Goal: Task Accomplishment & Management: Answer question/provide support

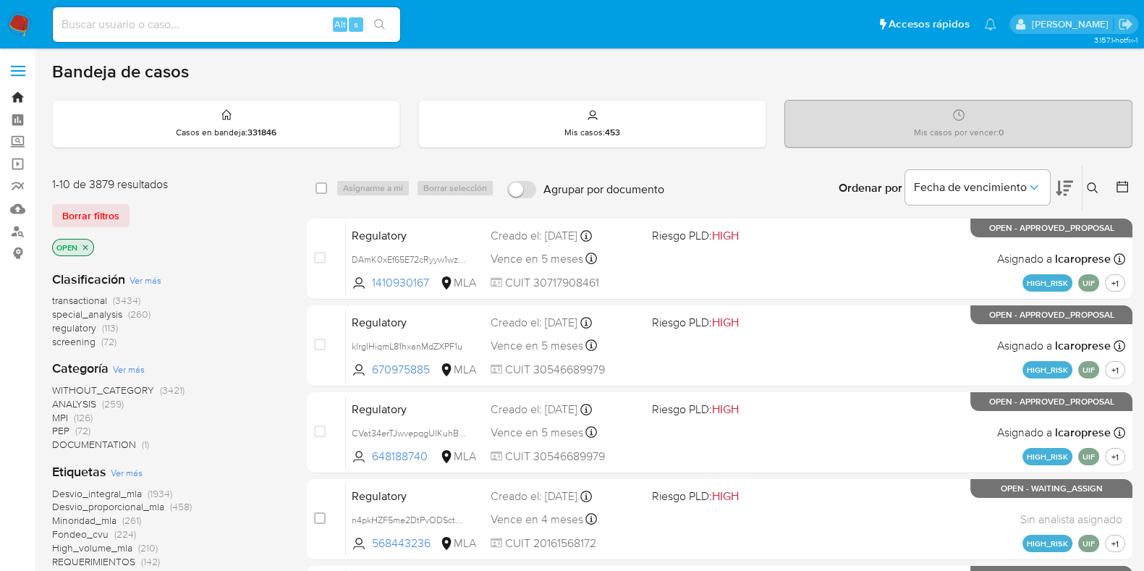
click at [14, 96] on link "Bandeja" at bounding box center [86, 97] width 172 height 22
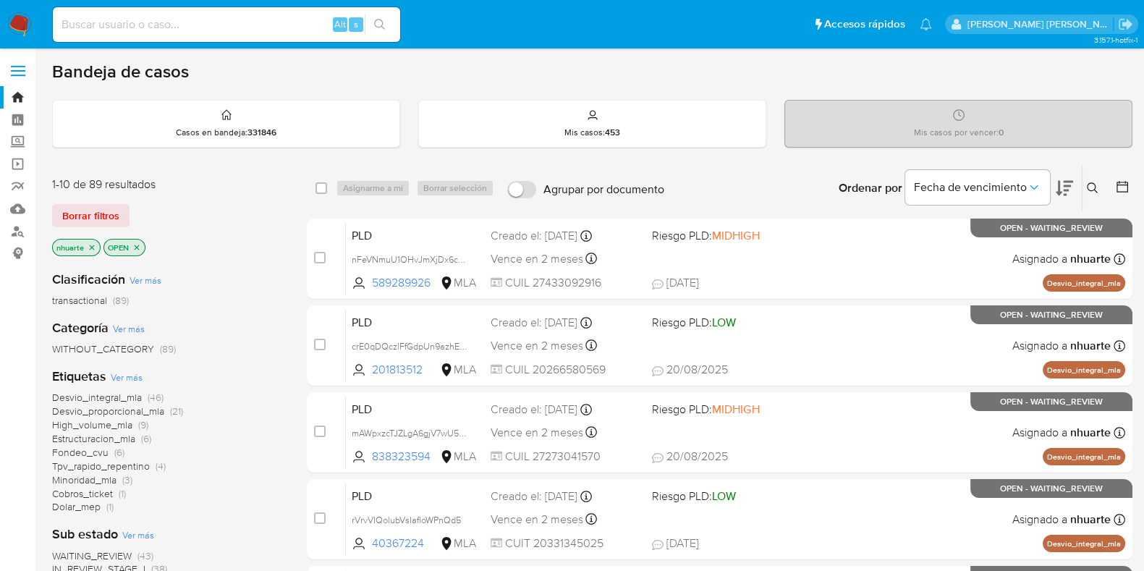
click at [124, 18] on input at bounding box center [226, 24] width 347 height 19
paste input "2118760800"
type input "2118760800"
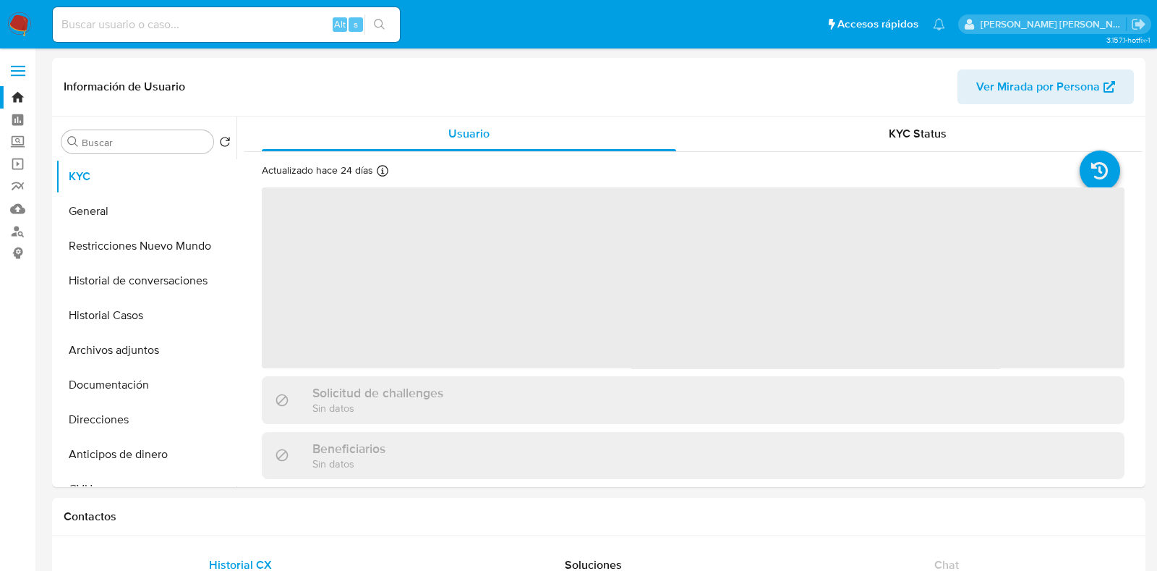
select select "10"
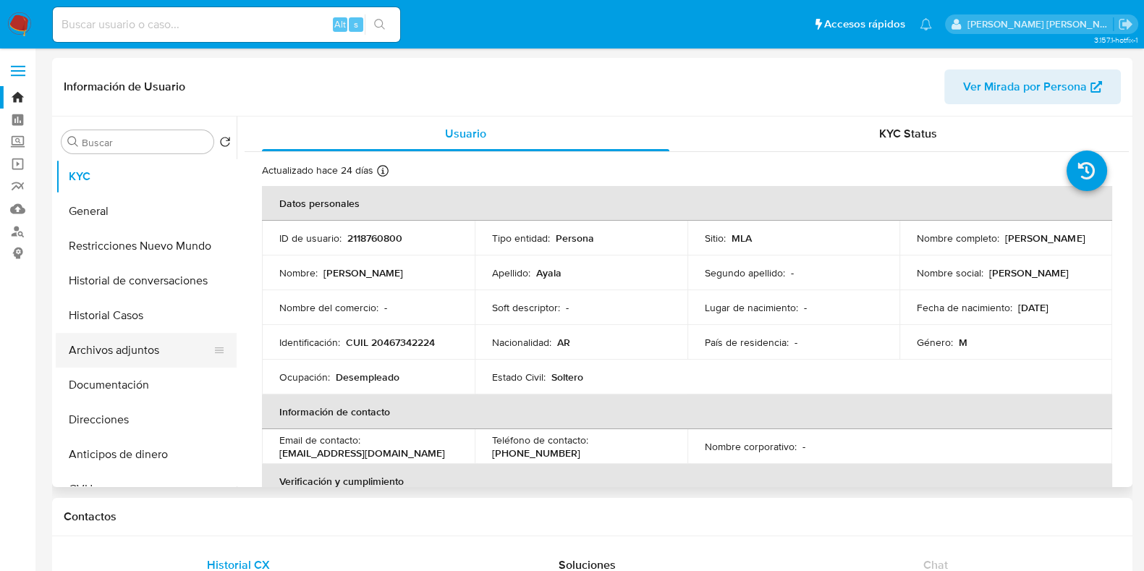
click at [168, 341] on button "Archivos adjuntos" at bounding box center [140, 350] width 169 height 35
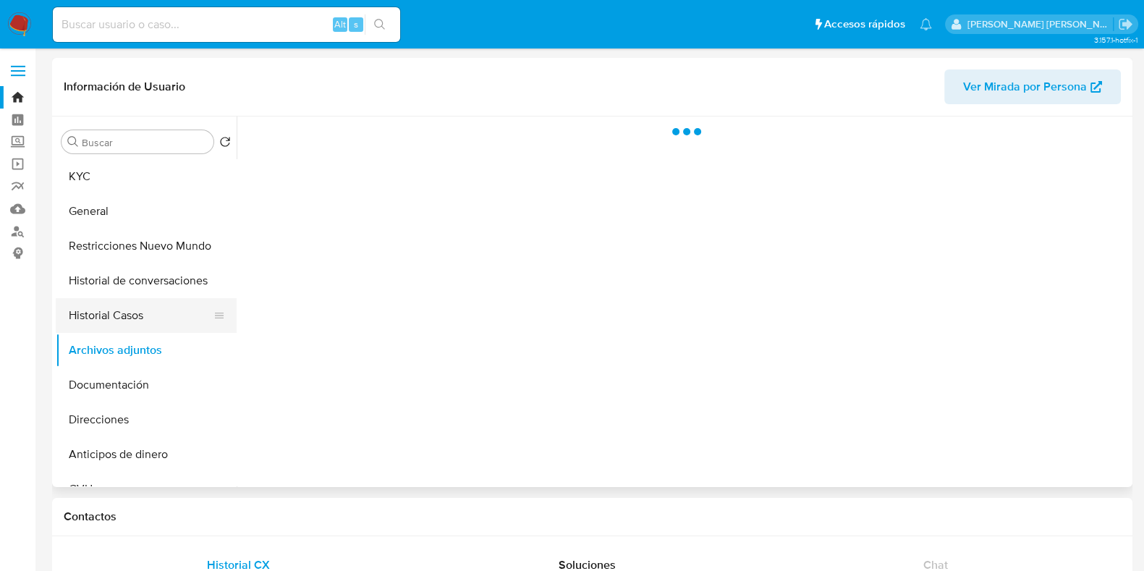
click at [166, 328] on button "Historial Casos" at bounding box center [140, 315] width 169 height 35
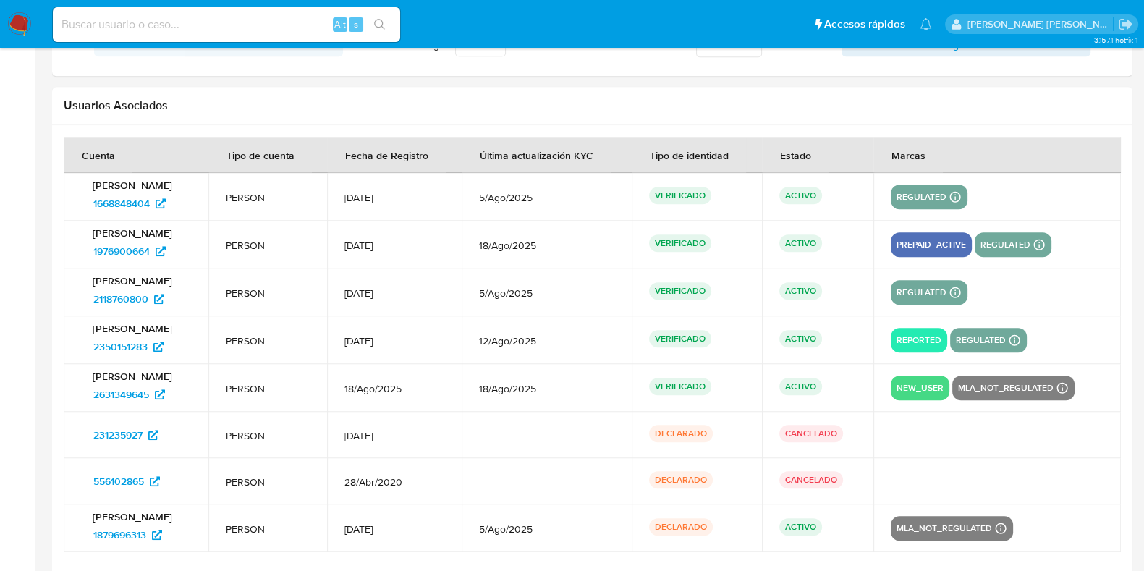
scroll to position [1971, 0]
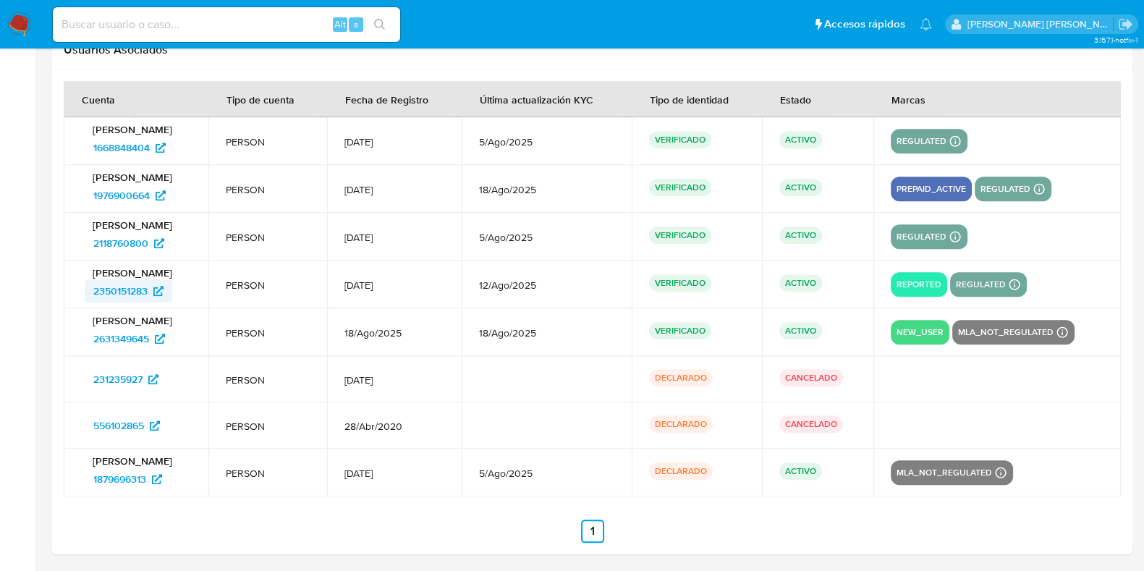
click at [127, 289] on span "2350151283" at bounding box center [120, 290] width 54 height 23
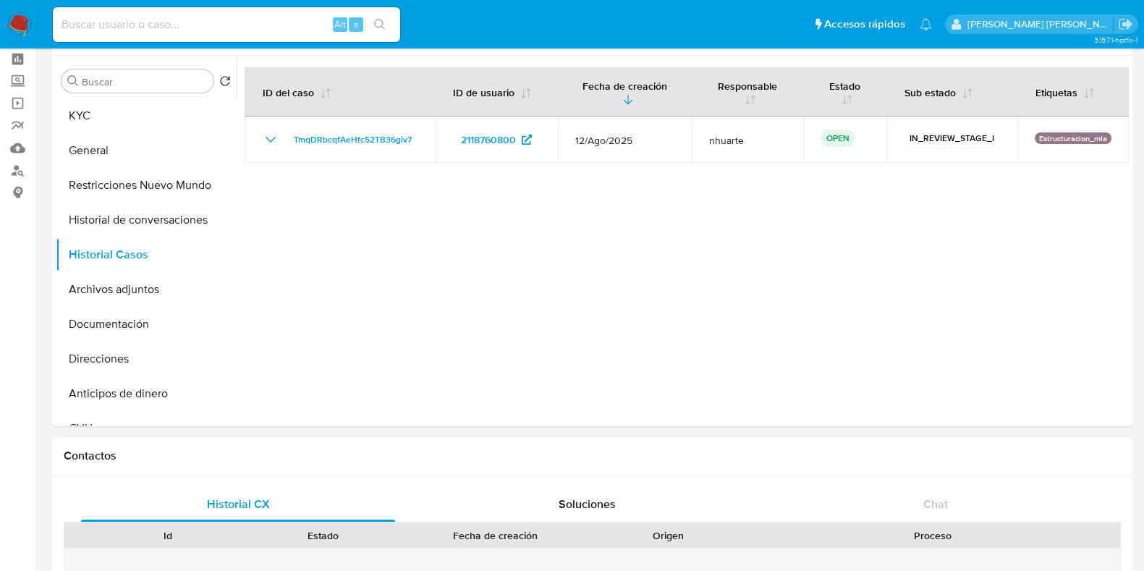
scroll to position [0, 0]
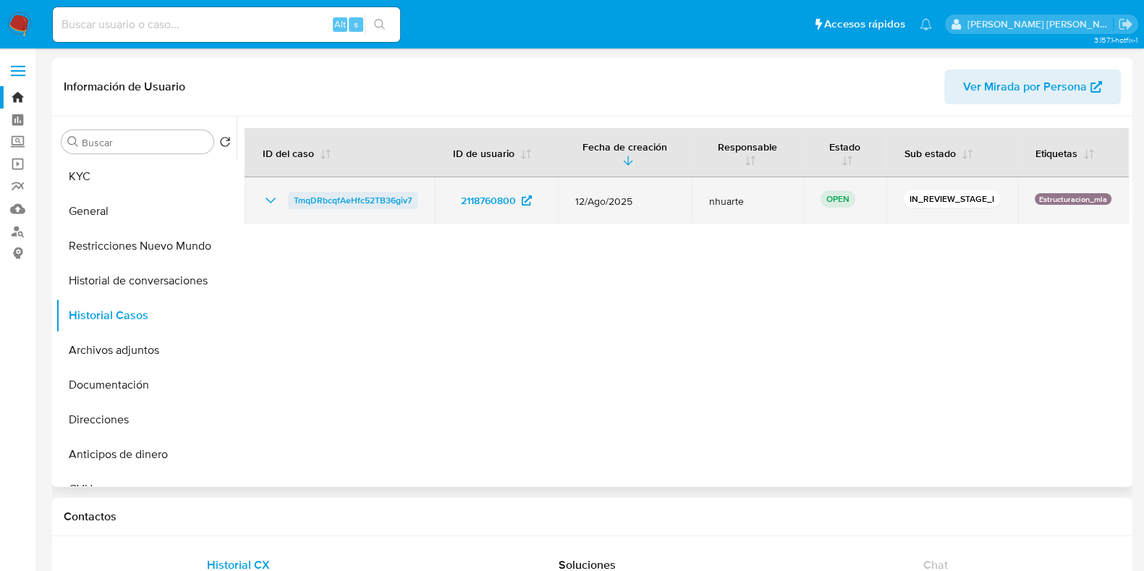
click at [341, 201] on span "TmqDRbcqfAeHfc52TB36giv7" at bounding box center [353, 200] width 118 height 17
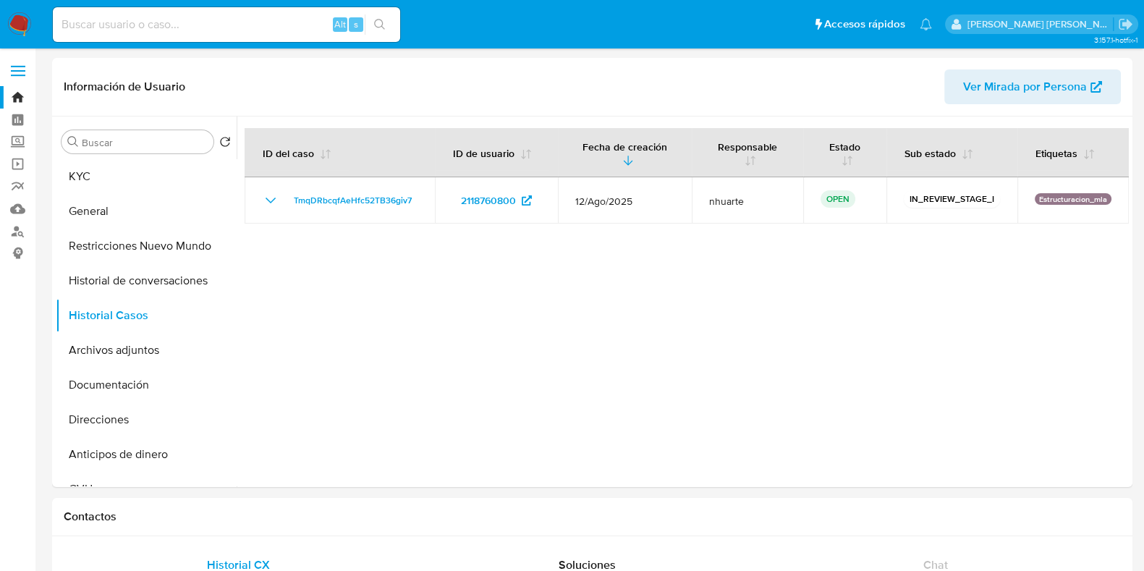
click at [135, 21] on input at bounding box center [226, 24] width 347 height 19
paste input "331006015"
type input "331006015"
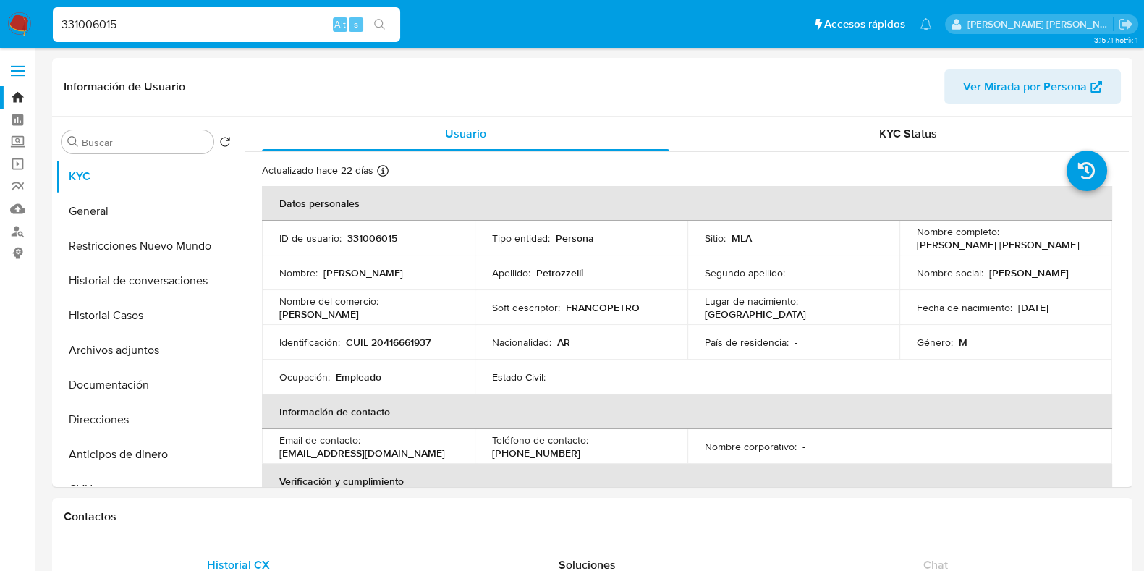
select select "10"
click at [121, 208] on button "General" at bounding box center [140, 211] width 169 height 35
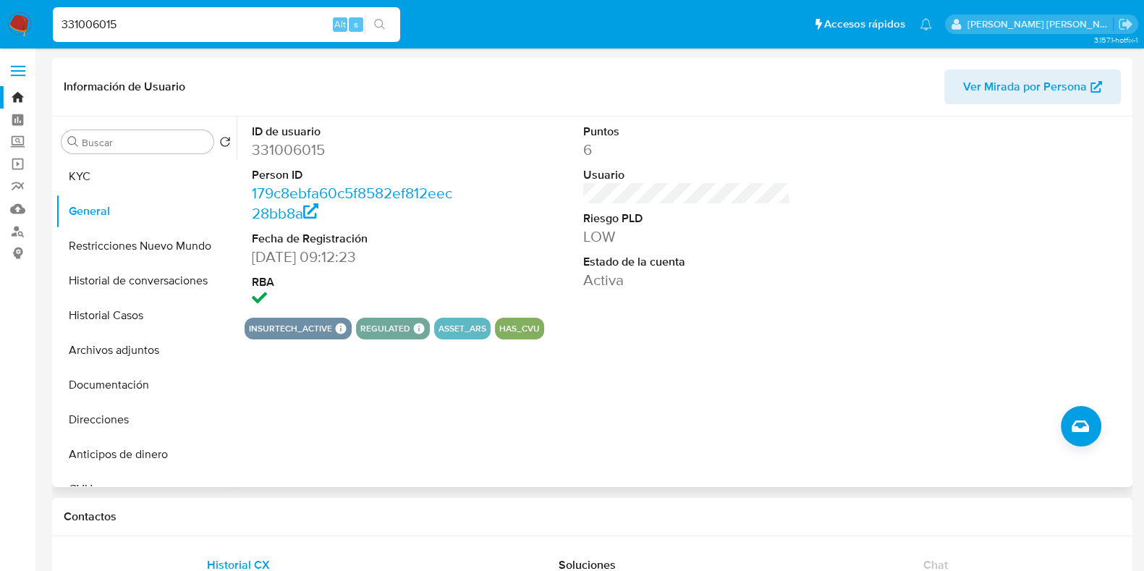
click at [294, 148] on dd "331006015" at bounding box center [355, 150] width 207 height 20
copy dd "331006015"
click at [140, 318] on button "Historial Casos" at bounding box center [140, 315] width 169 height 35
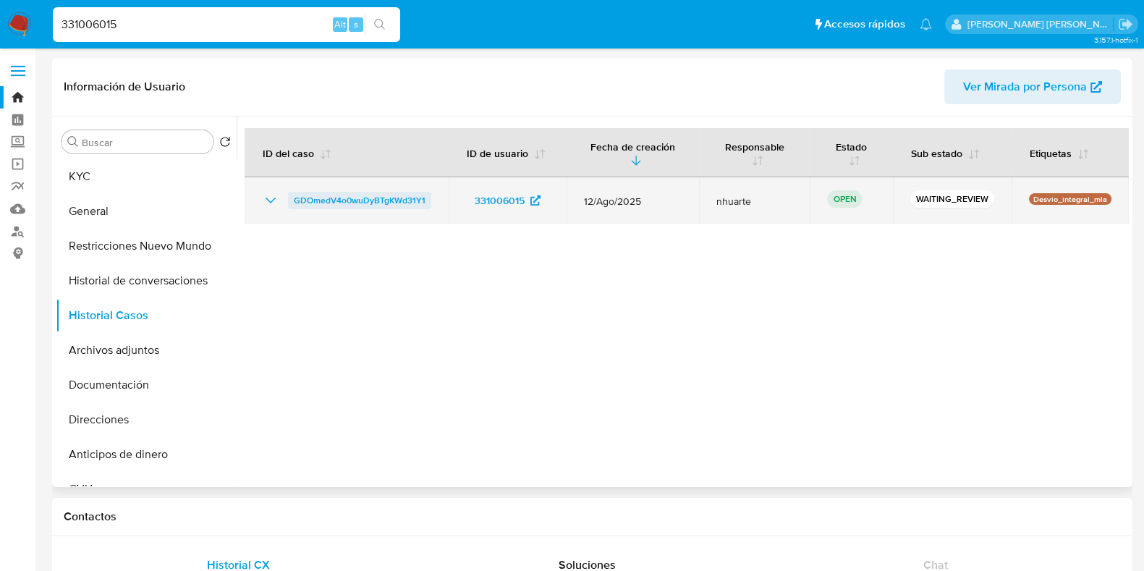
click at [375, 200] on span "GDOmedV4o0wuDyBTgKWd31Y1" at bounding box center [360, 200] width 132 height 17
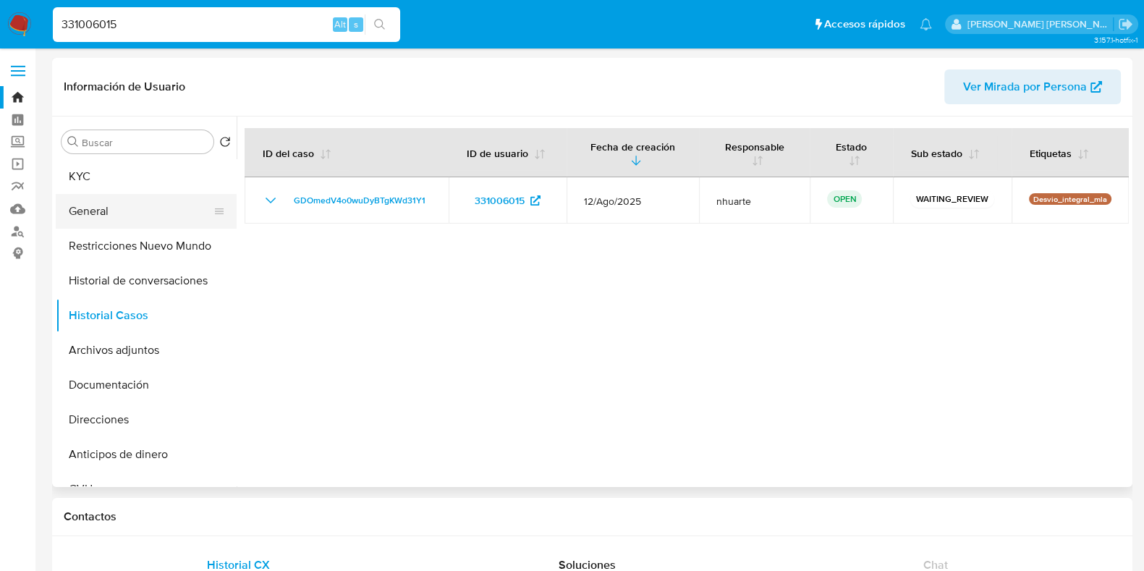
click at [141, 206] on button "General" at bounding box center [140, 211] width 169 height 35
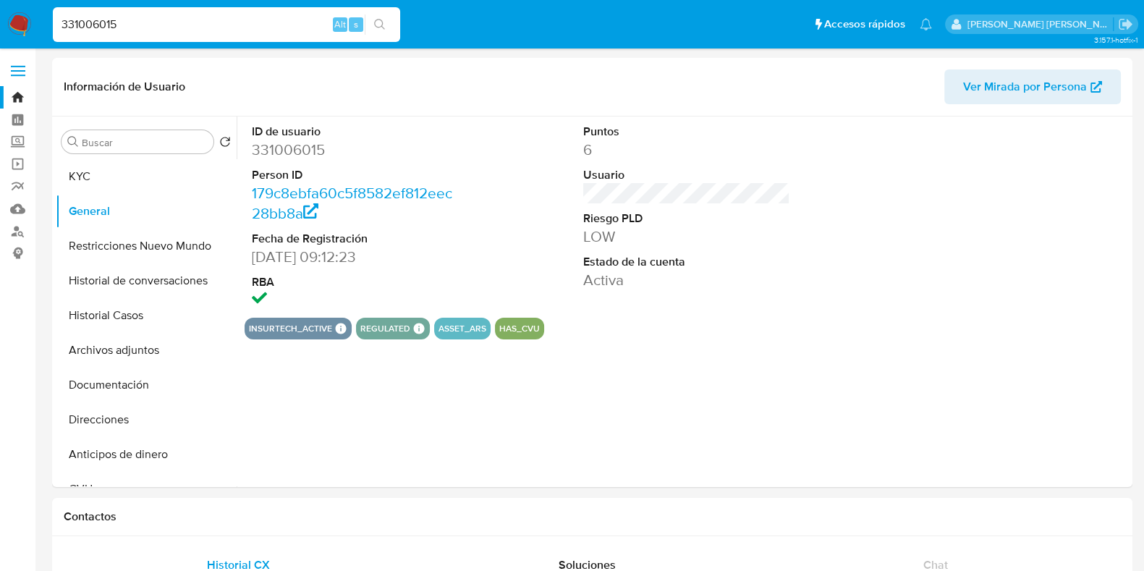
click at [292, 145] on dd "331006015" at bounding box center [355, 150] width 207 height 20
copy dd "331006015"
click at [122, 168] on button "KYC" at bounding box center [140, 176] width 169 height 35
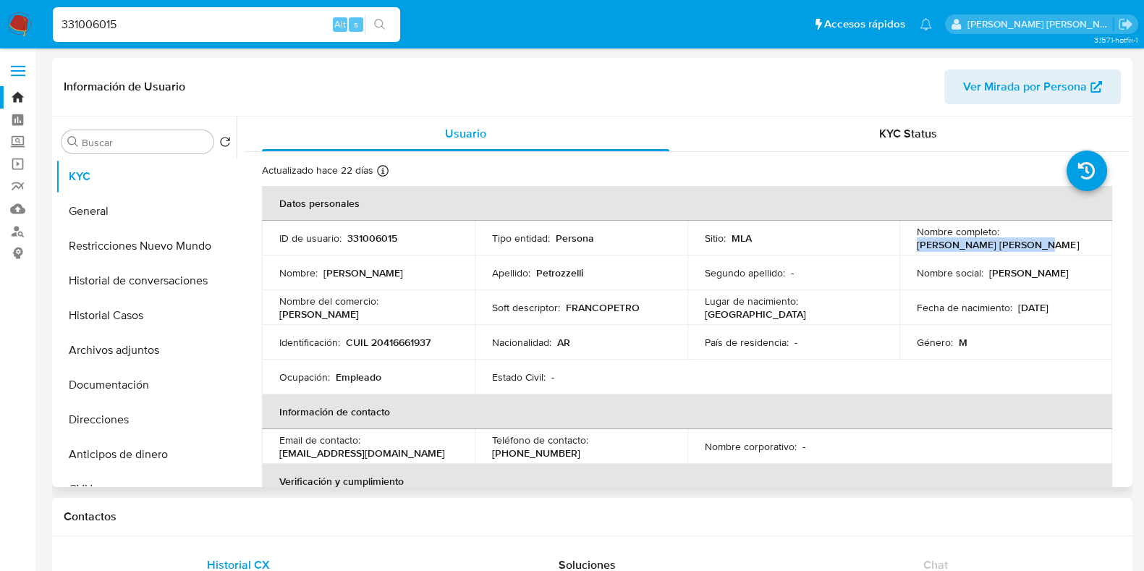
drag, startPoint x: 914, startPoint y: 244, endPoint x: 1031, endPoint y: 246, distance: 116.5
click at [1028, 246] on div "Nombre completo : Franco Enzo Petrozzelli" at bounding box center [1006, 238] width 178 height 26
copy p "Franco Enzo Petrozzelli"
click at [380, 333] on td "Identificación : CUIL 20416661937" at bounding box center [368, 342] width 213 height 35
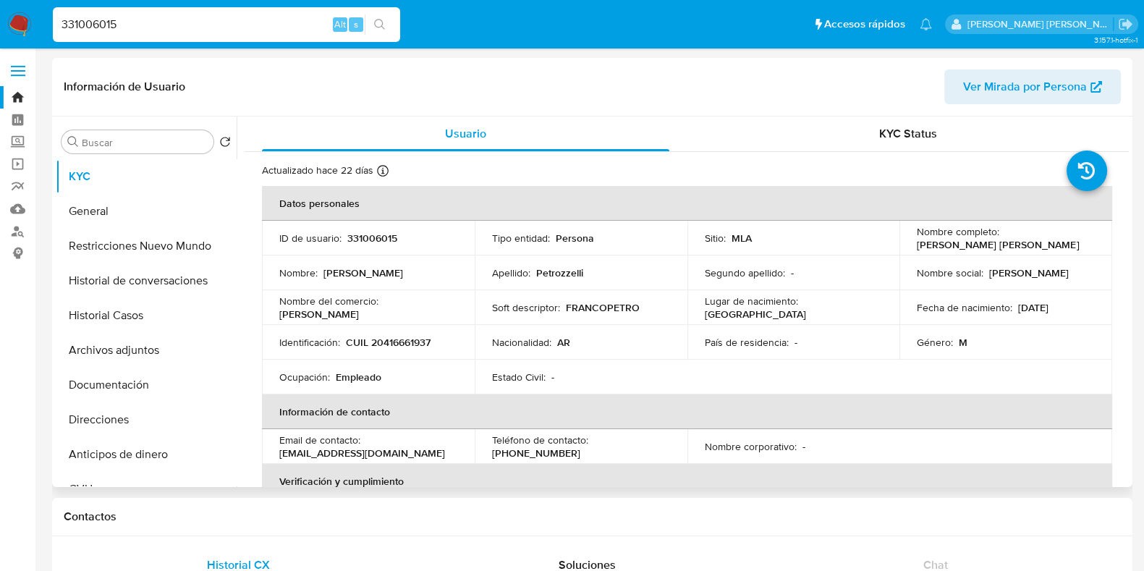
click at [380, 336] on p "CUIL 20416661937" at bounding box center [388, 342] width 85 height 13
copy p "20416661937"
drag, startPoint x: 387, startPoint y: 333, endPoint x: 388, endPoint y: 340, distance: 7.3
click at [388, 340] on p "CUIL 20416661937" at bounding box center [388, 342] width 85 height 13
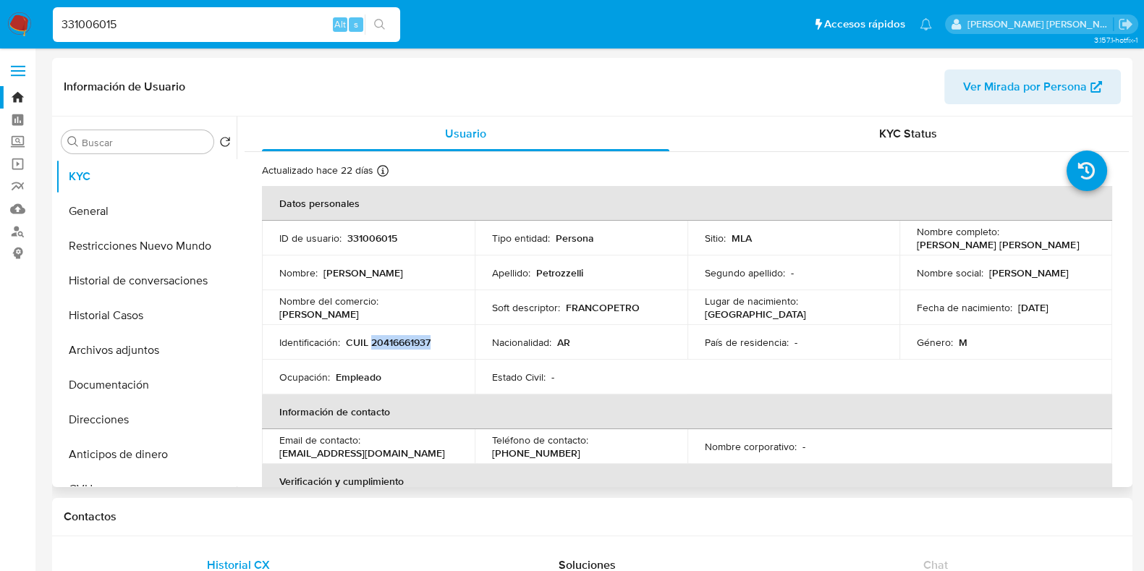
click at [388, 340] on p "CUIL 20416661937" at bounding box center [388, 342] width 85 height 13
copy p "20416661937"
drag, startPoint x: 137, startPoint y: 27, endPoint x: 30, endPoint y: 29, distance: 107.8
click at [30, 29] on nav "Pausado Ver notificaciones 331006015 Alt s Accesos rápidos Presiona las siguien…" at bounding box center [572, 24] width 1144 height 48
paste input "2118760800"
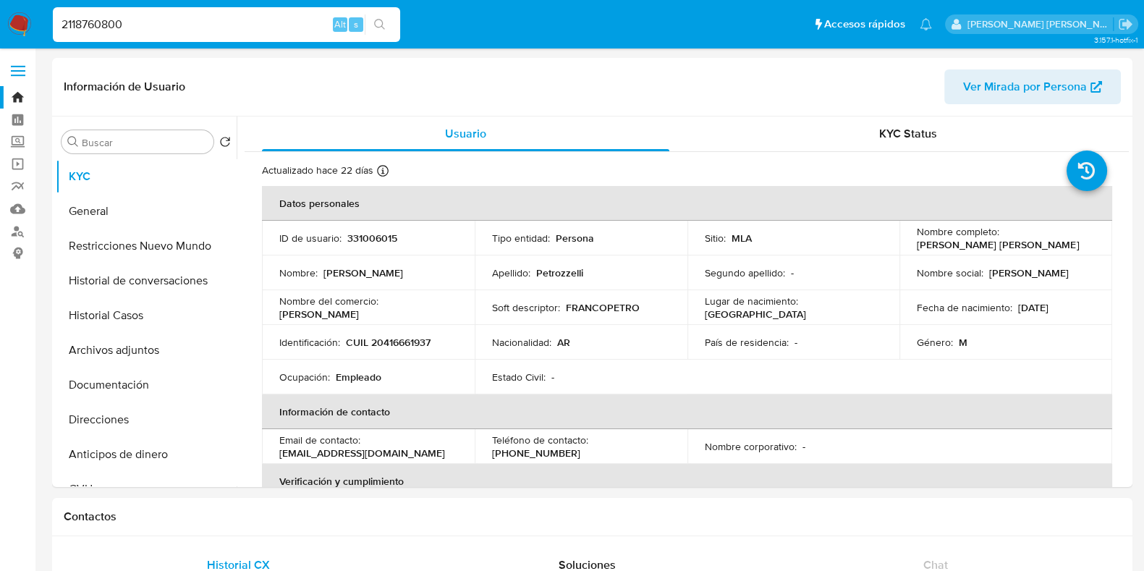
type input "2118760800"
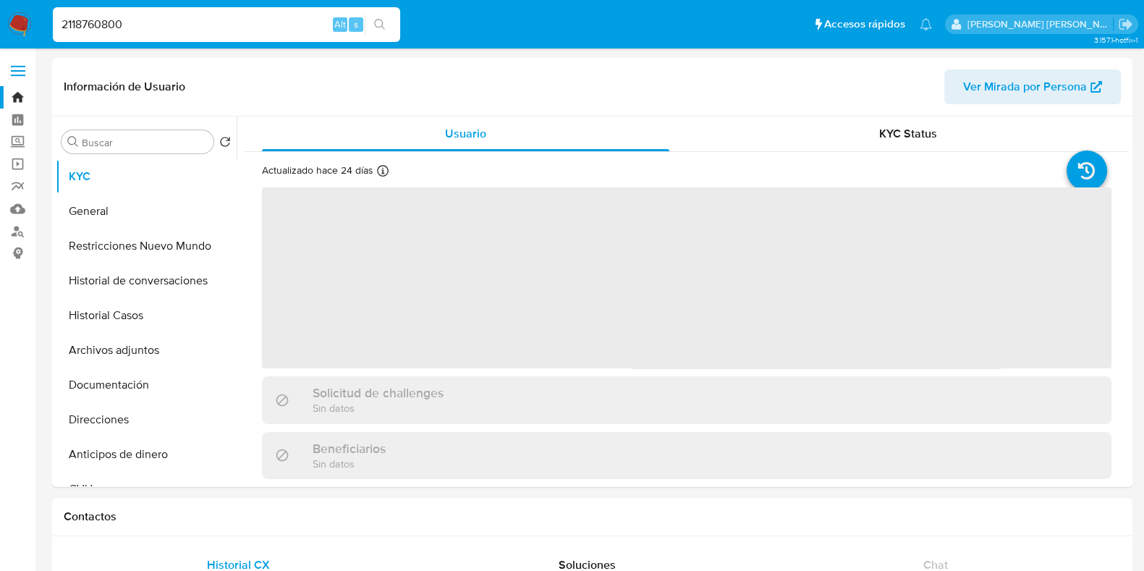
select select "10"
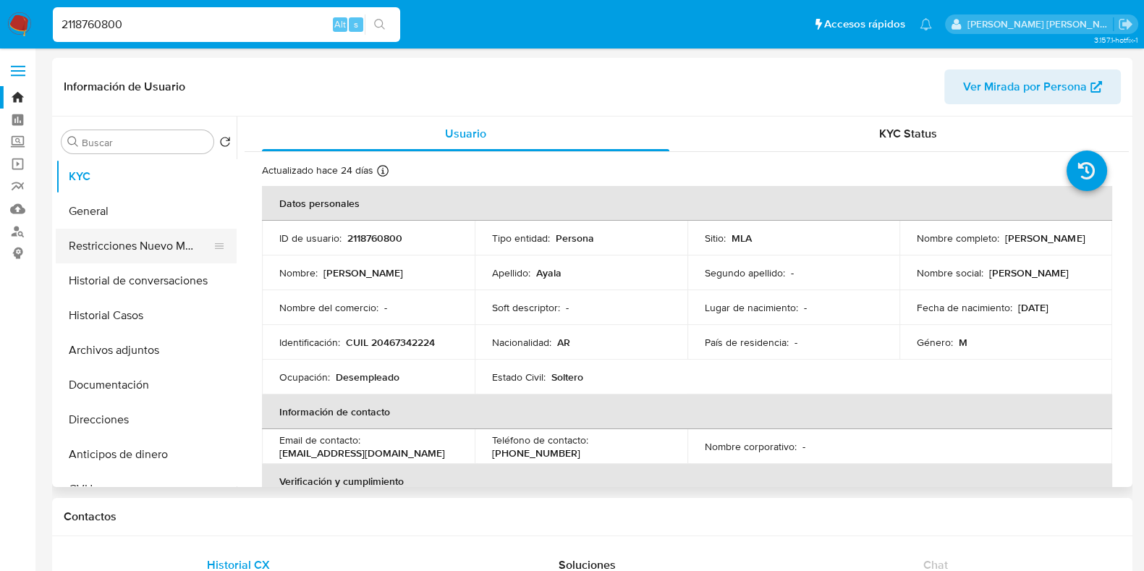
click at [164, 238] on button "Restricciones Nuevo Mundo" at bounding box center [140, 246] width 169 height 35
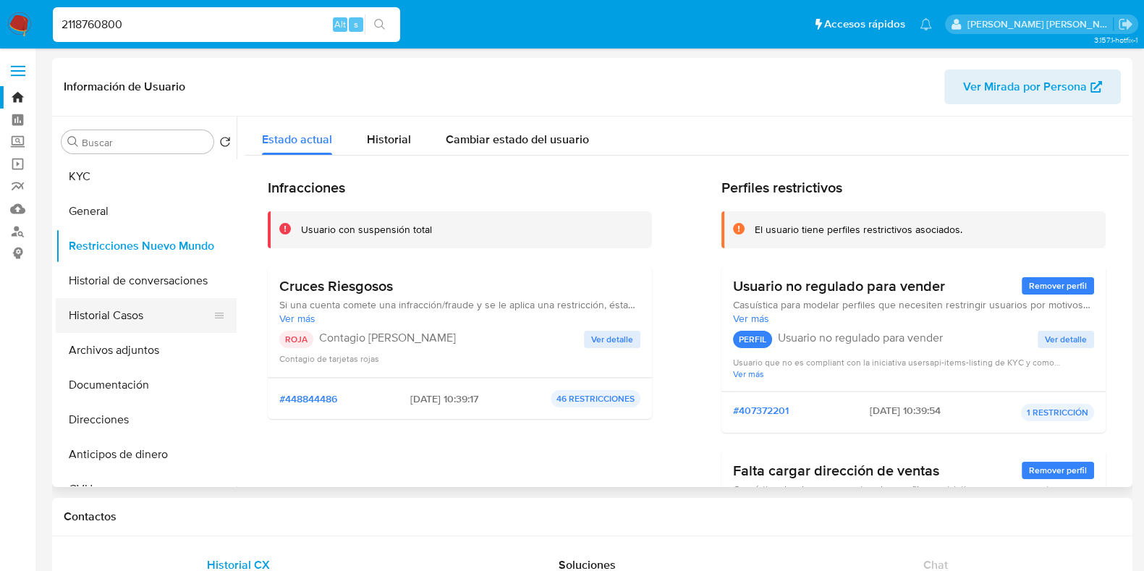
click at [148, 309] on button "Historial Casos" at bounding box center [140, 315] width 169 height 35
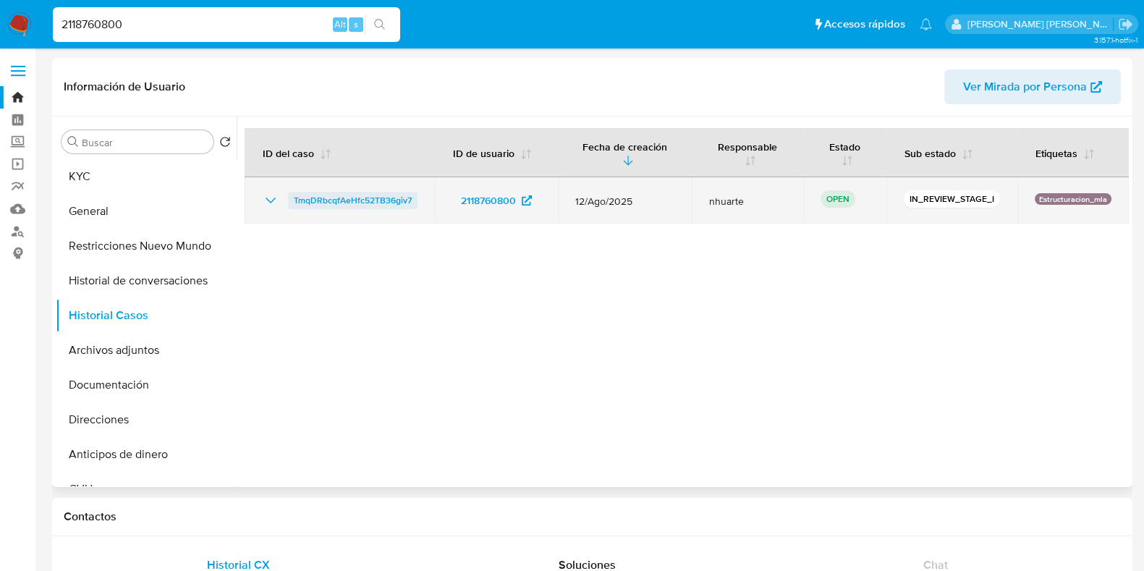
click at [372, 202] on span "TmqDRbcqfAeHfc52TB36giv7" at bounding box center [353, 200] width 118 height 17
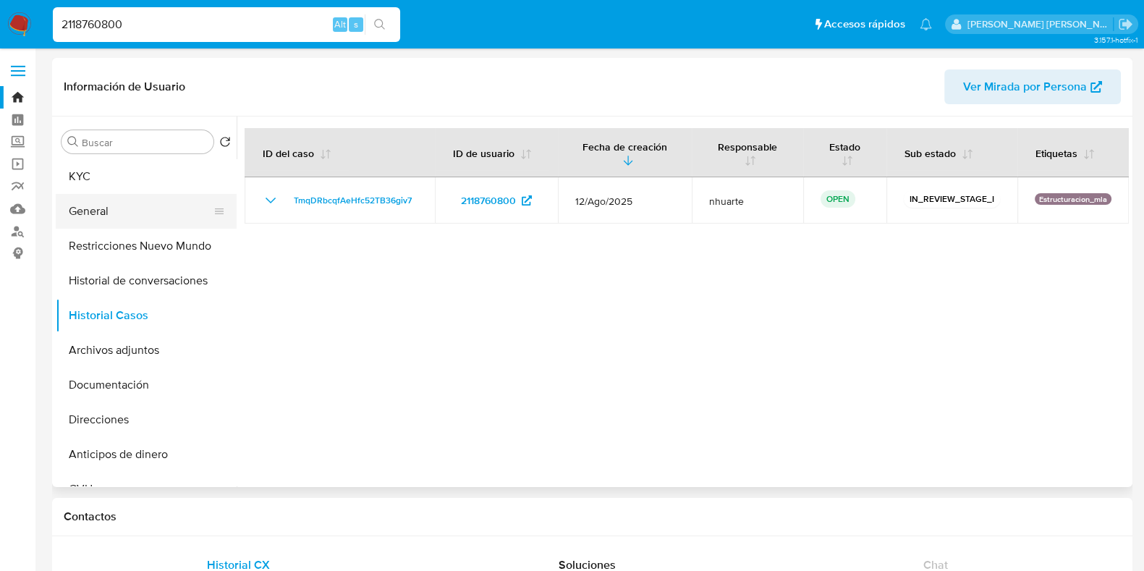
click at [148, 207] on button "General" at bounding box center [140, 211] width 169 height 35
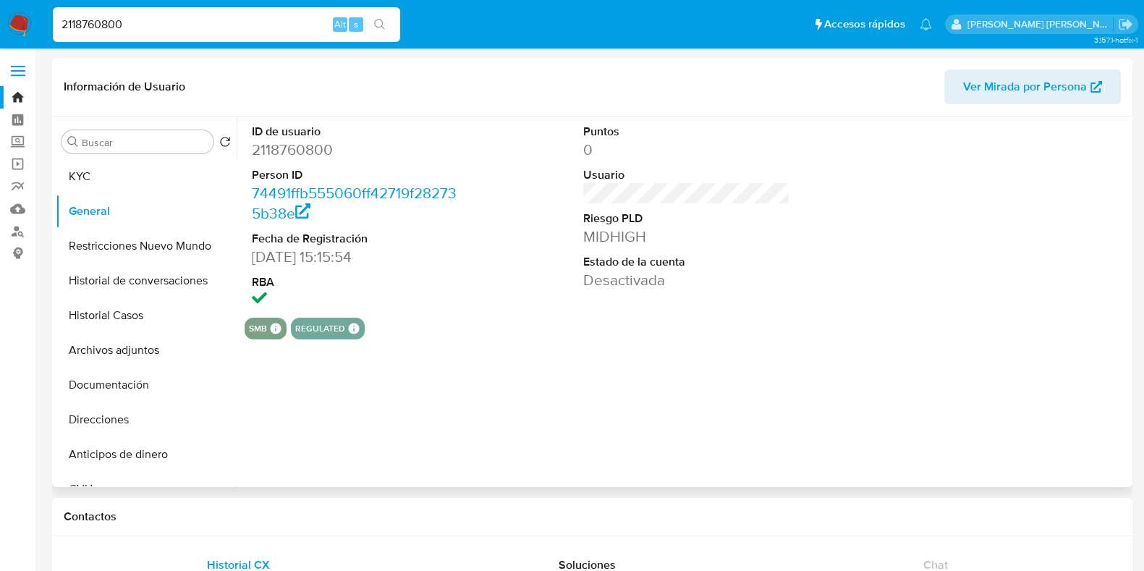
click at [311, 143] on dd "2118760800" at bounding box center [355, 150] width 207 height 20
copy dd "2118760800"
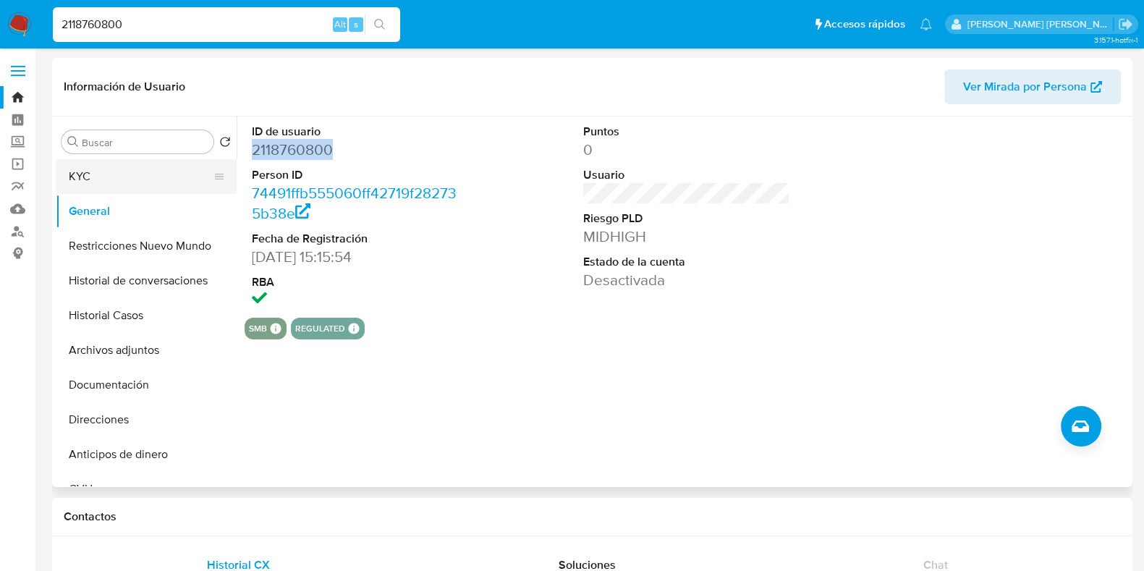
click at [141, 190] on button "KYC" at bounding box center [140, 176] width 169 height 35
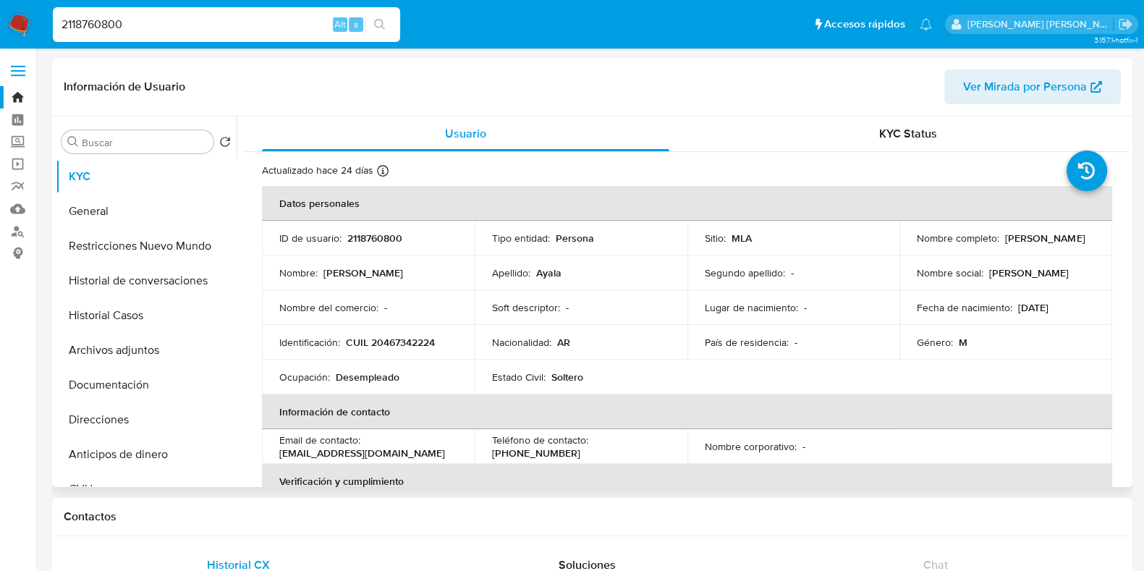
click at [420, 343] on p "CUIL 20467342224" at bounding box center [390, 342] width 89 height 13
copy p "20467342224"
drag, startPoint x: 110, startPoint y: 26, endPoint x: 48, endPoint y: 24, distance: 61.5
click at [49, 24] on li "2118760800 Alt s" at bounding box center [226, 24] width 354 height 36
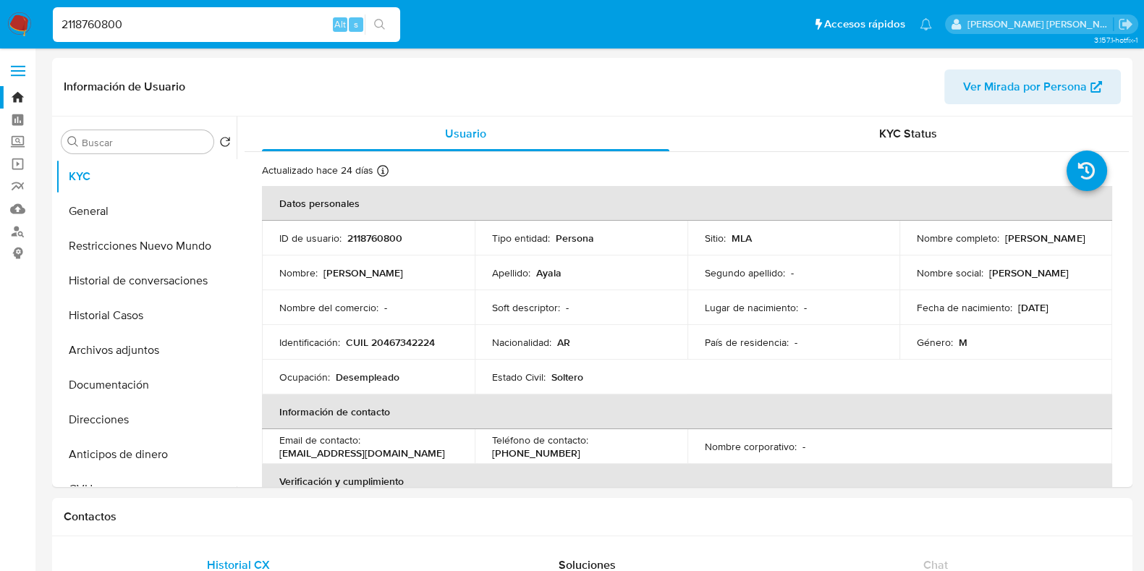
paste input "476331432"
type input "476331432"
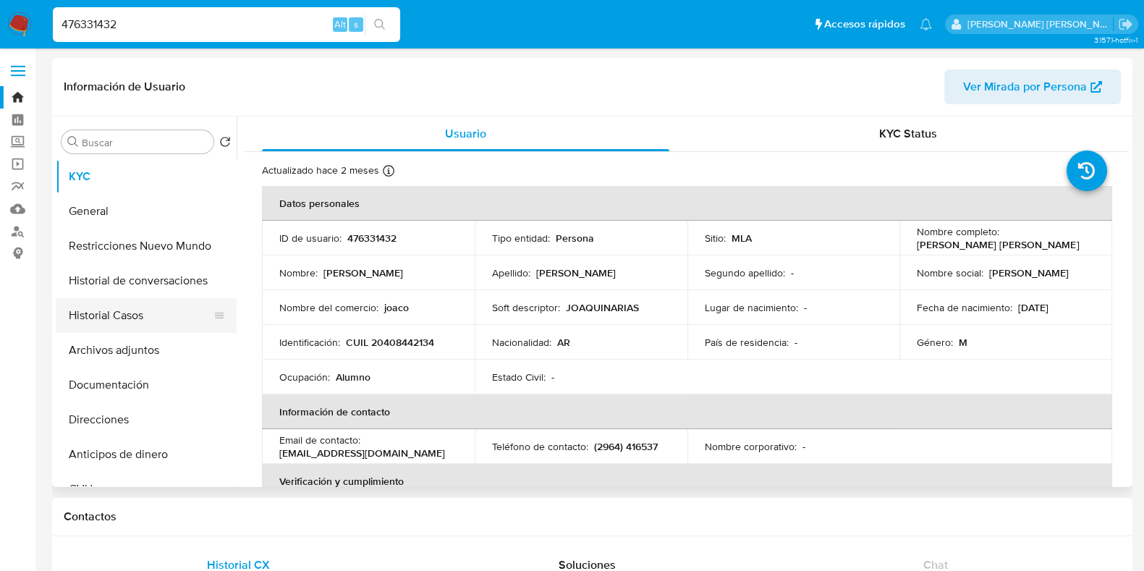
click at [158, 318] on button "Historial Casos" at bounding box center [140, 315] width 169 height 35
select select "10"
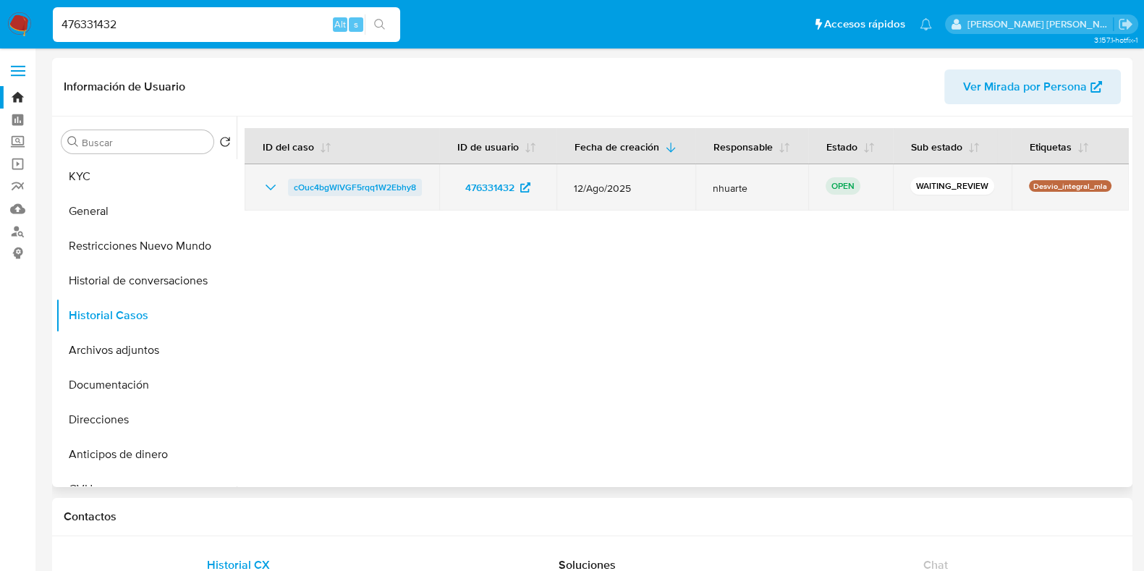
click at [403, 188] on span "cOuc4bgWlVGF5rqq1W2Ebhy8" at bounding box center [355, 187] width 122 height 17
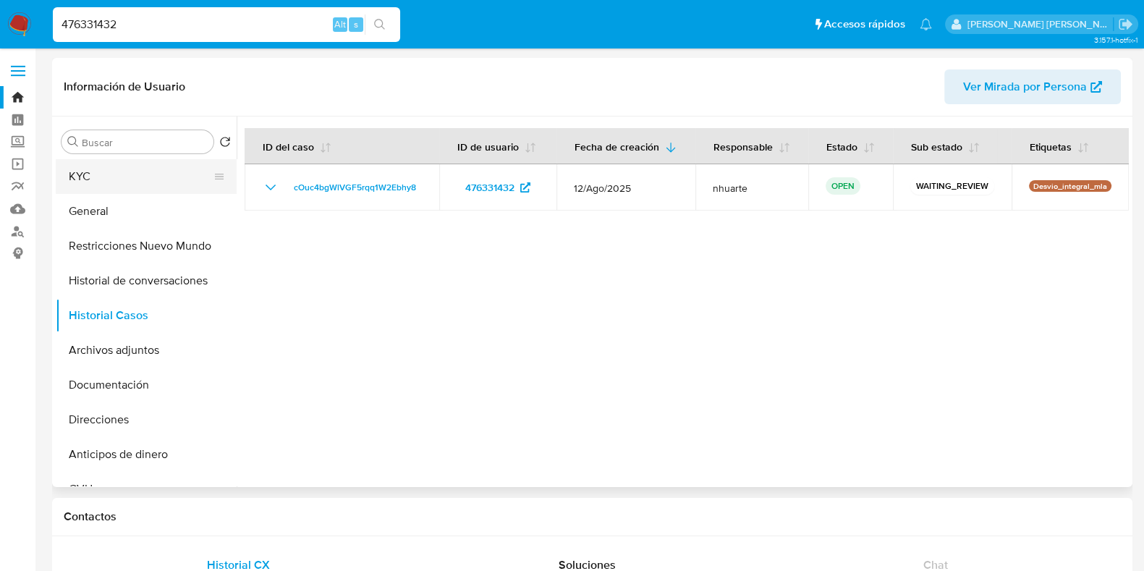
click at [123, 186] on button "KYC" at bounding box center [140, 176] width 169 height 35
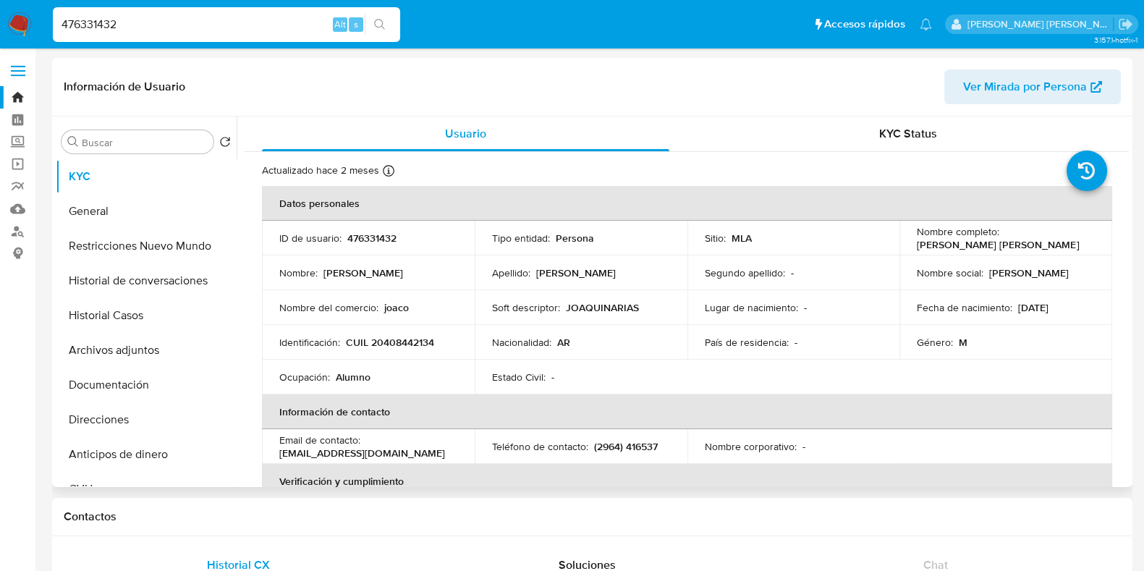
click at [420, 341] on p "CUIL 20408442134" at bounding box center [390, 342] width 88 height 13
copy p "20408442134"
click at [376, 237] on p "476331432" at bounding box center [371, 237] width 49 height 13
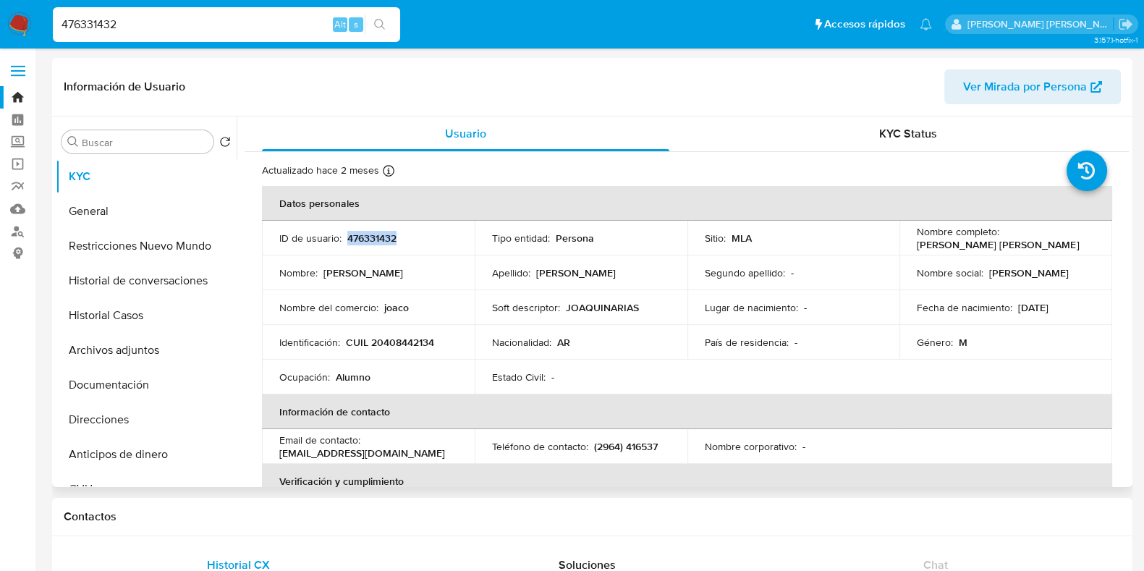
copy p "476331432"
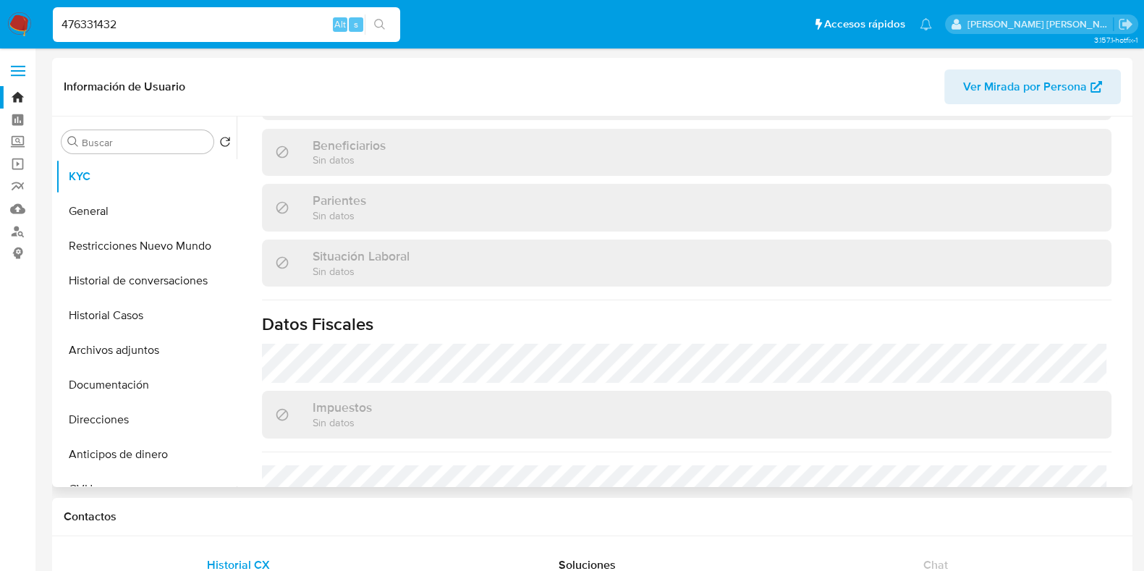
scroll to position [723, 0]
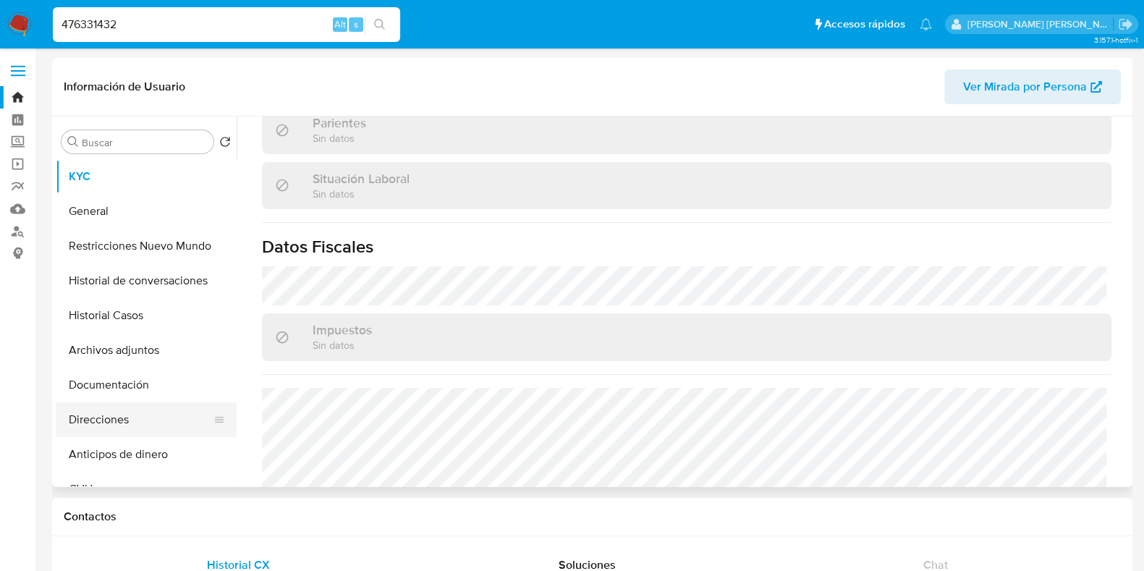
click at [127, 417] on button "Direcciones" at bounding box center [140, 419] width 169 height 35
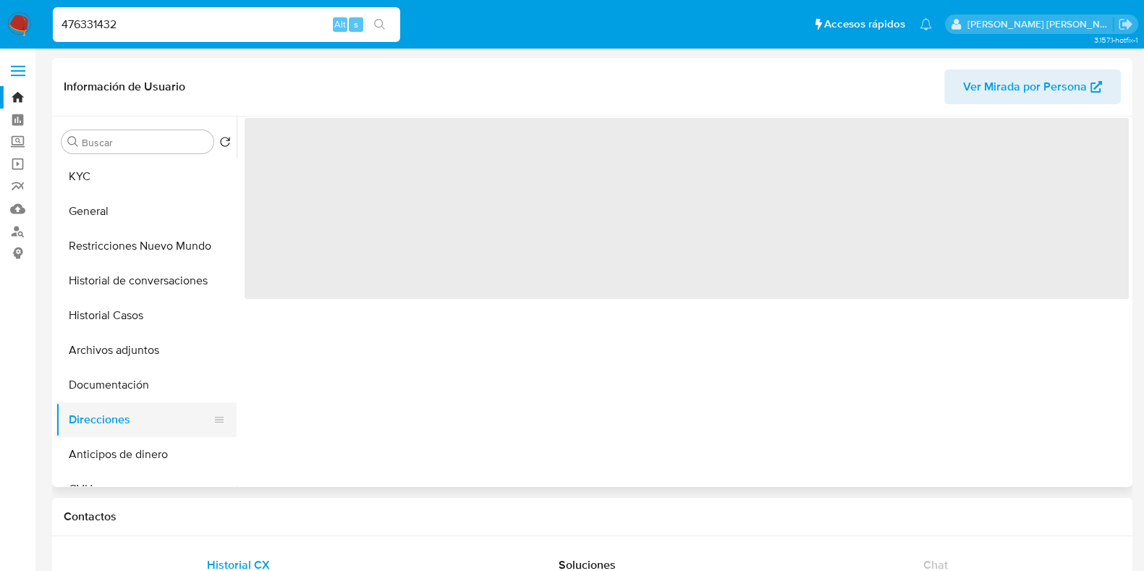
scroll to position [0, 0]
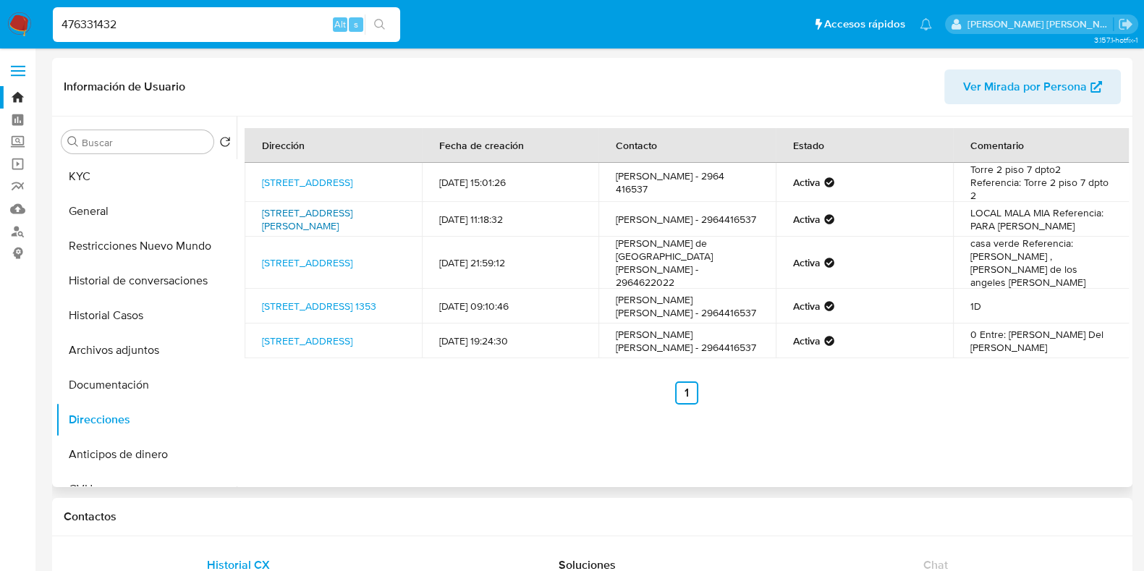
click at [344, 217] on link "25 De Mayo 178, Córdoba, Córdoba, 5013, Argentina 178" at bounding box center [307, 218] width 90 height 27
click at [114, 209] on button "General" at bounding box center [140, 211] width 169 height 35
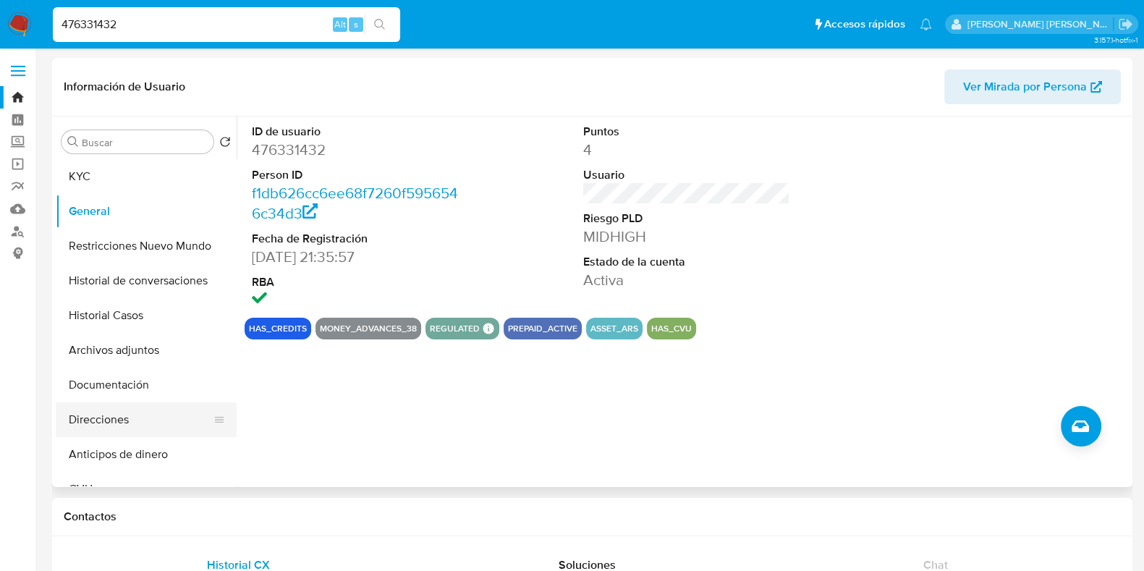
scroll to position [180, 0]
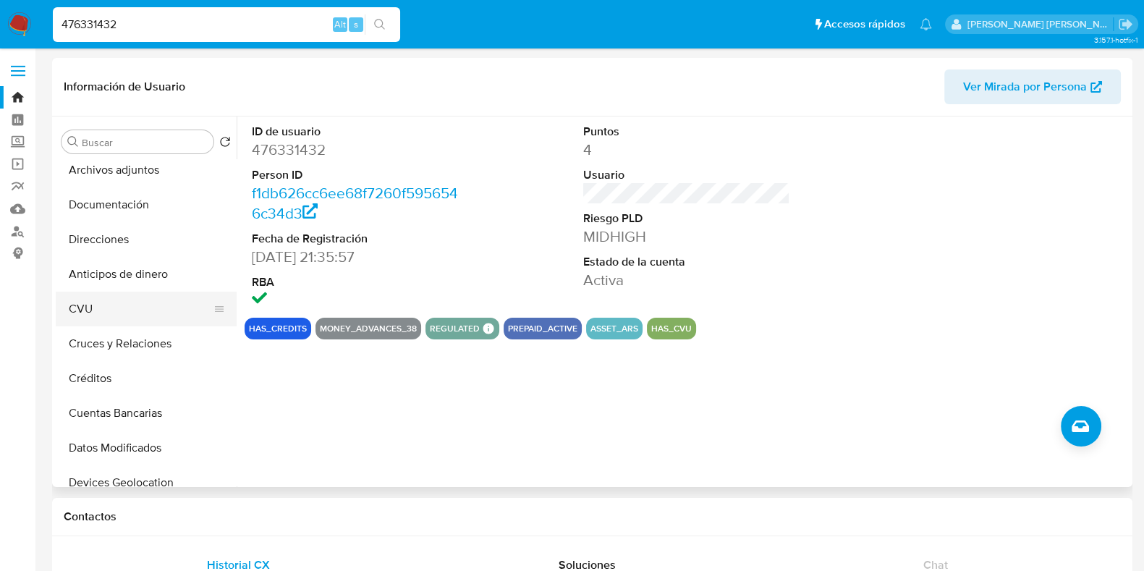
click at [134, 305] on button "CVU" at bounding box center [140, 309] width 169 height 35
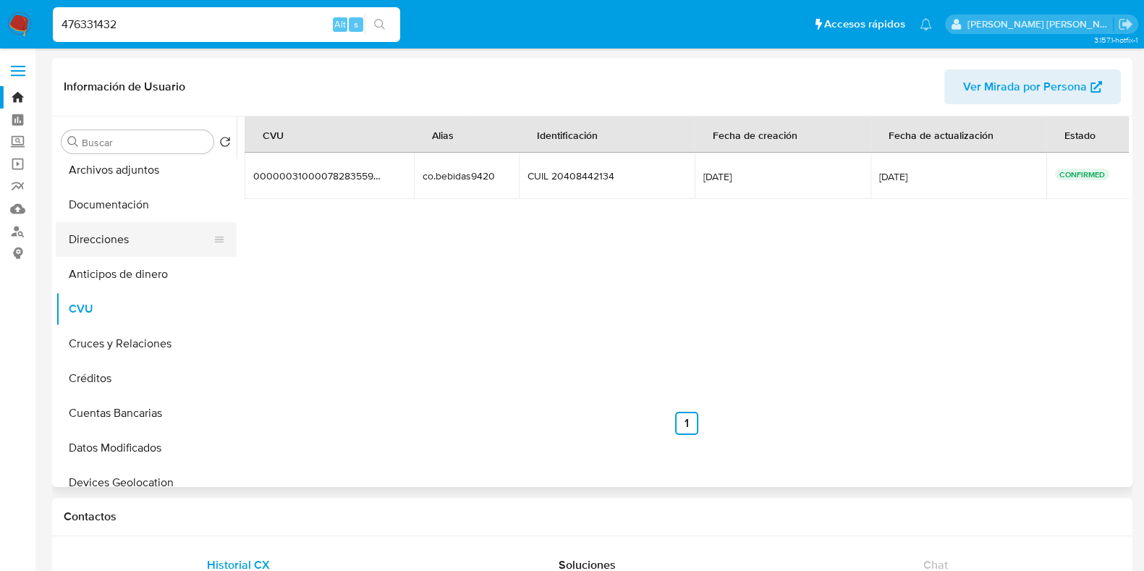
click at [161, 239] on button "Direcciones" at bounding box center [140, 239] width 169 height 35
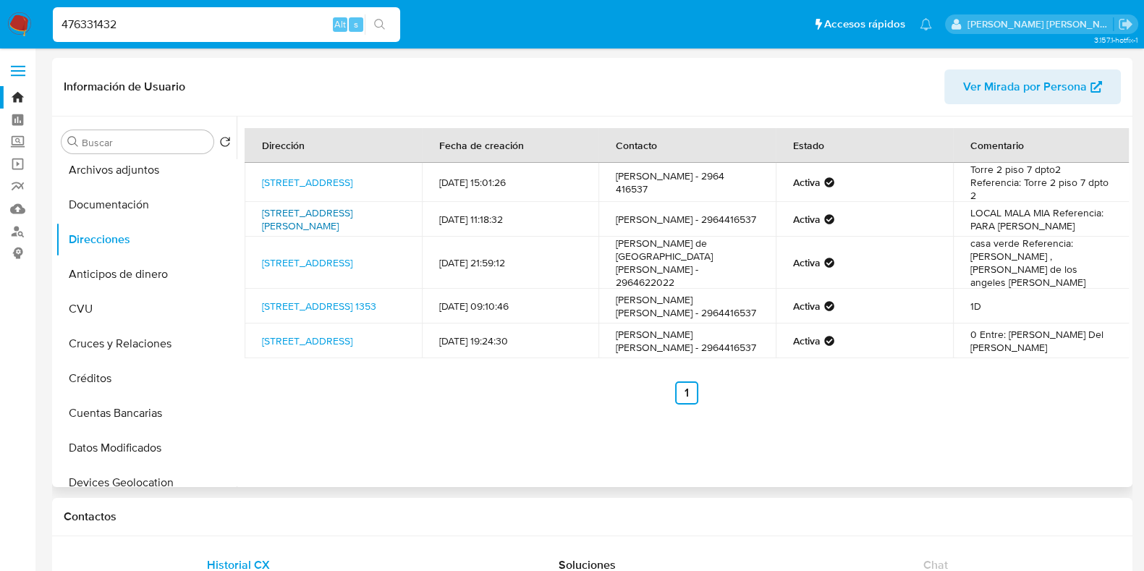
click at [352, 217] on link "25 De Mayo 178, Córdoba, Córdoba, 5013, Argentina 178" at bounding box center [307, 218] width 90 height 27
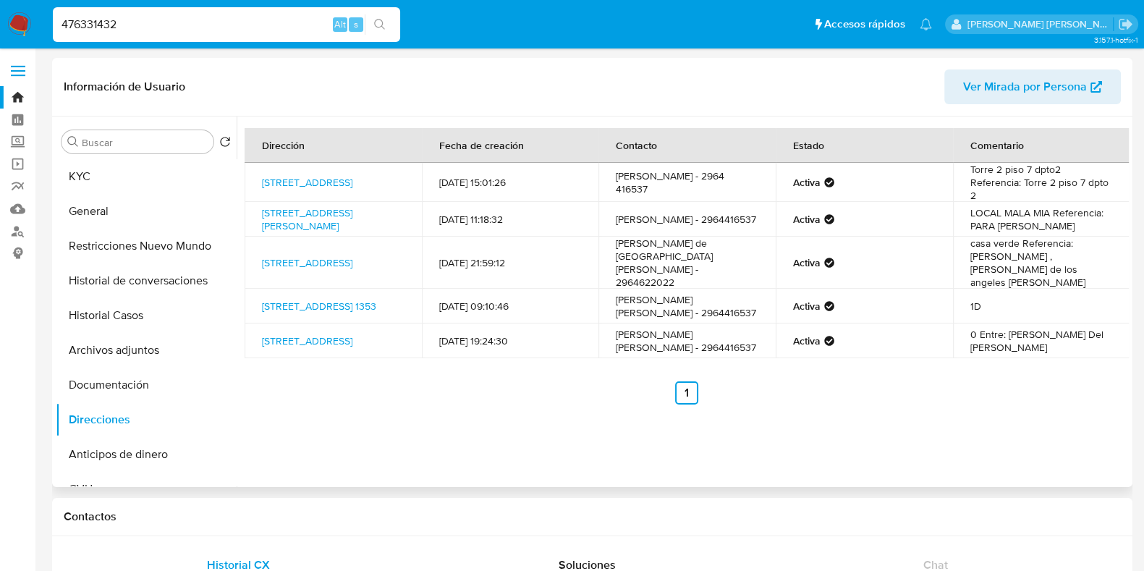
drag, startPoint x: 136, startPoint y: 383, endPoint x: 258, endPoint y: 296, distance: 149.4
click at [136, 383] on button "Documentación" at bounding box center [146, 384] width 181 height 35
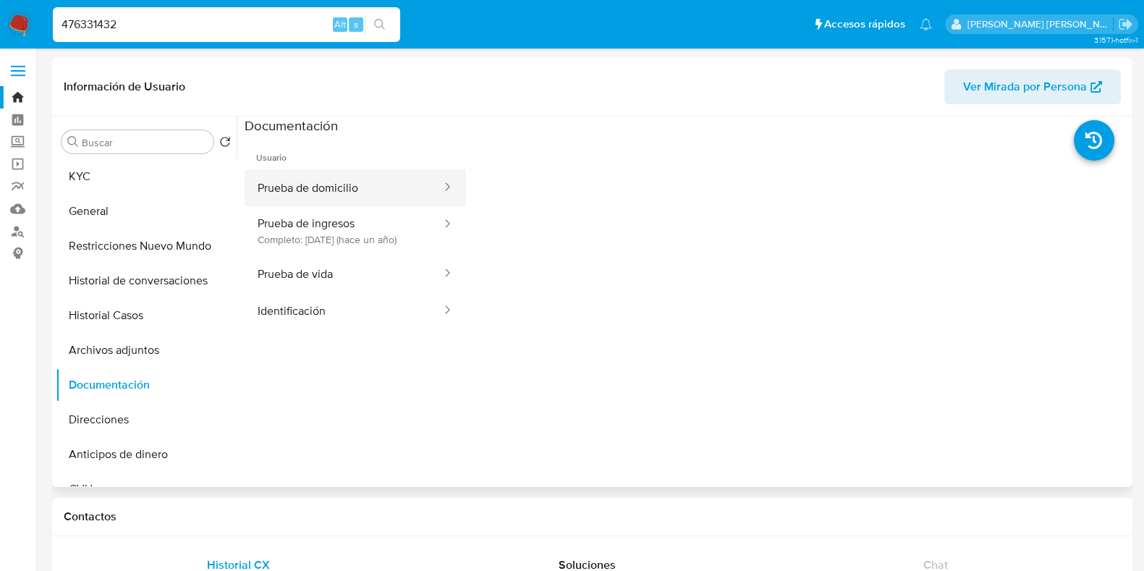
click at [361, 195] on button "Prueba de domicilio" at bounding box center [344, 187] width 198 height 37
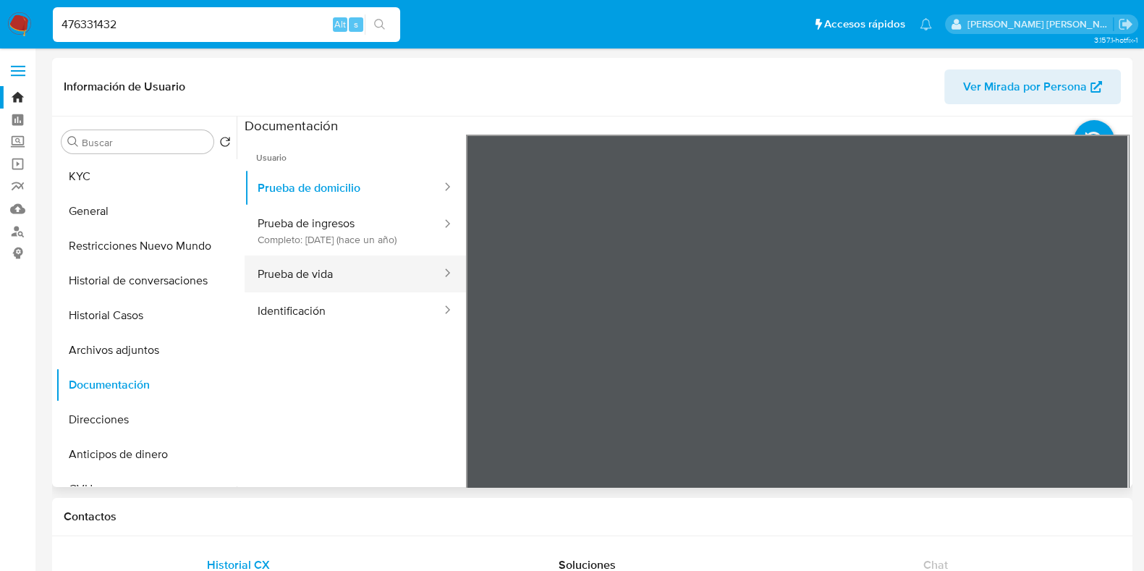
click at [356, 281] on button "Prueba de vida" at bounding box center [344, 273] width 198 height 37
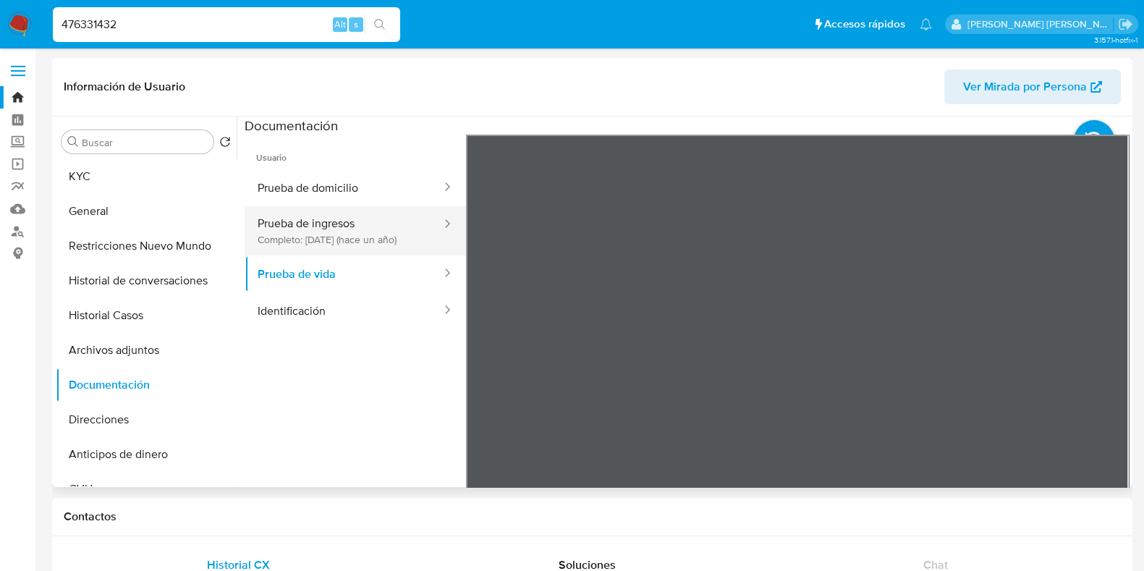
click at [337, 243] on button "Prueba de ingresos Completo: 20/03/2024 (hace un año)" at bounding box center [344, 230] width 198 height 49
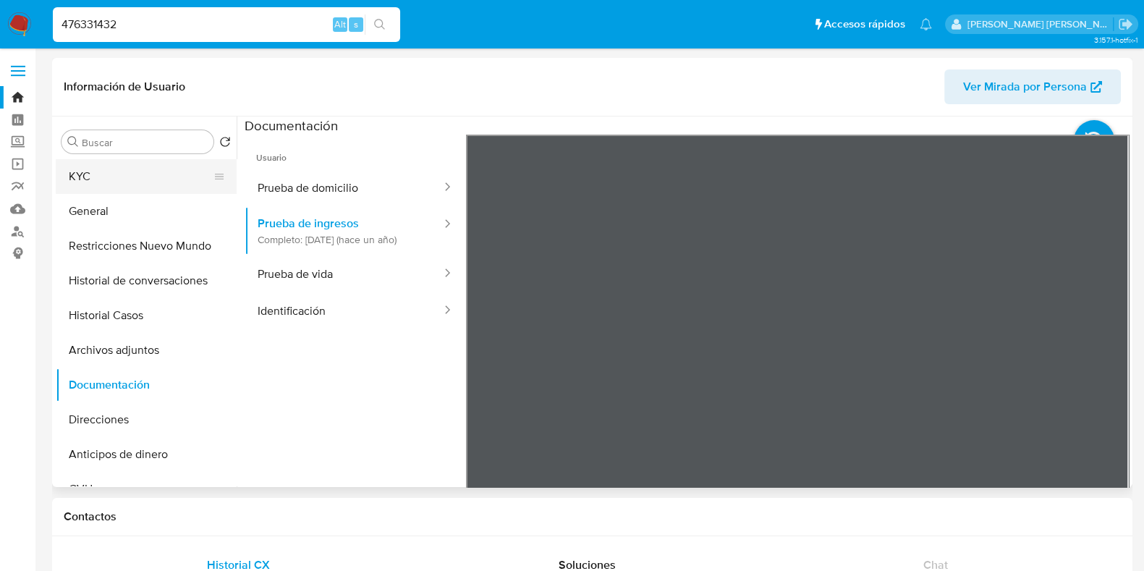
click at [127, 177] on button "KYC" at bounding box center [140, 176] width 169 height 35
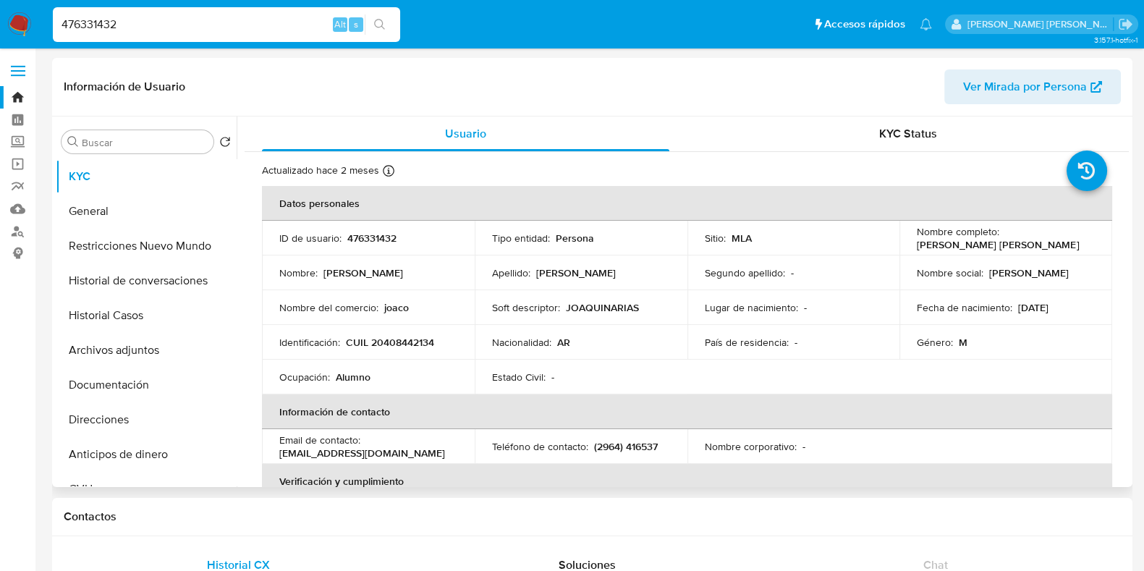
click at [394, 346] on p "CUIL 20408442134" at bounding box center [390, 342] width 88 height 13
click at [394, 339] on p "CUIL 20408442134" at bounding box center [390, 342] width 88 height 13
copy p "20408442134"
drag, startPoint x: 95, startPoint y: 20, endPoint x: 40, endPoint y: 20, distance: 55.0
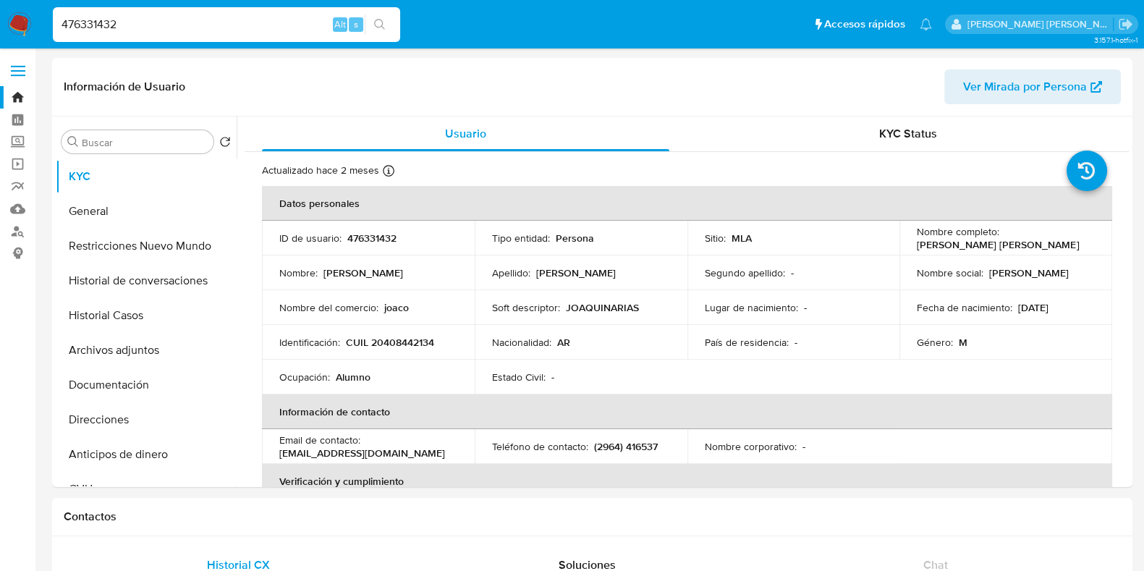
click at [40, 20] on nav "Pausado Ver notificaciones 476331432 Alt s Accesos rápidos Presiona las siguien…" at bounding box center [572, 24] width 1144 height 48
paste input "303464565"
type input "303464565"
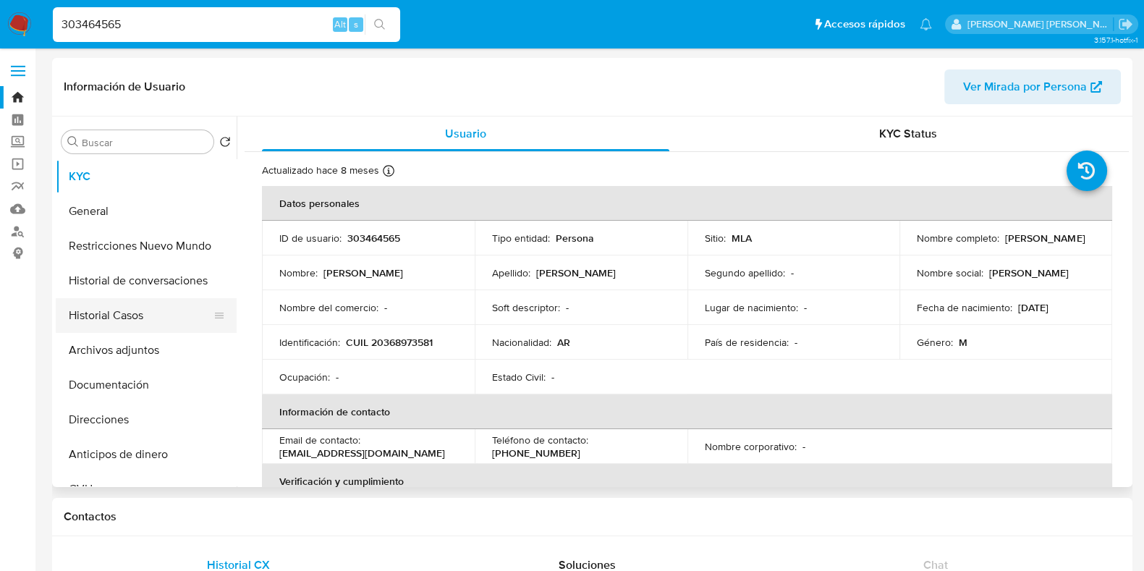
select select "10"
click at [109, 316] on button "Historial Casos" at bounding box center [140, 315] width 169 height 35
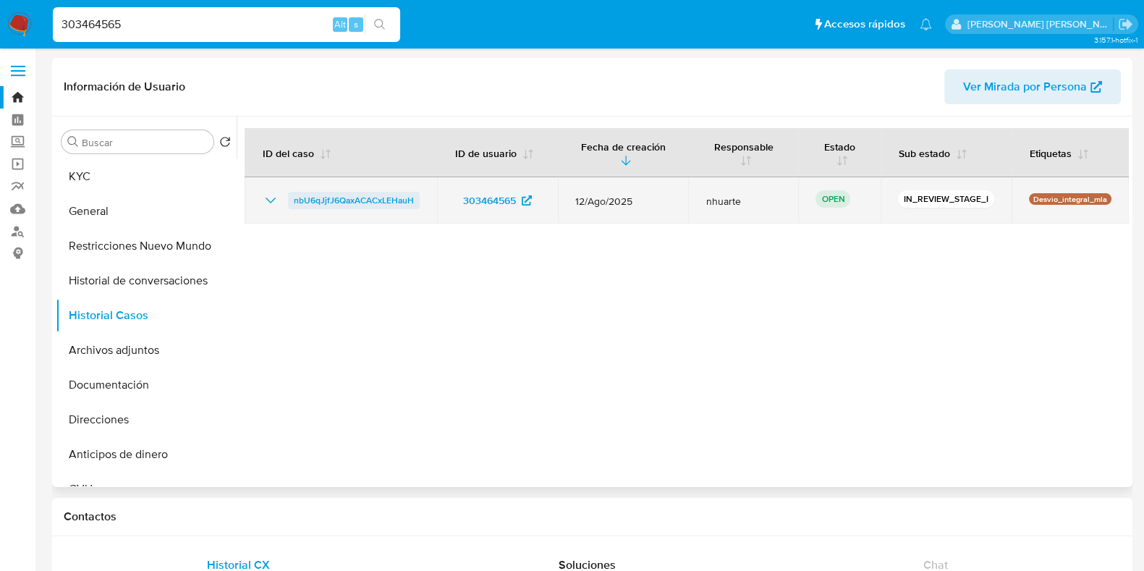
click at [365, 197] on span "nbU6qJjfJ6QaxACACxLEHauH" at bounding box center [354, 200] width 120 height 17
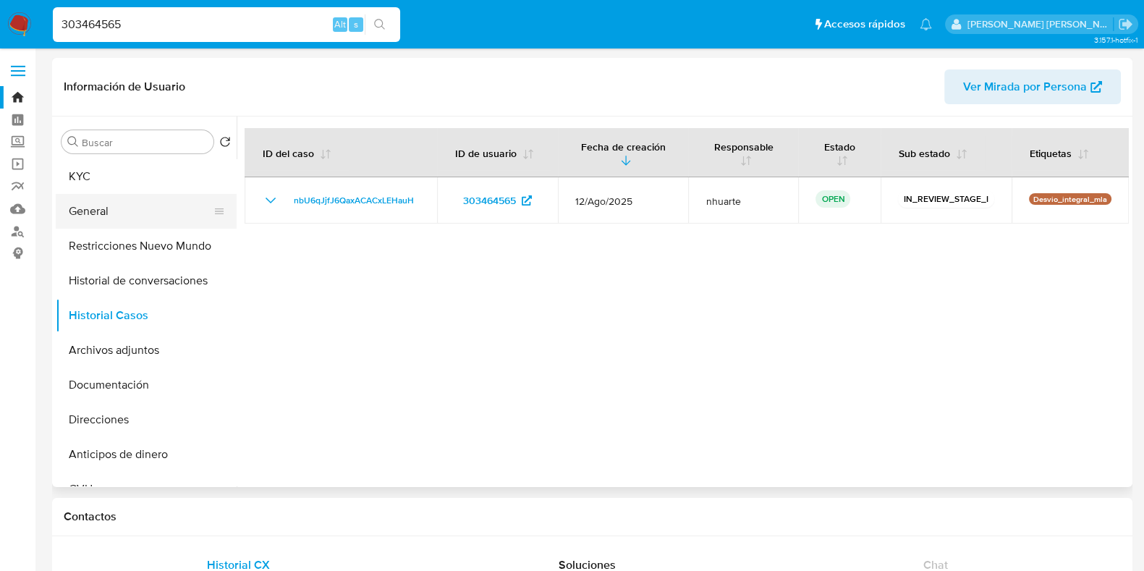
drag, startPoint x: 119, startPoint y: 205, endPoint x: 148, endPoint y: 197, distance: 30.0
click at [119, 205] on button "General" at bounding box center [140, 211] width 169 height 35
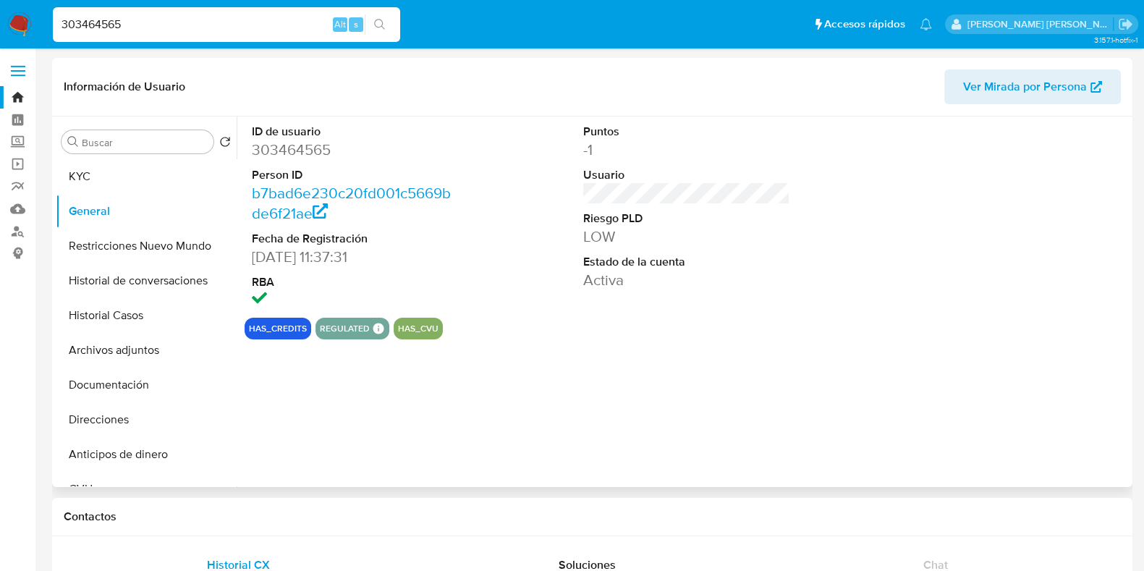
click at [269, 155] on dd "303464565" at bounding box center [355, 150] width 207 height 20
click at [130, 397] on button "Documentación" at bounding box center [140, 384] width 169 height 35
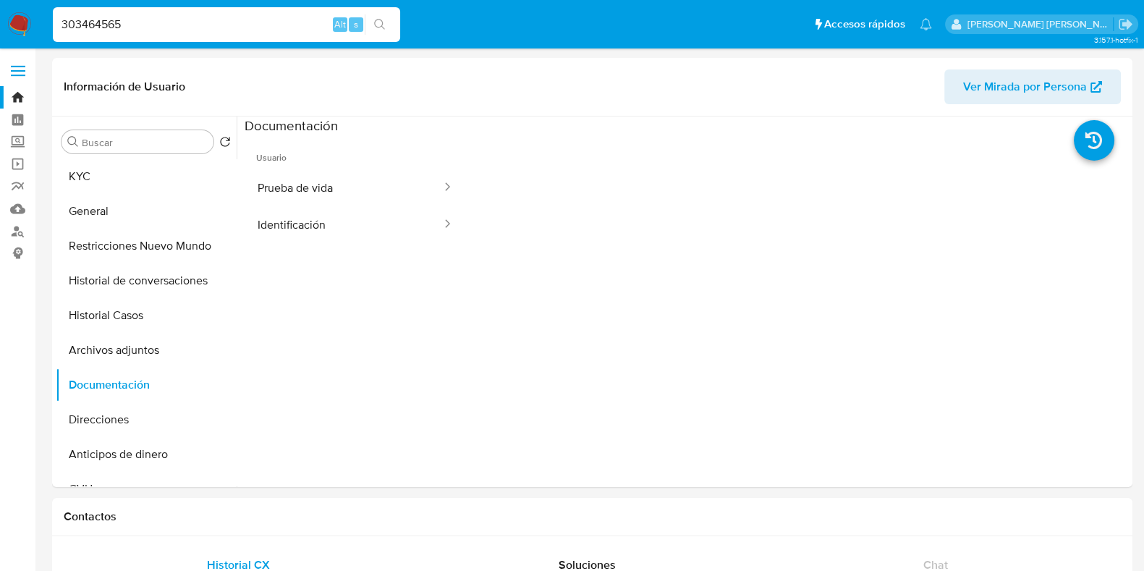
click at [333, 185] on button "Prueba de vida" at bounding box center [344, 187] width 198 height 37
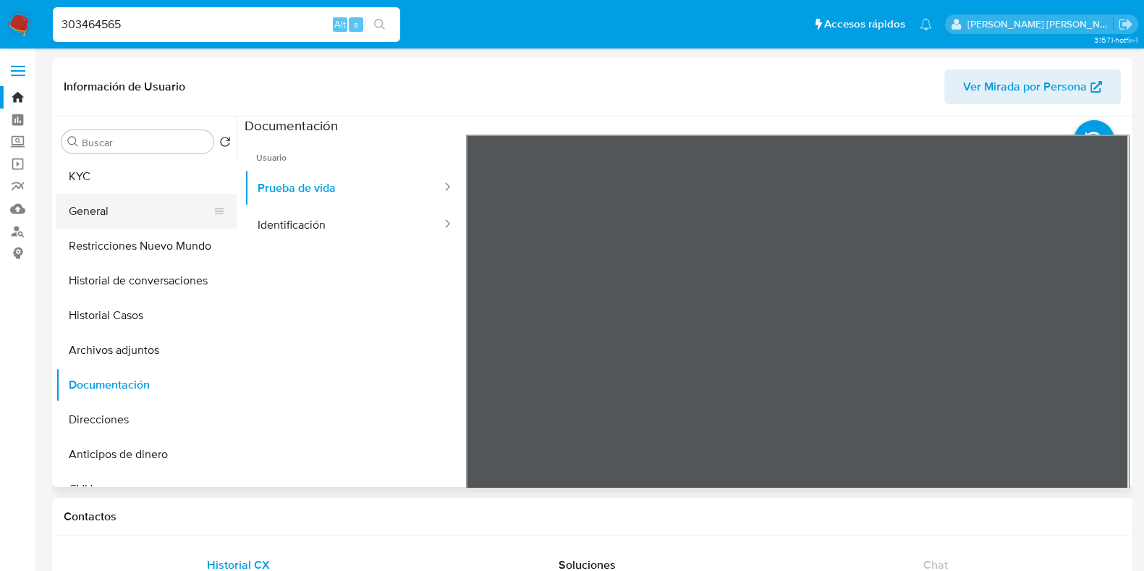
drag, startPoint x: 133, startPoint y: 166, endPoint x: 179, endPoint y: 193, distance: 53.2
click at [133, 166] on button "KYC" at bounding box center [146, 176] width 181 height 35
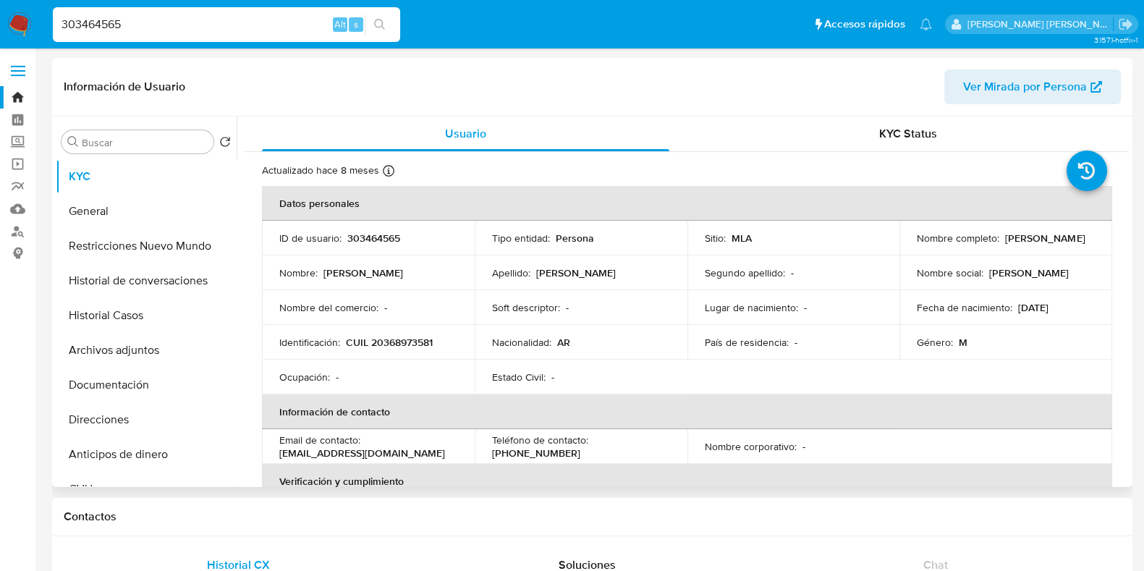
click at [398, 336] on p "CUIL 20368973581" at bounding box center [389, 342] width 87 height 13
drag, startPoint x: 398, startPoint y: 334, endPoint x: 467, endPoint y: 404, distance: 98.2
click at [467, 404] on th "Información de contacto" at bounding box center [687, 411] width 850 height 35
click at [395, 336] on p "CUIL 20368973581" at bounding box center [389, 342] width 87 height 13
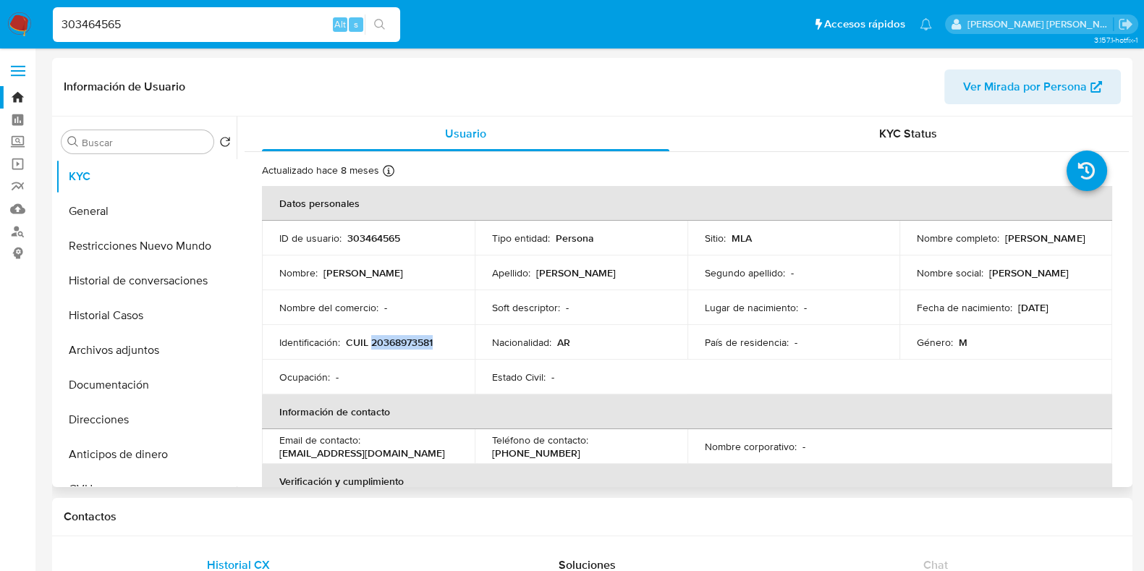
click at [395, 336] on p "CUIL 20368973581" at bounding box center [389, 342] width 87 height 13
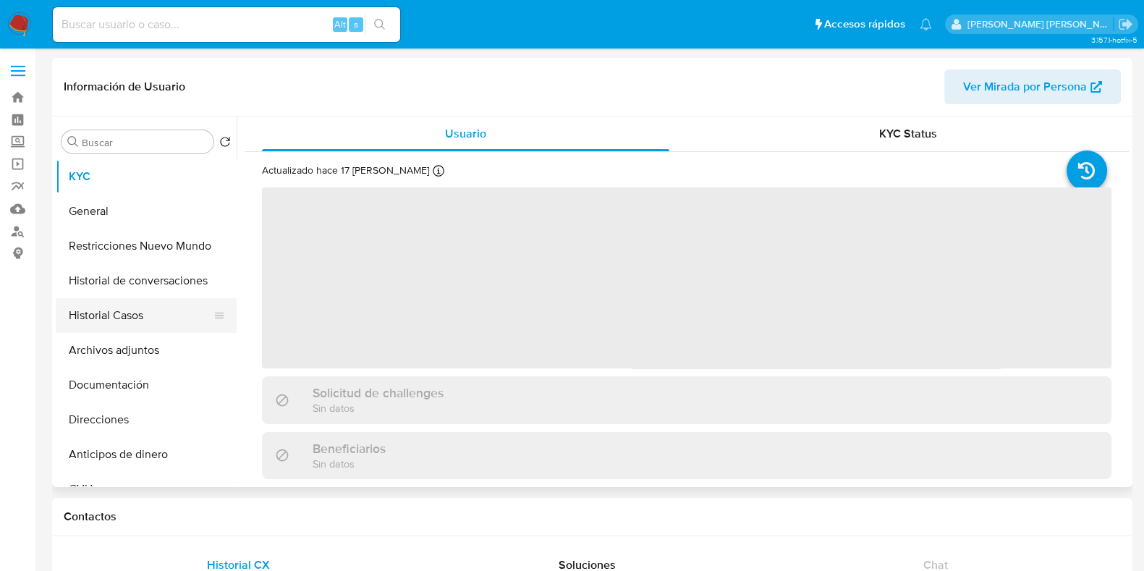
click at [156, 325] on button "Historial Casos" at bounding box center [140, 315] width 169 height 35
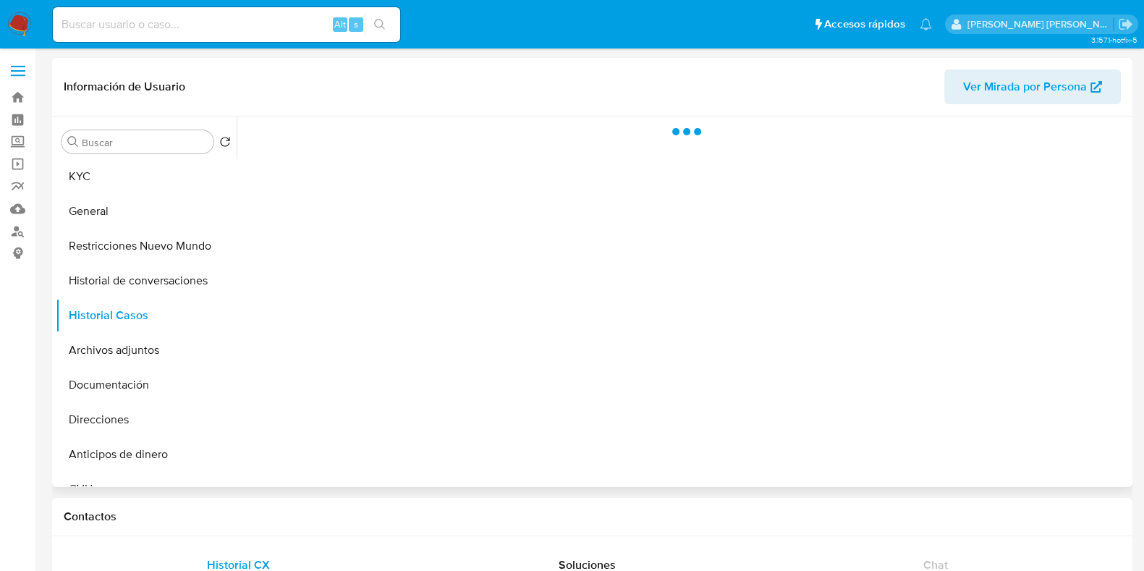
select select "10"
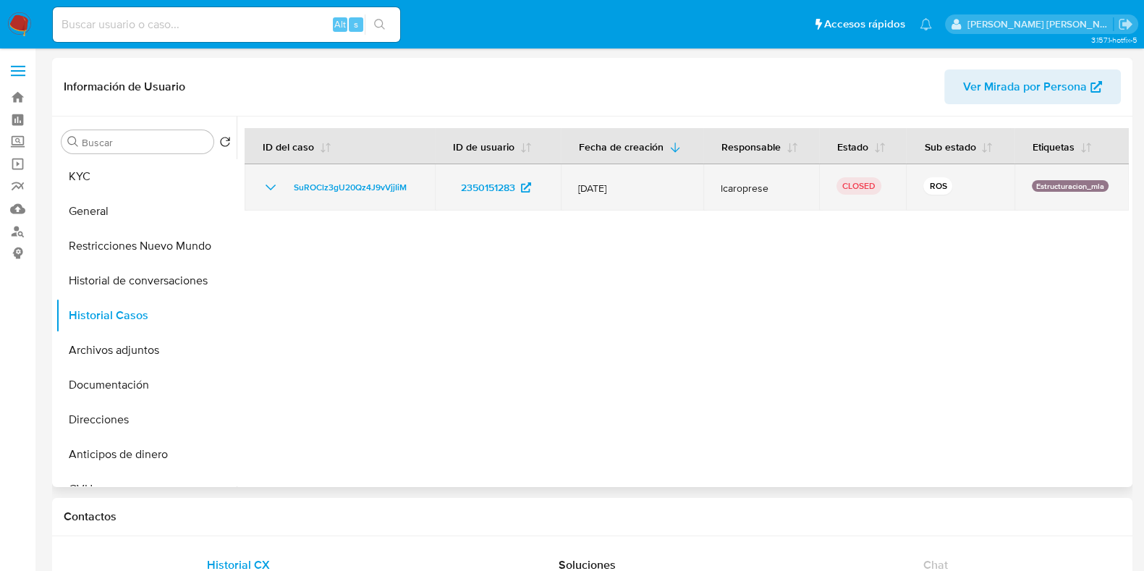
click at [268, 187] on icon "Mostrar/Ocultar" at bounding box center [270, 187] width 17 height 17
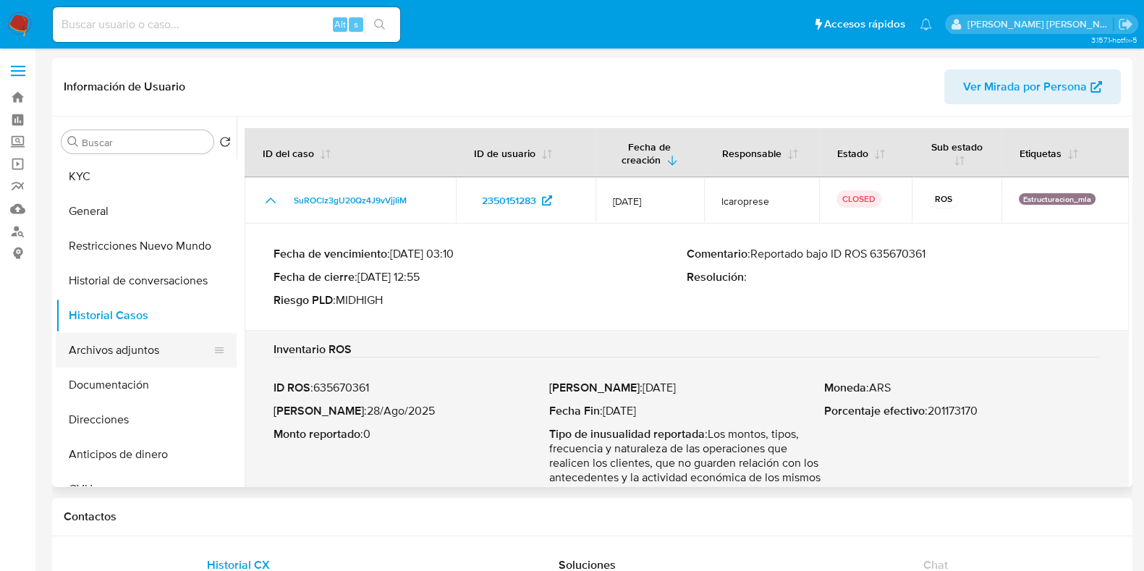
click at [156, 354] on button "Archivos adjuntos" at bounding box center [140, 350] width 169 height 35
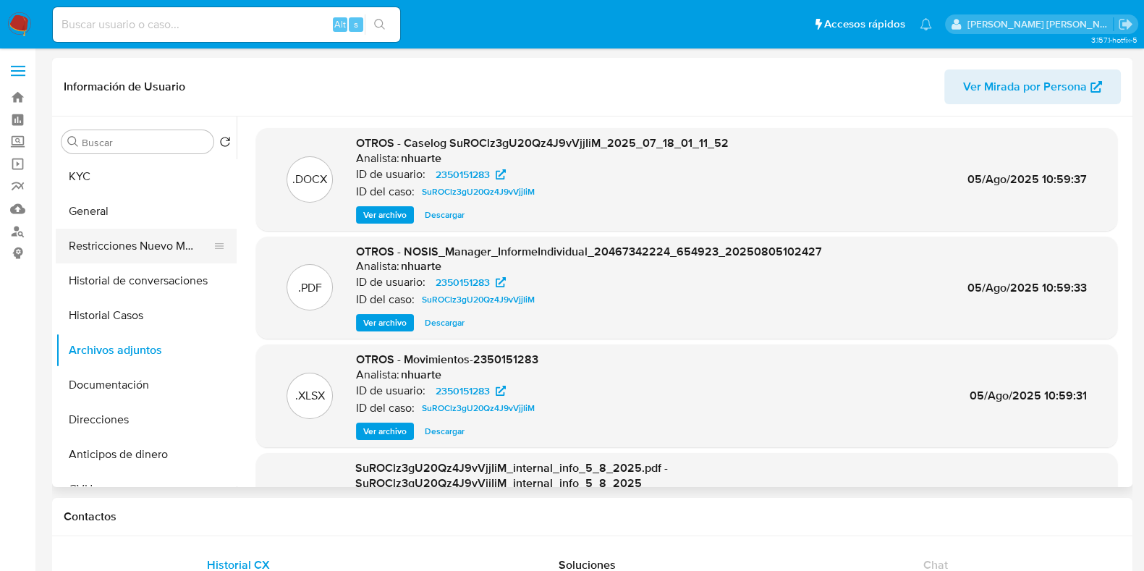
click at [101, 248] on button "Restricciones Nuevo Mundo" at bounding box center [140, 246] width 169 height 35
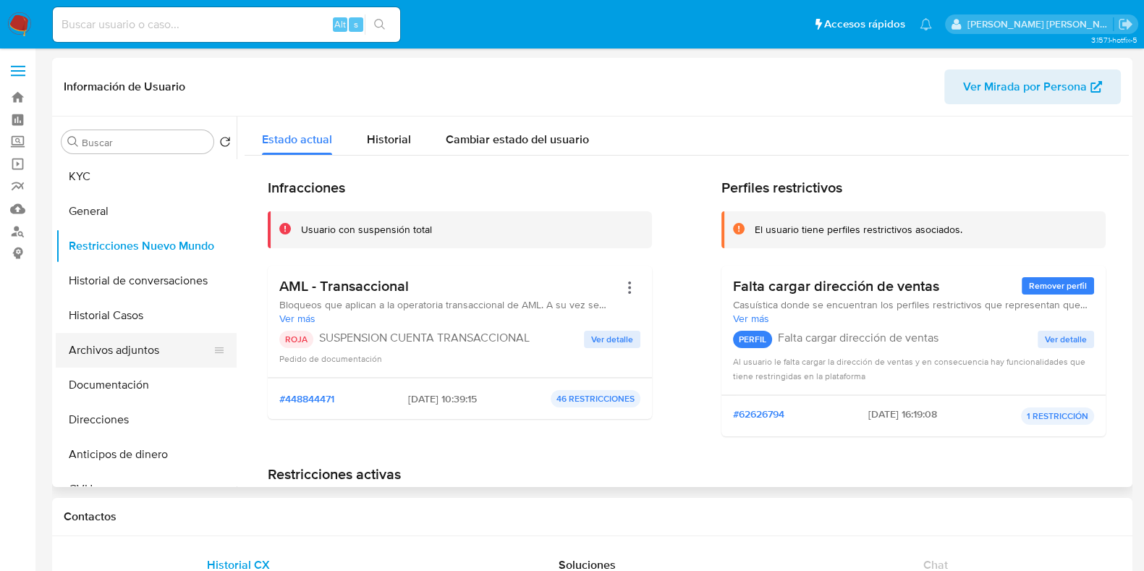
click at [162, 355] on button "Archivos adjuntos" at bounding box center [140, 350] width 169 height 35
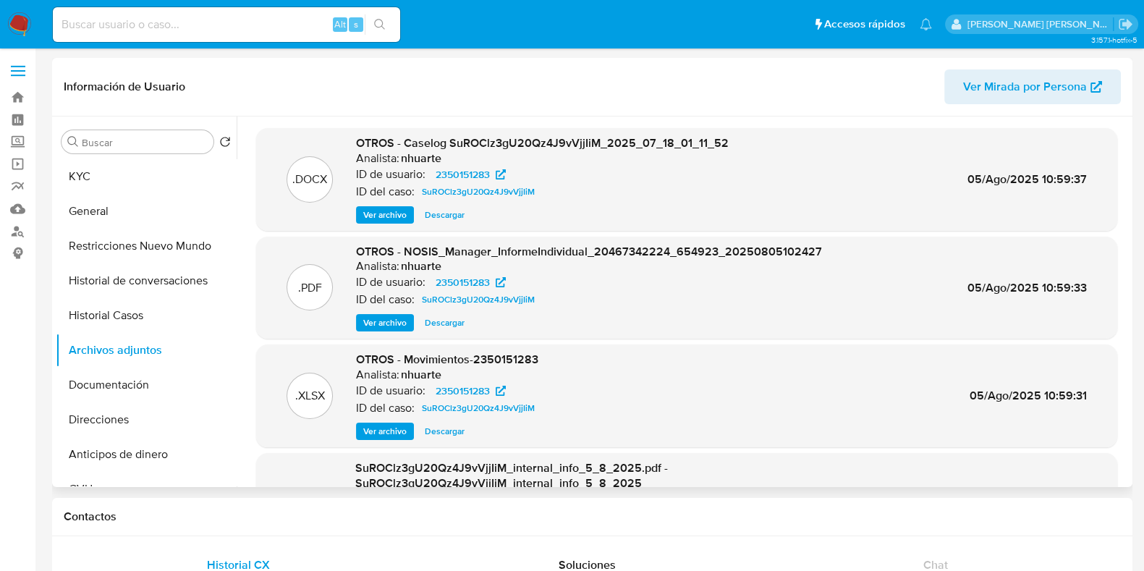
click at [380, 218] on span "Ver archivo" at bounding box center [384, 215] width 43 height 14
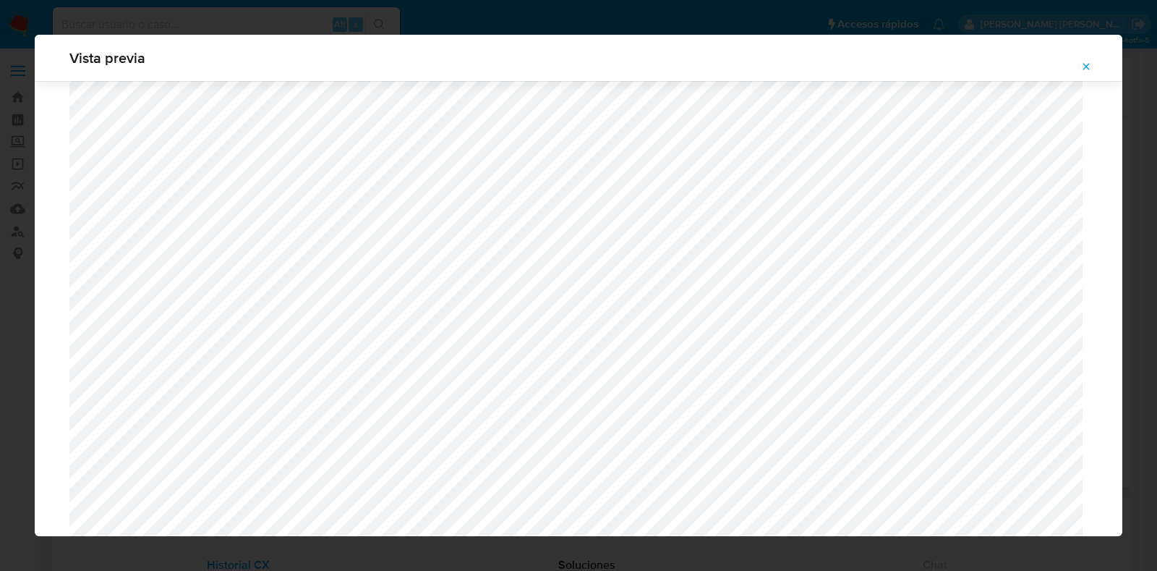
scroll to position [514, 0]
click at [1082, 64] on icon "Attachment preview" at bounding box center [1087, 67] width 12 height 12
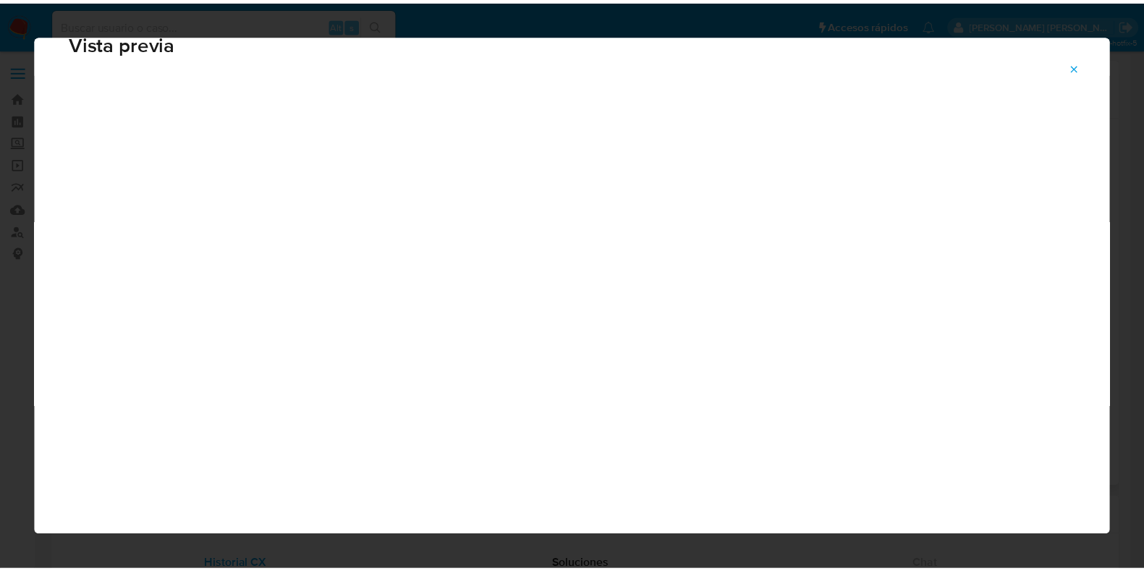
scroll to position [36, 0]
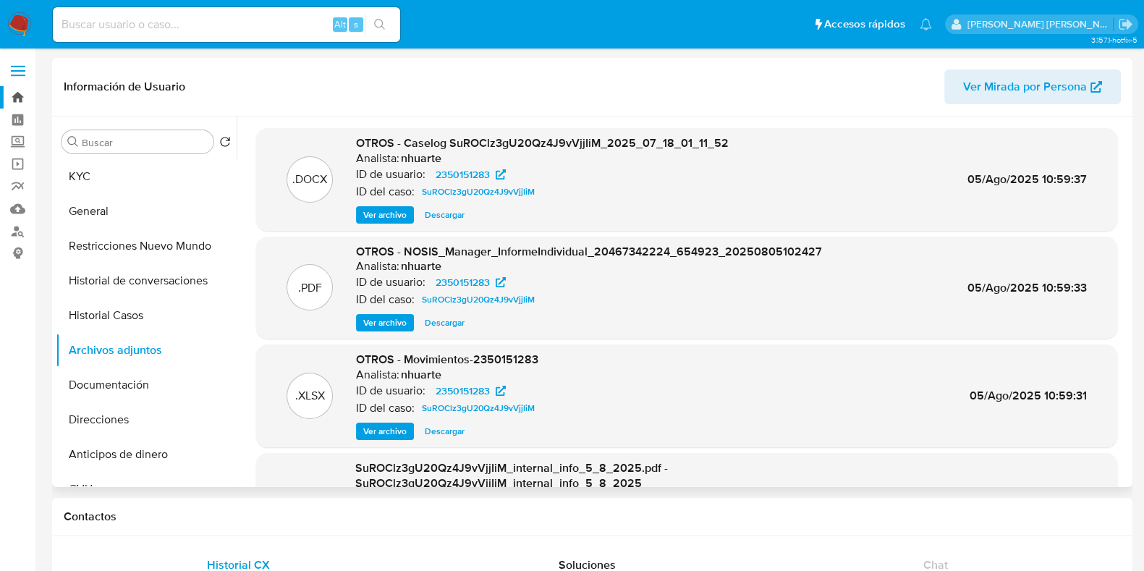
click at [16, 91] on link "Bandeja" at bounding box center [86, 97] width 172 height 22
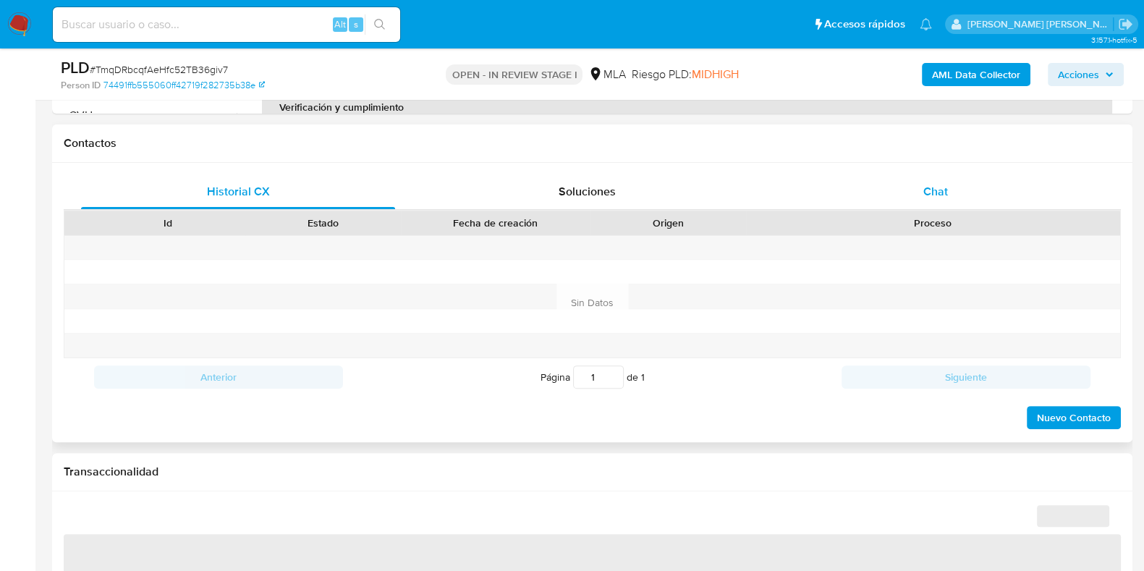
click at [944, 203] on div "Chat" at bounding box center [935, 191] width 314 height 35
select select "10"
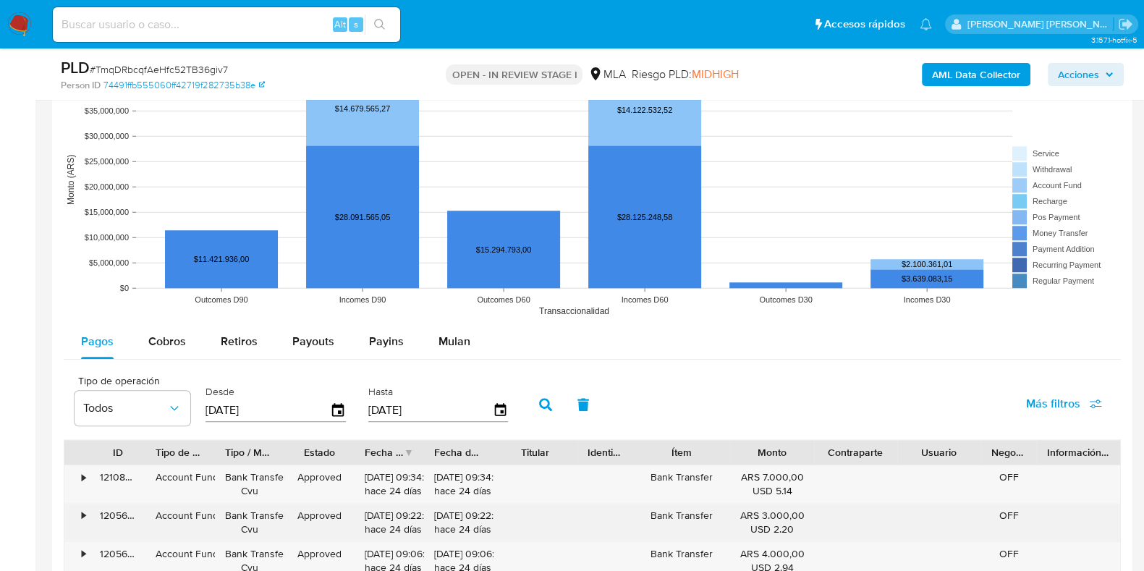
scroll to position [1787, 0]
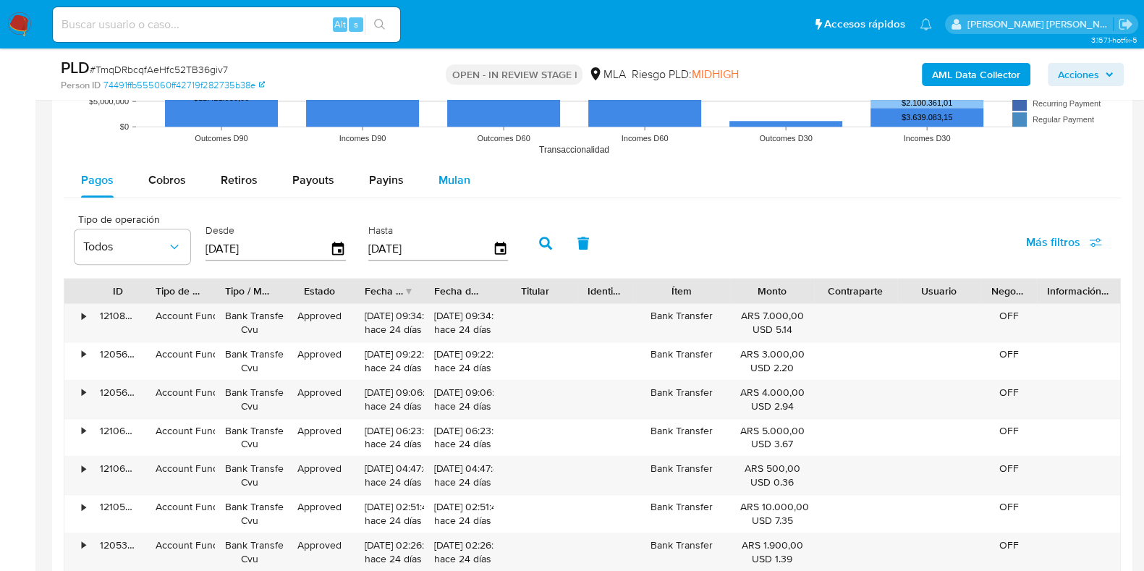
click at [455, 178] on span "Mulan" at bounding box center [454, 179] width 32 height 17
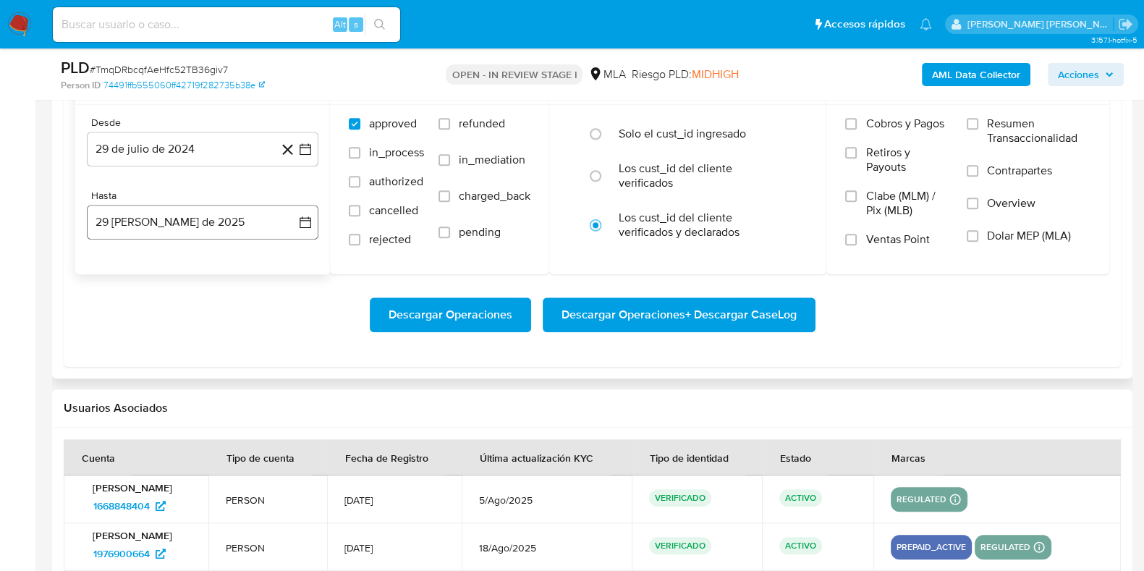
scroll to position [1968, 0]
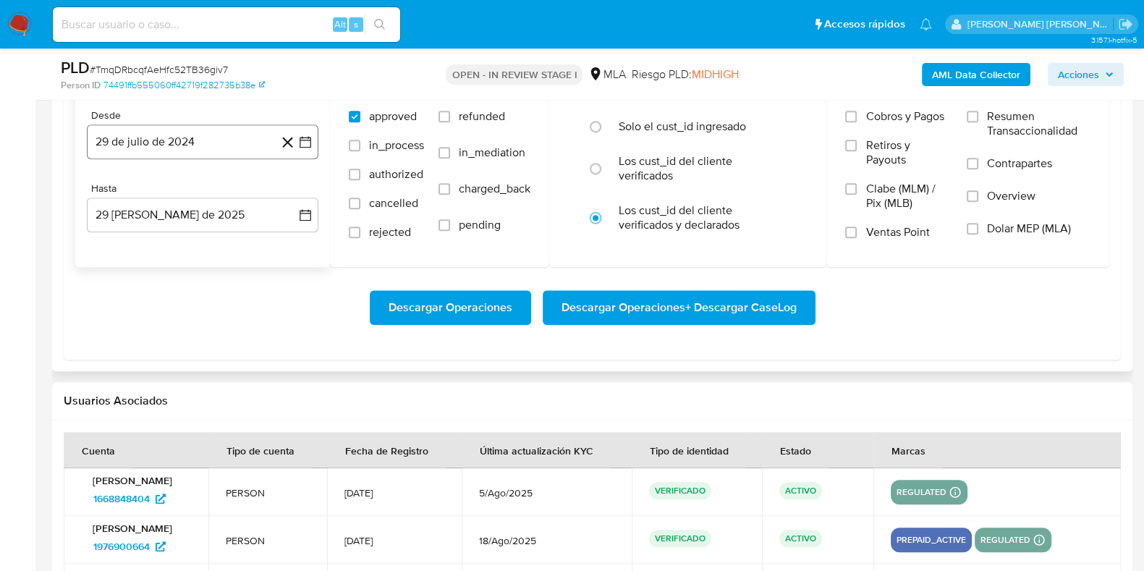
click at [183, 138] on button "29 de julio de 2024" at bounding box center [202, 141] width 231 height 35
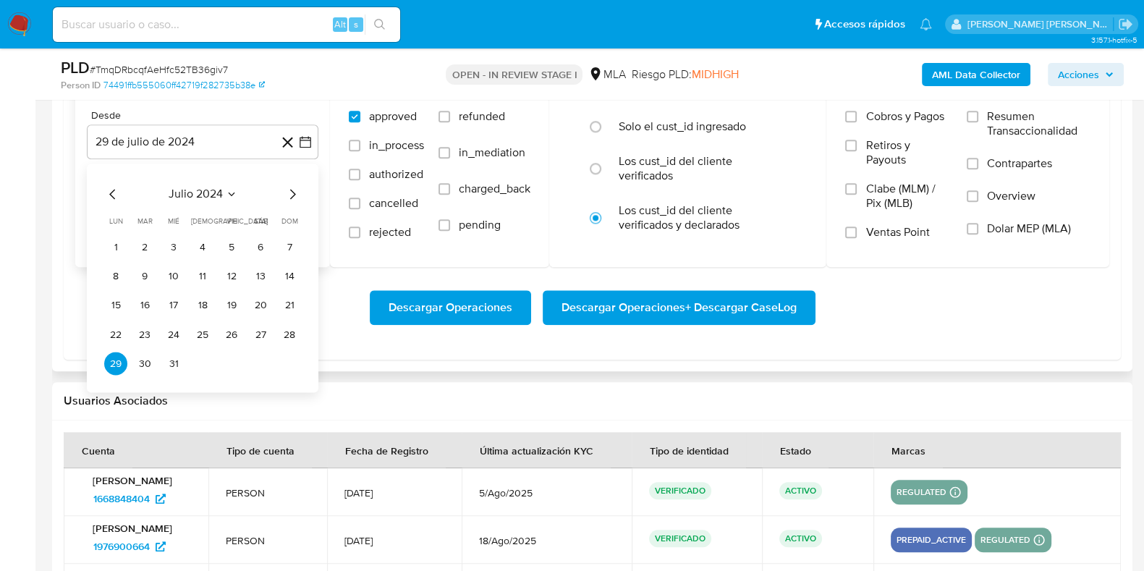
click at [288, 195] on icon "Mes siguiente" at bounding box center [292, 193] width 17 height 17
click at [289, 193] on icon "Mes siguiente" at bounding box center [292, 193] width 17 height 17
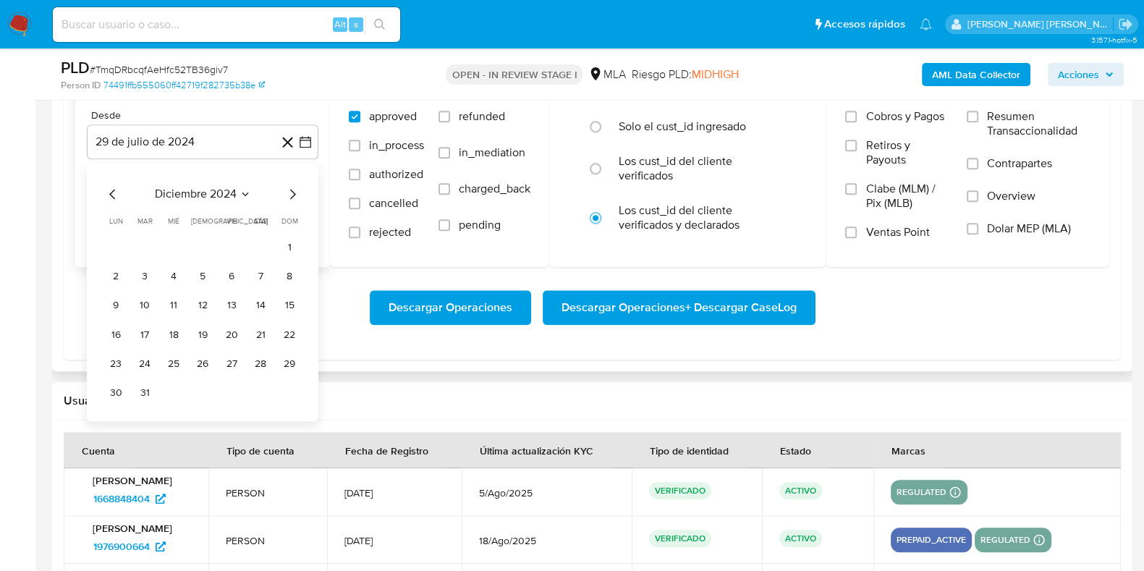
click at [288, 193] on icon "Mes siguiente" at bounding box center [292, 193] width 17 height 17
click at [284, 193] on icon "Mes siguiente" at bounding box center [292, 193] width 17 height 17
click at [287, 193] on icon "Mes siguiente" at bounding box center [292, 193] width 17 height 17
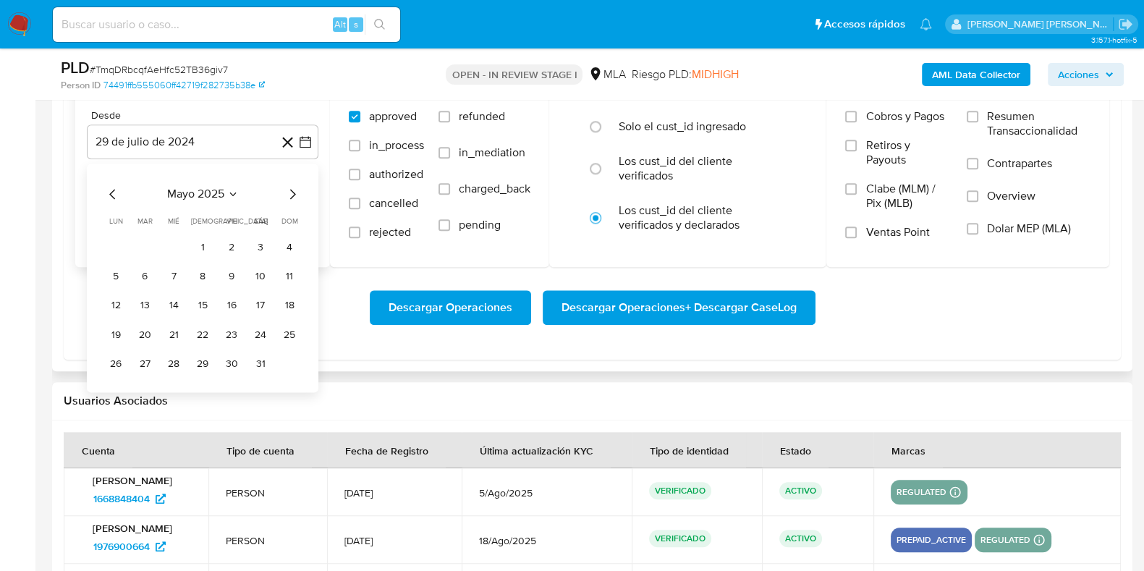
click at [291, 196] on icon "Mes siguiente" at bounding box center [292, 193] width 17 height 17
click at [148, 244] on button "1" at bounding box center [144, 247] width 23 height 23
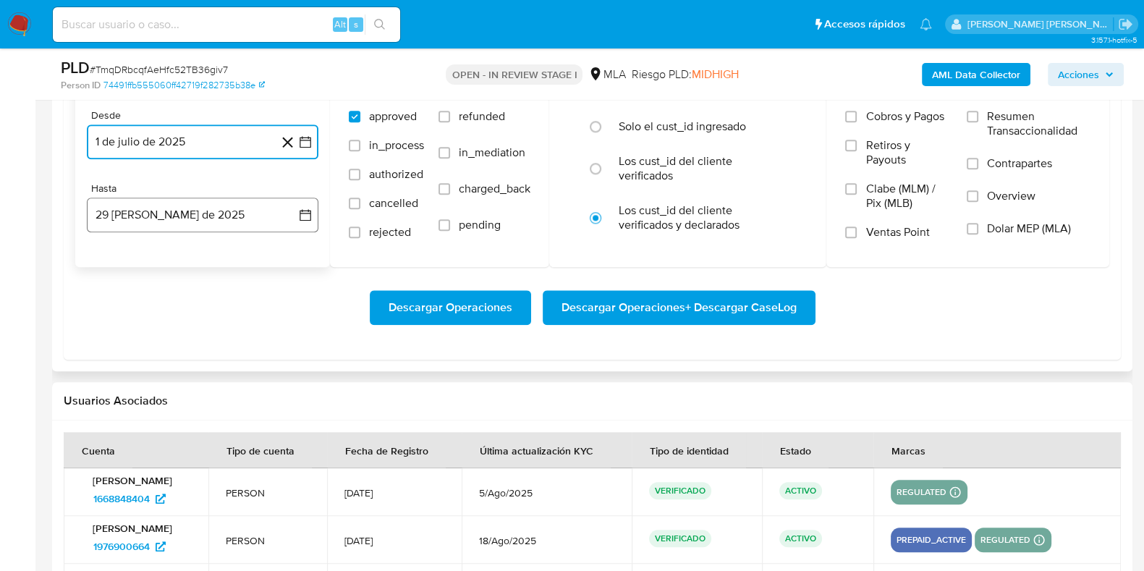
click at [221, 213] on button "29 de agosto de 2025" at bounding box center [202, 214] width 231 height 35
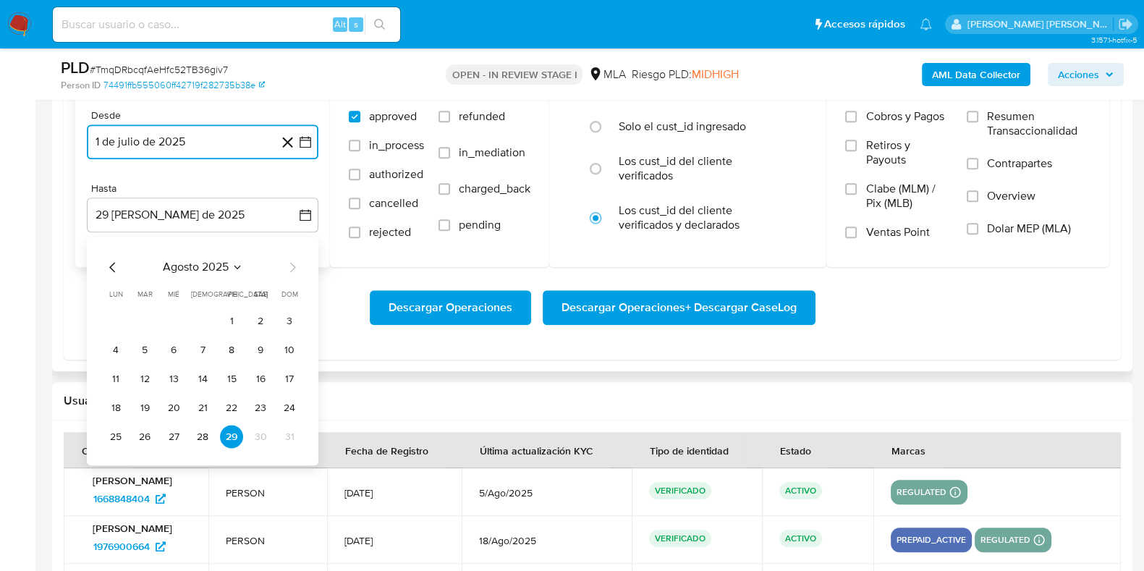
click at [112, 266] on icon "Mes anterior" at bounding box center [112, 266] width 17 height 17
click at [208, 439] on button "31" at bounding box center [202, 436] width 23 height 23
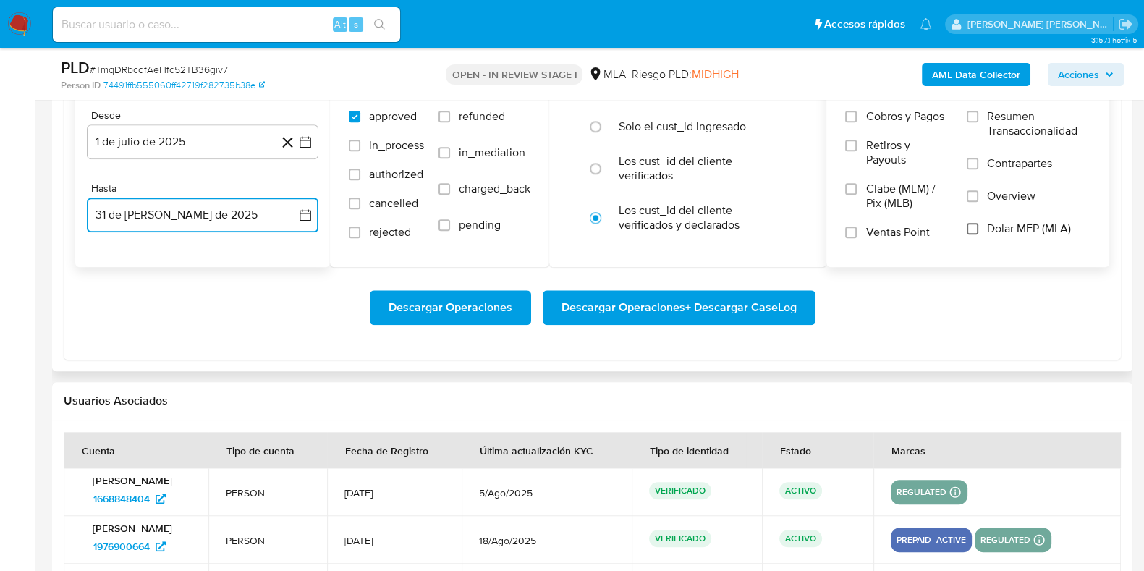
click at [974, 229] on input "Dolar MEP (MLA)" at bounding box center [972, 229] width 12 height 12
click at [713, 292] on span "Descargar Operaciones + Descargar CaseLog" at bounding box center [678, 308] width 235 height 32
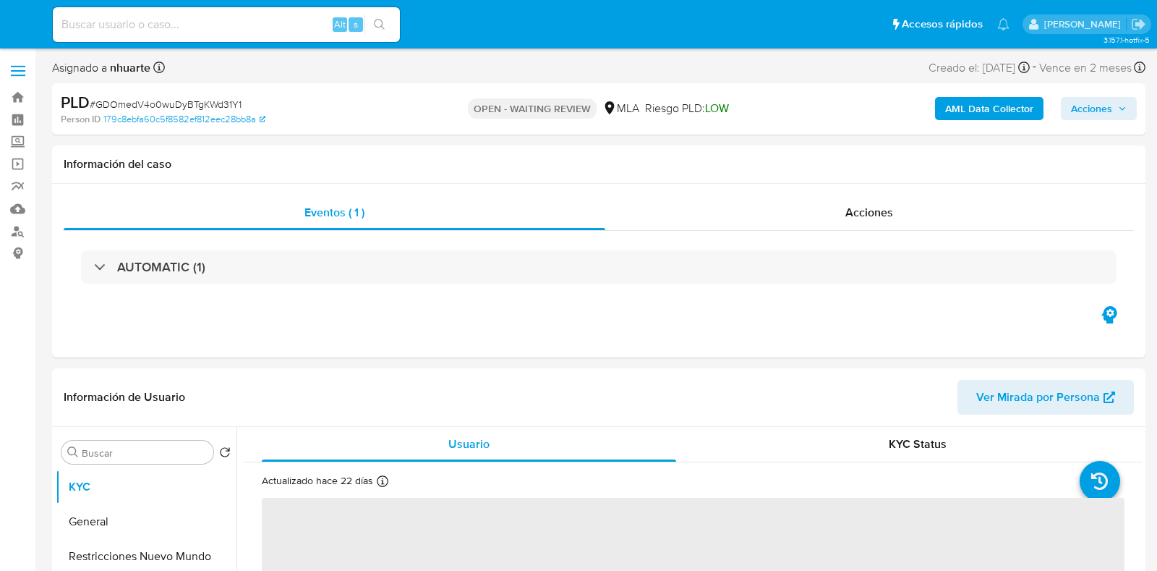
select select "10"
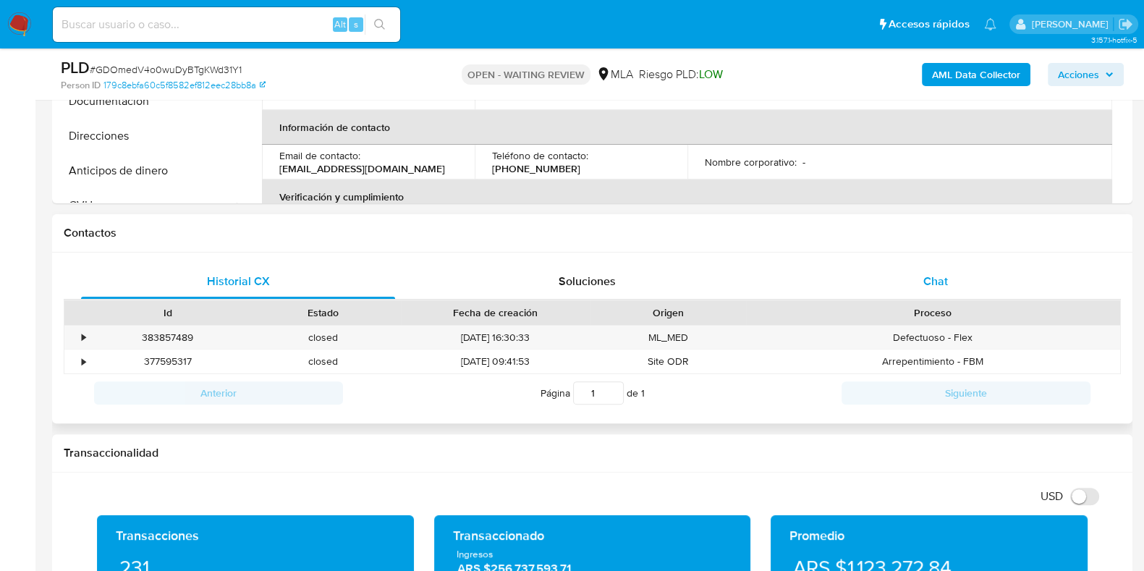
click at [941, 269] on div "Chat" at bounding box center [935, 281] width 314 height 35
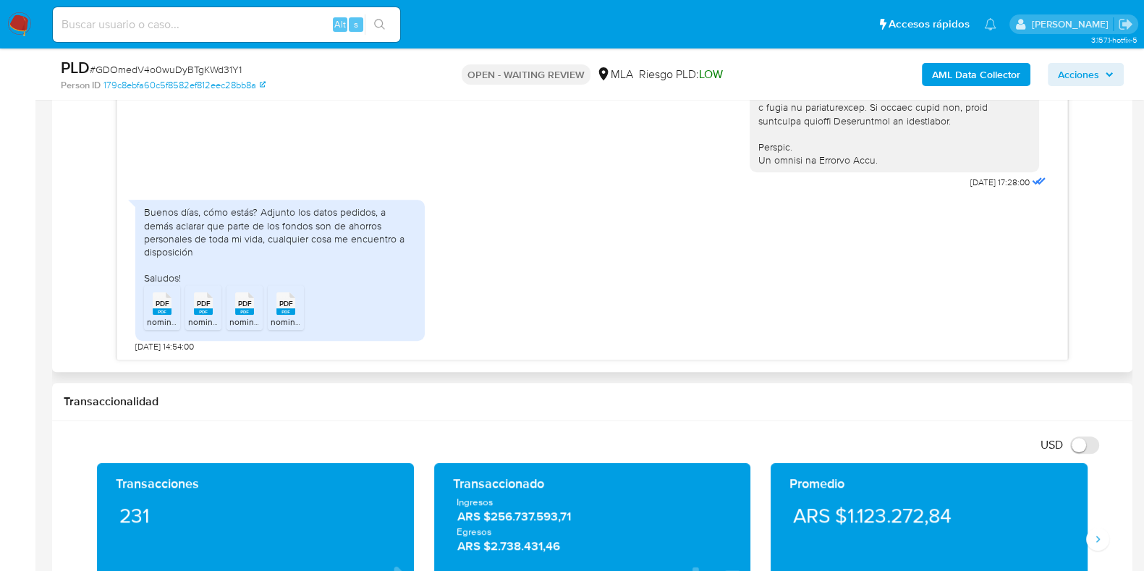
scroll to position [814, 0]
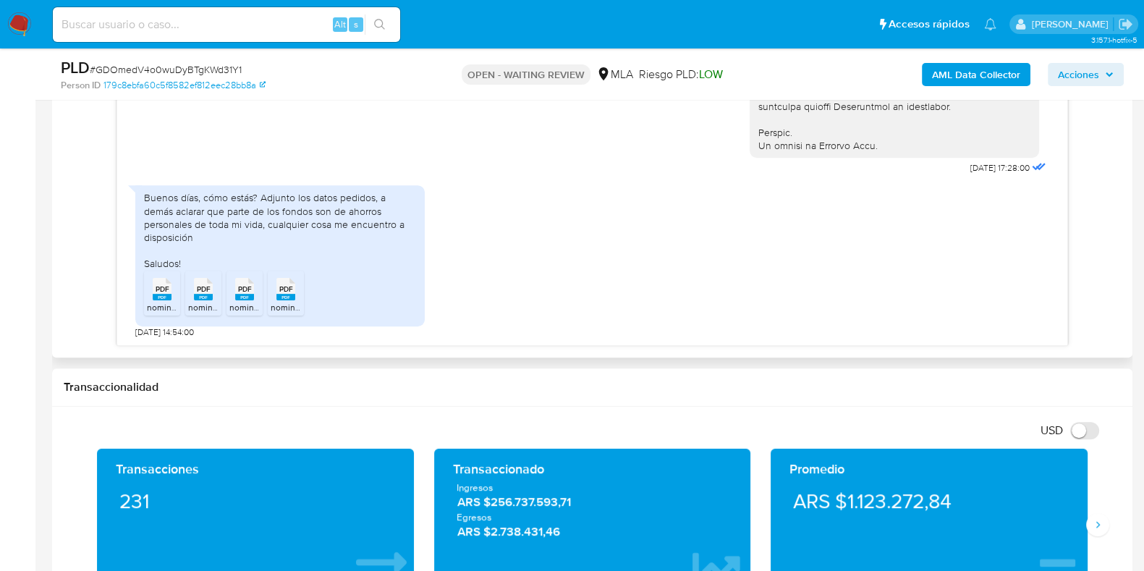
click at [157, 284] on span "PDF" at bounding box center [163, 288] width 14 height 9
click at [203, 292] on span "PDF" at bounding box center [204, 288] width 14 height 9
click at [239, 291] on span "PDF" at bounding box center [245, 288] width 14 height 9
click at [285, 289] on span "PDF" at bounding box center [286, 288] width 14 height 9
click at [218, 64] on span "# GDOmedV4o0wuDyBTgKWd31Y1" at bounding box center [166, 69] width 152 height 14
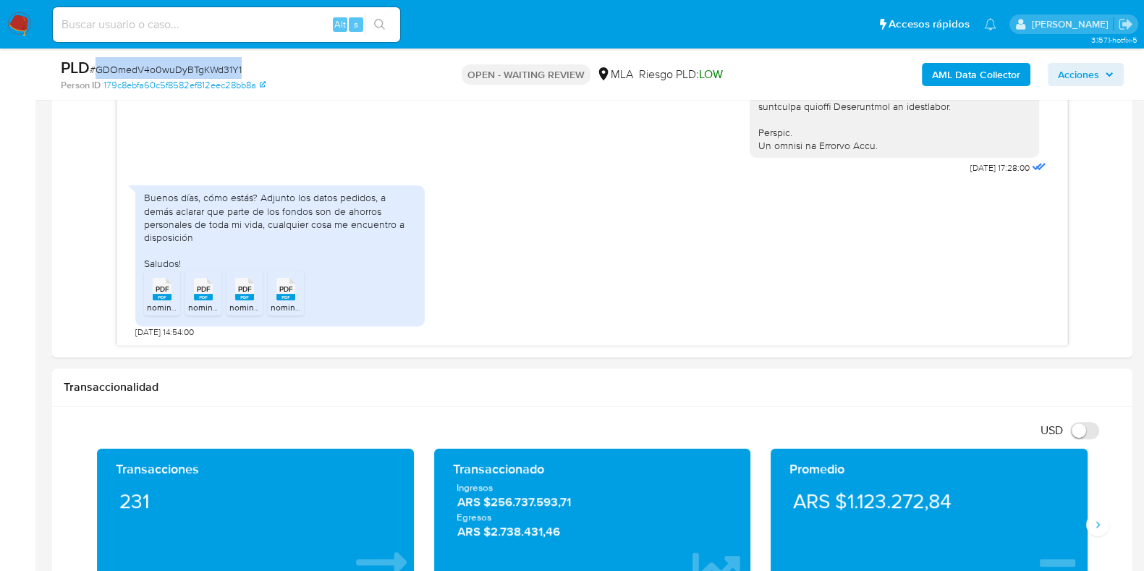
click at [218, 64] on span "# GDOmedV4o0wuDyBTgKWd31Y1" at bounding box center [166, 69] width 152 height 14
copy span "GDOmedV4o0wuDyBTgKWd31Y1"
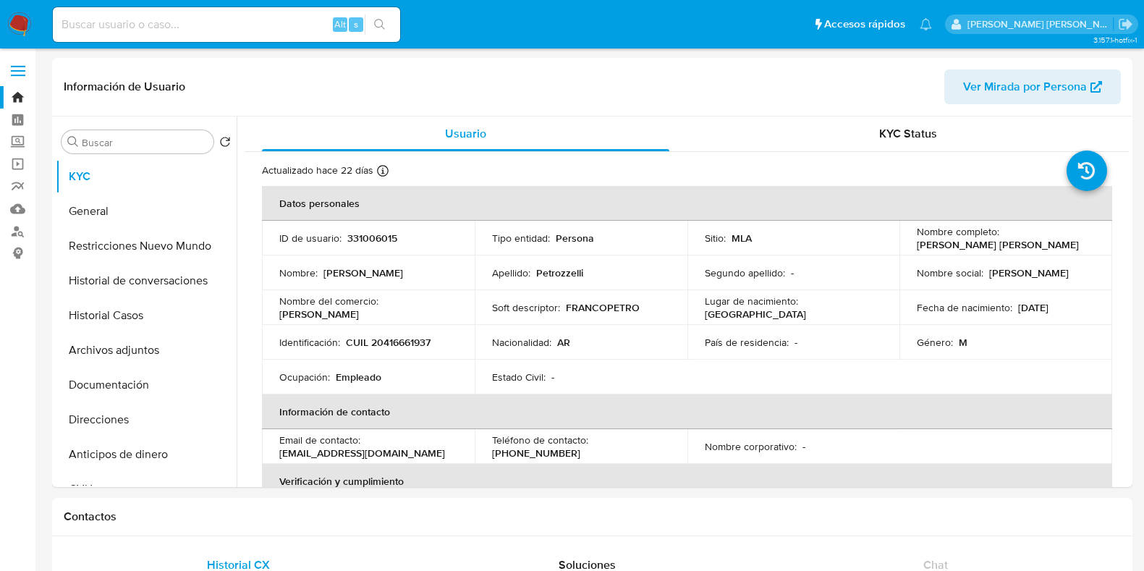
select select "10"
click at [14, 231] on link "Buscador de personas" at bounding box center [86, 231] width 172 height 22
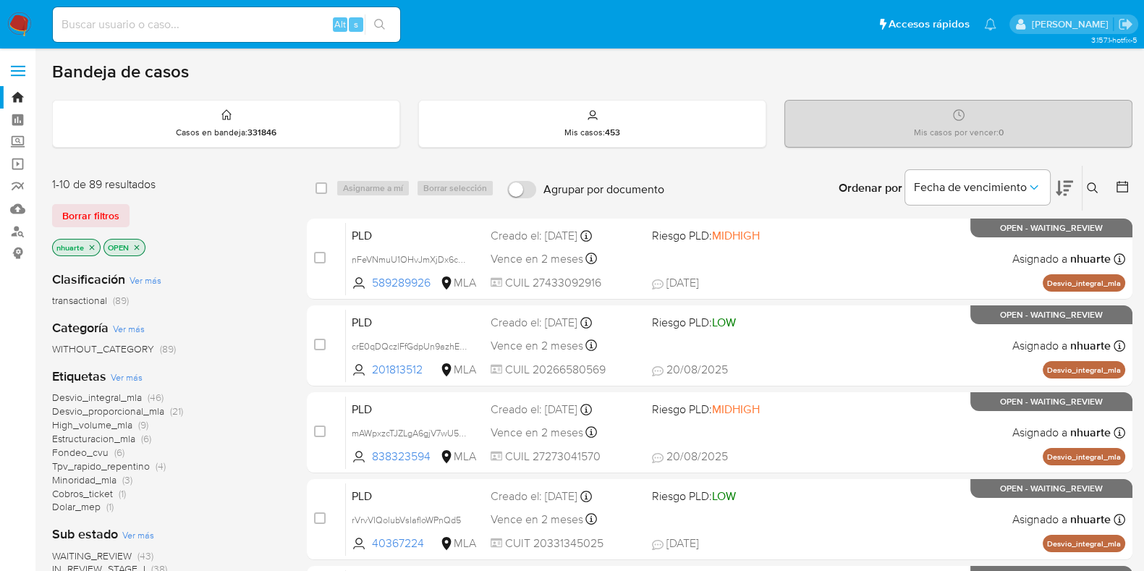
click at [1095, 182] on icon at bounding box center [1093, 188] width 12 height 12
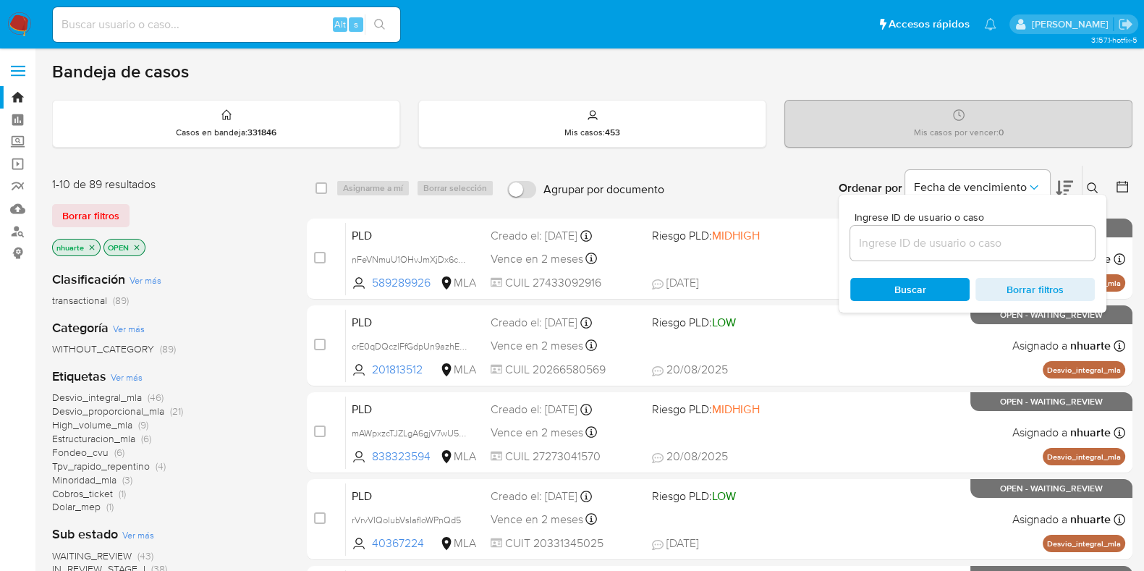
click at [1032, 237] on input at bounding box center [972, 243] width 245 height 19
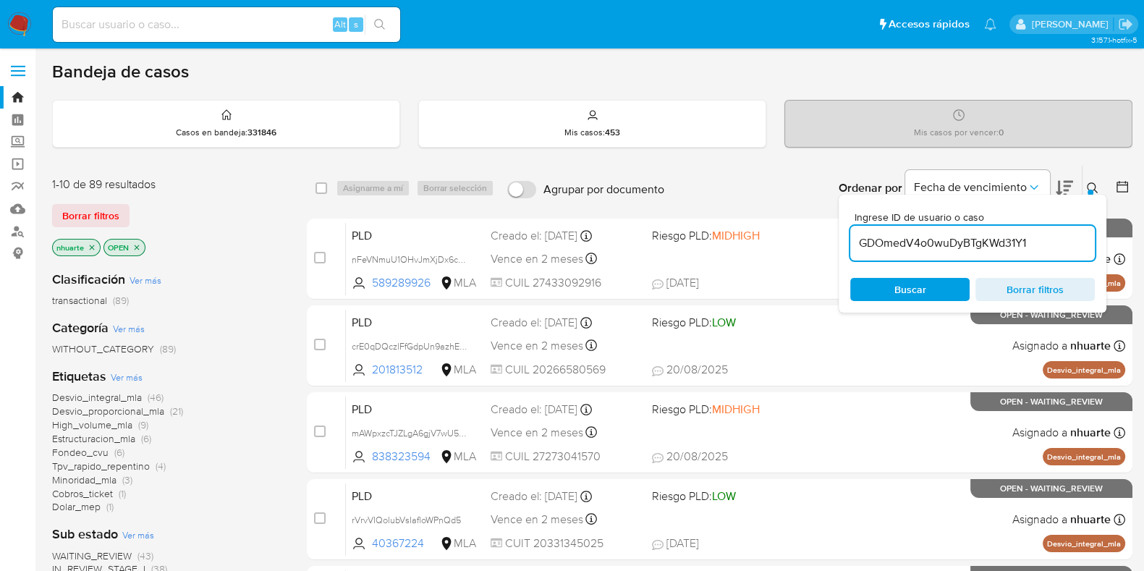
type input "GDOmedV4o0wuDyBTgKWd31Y1"
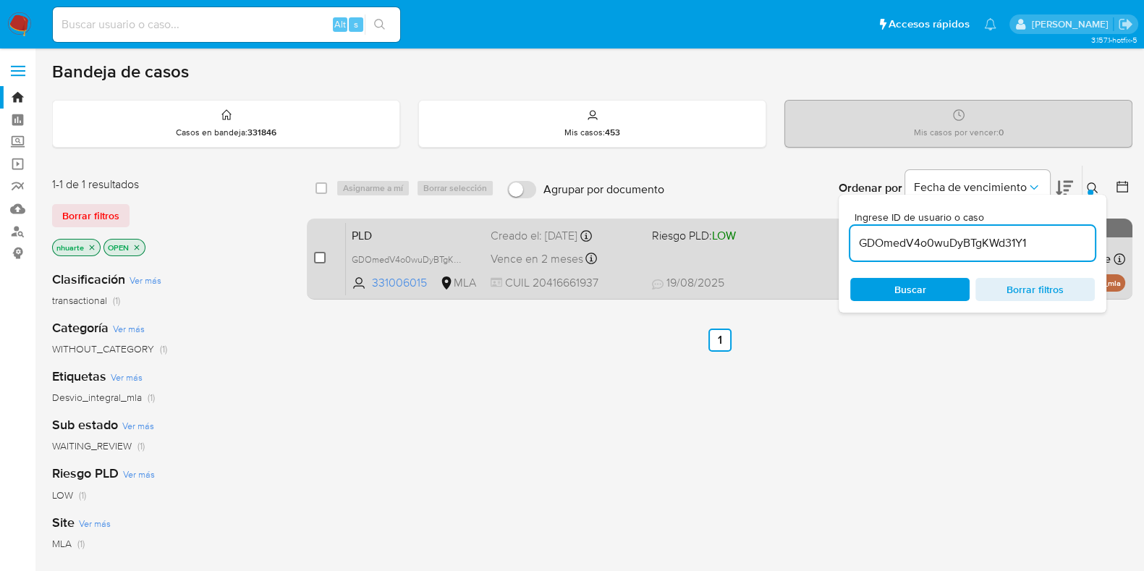
click at [318, 256] on input "checkbox" at bounding box center [320, 258] width 12 height 12
checkbox input "true"
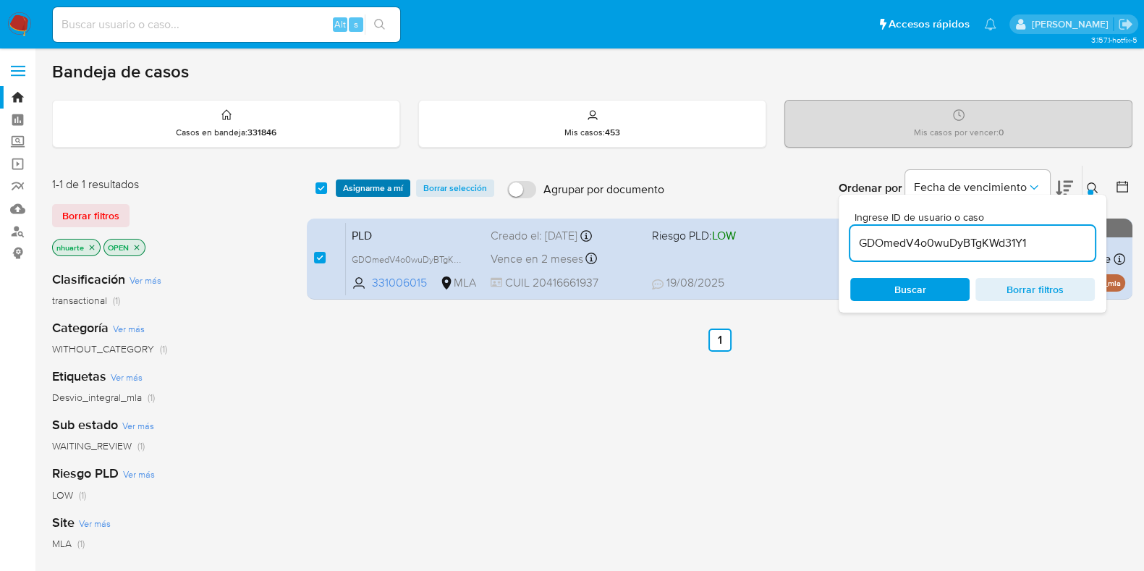
click at [394, 184] on span "Asignarme a mí" at bounding box center [373, 188] width 60 height 14
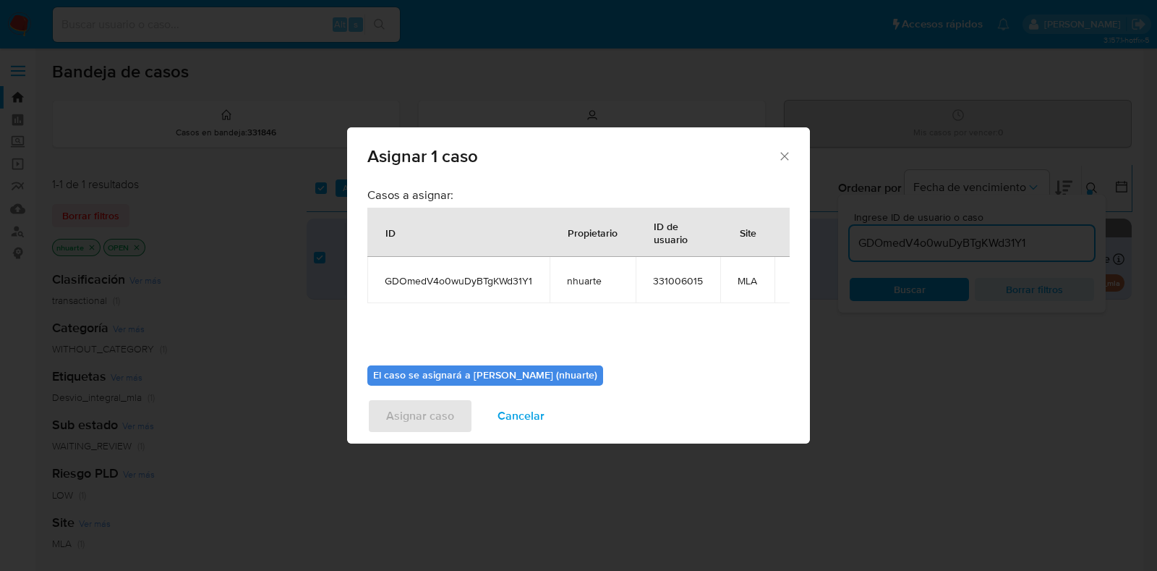
scroll to position [75, 0]
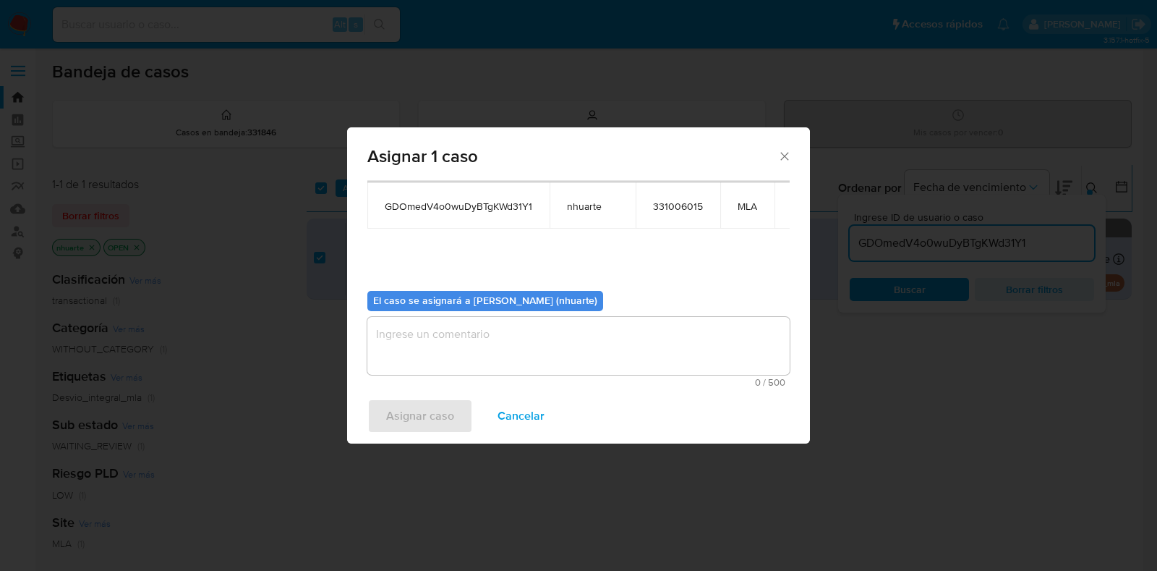
click at [511, 334] on textarea "assign-modal" at bounding box center [578, 346] width 422 height 58
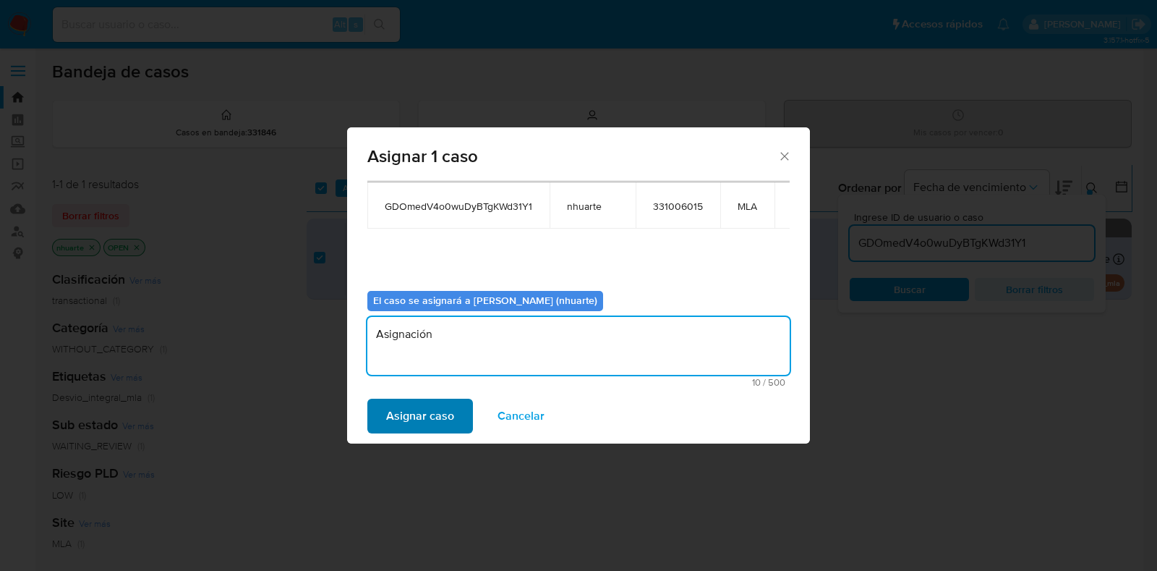
type textarea "Asignación"
click at [444, 413] on span "Asignar caso" at bounding box center [420, 416] width 68 height 32
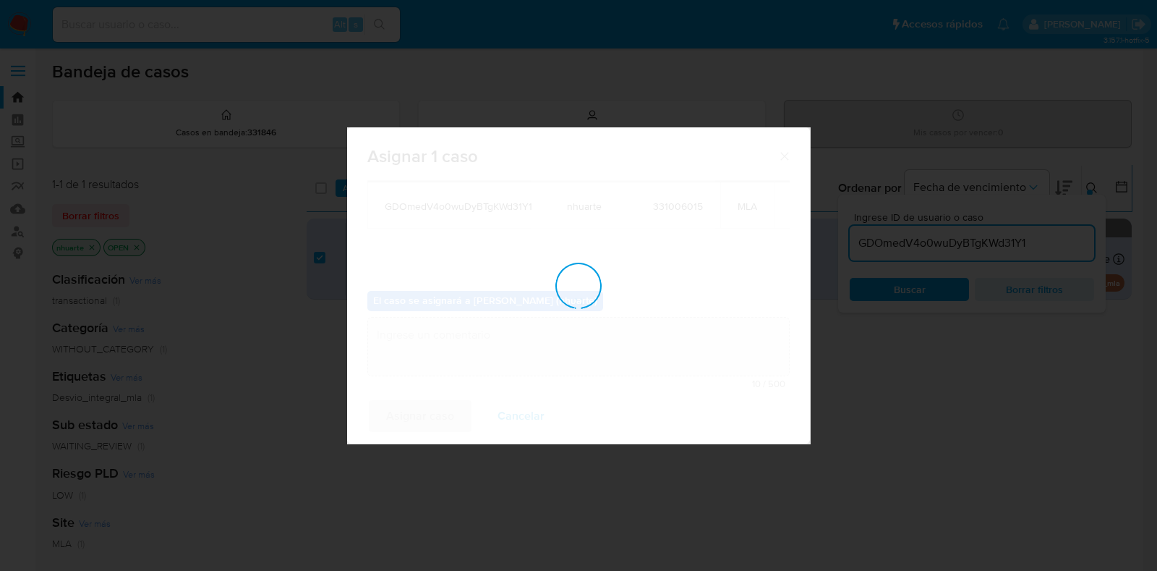
checkbox input "false"
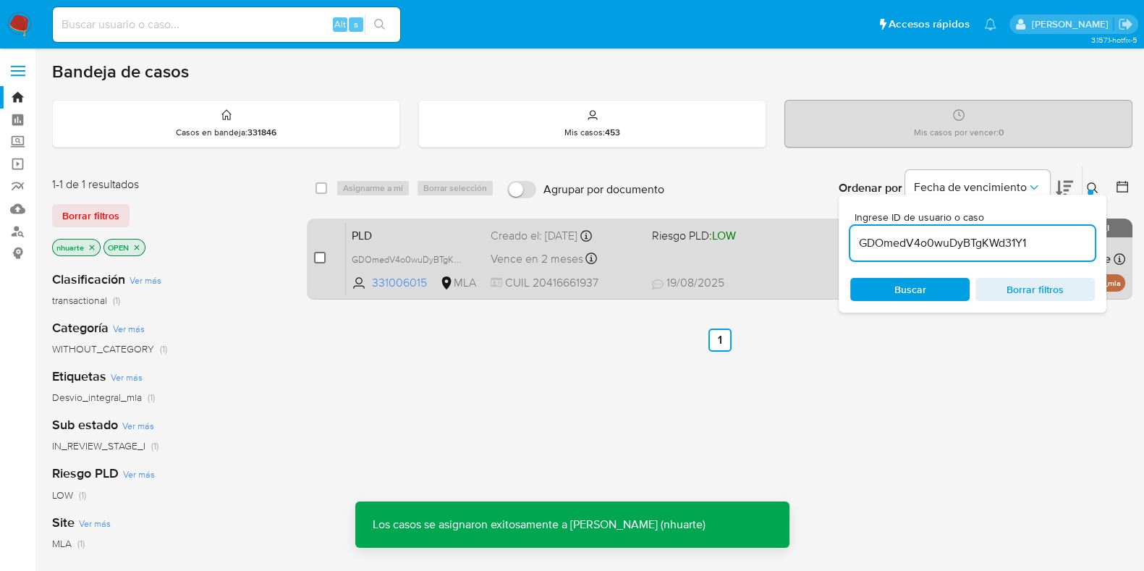
click at [314, 258] on input "checkbox" at bounding box center [320, 258] width 12 height 12
checkbox input "true"
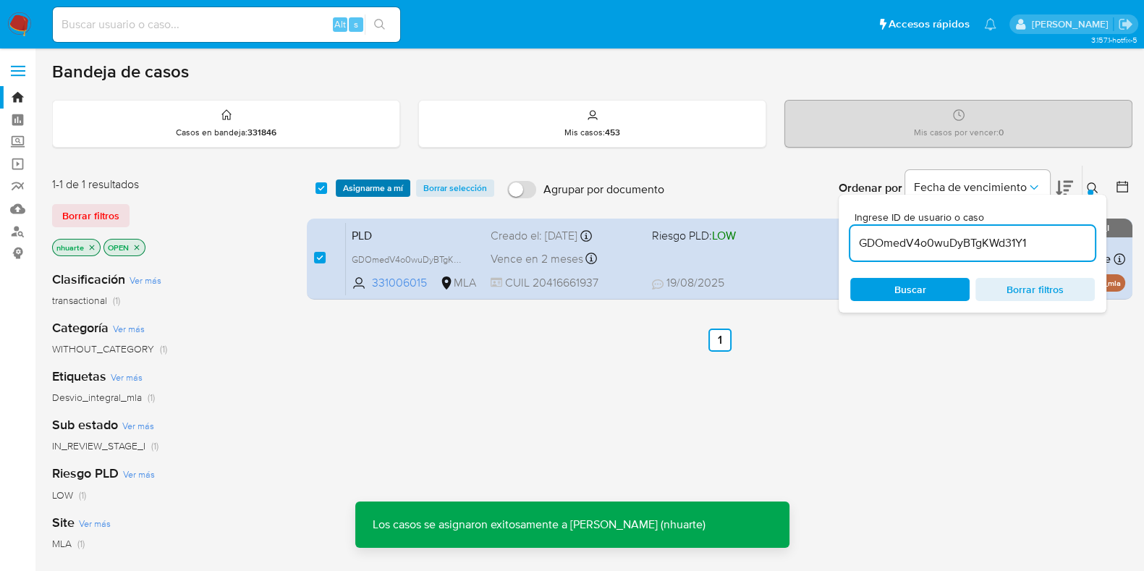
click at [369, 190] on span "Asignarme a mí" at bounding box center [373, 188] width 60 height 14
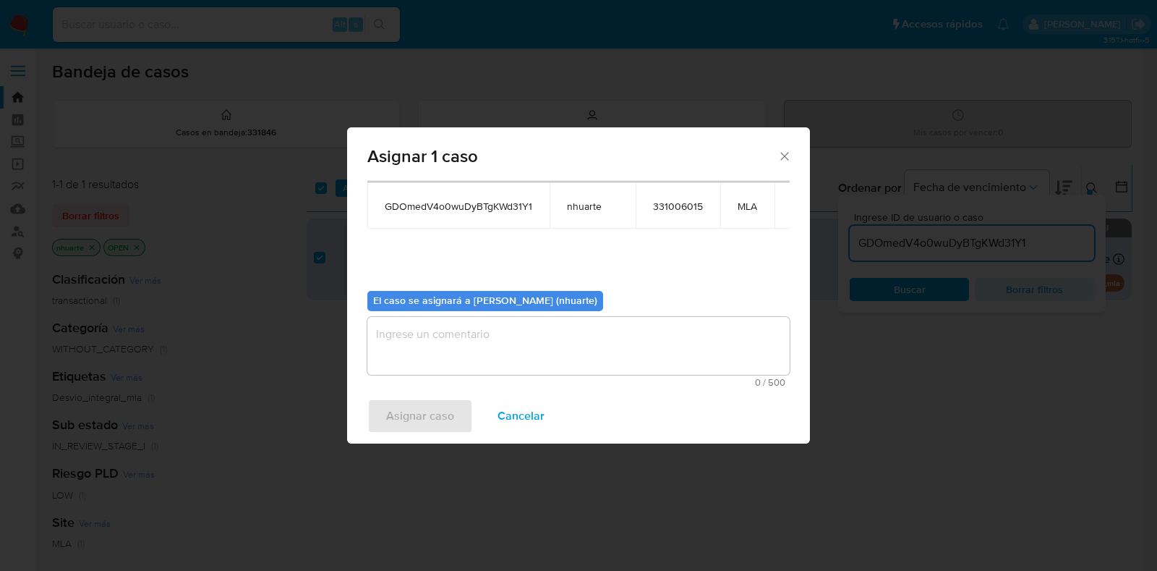
click at [540, 336] on textarea "assign-modal" at bounding box center [578, 346] width 422 height 58
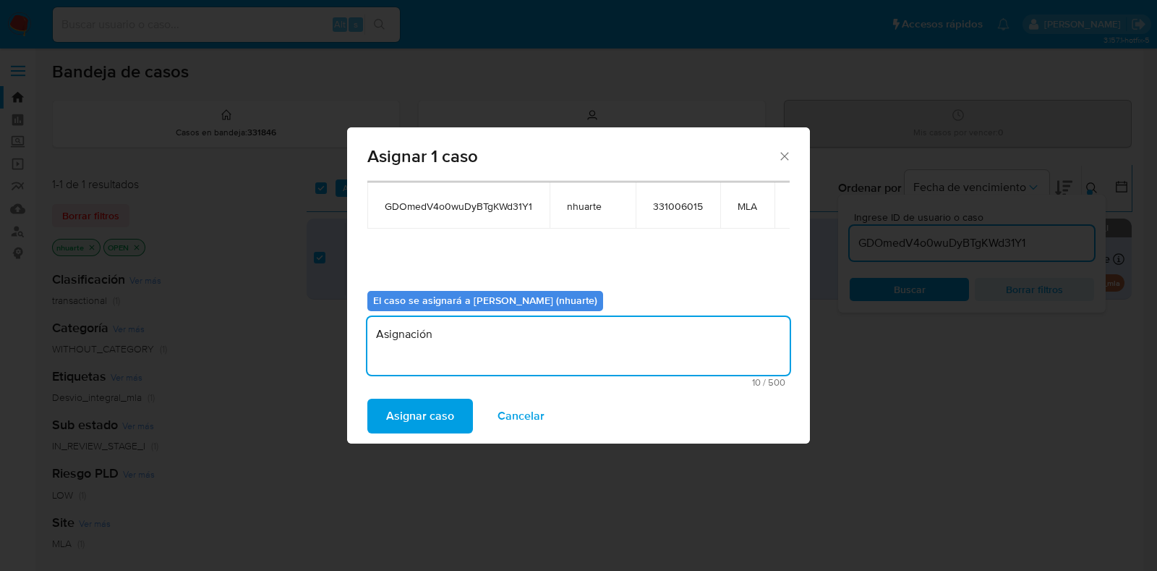
type textarea "Asignación"
click at [429, 409] on span "Asignar caso" at bounding box center [420, 416] width 68 height 32
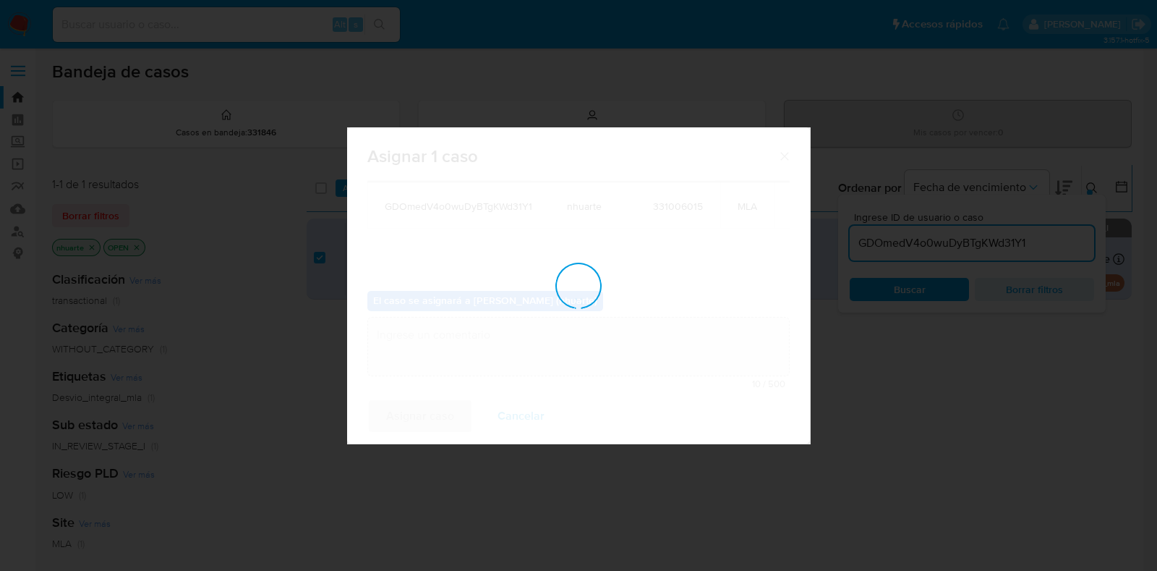
checkbox input "false"
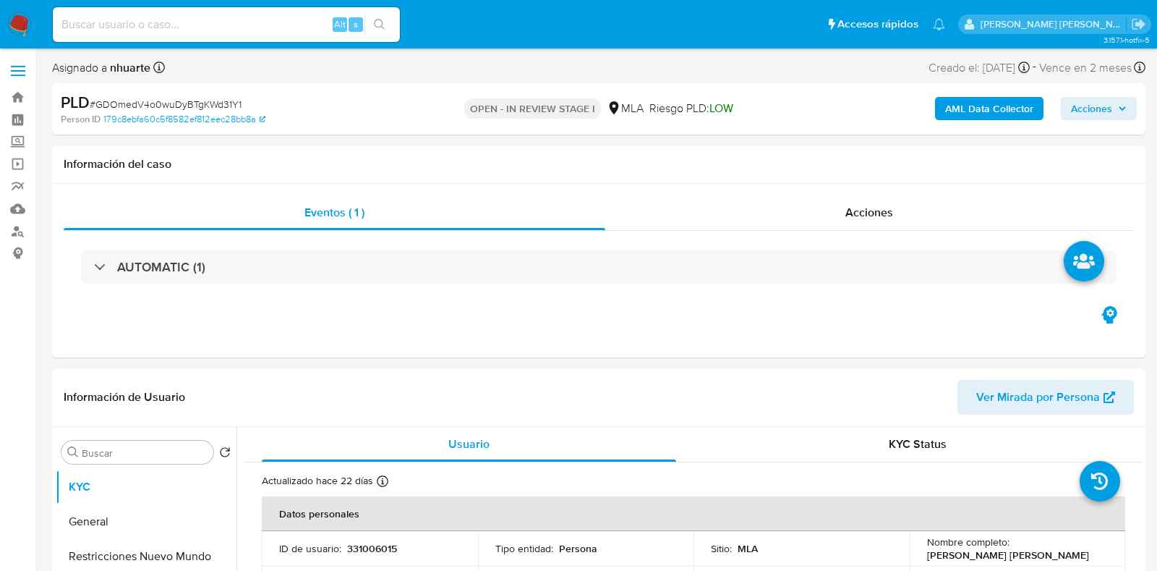
select select "10"
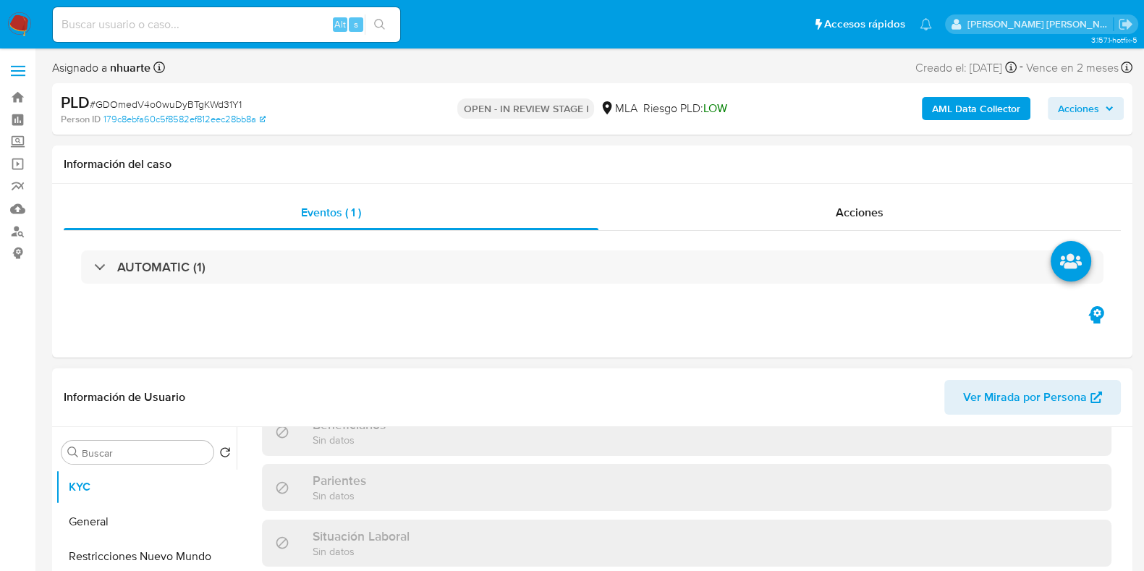
scroll to position [774, 0]
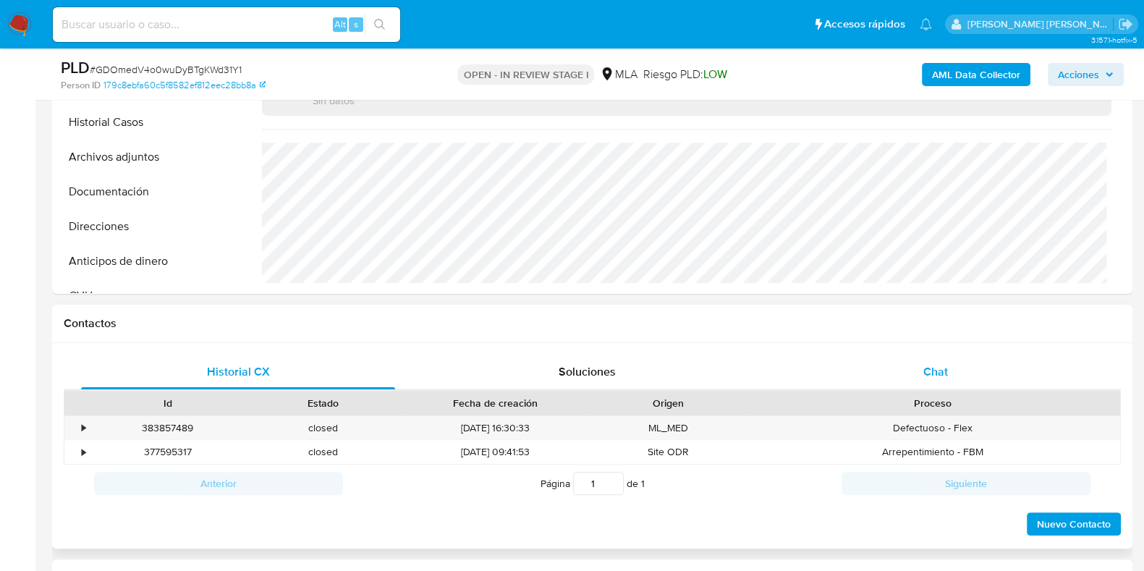
click at [933, 368] on span "Chat" at bounding box center [935, 371] width 25 height 17
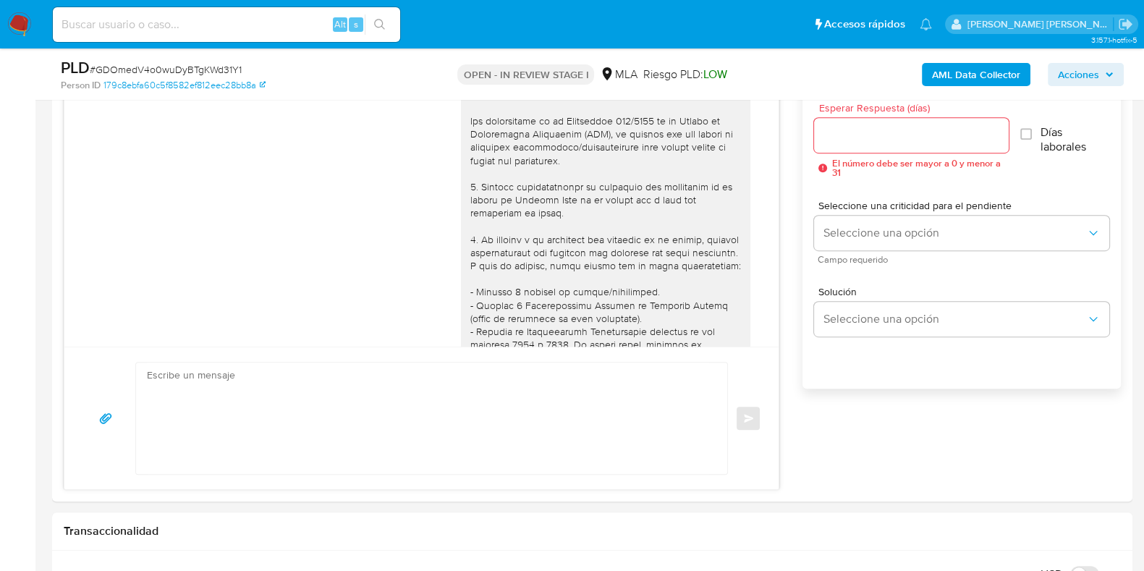
scroll to position [710, 0]
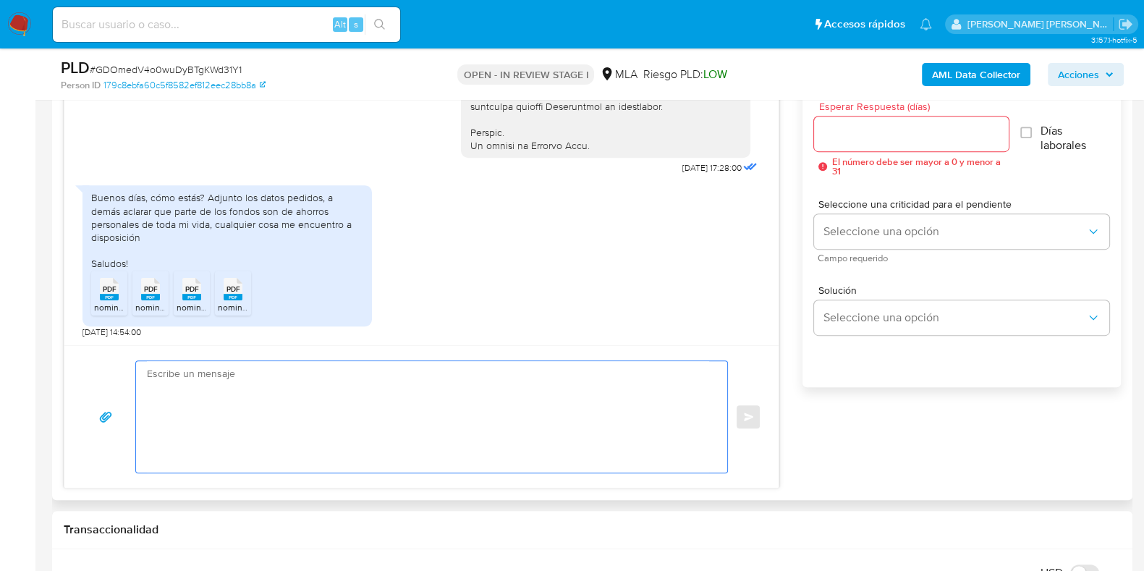
paste textarea "Hola, ¡Muchas gracias por tu respuesta! Confirmamos la recepción de la document…"
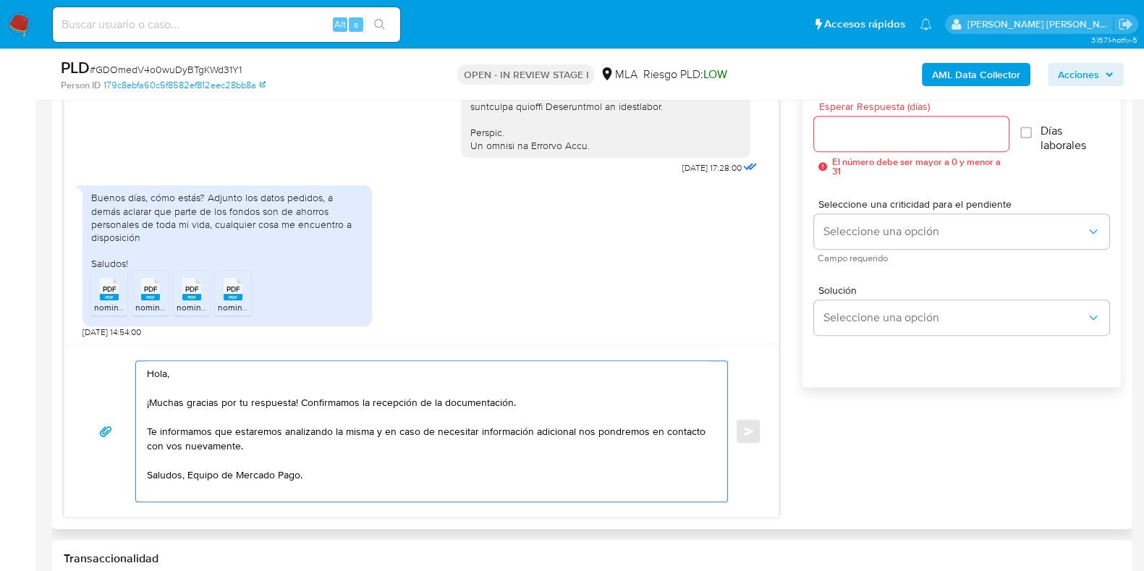
type textarea "Hola, ¡Muchas gracias por tu respuesta! Confirmamos la recepción de la document…"
click at [900, 131] on input "Esperar Respuesta (días)" at bounding box center [911, 133] width 194 height 19
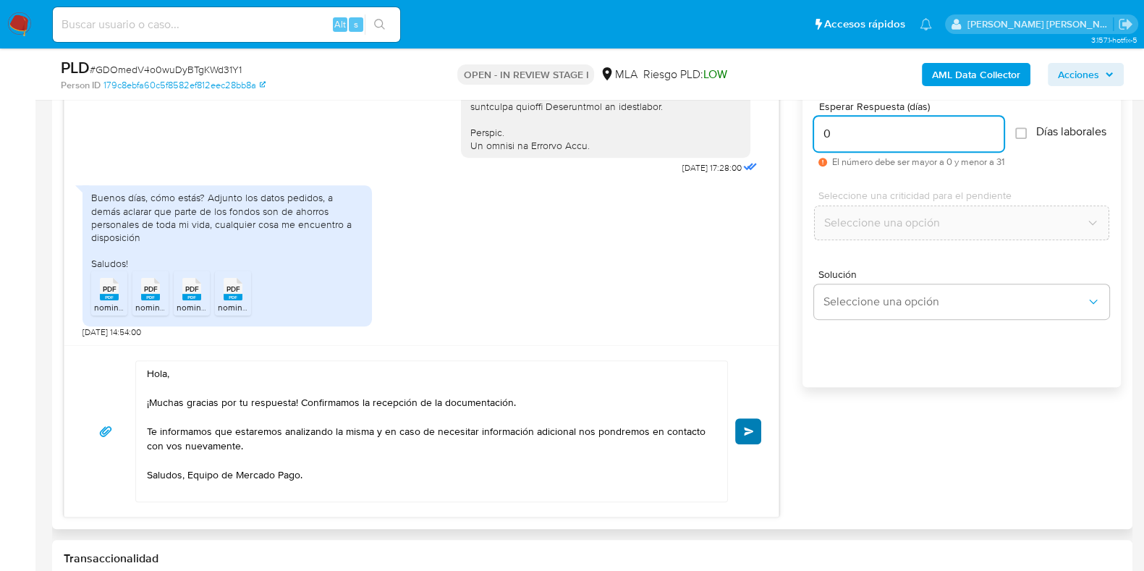
type input "0"
click at [748, 433] on span "Enviar" at bounding box center [749, 431] width 10 height 9
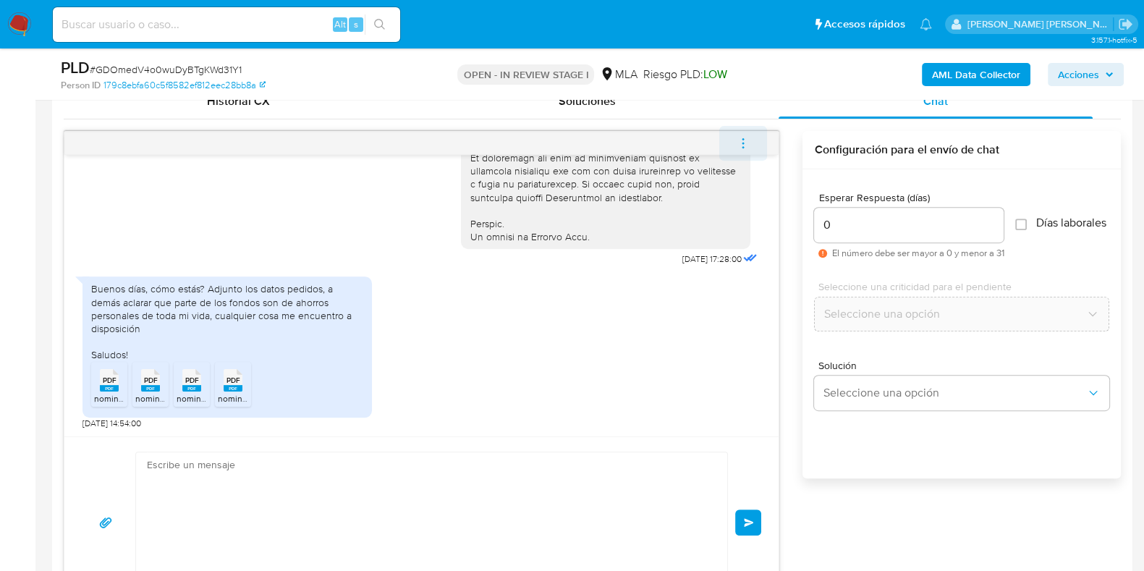
scroll to position [883, 0]
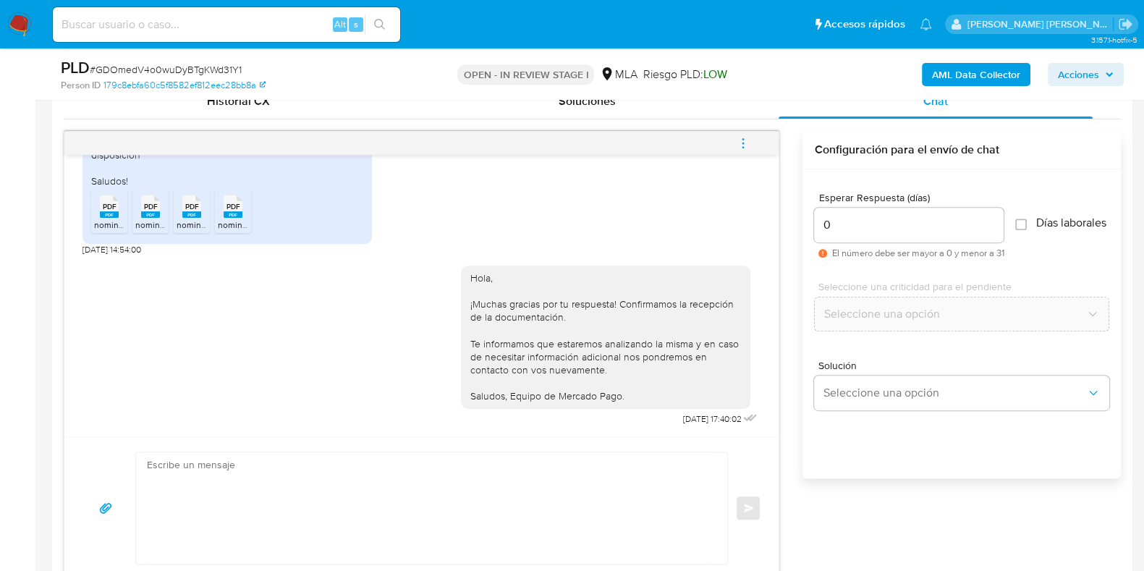
click at [745, 137] on icon "menu-action" at bounding box center [742, 143] width 13 height 13
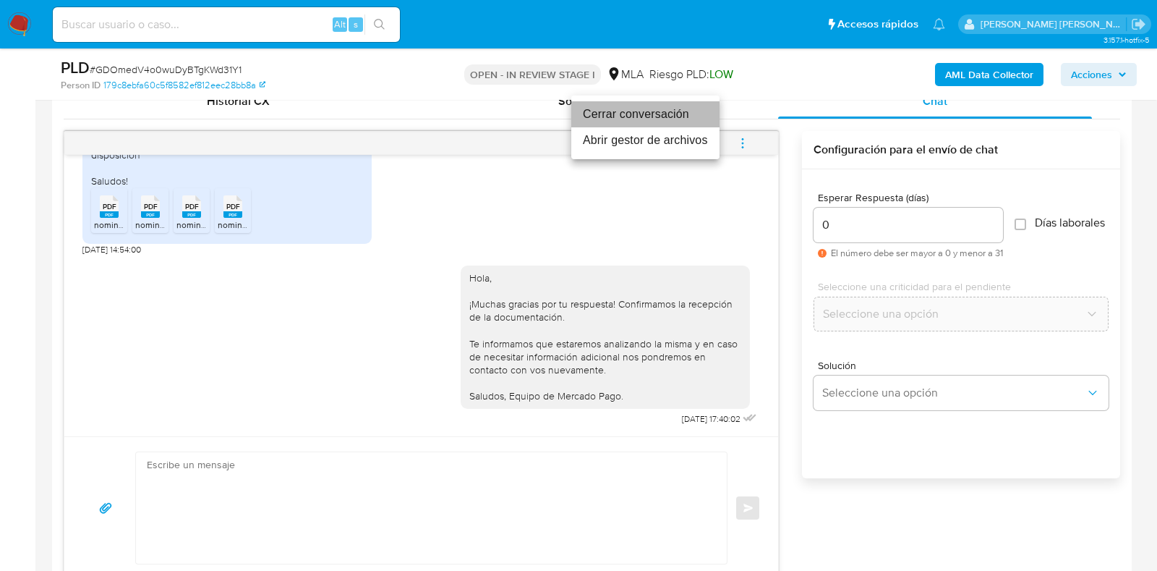
click at [664, 113] on li "Cerrar conversación" at bounding box center [646, 114] width 148 height 26
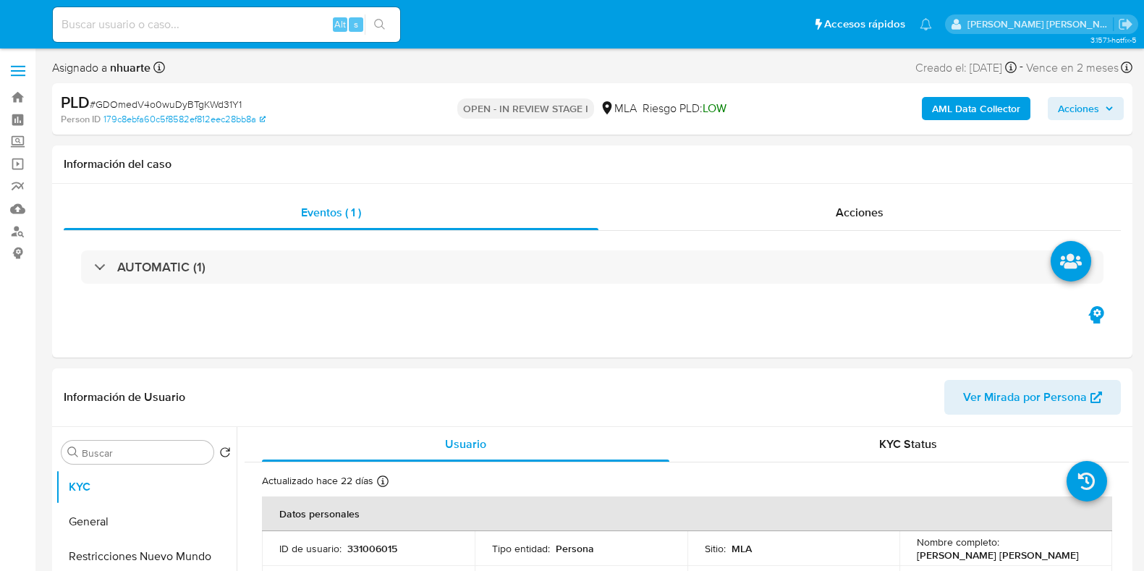
select select "10"
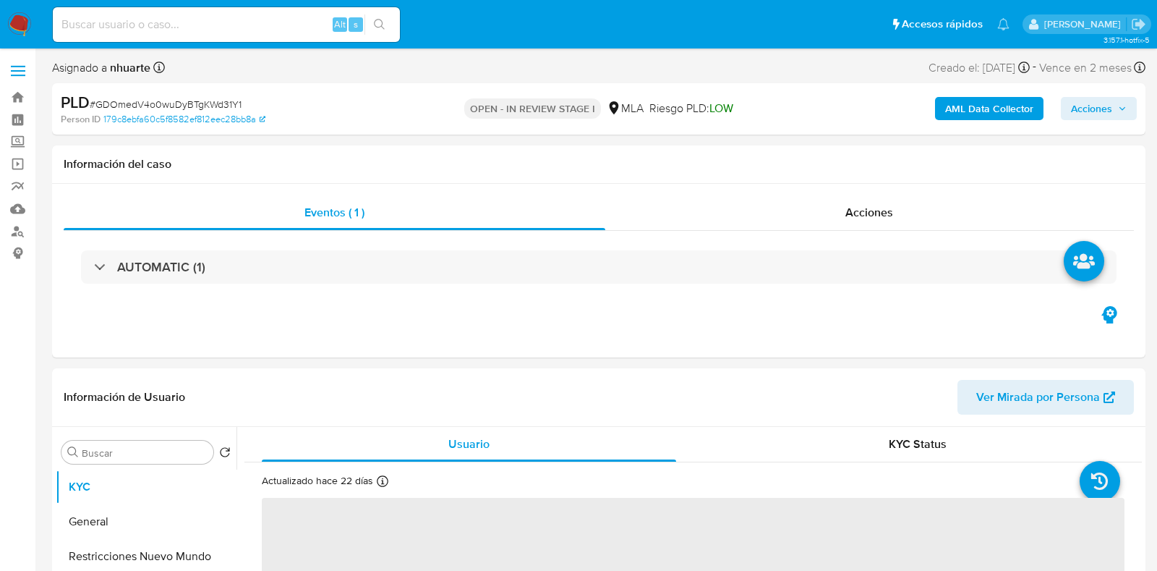
select select "10"
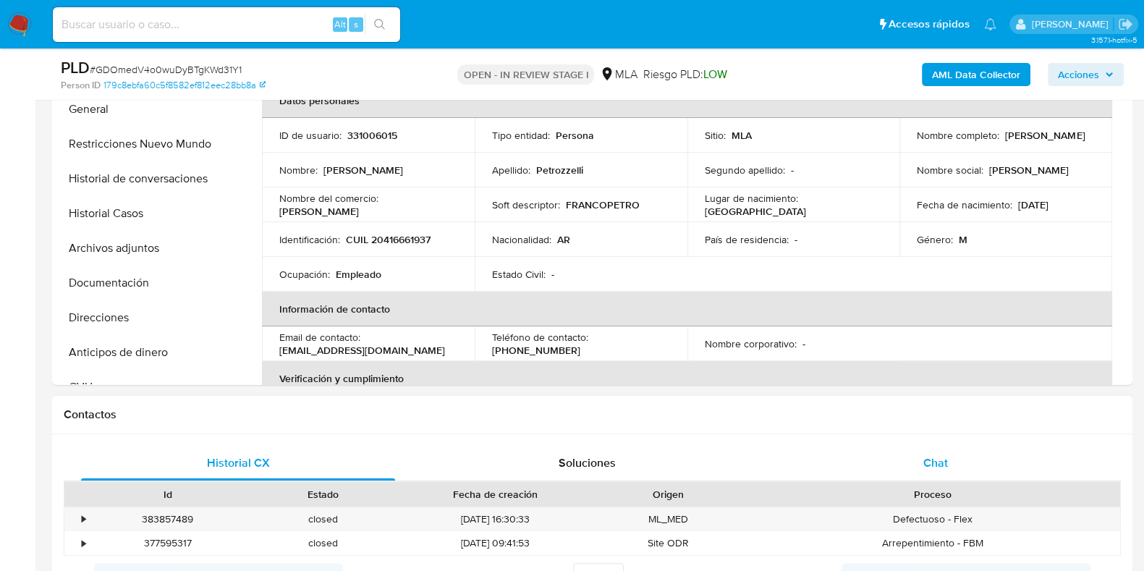
click at [932, 456] on span "Chat" at bounding box center [935, 462] width 25 height 17
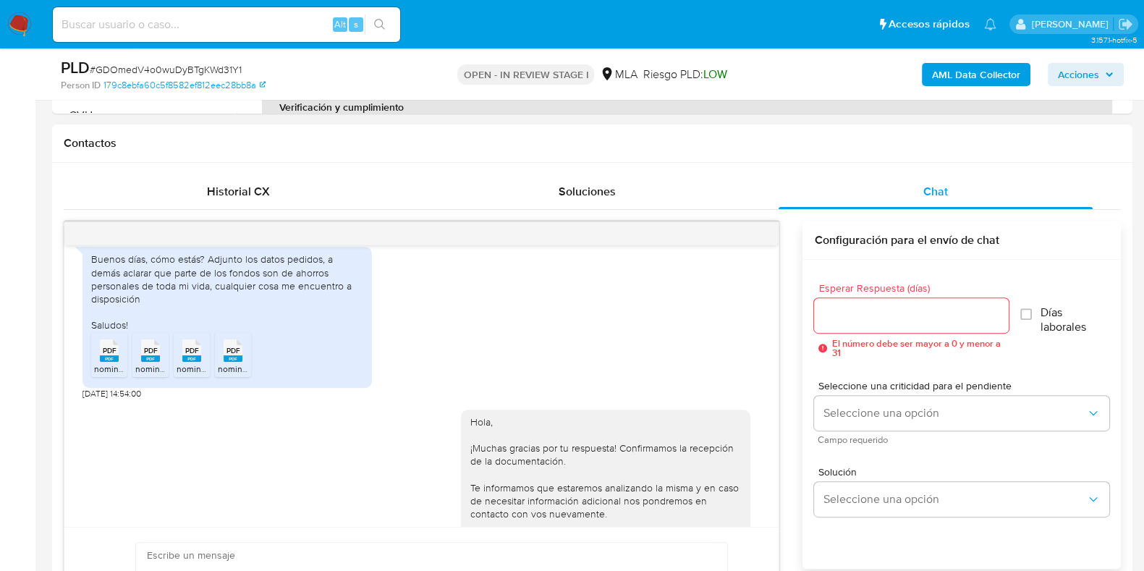
scroll to position [702, 0]
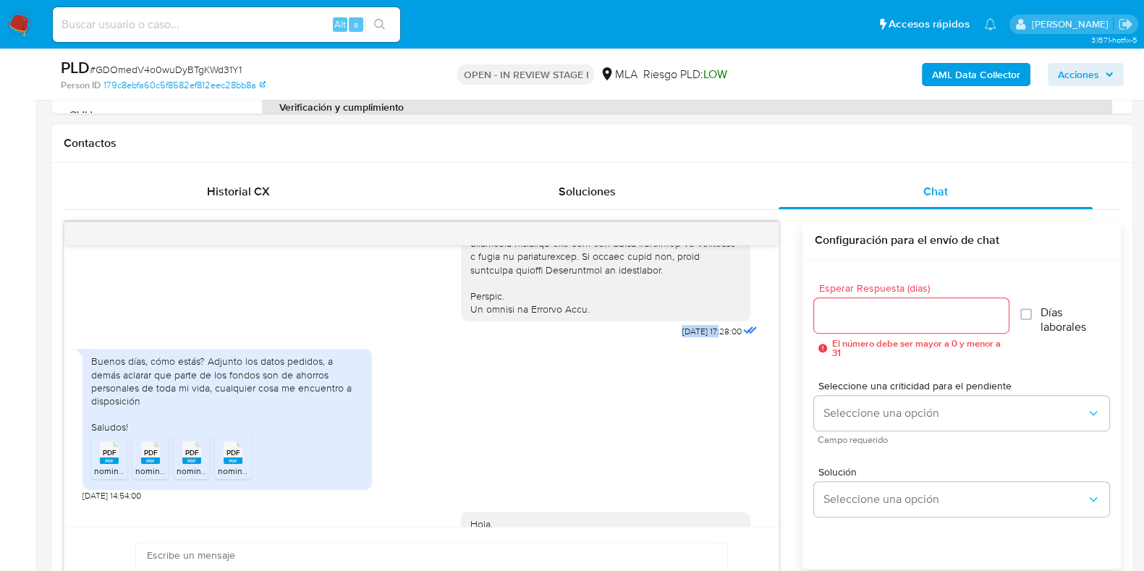
drag, startPoint x: 650, startPoint y: 354, endPoint x: 692, endPoint y: 356, distance: 42.0
click at [692, 337] on span "18/08/2025 17:28:00" at bounding box center [710, 332] width 59 height 12
copy span "18/08/2025"
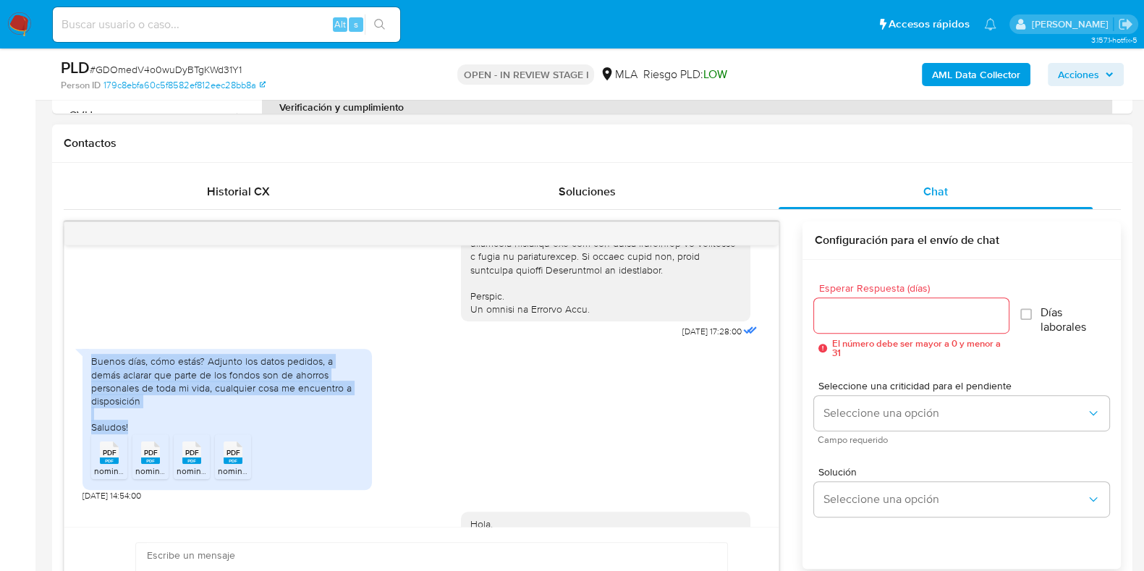
drag, startPoint x: 93, startPoint y: 383, endPoint x: 133, endPoint y: 446, distance: 74.2
click at [133, 433] on div "Buenos días, cómo estás? Adjunto los datos pedidos, a demás aclarar que parte d…" at bounding box center [227, 393] width 272 height 79
copy div "Buenos días, cómo estás? Adjunto los datos pedidos, a demás aclarar que parte d…"
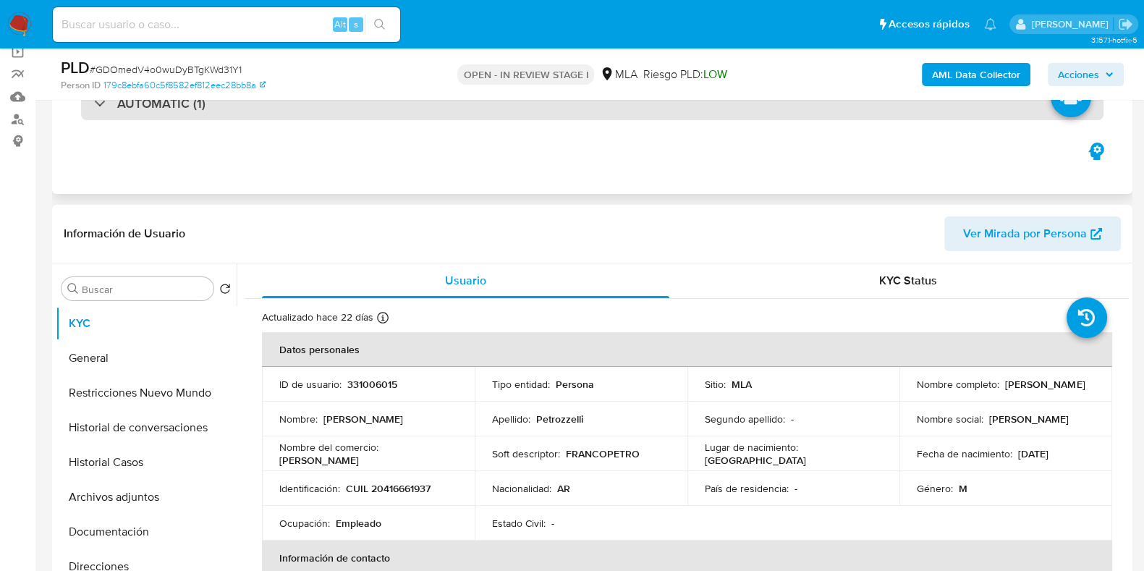
scroll to position [0, 0]
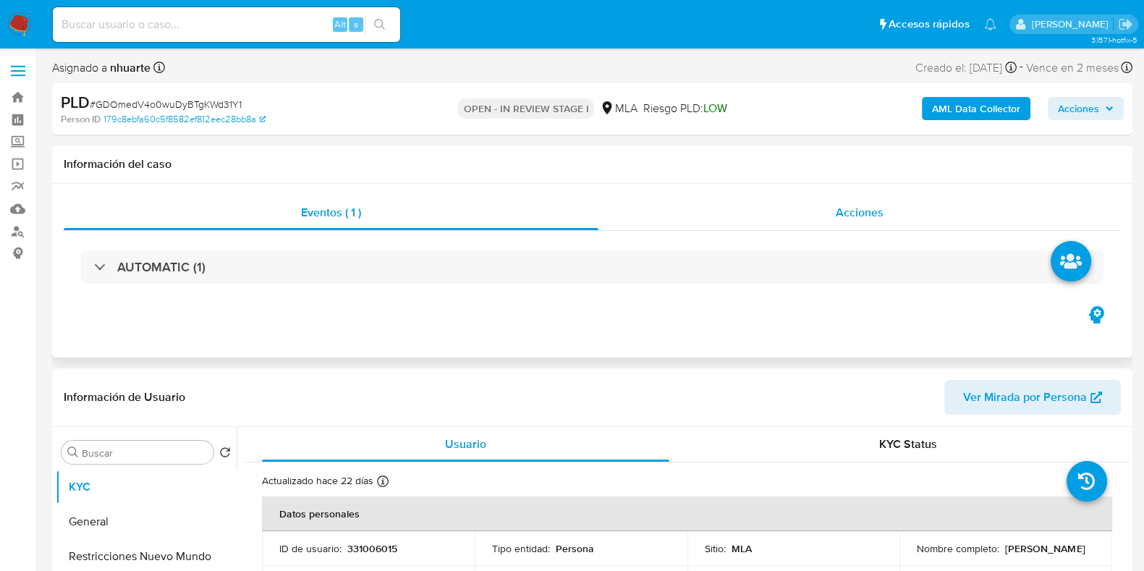
click at [861, 216] on span "Acciones" at bounding box center [860, 212] width 48 height 17
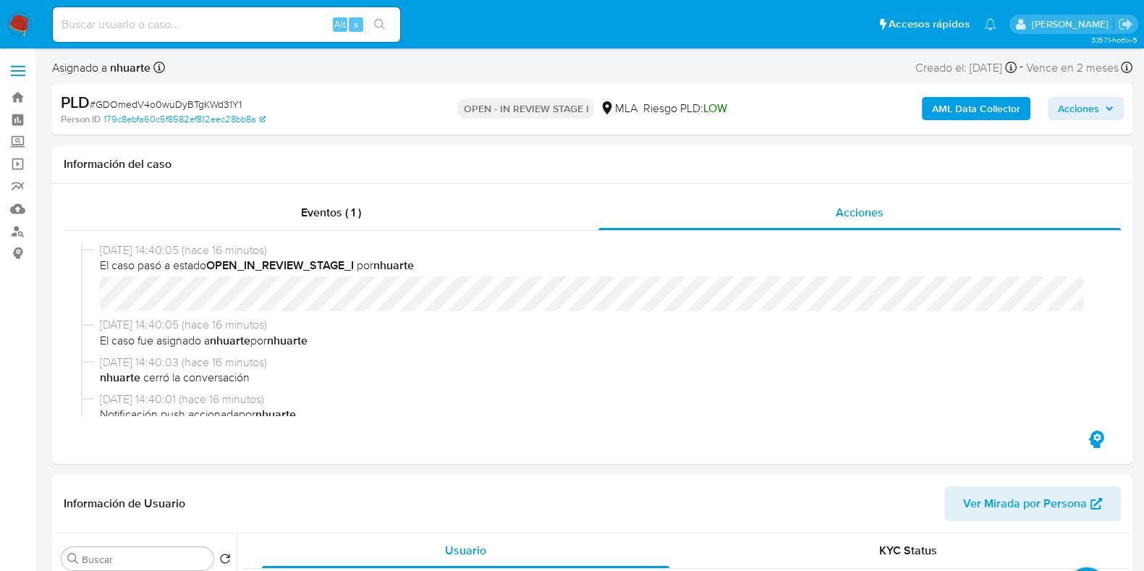
click at [961, 112] on b "AML Data Collector" at bounding box center [976, 108] width 88 height 23
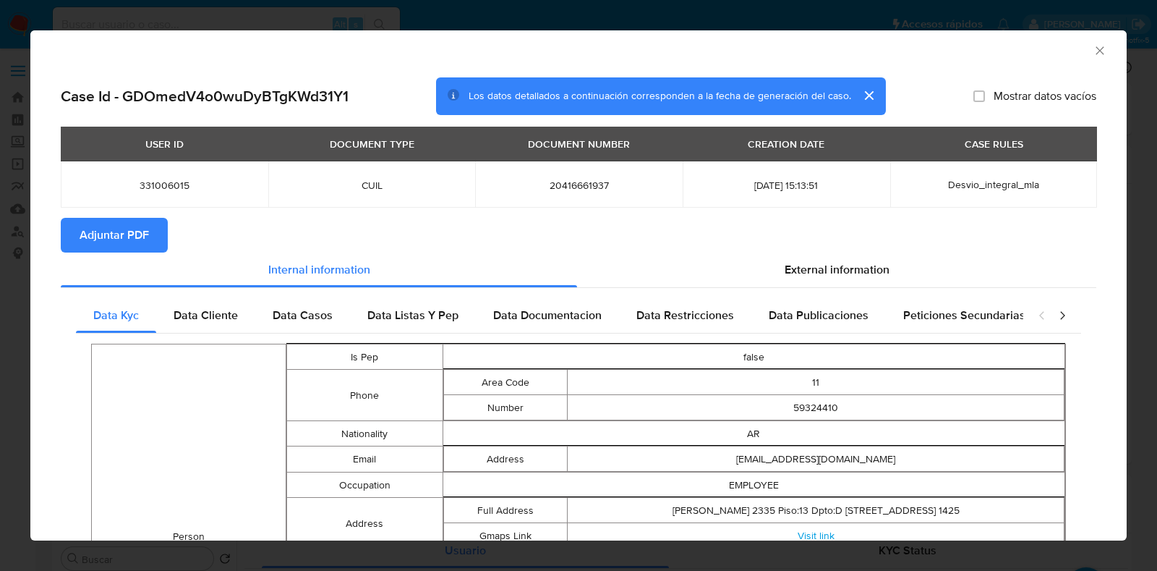
click at [90, 232] on span "Adjuntar PDF" at bounding box center [114, 235] width 69 height 32
click at [1093, 56] on icon "Cerrar ventana" at bounding box center [1100, 50] width 14 height 14
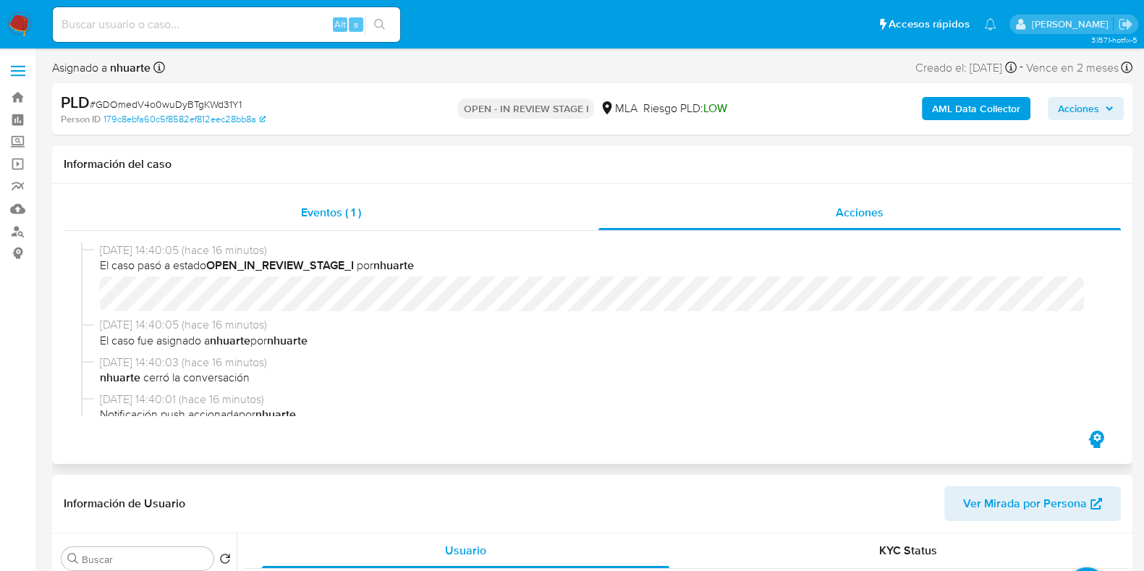
click at [361, 218] on span "Eventos ( 1 )" at bounding box center [331, 212] width 60 height 17
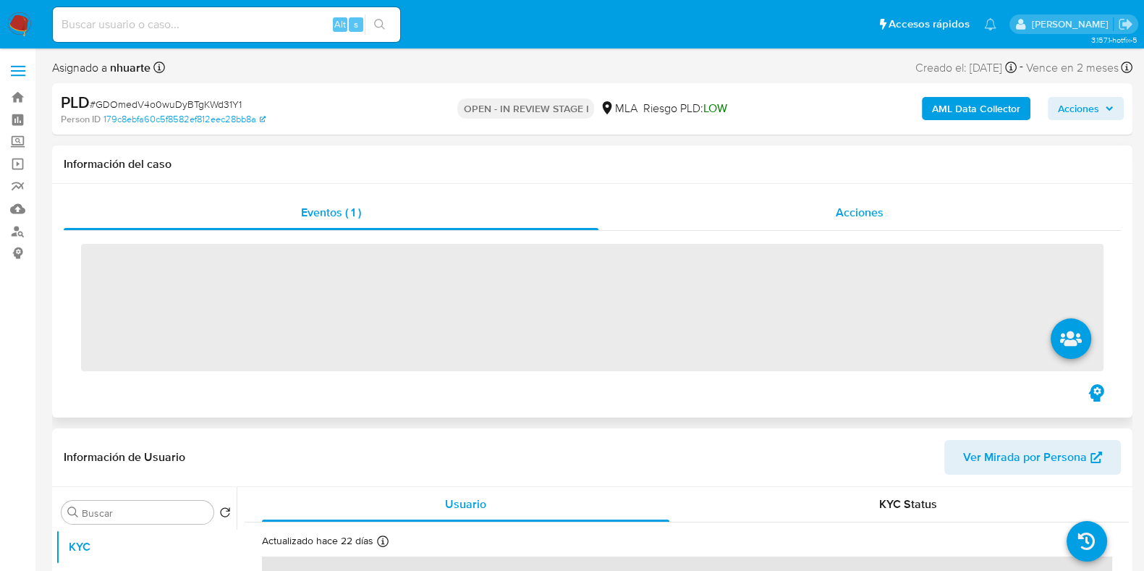
click at [850, 215] on span "Acciones" at bounding box center [860, 212] width 48 height 17
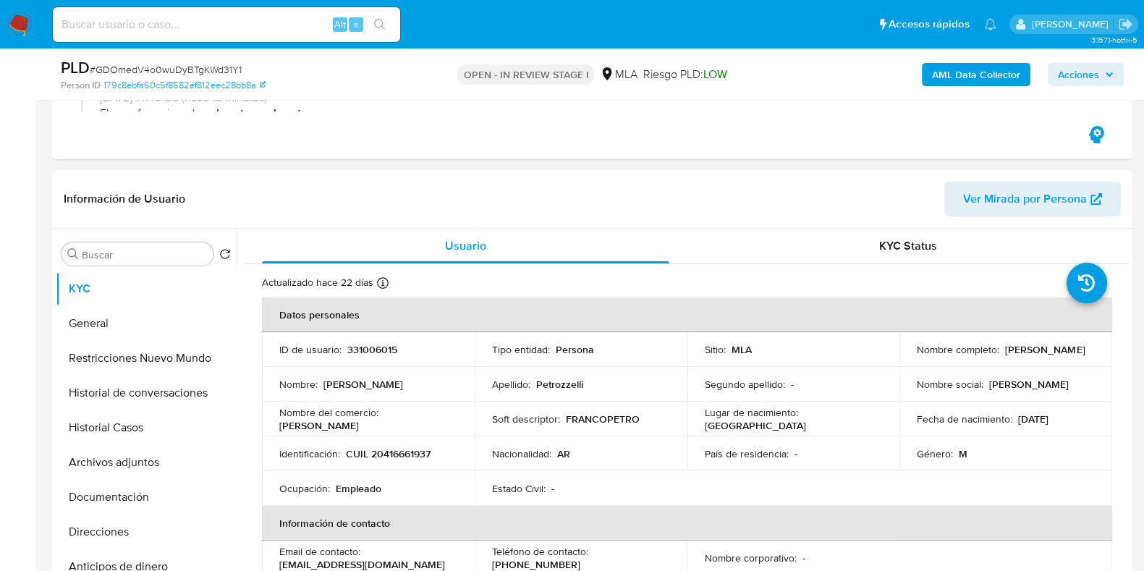
scroll to position [452, 0]
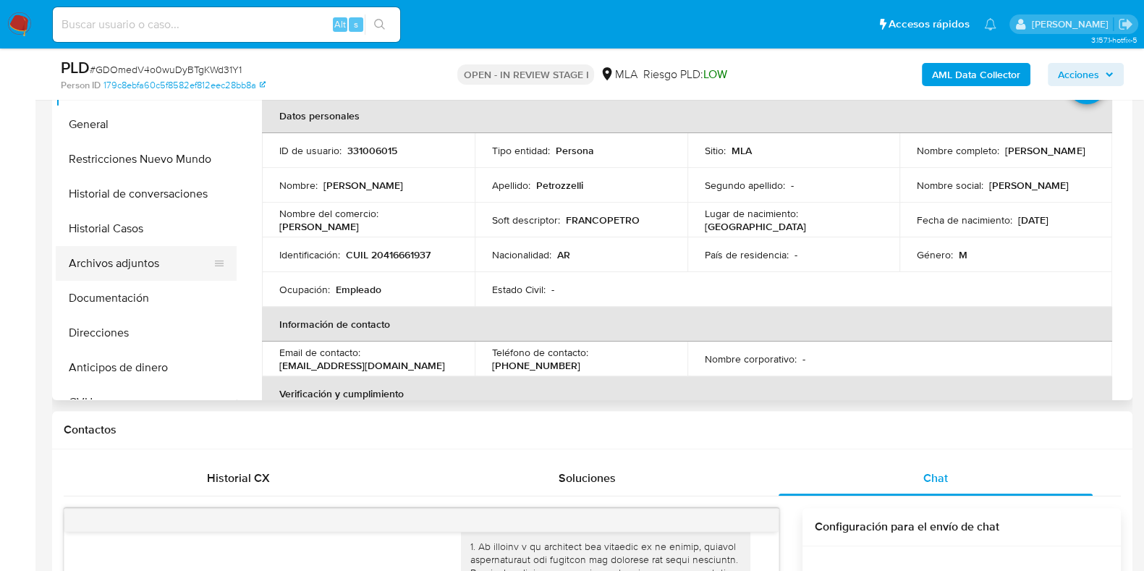
click at [153, 262] on button "Archivos adjuntos" at bounding box center [140, 263] width 169 height 35
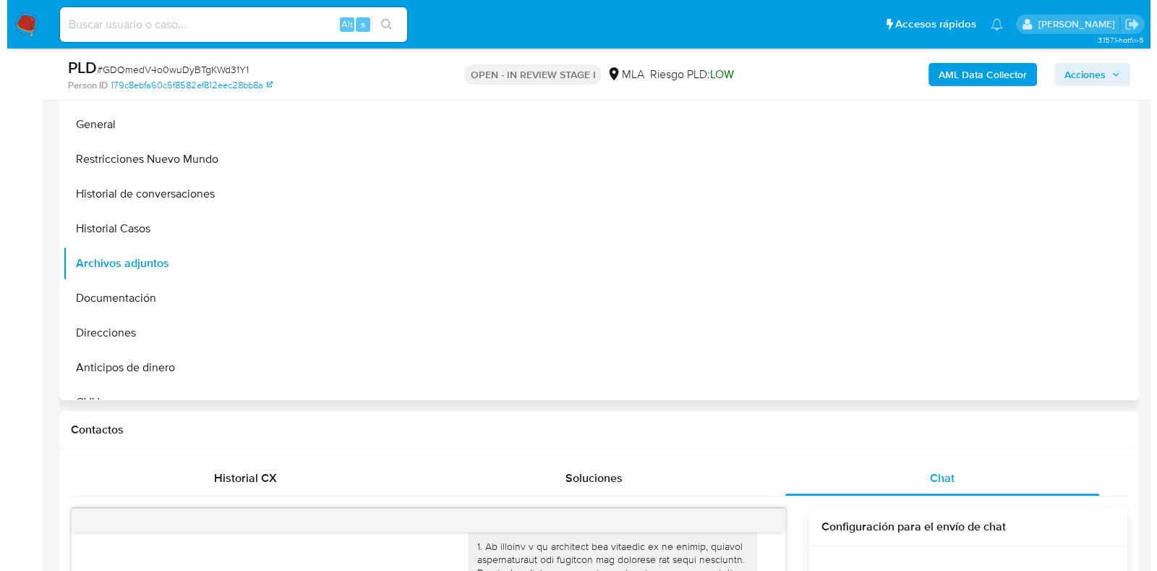
scroll to position [361, 0]
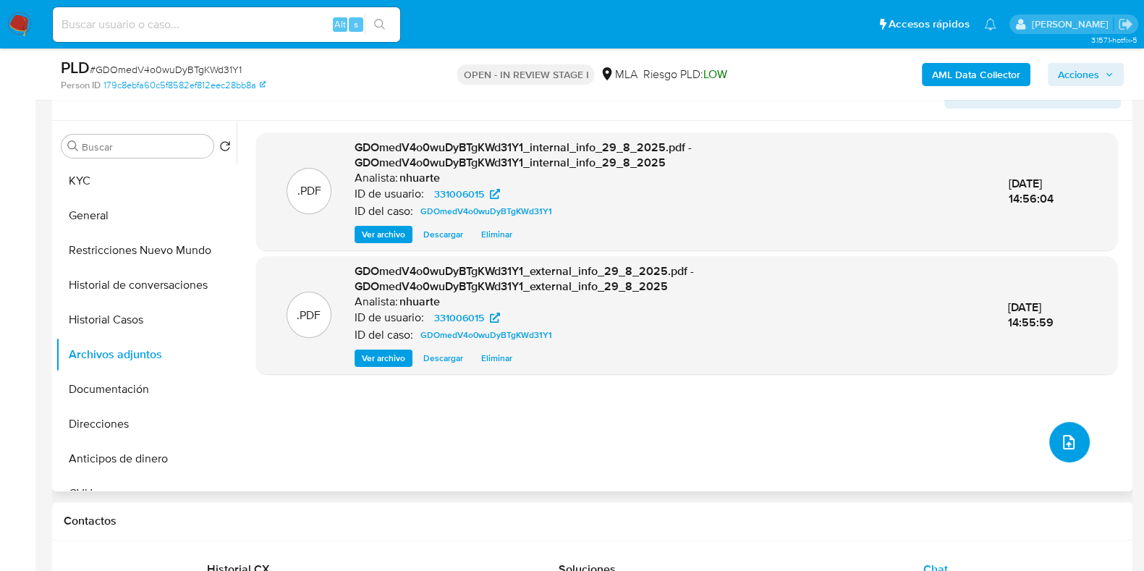
click at [1060, 437] on icon "upload-file" at bounding box center [1068, 441] width 17 height 17
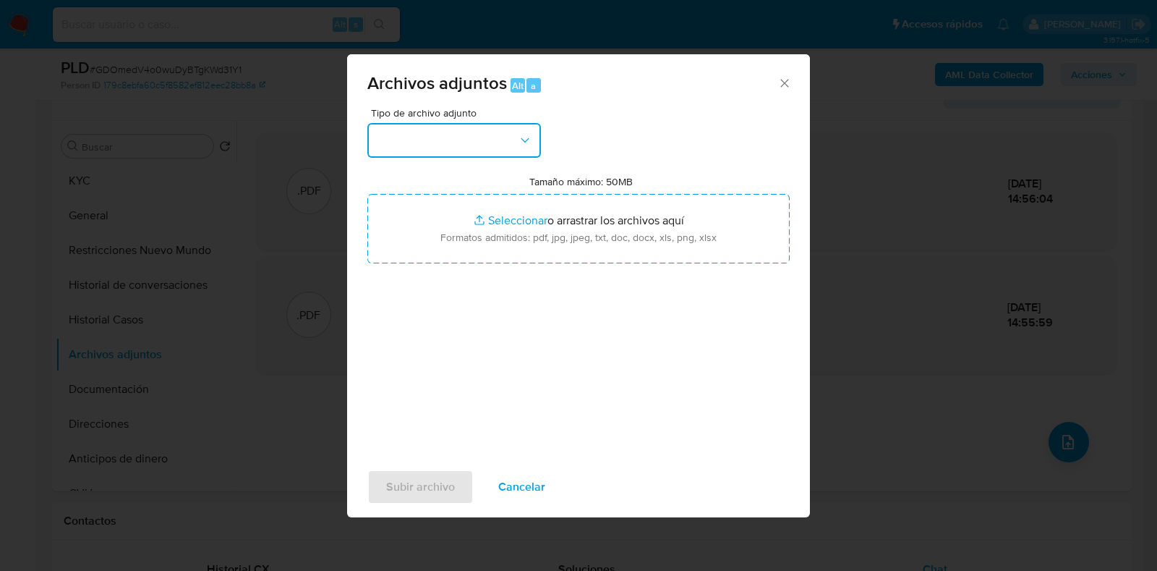
click at [534, 143] on button "button" at bounding box center [454, 140] width 174 height 35
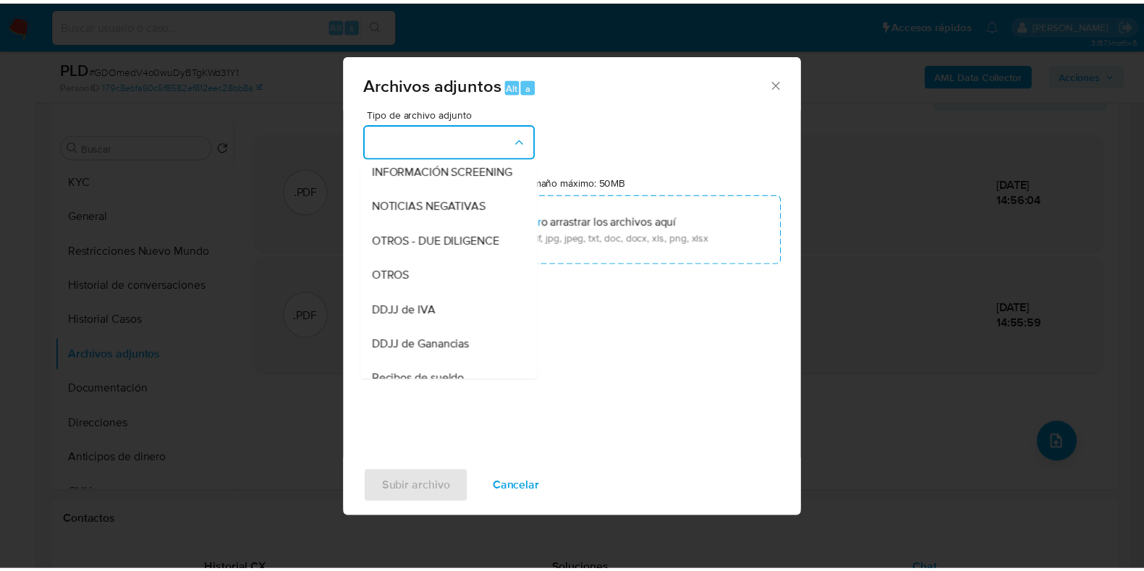
scroll to position [229, 0]
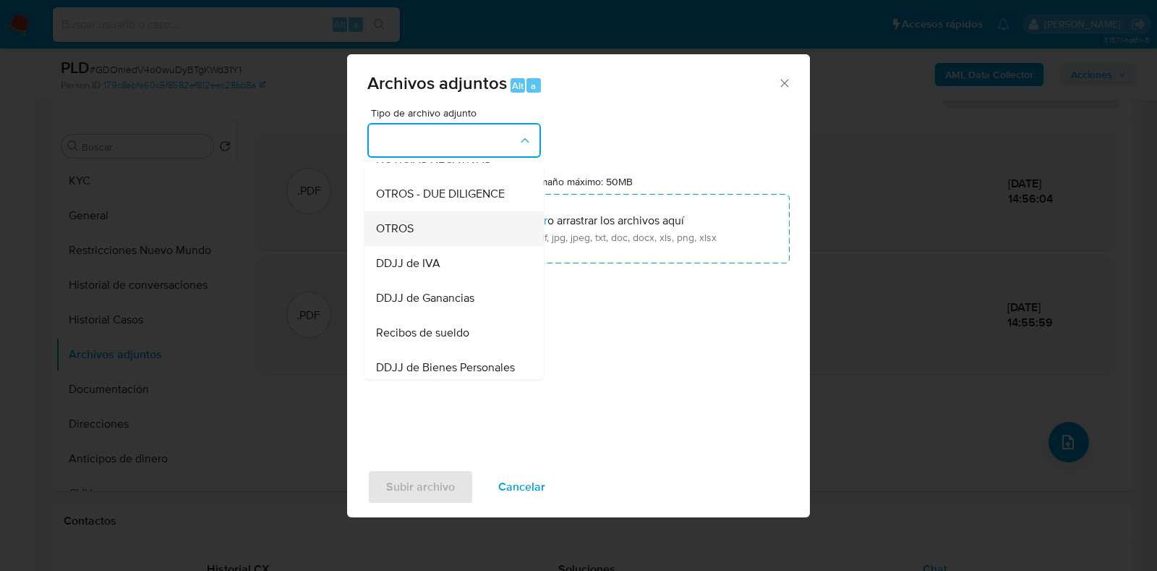
click at [456, 246] on div "OTROS" at bounding box center [450, 228] width 148 height 35
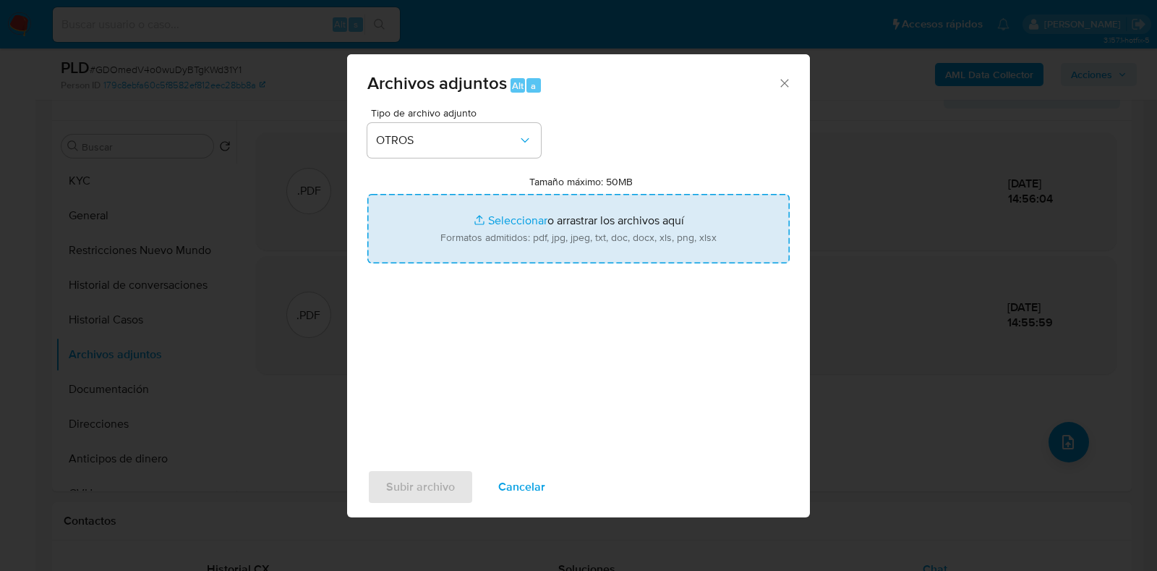
type input "C:\fakepath\Haberes mes julio 2025.pdf"
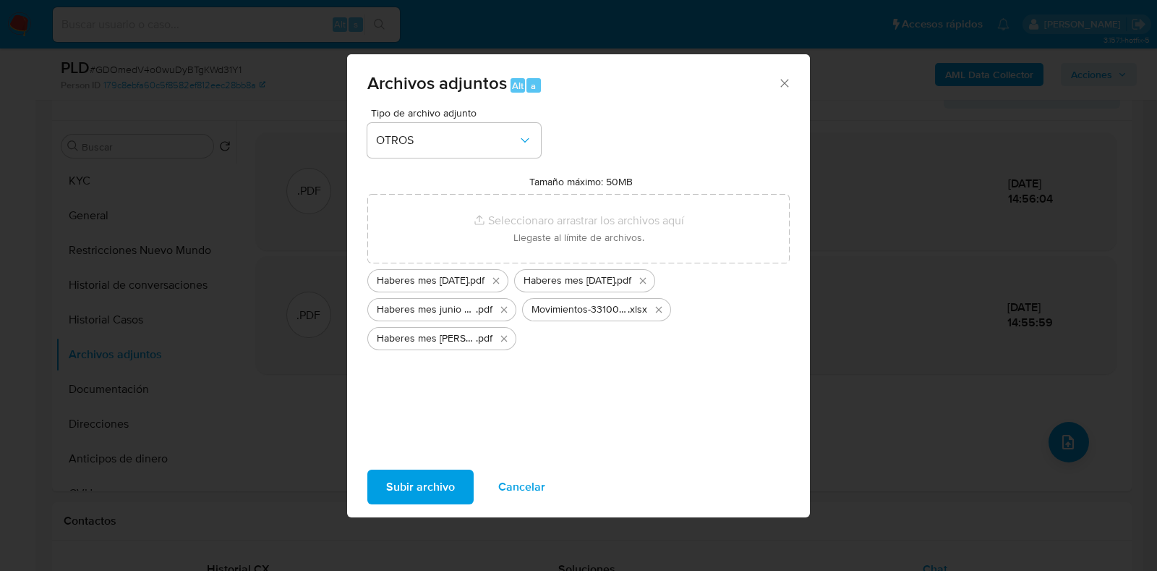
click at [425, 481] on span "Subir archivo" at bounding box center [420, 487] width 69 height 32
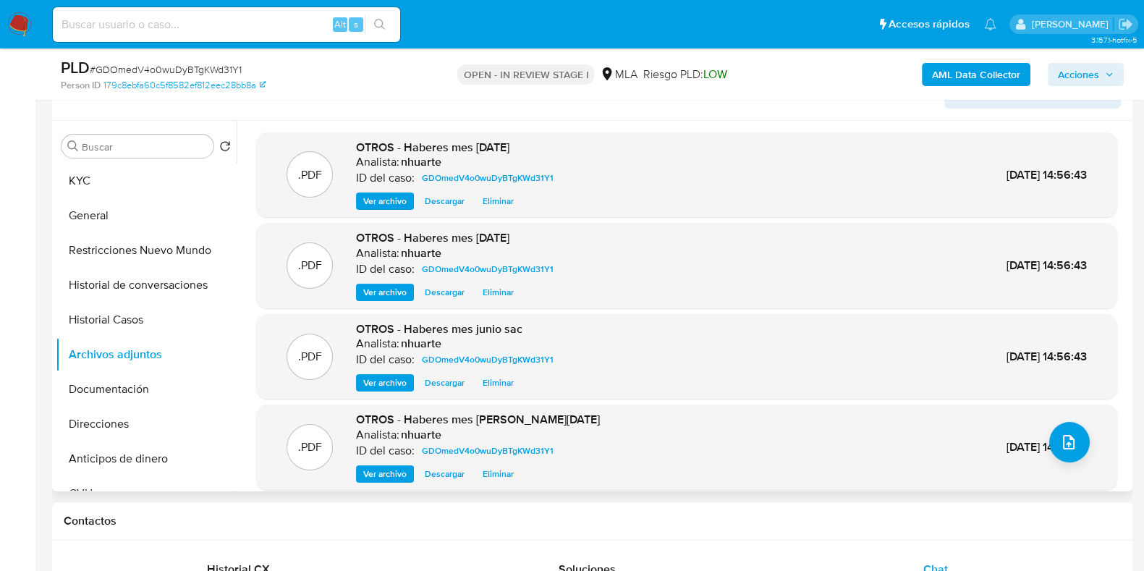
click at [1082, 452] on div ".PDF OTROS - Haberes mes de Mayo 2025 Analista: nhuarte ID del caso: GDOmedV4o0…" at bounding box center [686, 447] width 846 height 71
click at [1065, 450] on icon "upload-file" at bounding box center [1068, 441] width 17 height 17
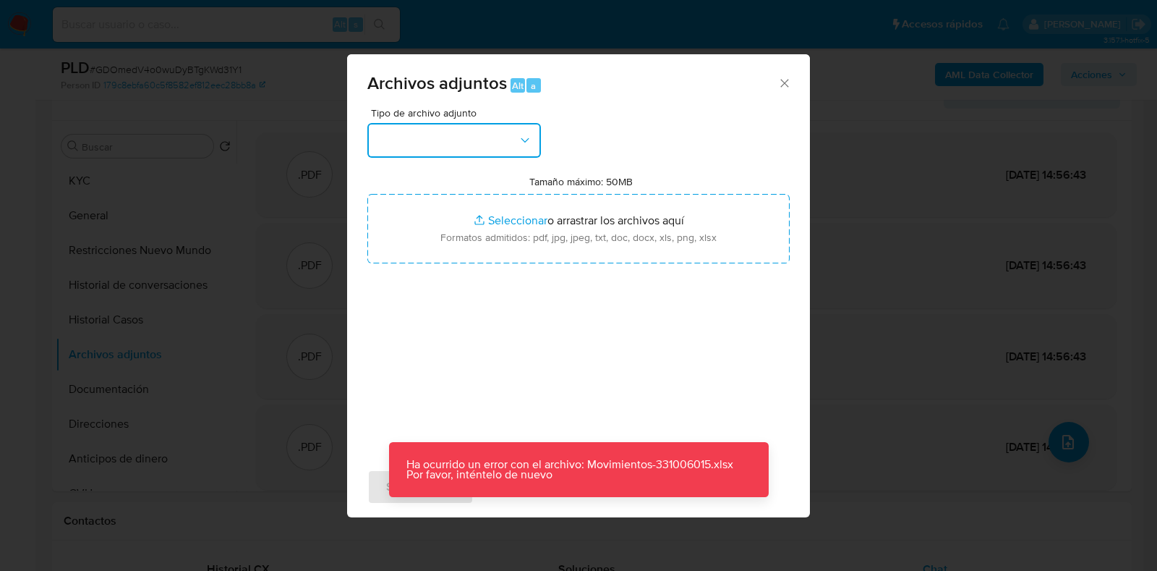
click at [527, 147] on icon "button" at bounding box center [525, 140] width 14 height 14
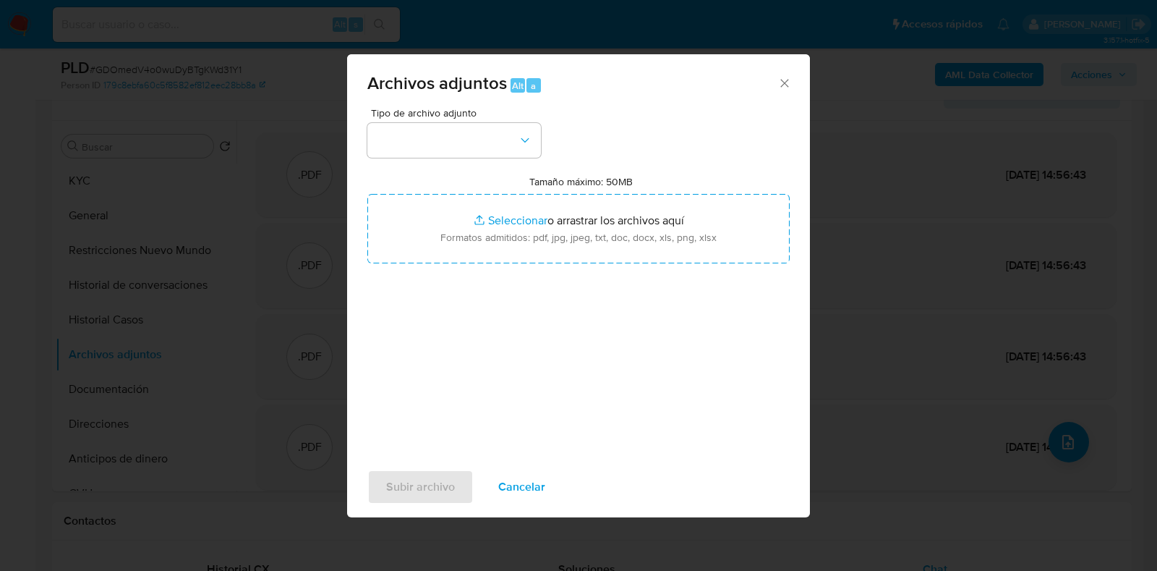
click at [595, 145] on div "Tipo de archivo adjunto Tamaño máximo: 50MB Seleccionar archivos Seleccionar o …" at bounding box center [578, 278] width 422 height 341
click at [783, 87] on icon "Cerrar" at bounding box center [785, 83] width 14 height 14
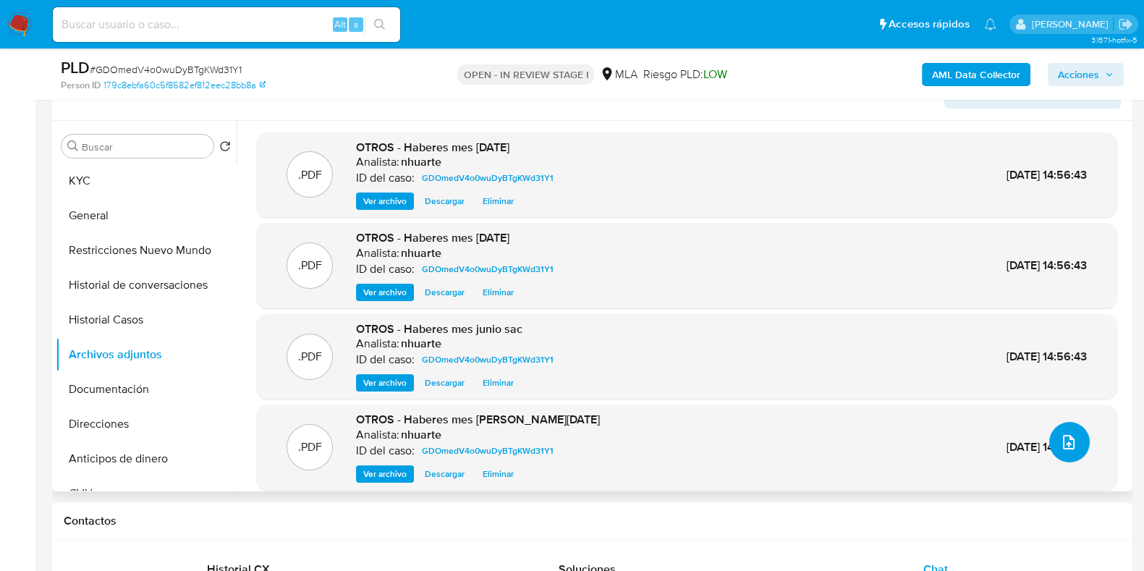
scroll to position [0, 0]
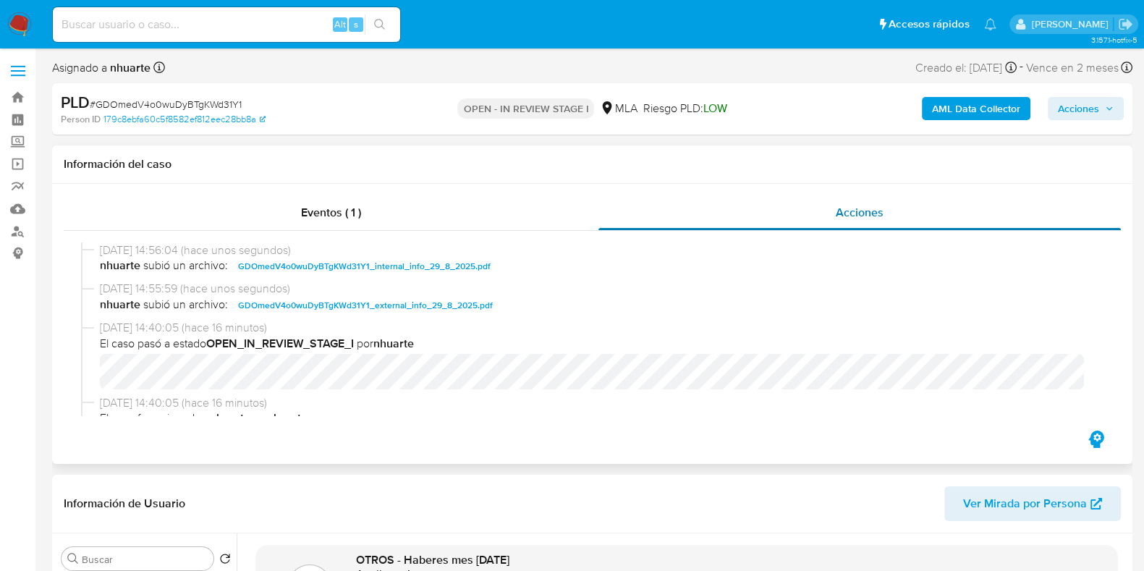
drag, startPoint x: 355, startPoint y: 216, endPoint x: 715, endPoint y: 216, distance: 359.5
click at [355, 216] on span "Eventos ( 1 )" at bounding box center [331, 212] width 60 height 17
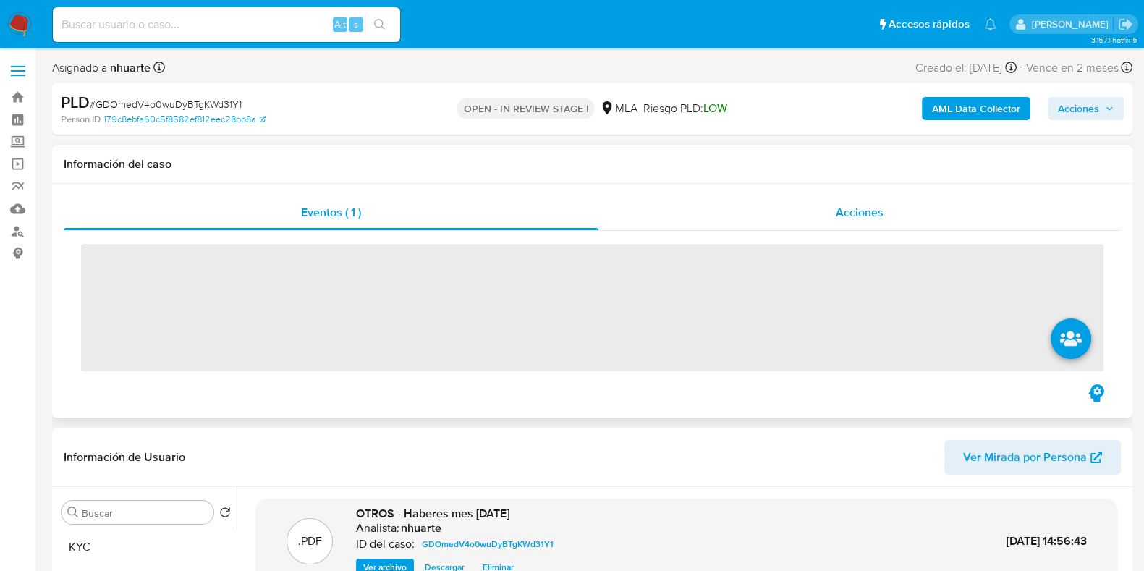
click at [851, 212] on span "Acciones" at bounding box center [860, 212] width 48 height 17
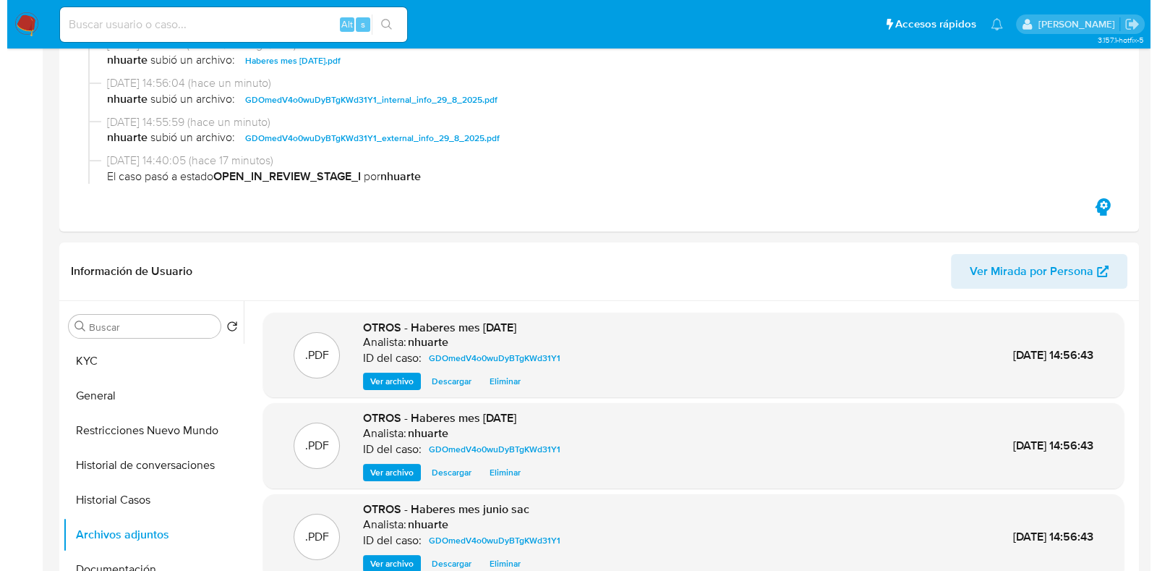
scroll to position [452, 0]
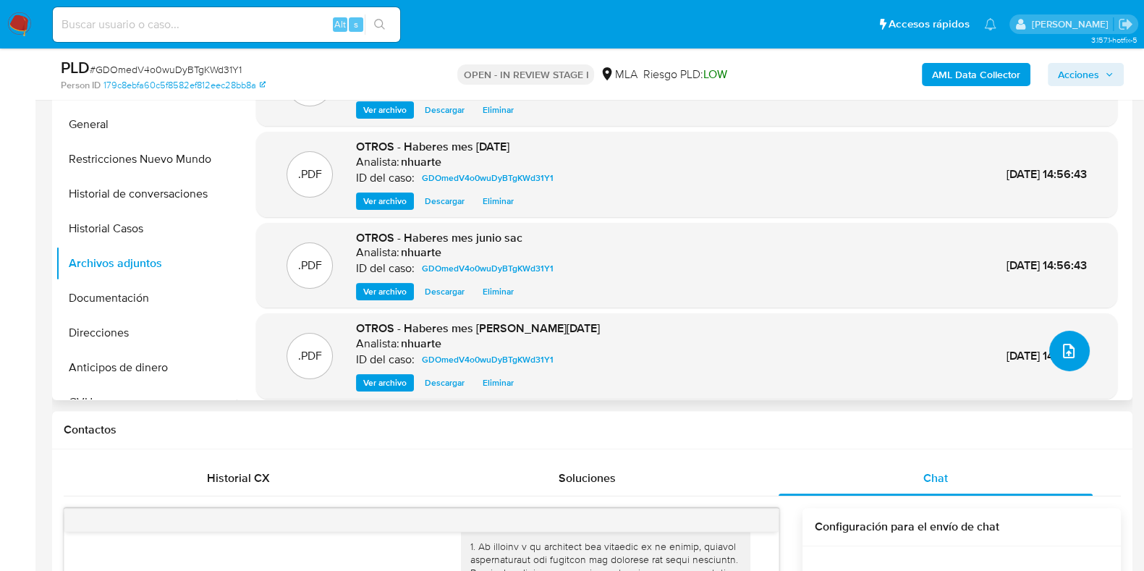
click at [1063, 354] on icon "upload-file" at bounding box center [1069, 351] width 12 height 14
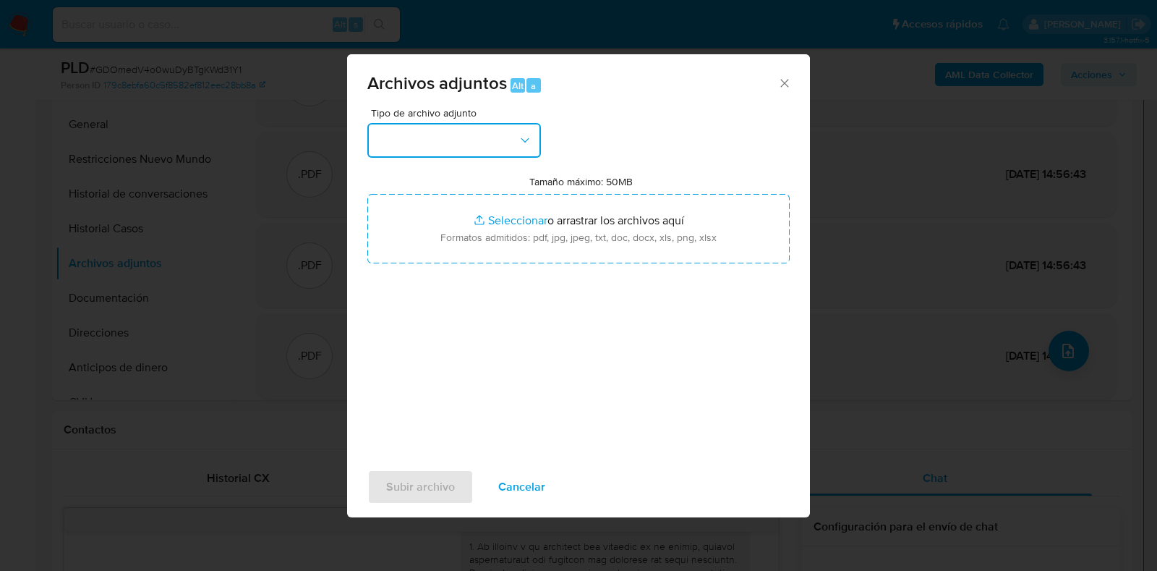
click at [527, 135] on icon "button" at bounding box center [525, 140] width 14 height 14
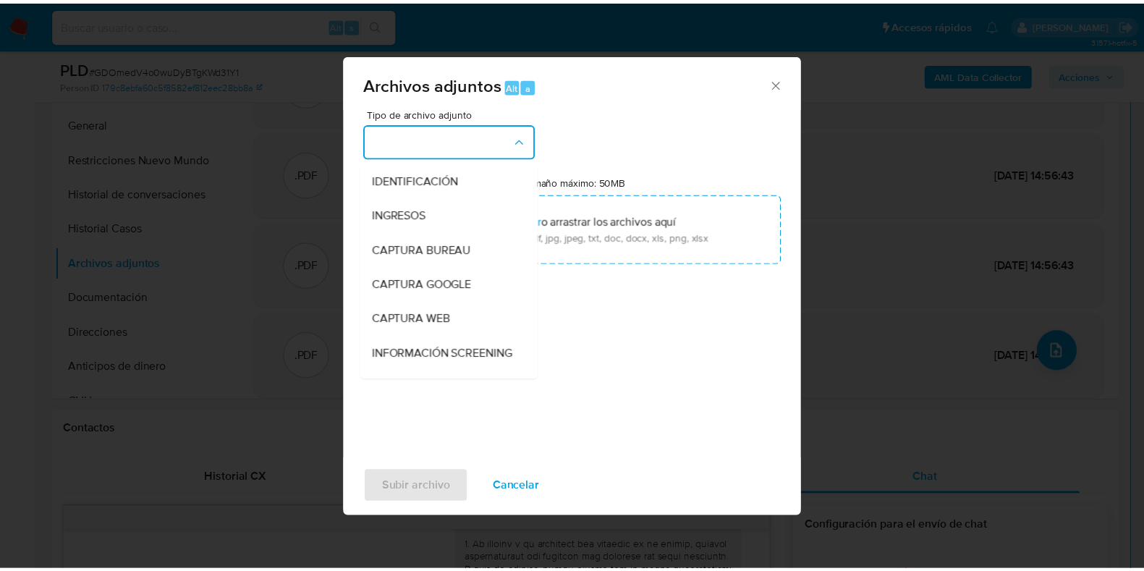
scroll to position [137, 0]
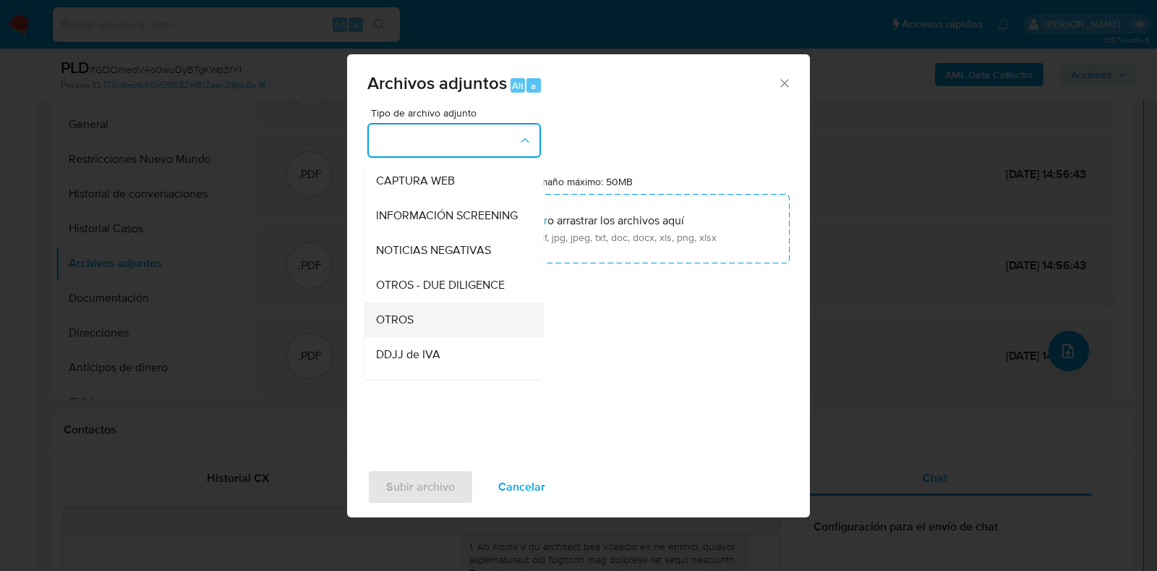
click at [443, 321] on div "OTROS" at bounding box center [450, 319] width 148 height 35
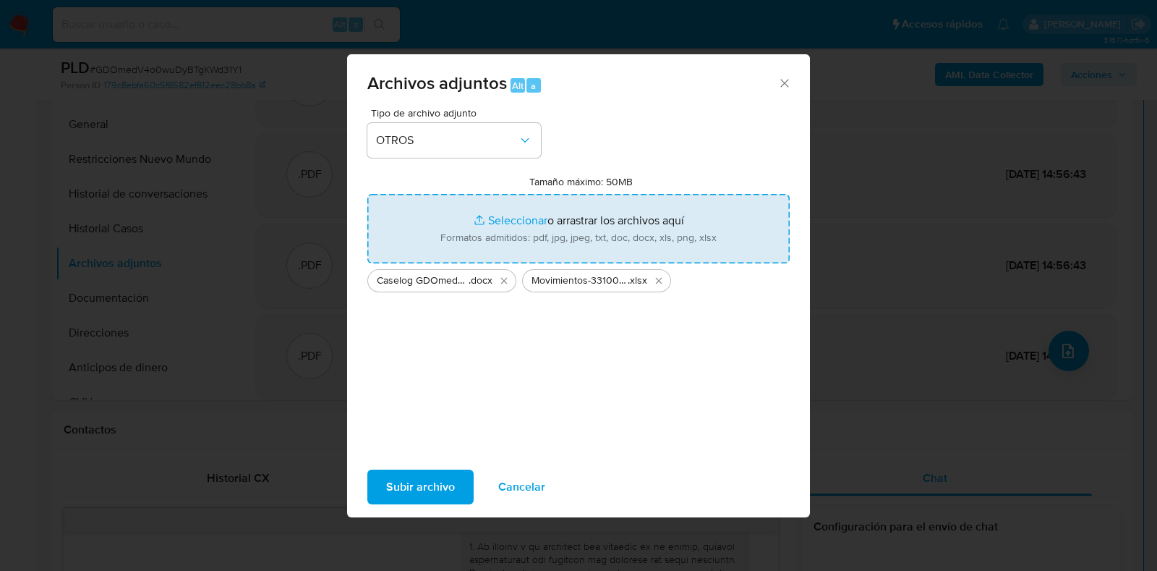
type input "C:\fakepath\NOSIS_Manager_InformeIndividual_20416661937_620658_20250829144655.p…"
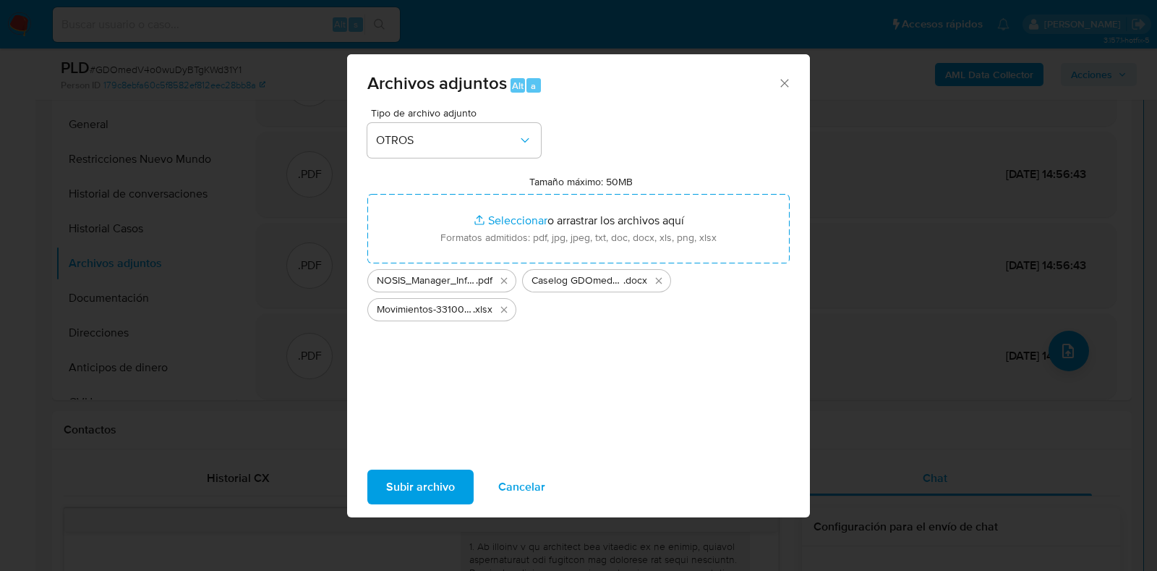
click at [444, 481] on span "Subir archivo" at bounding box center [420, 487] width 69 height 32
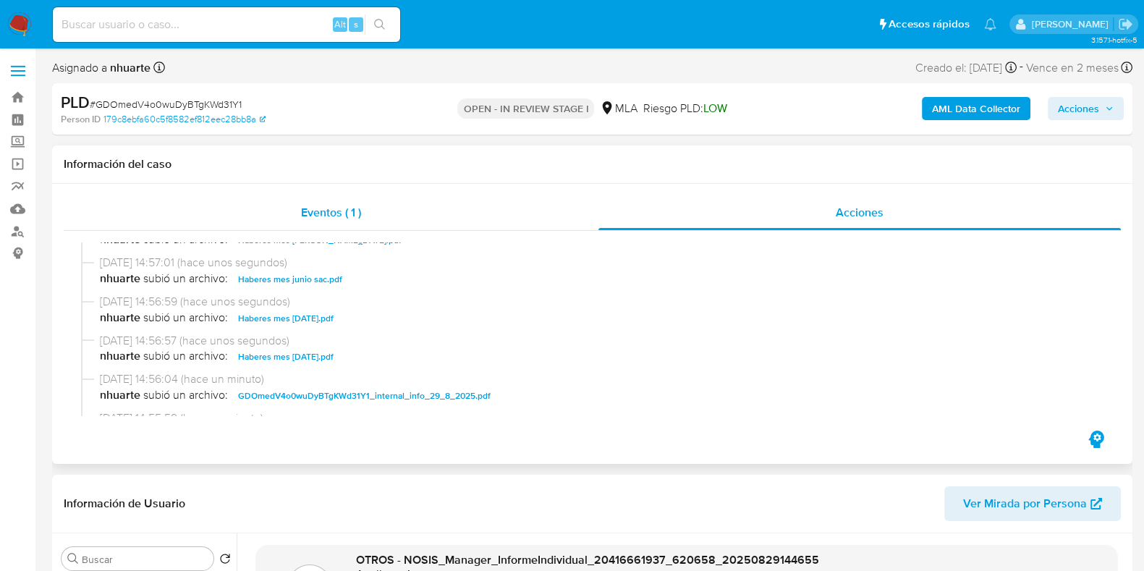
scroll to position [0, 0]
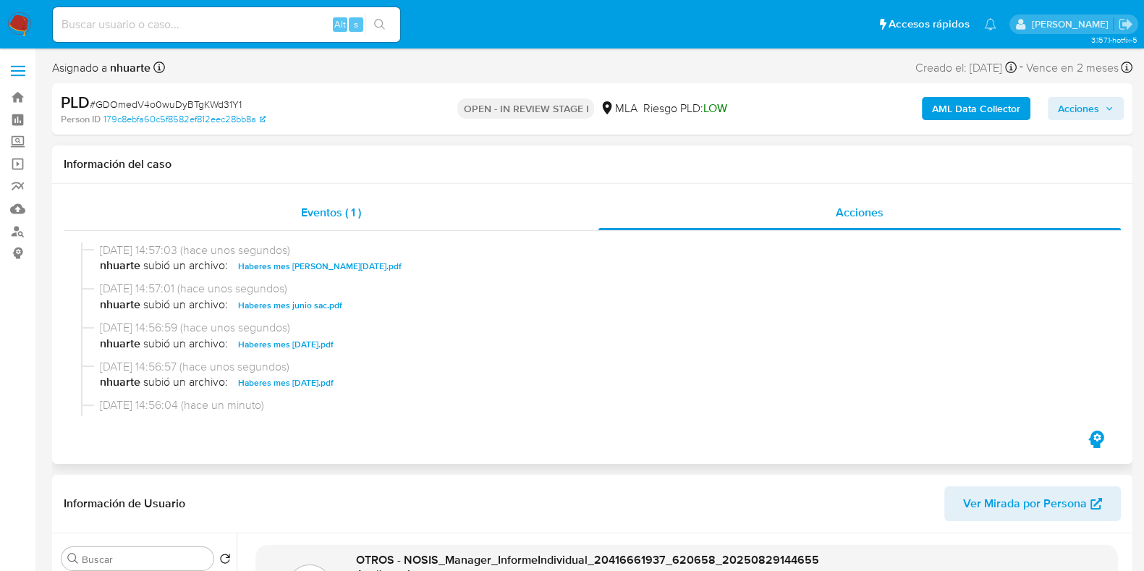
click at [326, 222] on div "Eventos ( 1 )" at bounding box center [331, 212] width 535 height 35
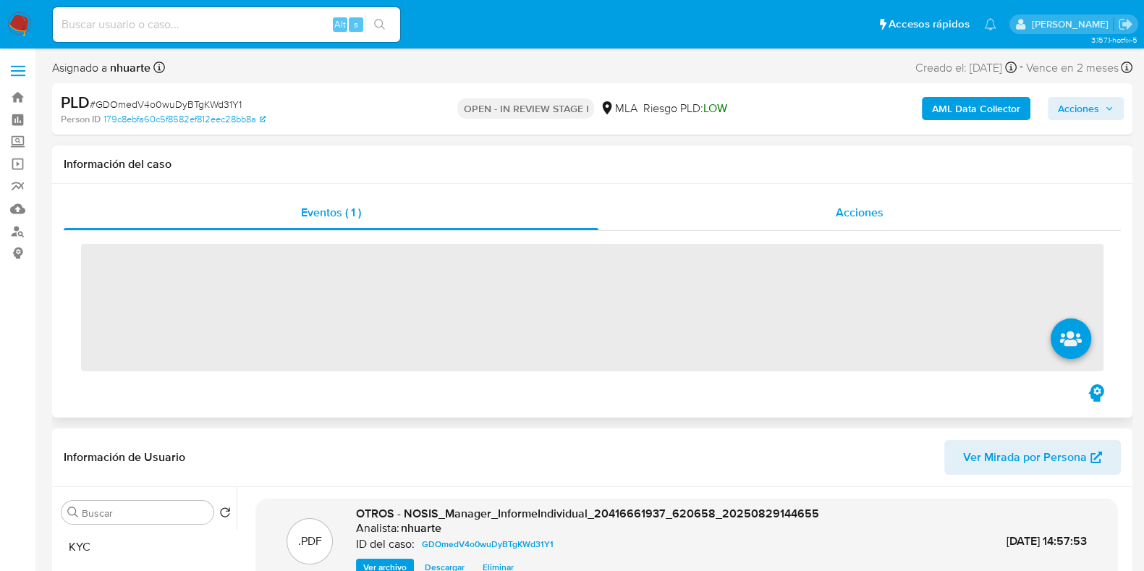
click at [880, 221] on span "Acciones" at bounding box center [860, 212] width 48 height 17
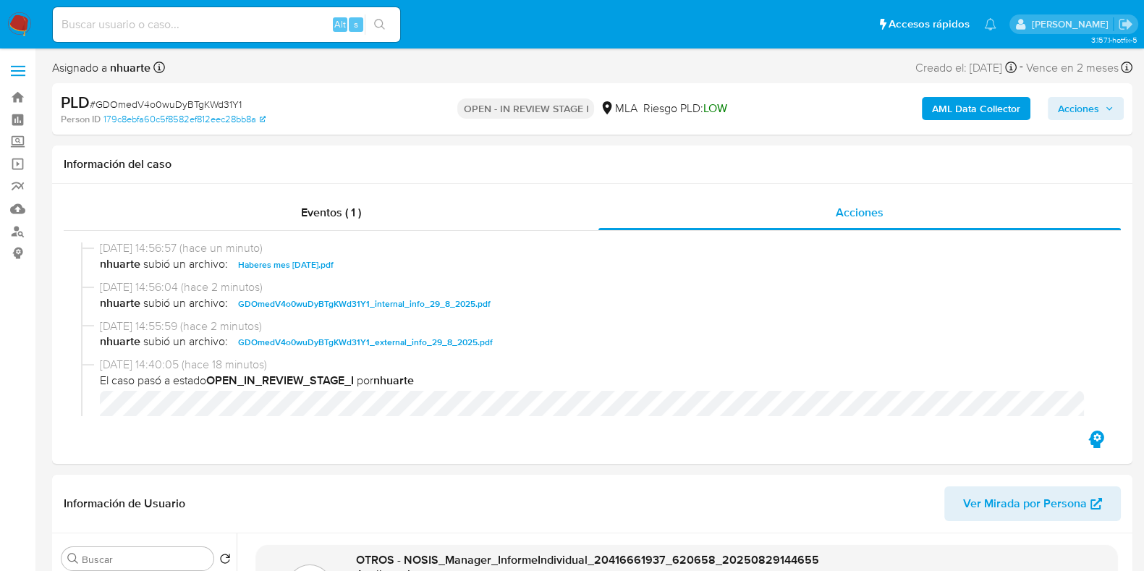
scroll to position [271, 0]
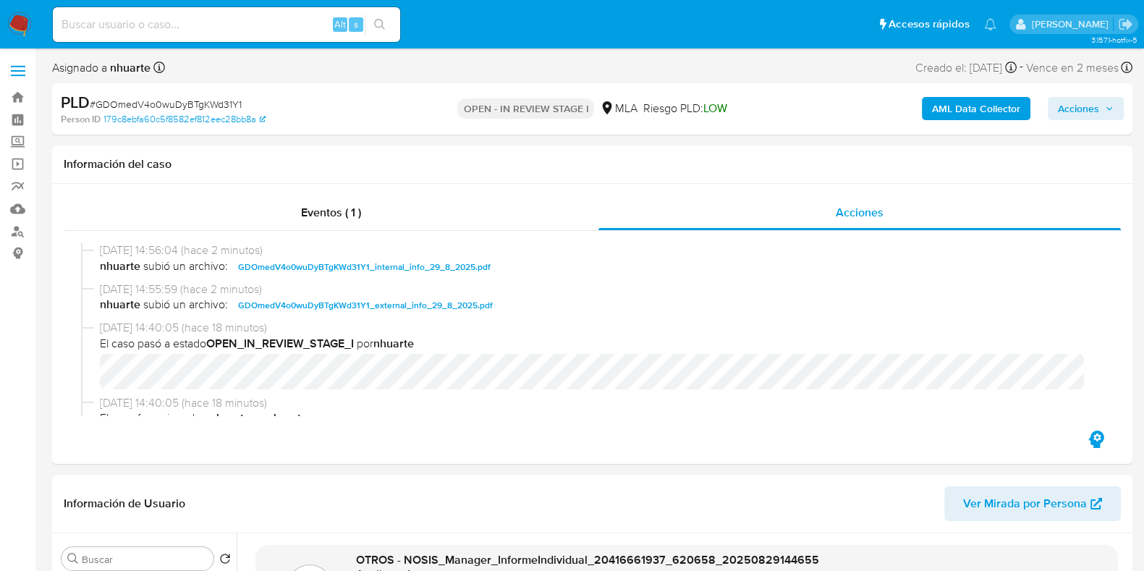
click at [1091, 110] on span "Acciones" at bounding box center [1078, 108] width 41 height 23
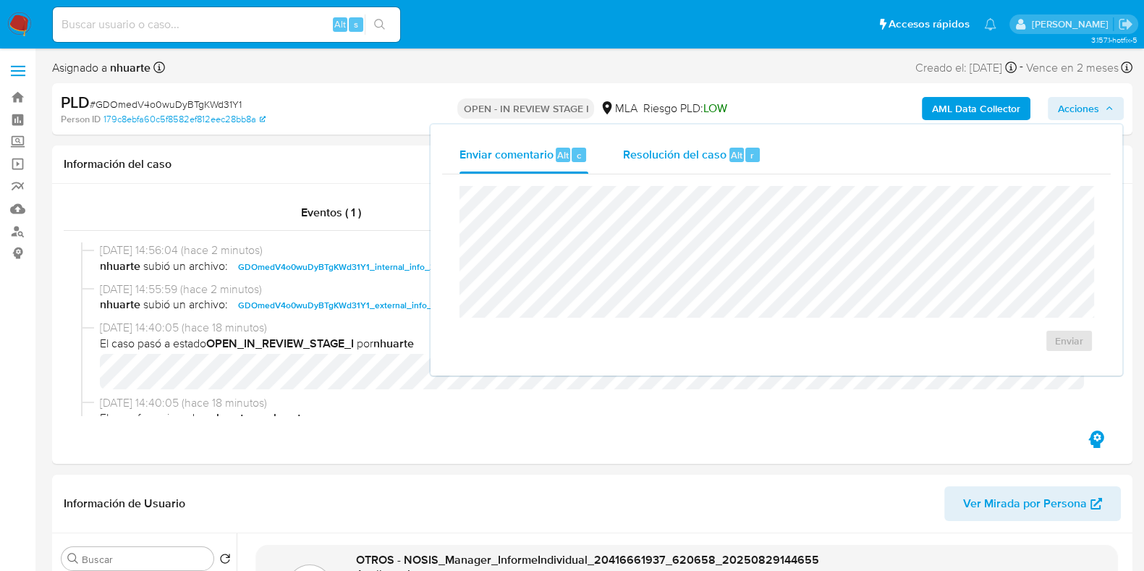
click at [682, 149] on span "Resolución del caso" at bounding box center [674, 154] width 103 height 17
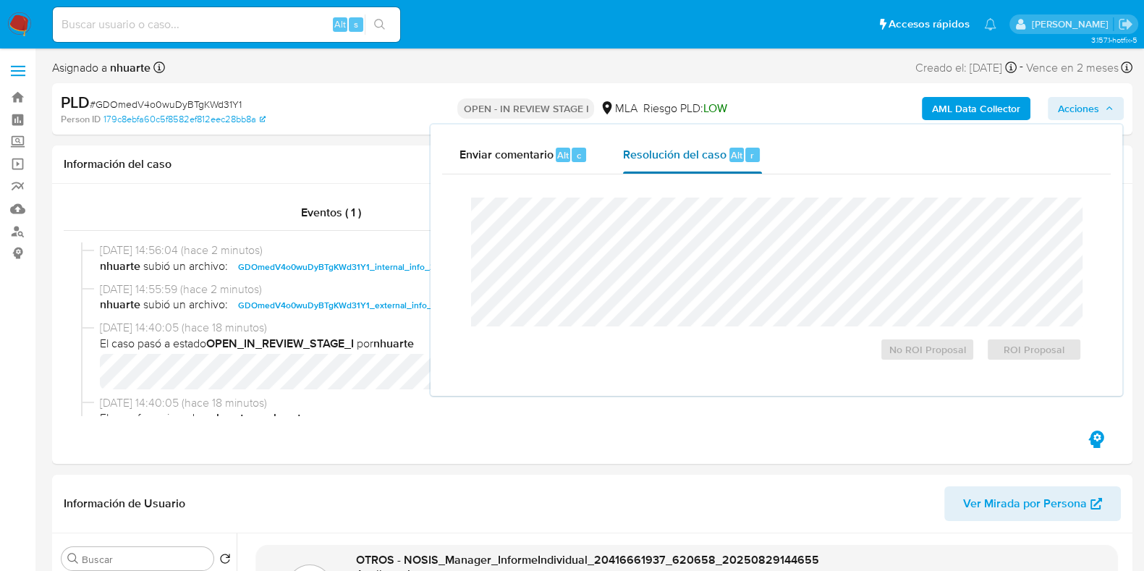
click at [637, 333] on div "No ROI Proposal ROI Proposal" at bounding box center [776, 278] width 611 height 163
click at [932, 352] on span "No ROI Proposal" at bounding box center [927, 349] width 75 height 20
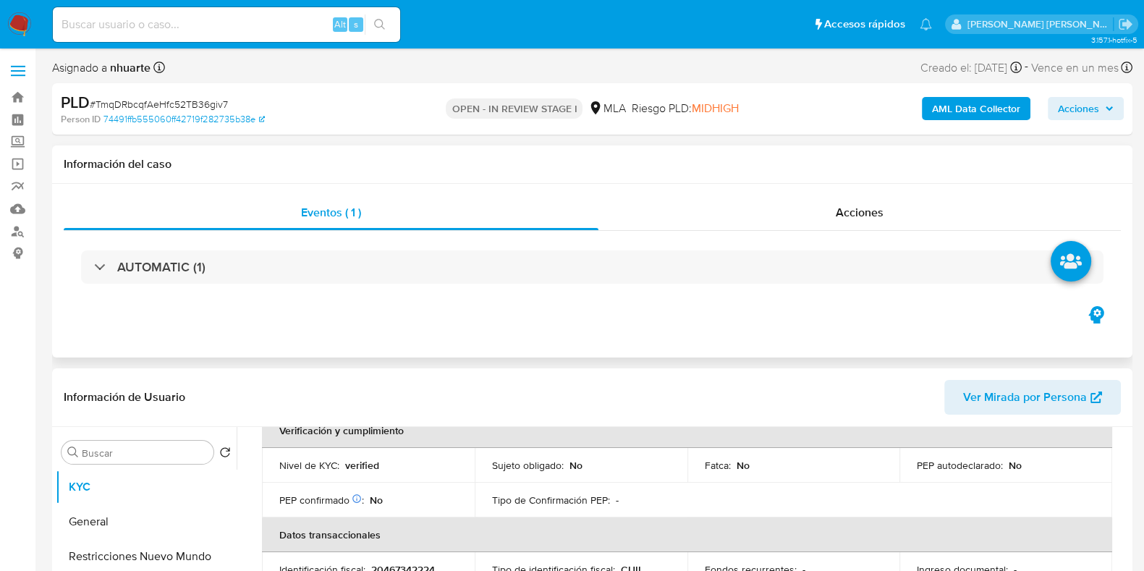
drag, startPoint x: 877, startPoint y: 207, endPoint x: 755, endPoint y: 239, distance: 126.3
click at [877, 207] on span "Acciones" at bounding box center [860, 212] width 48 height 17
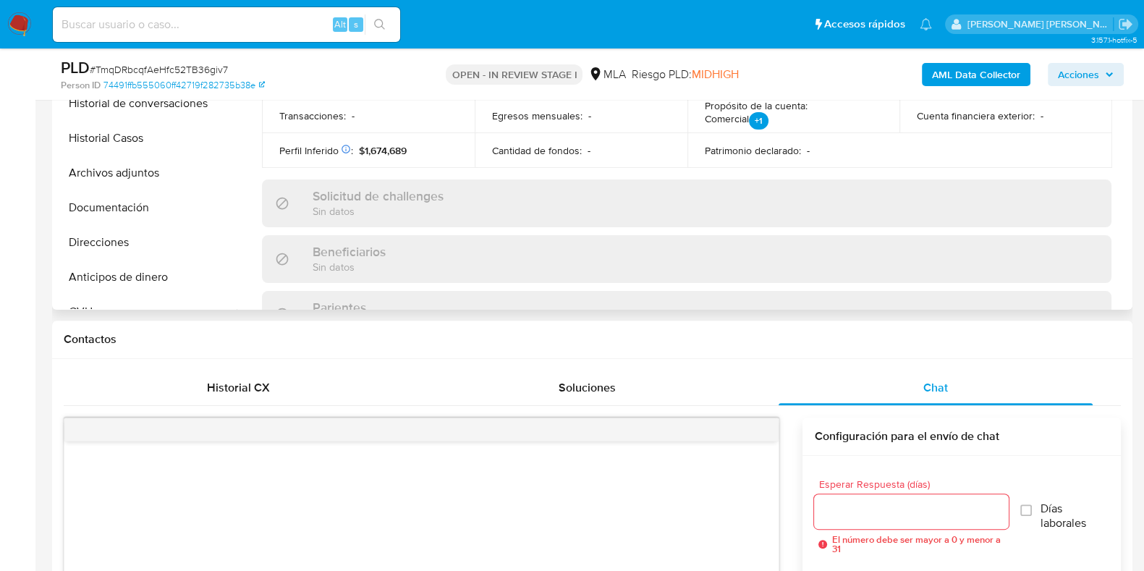
scroll to position [361, 0]
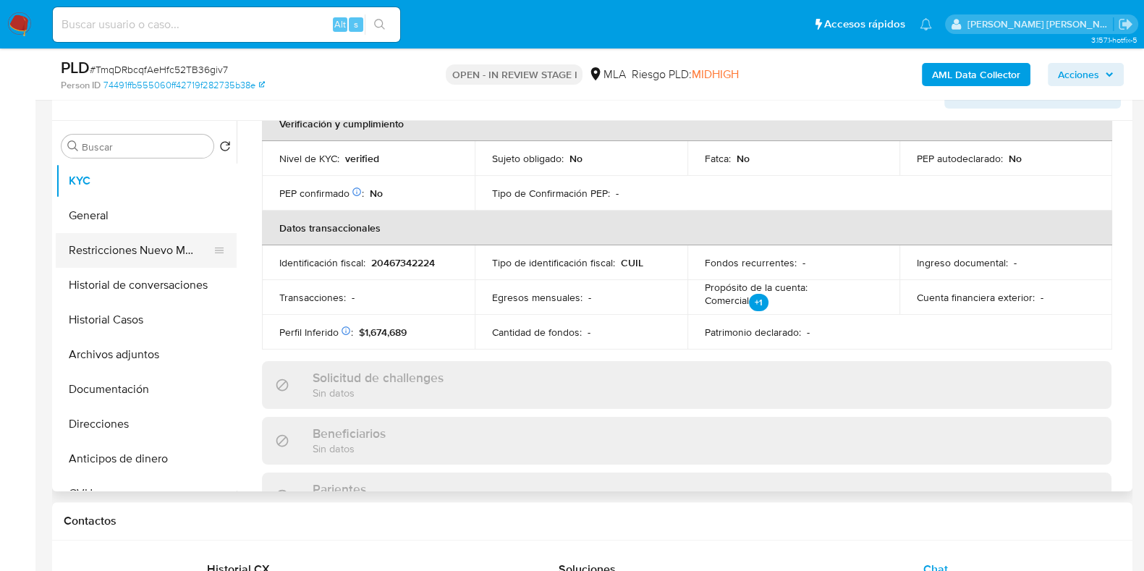
click at [130, 253] on button "Restricciones Nuevo Mundo" at bounding box center [140, 250] width 169 height 35
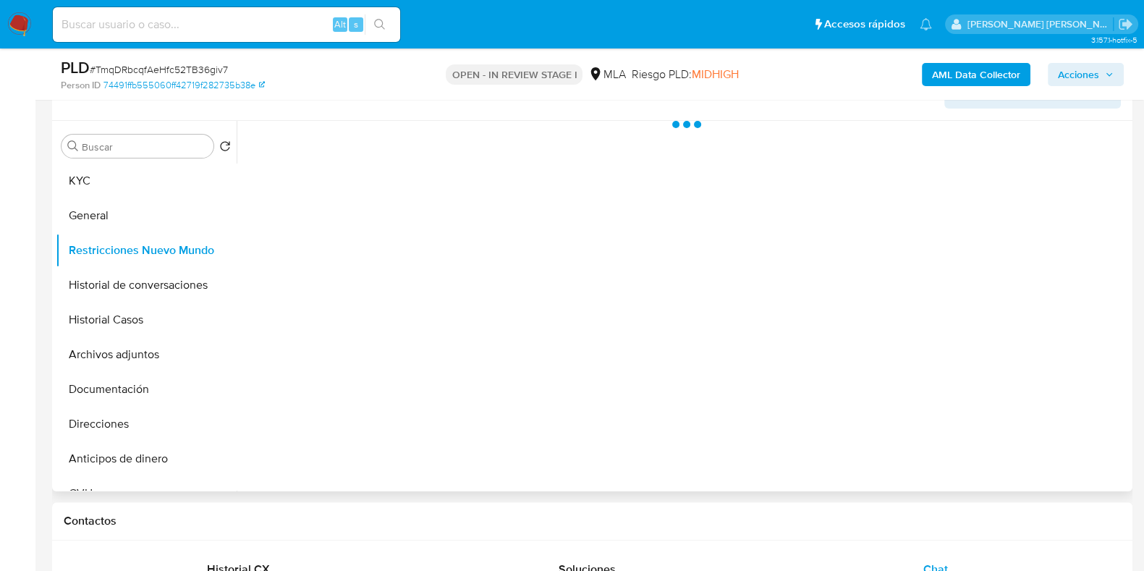
scroll to position [0, 0]
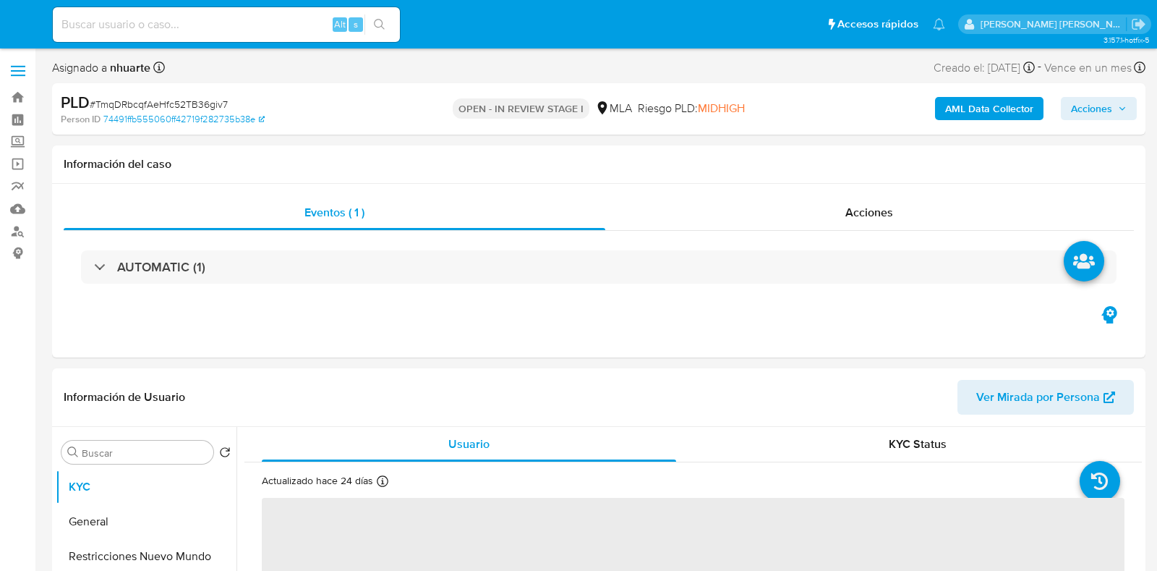
select select "10"
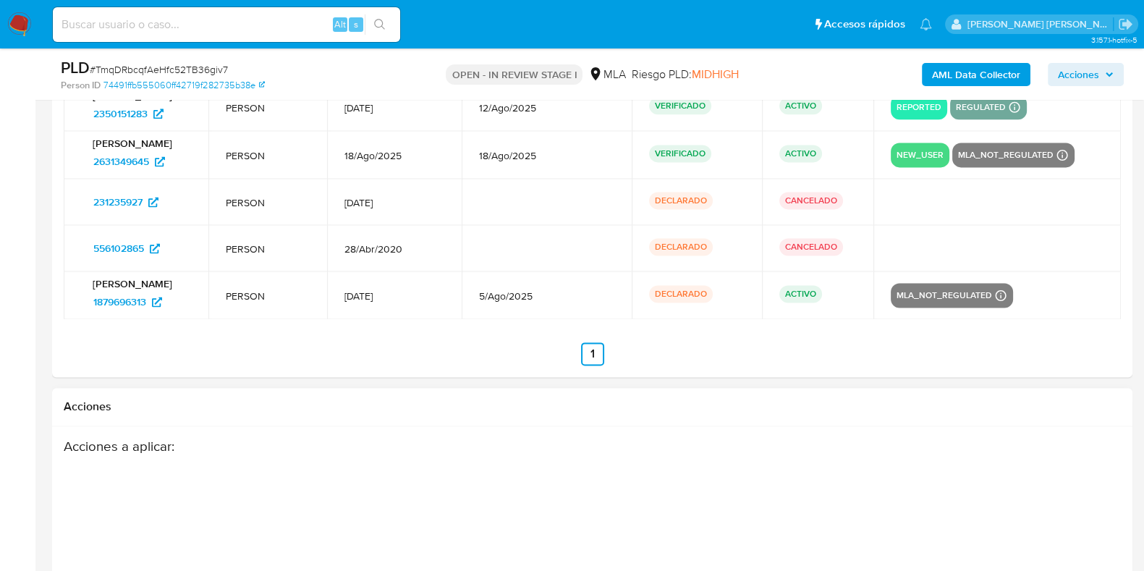
scroll to position [2260, 0]
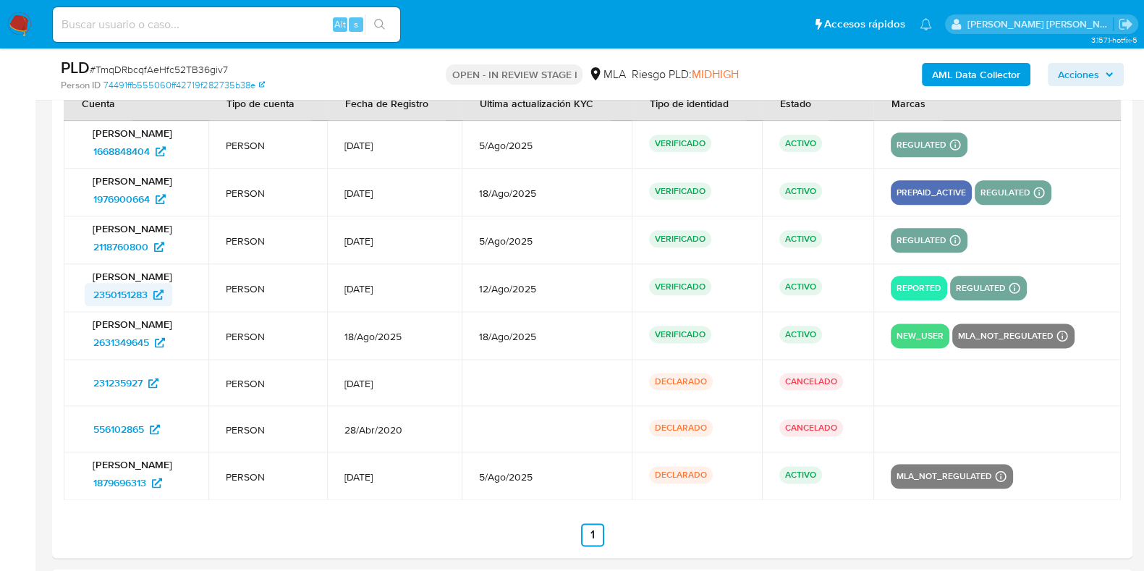
click at [144, 287] on span "2350151283" at bounding box center [120, 294] width 54 height 23
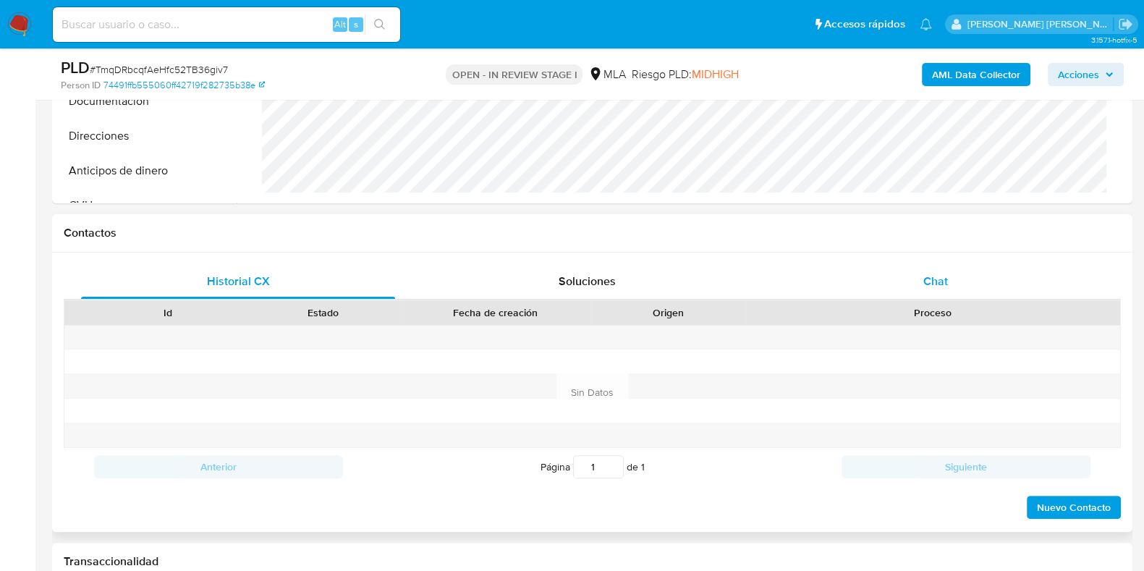
click at [933, 285] on span "Chat" at bounding box center [935, 281] width 25 height 17
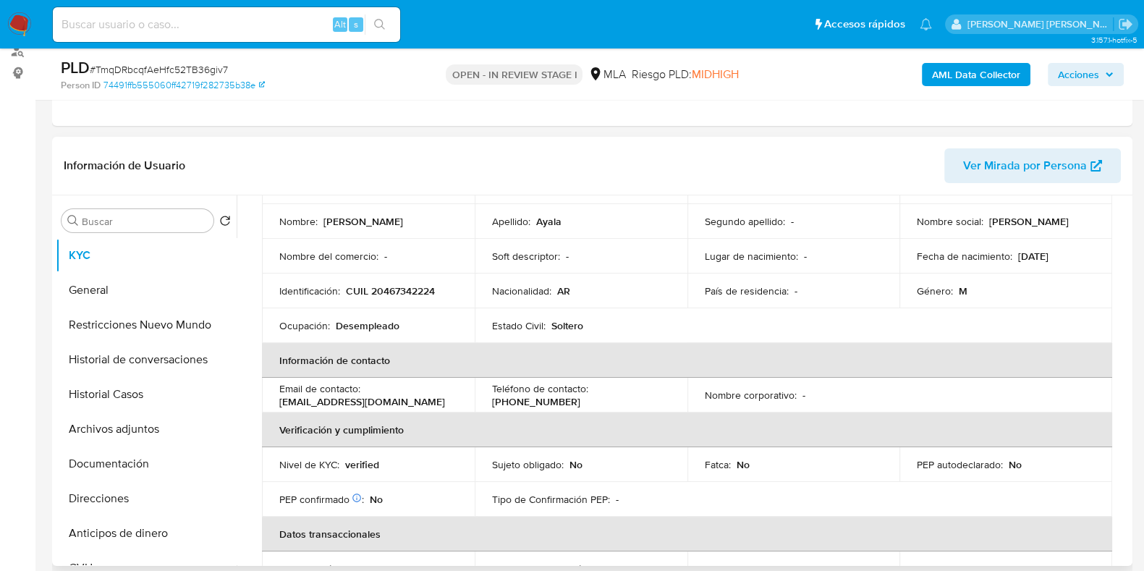
scroll to position [0, 0]
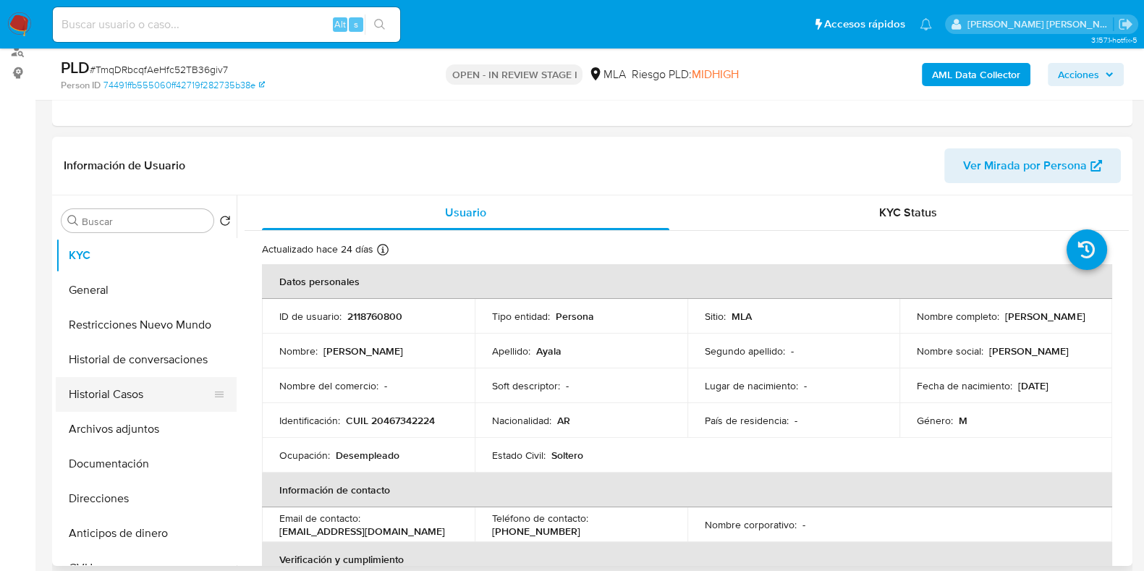
click at [100, 402] on button "Historial Casos" at bounding box center [140, 394] width 169 height 35
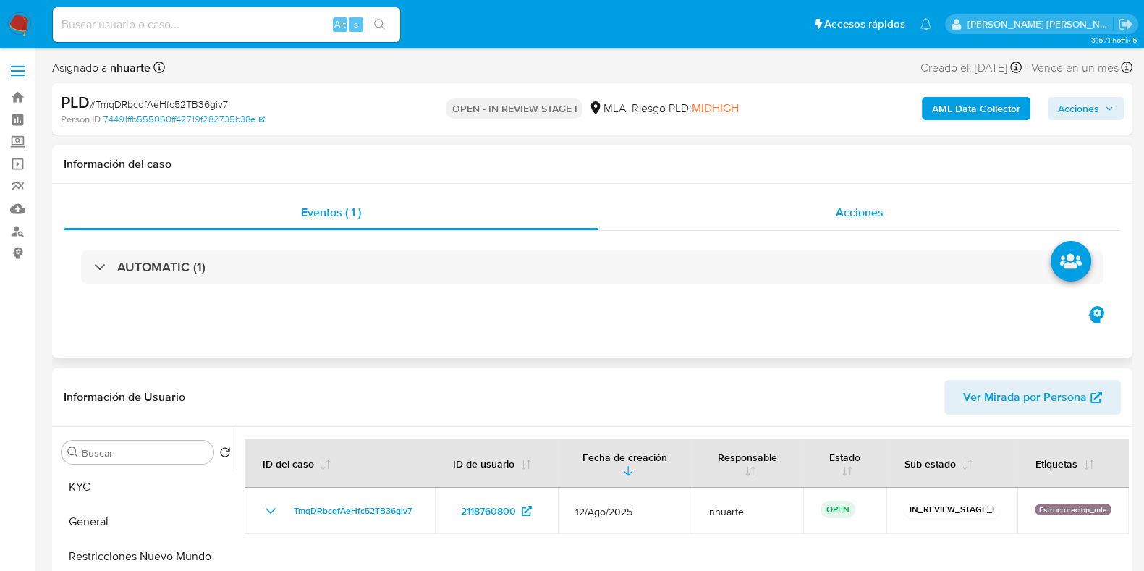
click at [849, 197] on div "Acciones" at bounding box center [859, 212] width 522 height 35
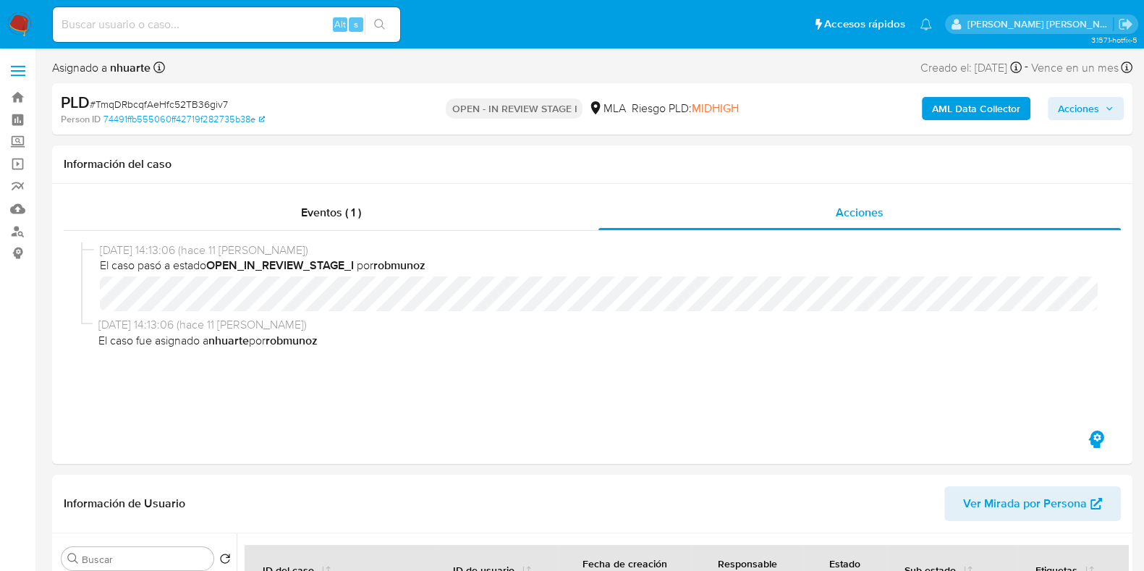
click at [970, 111] on b "AML Data Collector" at bounding box center [976, 108] width 88 height 23
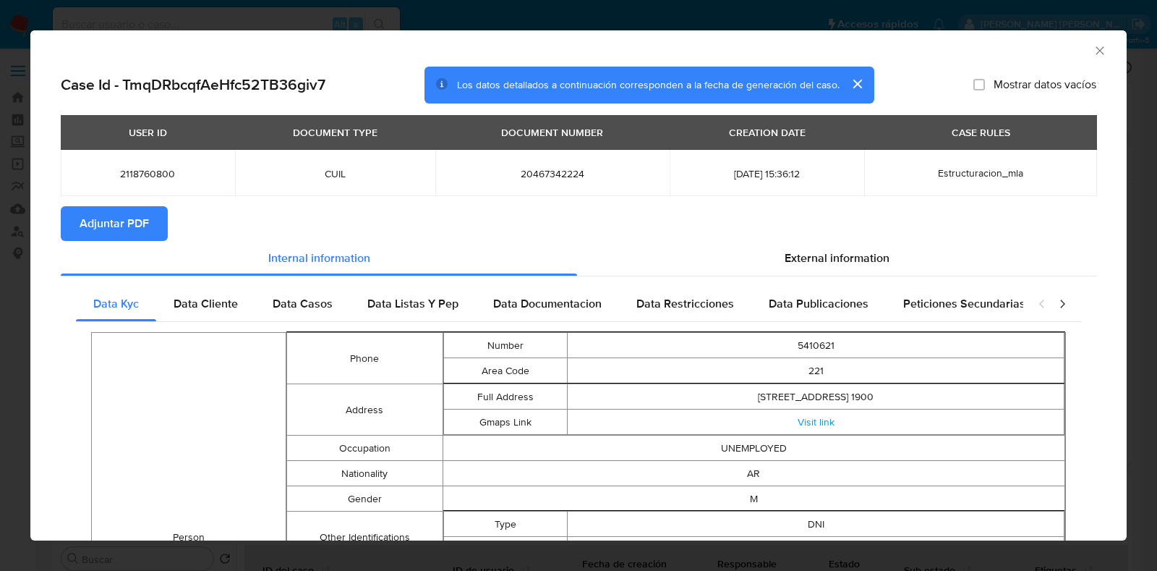
click at [1092, 41] on div "AML Data Collector" at bounding box center [578, 48] width 1097 height 36
click at [1093, 46] on icon "Cerrar ventana" at bounding box center [1100, 50] width 14 height 14
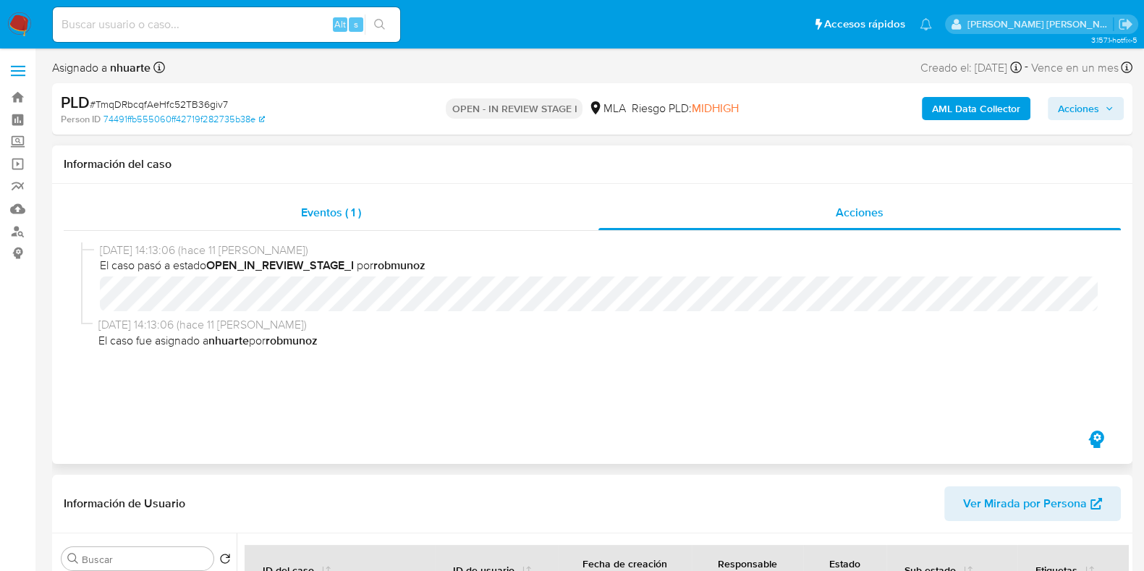
click at [359, 205] on span "Eventos ( 1 )" at bounding box center [331, 212] width 60 height 17
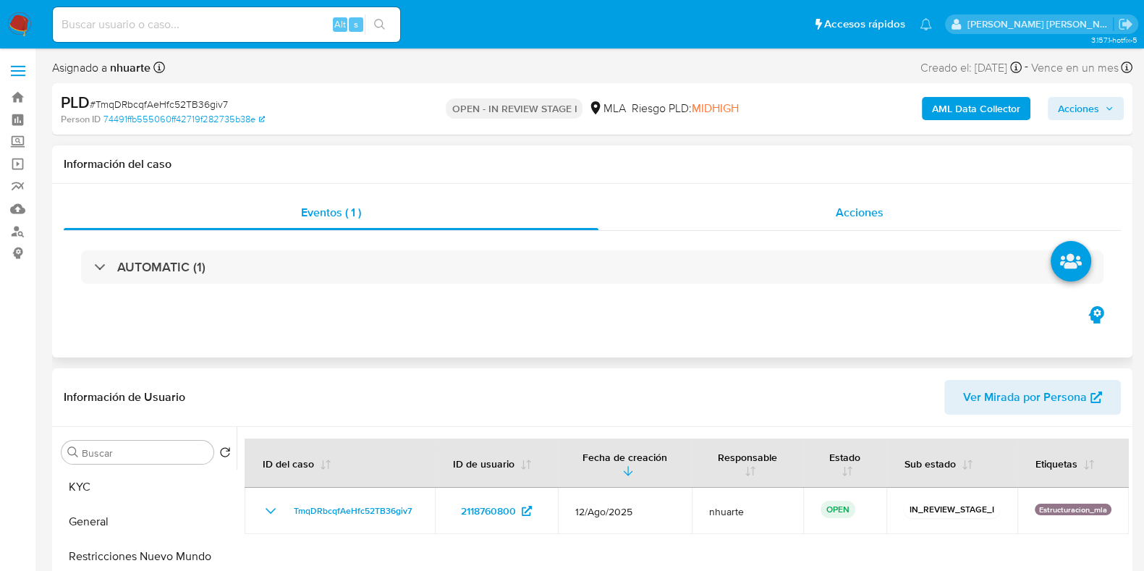
click at [851, 222] on div "Acciones" at bounding box center [859, 212] width 522 height 35
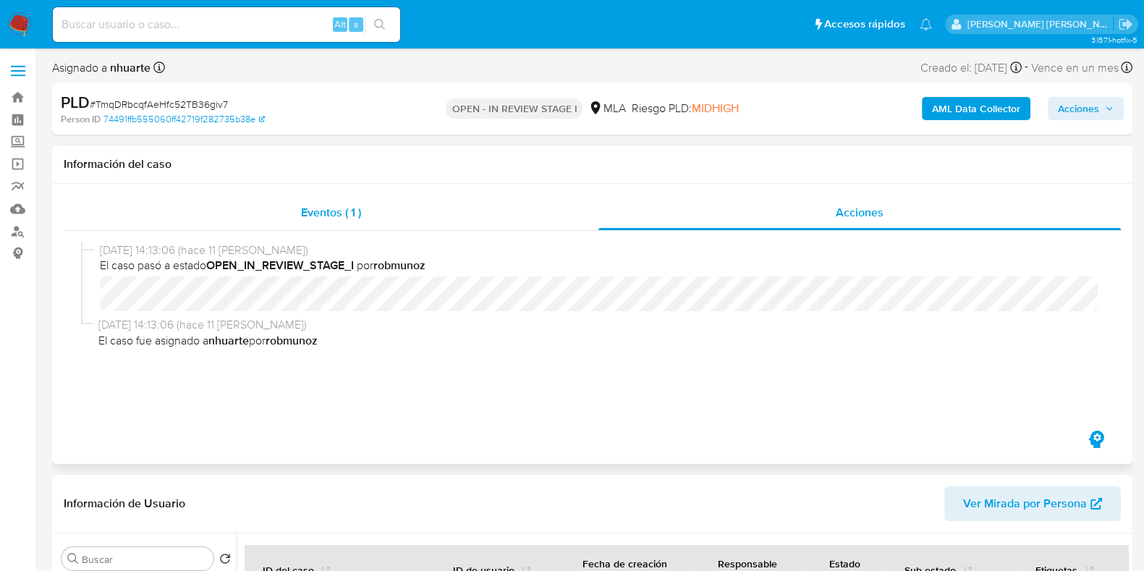
click at [354, 209] on span "Eventos ( 1 )" at bounding box center [331, 212] width 60 height 17
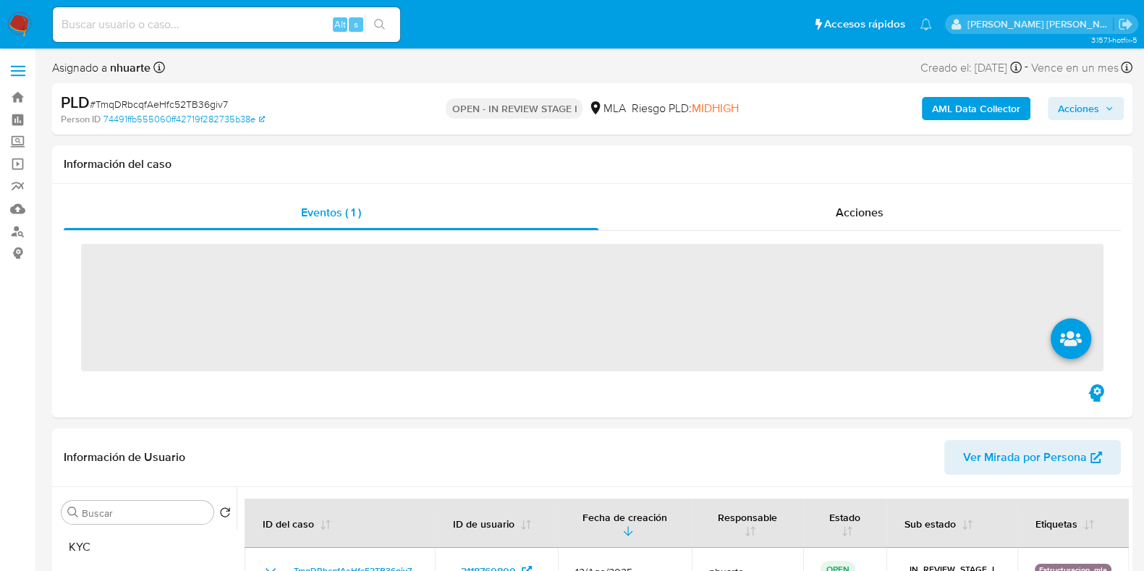
click at [995, 108] on b "AML Data Collector" at bounding box center [976, 108] width 88 height 23
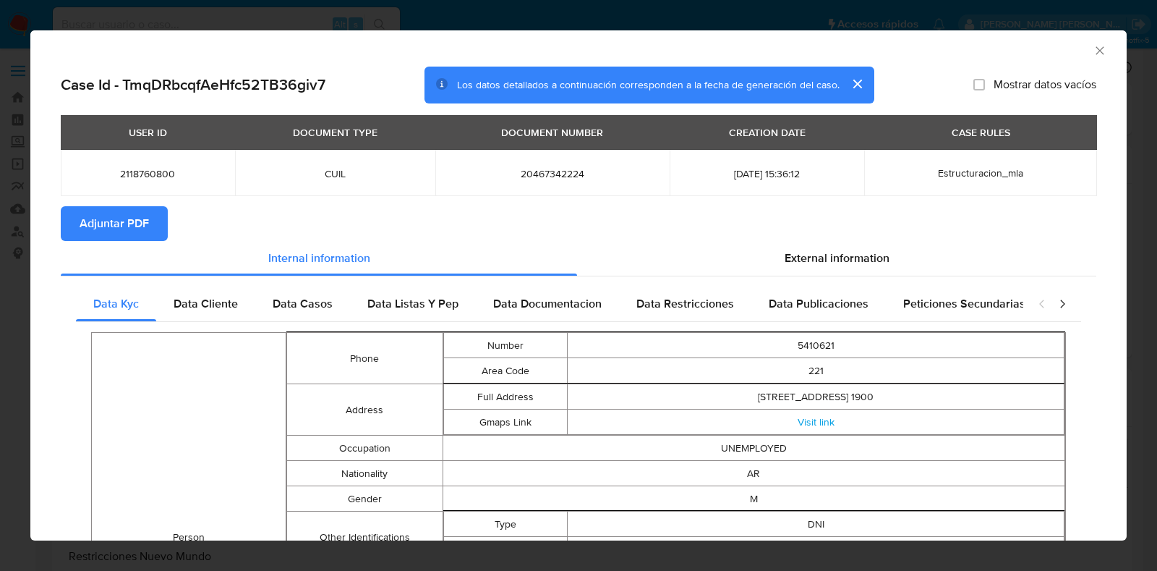
click at [1093, 43] on icon "Cerrar ventana" at bounding box center [1100, 50] width 14 height 14
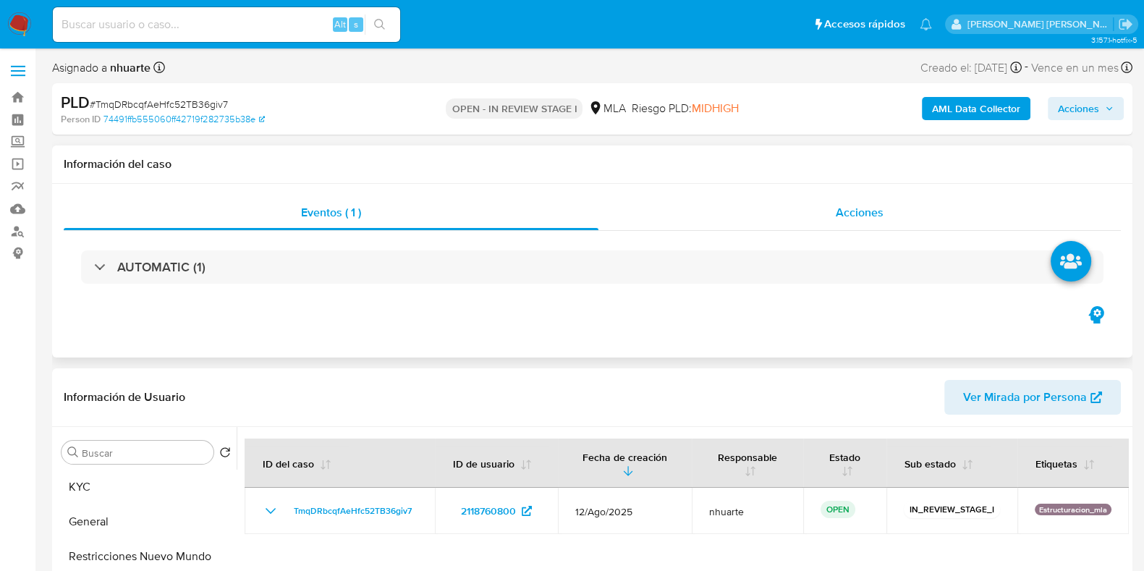
drag, startPoint x: 891, startPoint y: 211, endPoint x: 835, endPoint y: 214, distance: 56.5
click at [891, 211] on div "Acciones" at bounding box center [859, 212] width 522 height 35
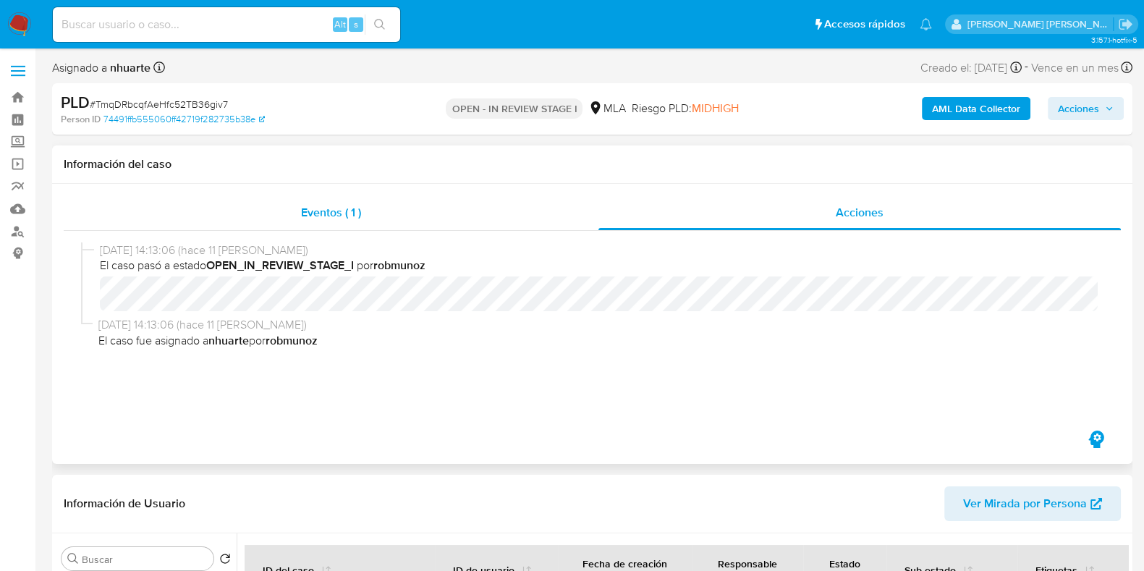
click at [347, 213] on span "Eventos ( 1 )" at bounding box center [331, 212] width 60 height 17
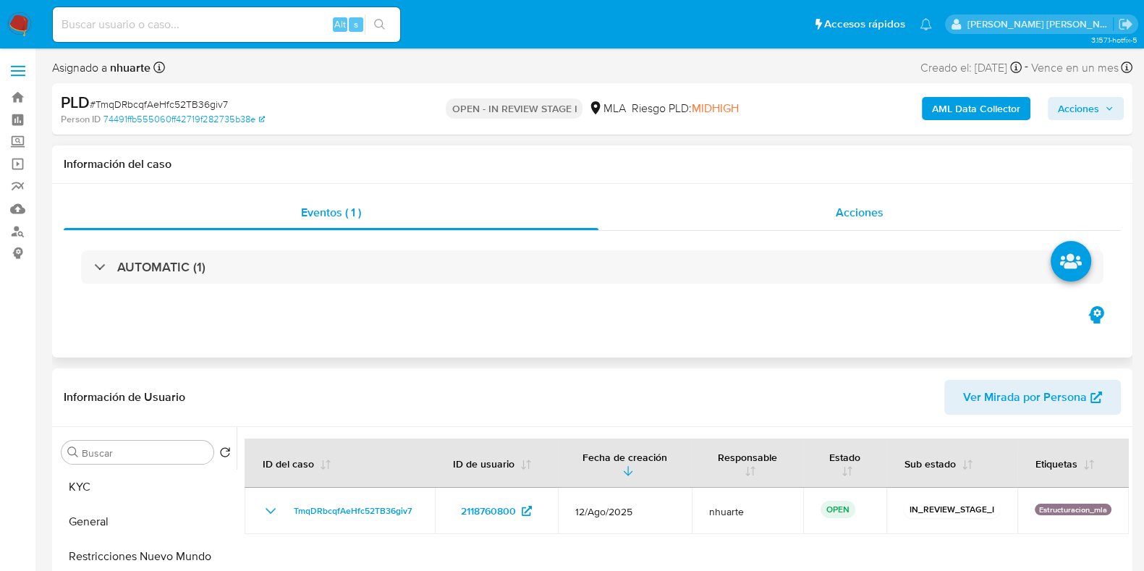
click at [871, 204] on span "Acciones" at bounding box center [860, 212] width 48 height 17
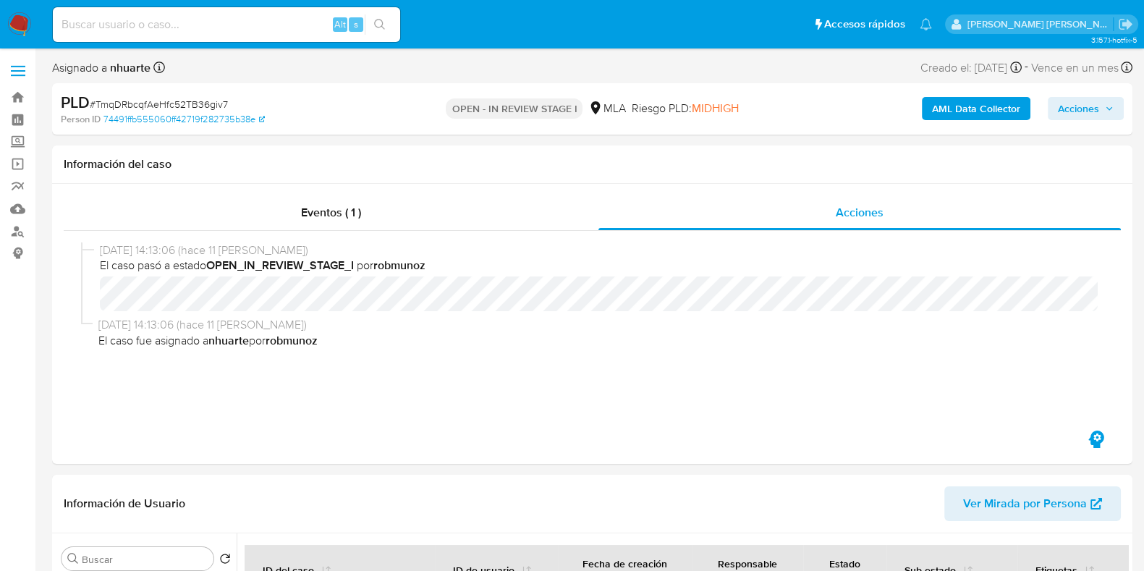
click at [950, 107] on b "AML Data Collector" at bounding box center [976, 108] width 88 height 23
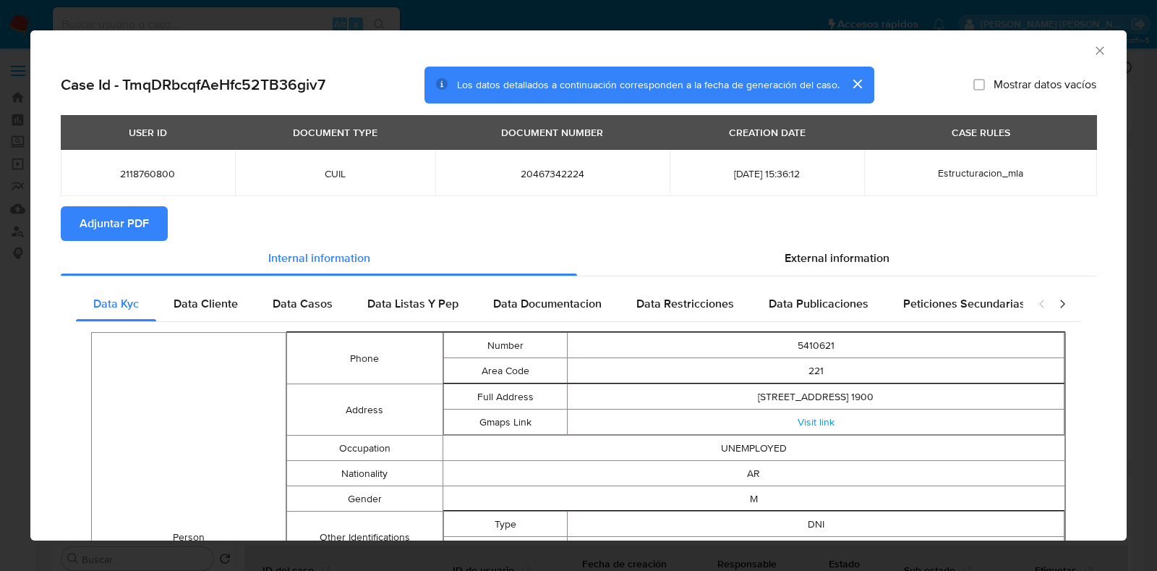
click at [127, 226] on span "Adjuntar PDF" at bounding box center [114, 224] width 69 height 32
click at [1093, 46] on icon "Cerrar ventana" at bounding box center [1100, 50] width 14 height 14
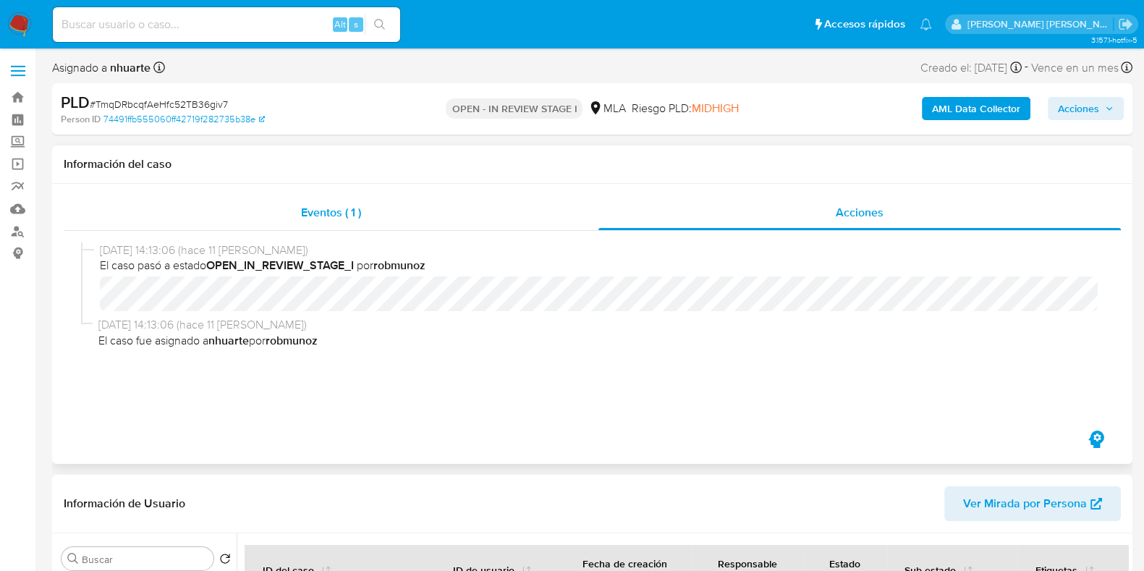
drag, startPoint x: 321, startPoint y: 221, endPoint x: 558, endPoint y: 221, distance: 237.3
click at [322, 221] on span "Eventos ( 1 )" at bounding box center [331, 212] width 60 height 17
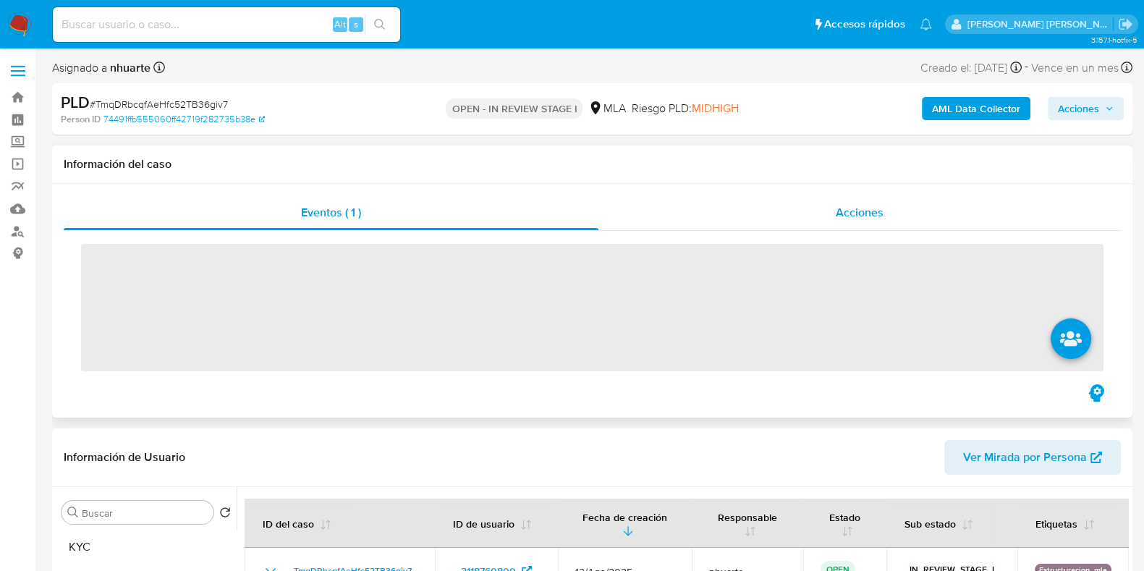
click at [839, 197] on div "Acciones" at bounding box center [859, 212] width 522 height 35
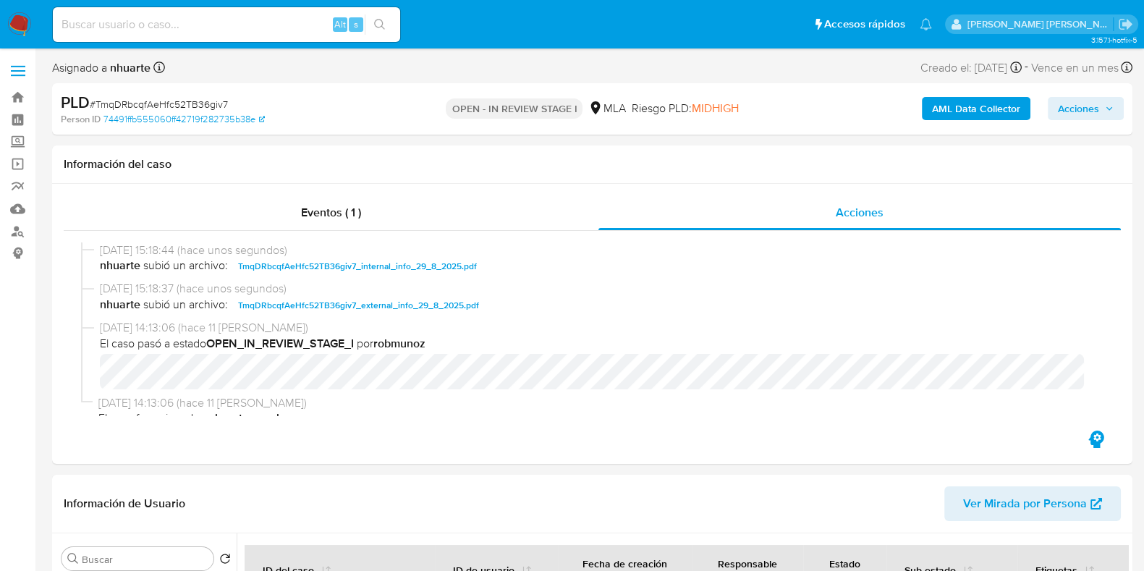
scroll to position [452, 0]
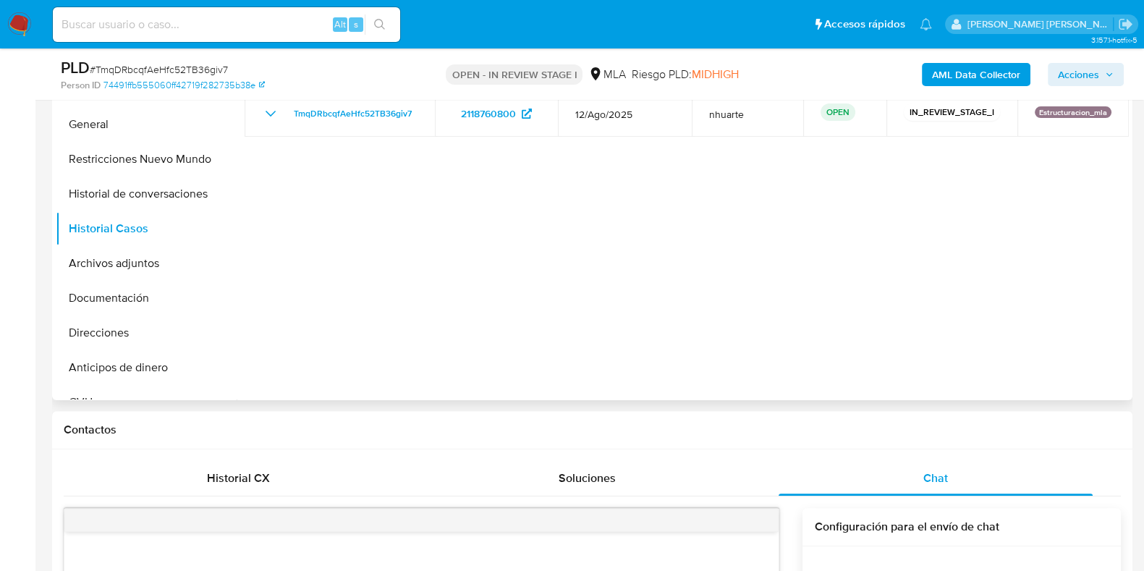
drag, startPoint x: 152, startPoint y: 260, endPoint x: 315, endPoint y: 257, distance: 163.5
click at [152, 260] on button "Archivos adjuntos" at bounding box center [146, 263] width 181 height 35
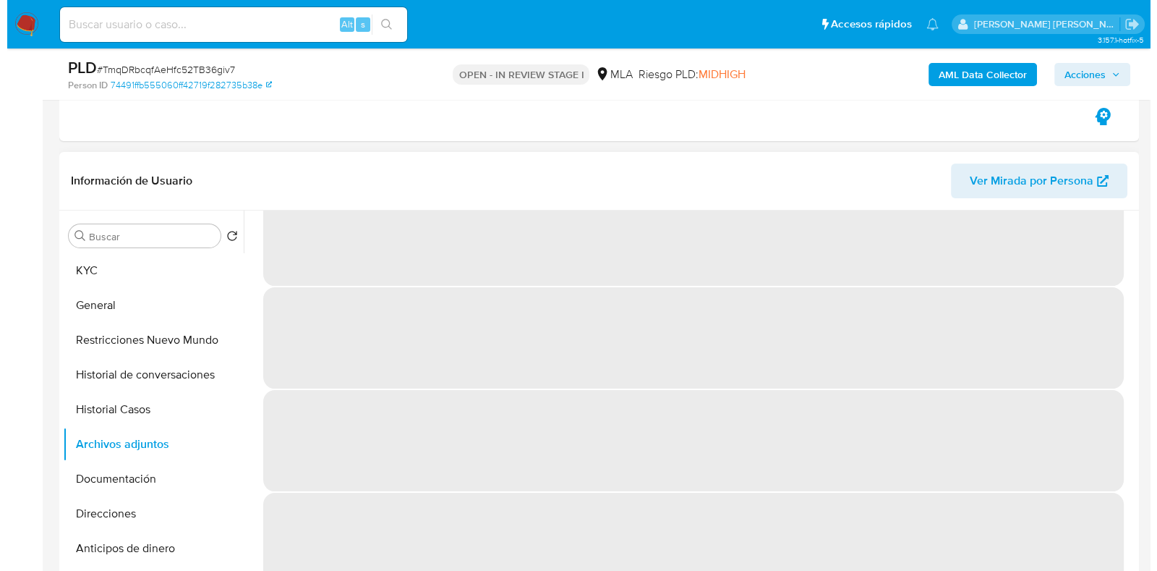
scroll to position [0, 0]
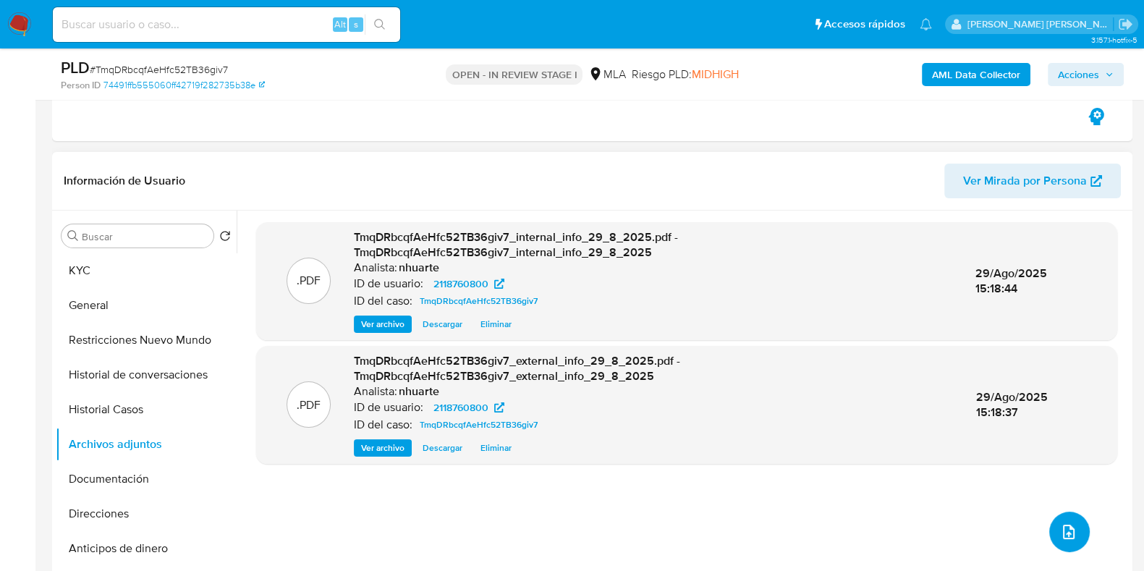
click at [1060, 530] on icon "upload-file" at bounding box center [1068, 531] width 17 height 17
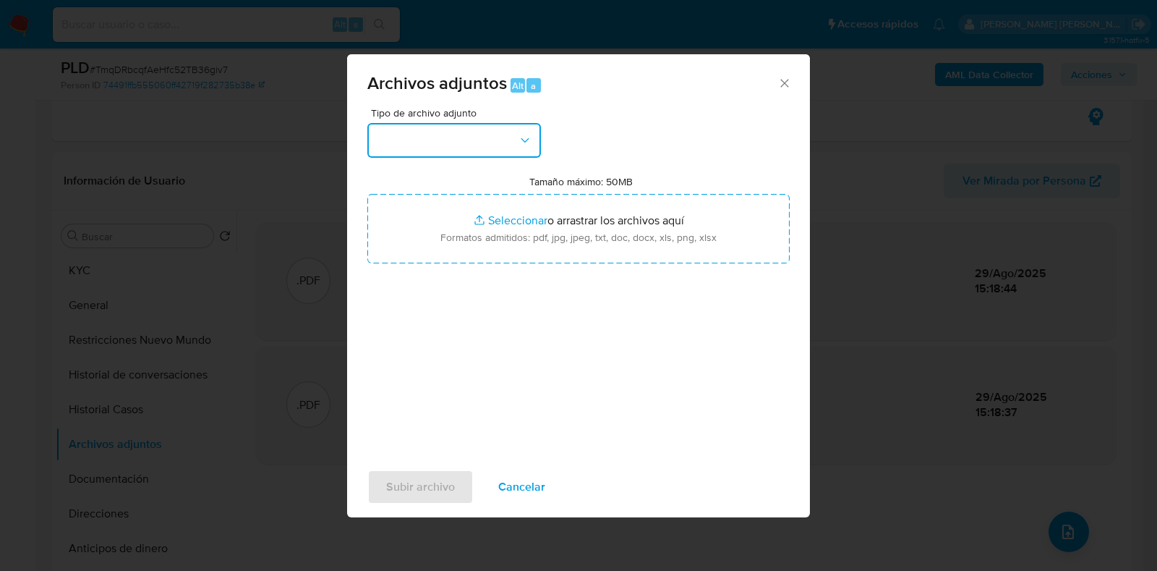
click at [530, 135] on icon "button" at bounding box center [525, 140] width 14 height 14
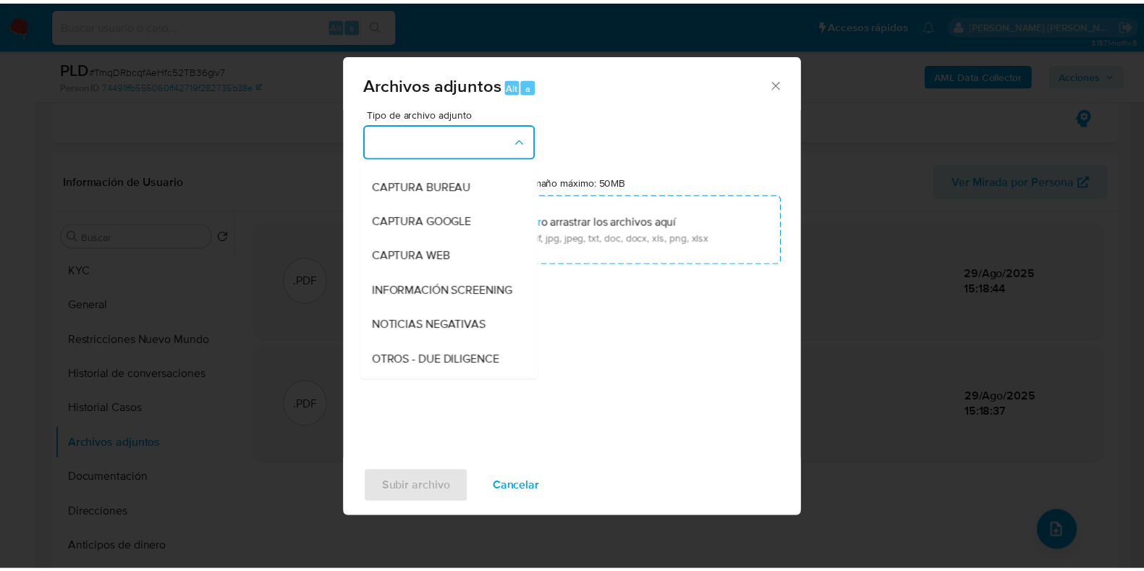
scroll to position [137, 0]
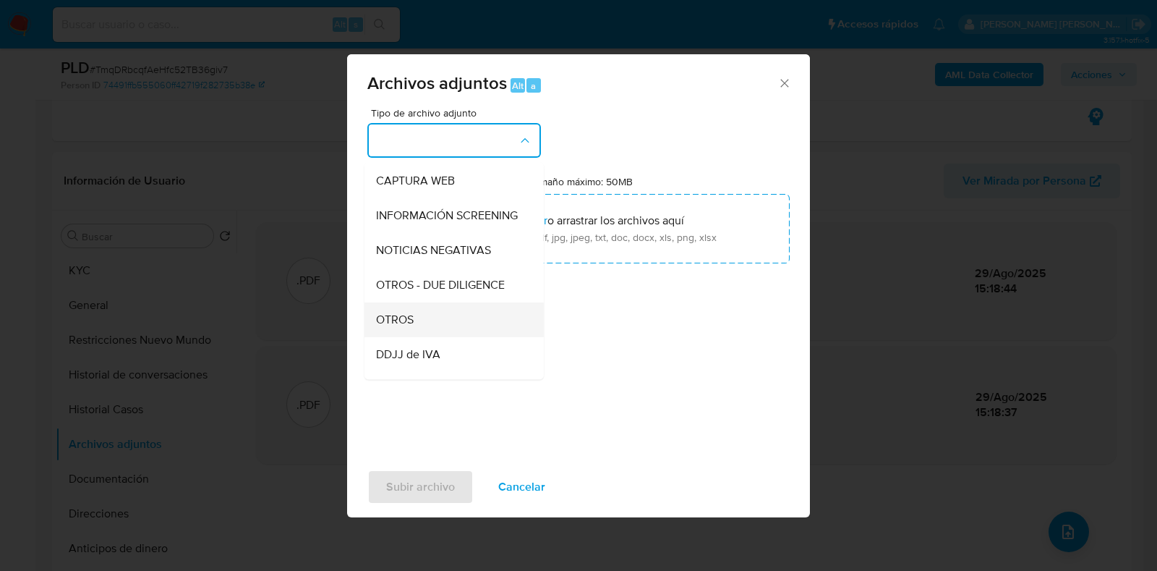
click at [433, 332] on div "OTROS" at bounding box center [450, 319] width 148 height 35
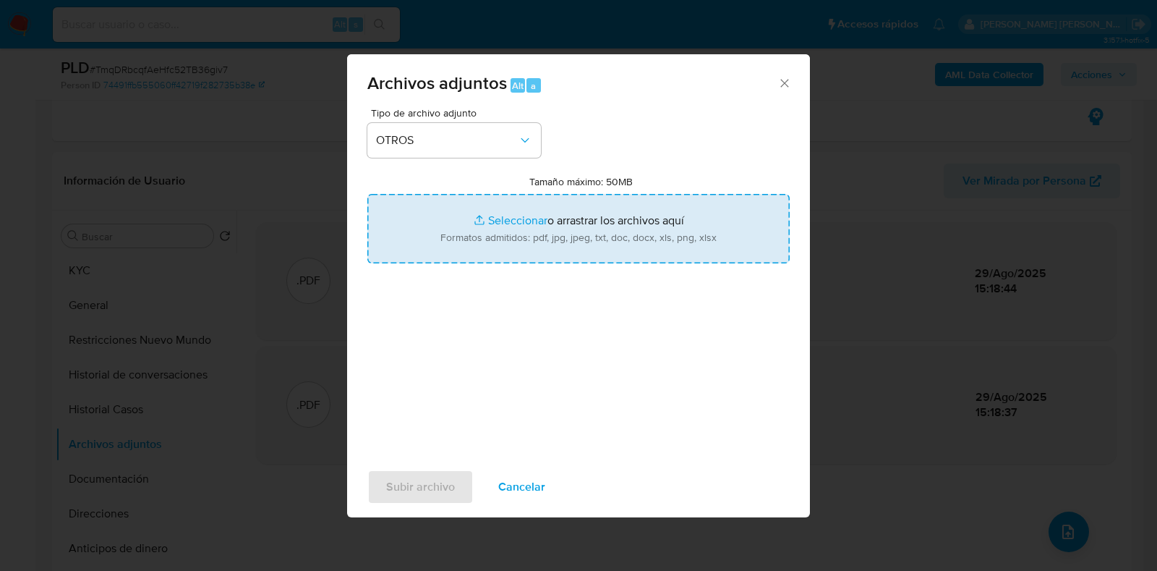
type input "C:\fakepath\Caselog TmqDRbcqfAeHfc52TB36giv7_2025_08_29_13_33_30.docx"
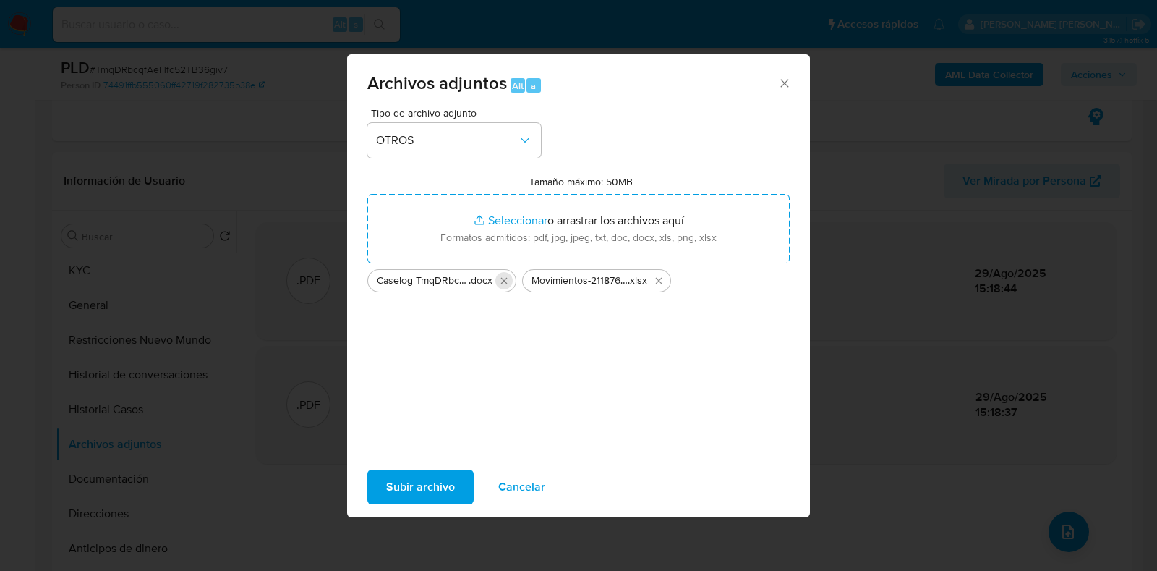
click at [502, 282] on icon "Eliminar Caselog TmqDRbcqfAeHfc52TB36giv7_2025_08_29_13_33_30.docx" at bounding box center [504, 281] width 12 height 12
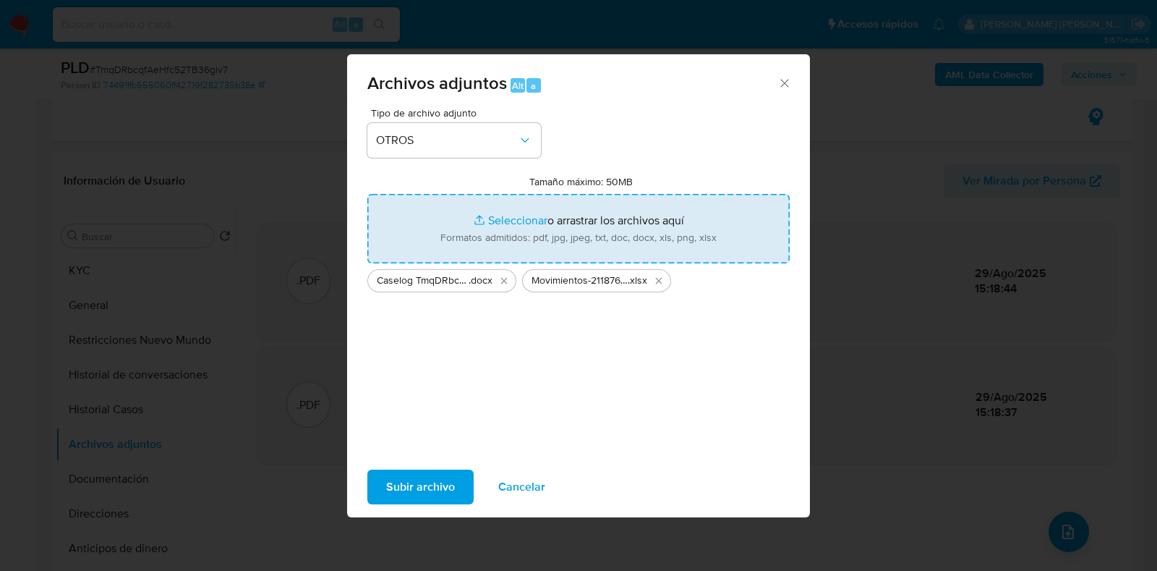
type input "C:\fakepath\NOSIS_Manager_InformeIndividual_20467342224_620658_20250829152214.p…"
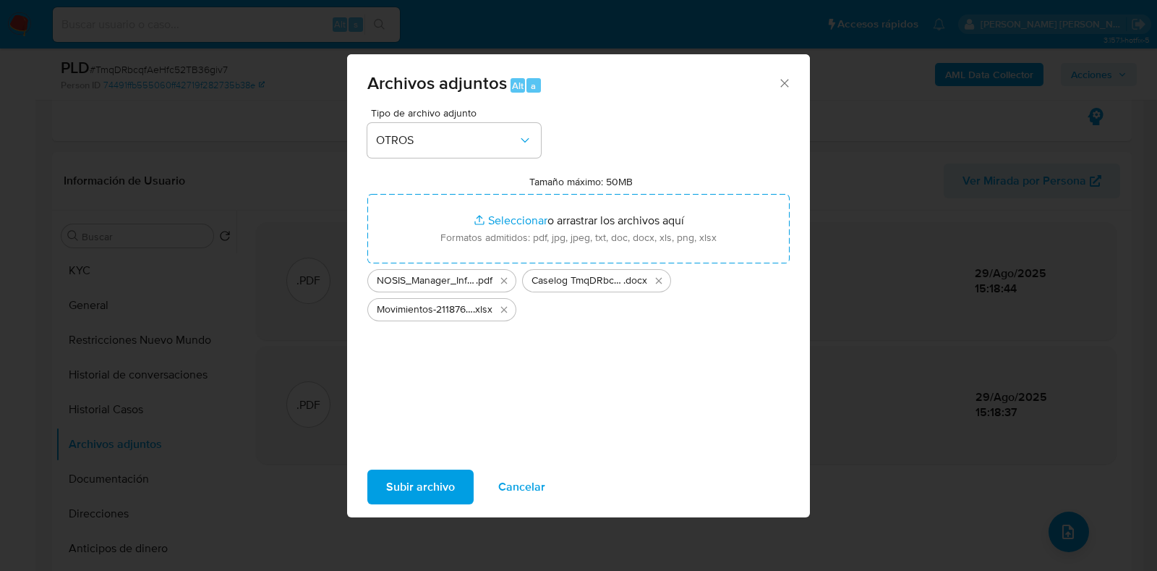
click at [438, 475] on span "Subir archivo" at bounding box center [420, 487] width 69 height 32
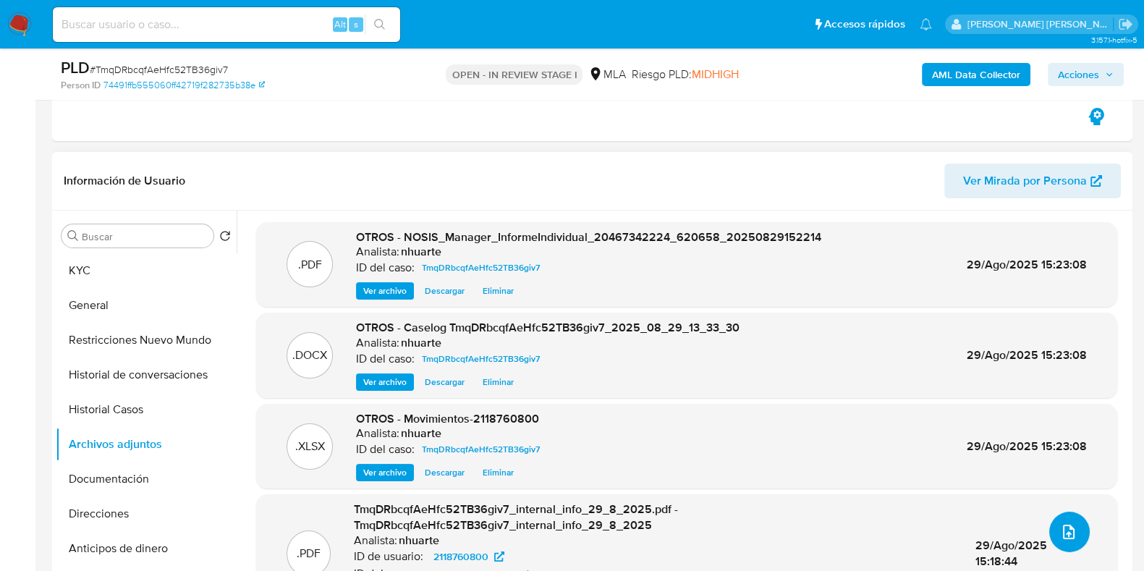
scroll to position [0, 0]
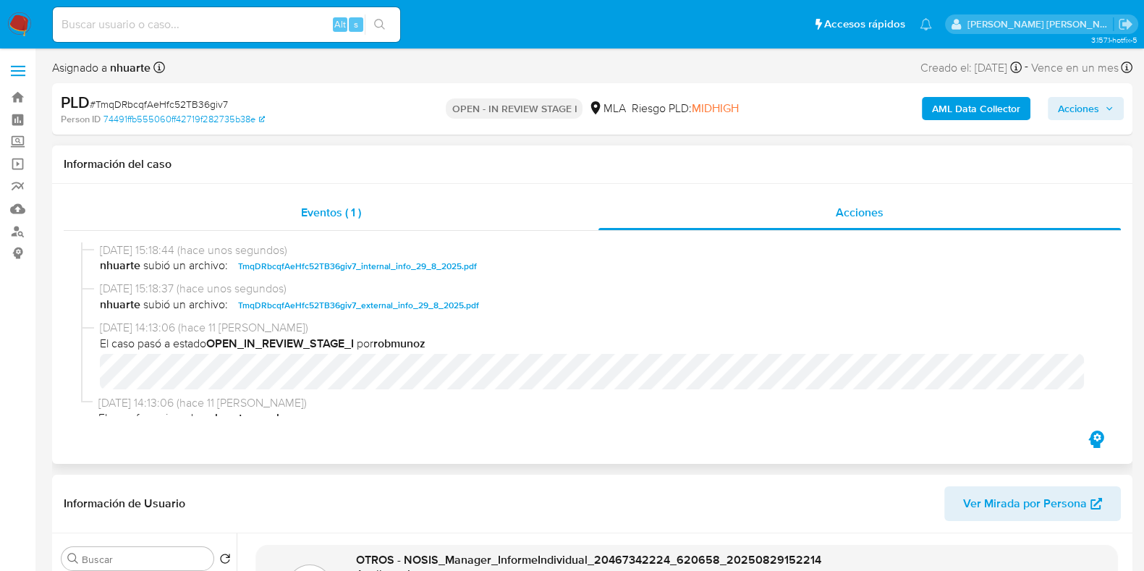
click at [346, 211] on span "Eventos ( 1 )" at bounding box center [331, 212] width 60 height 17
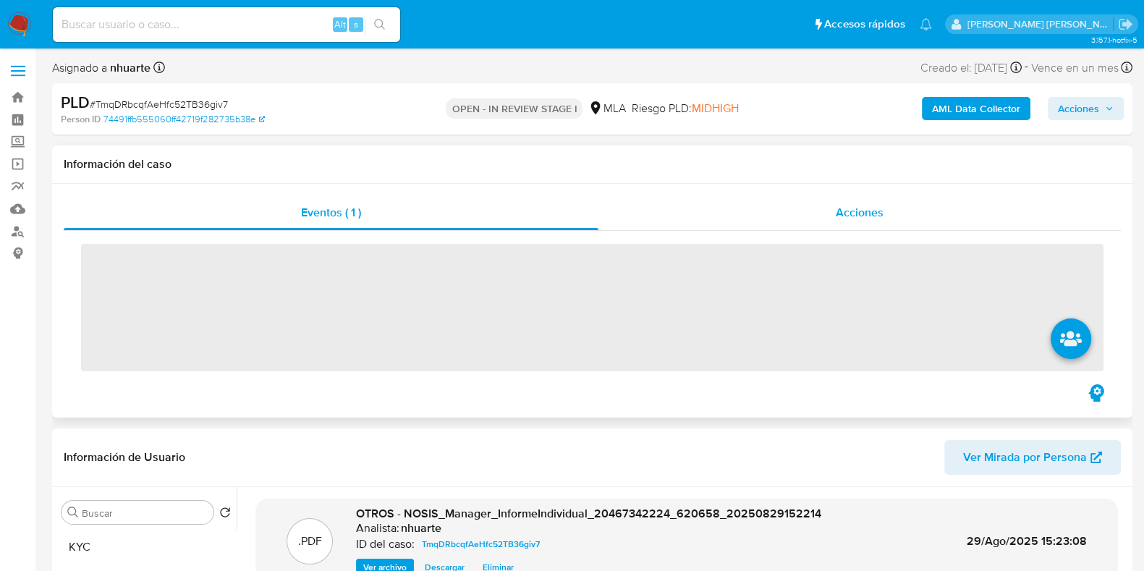
click at [852, 216] on span "Acciones" at bounding box center [860, 212] width 48 height 17
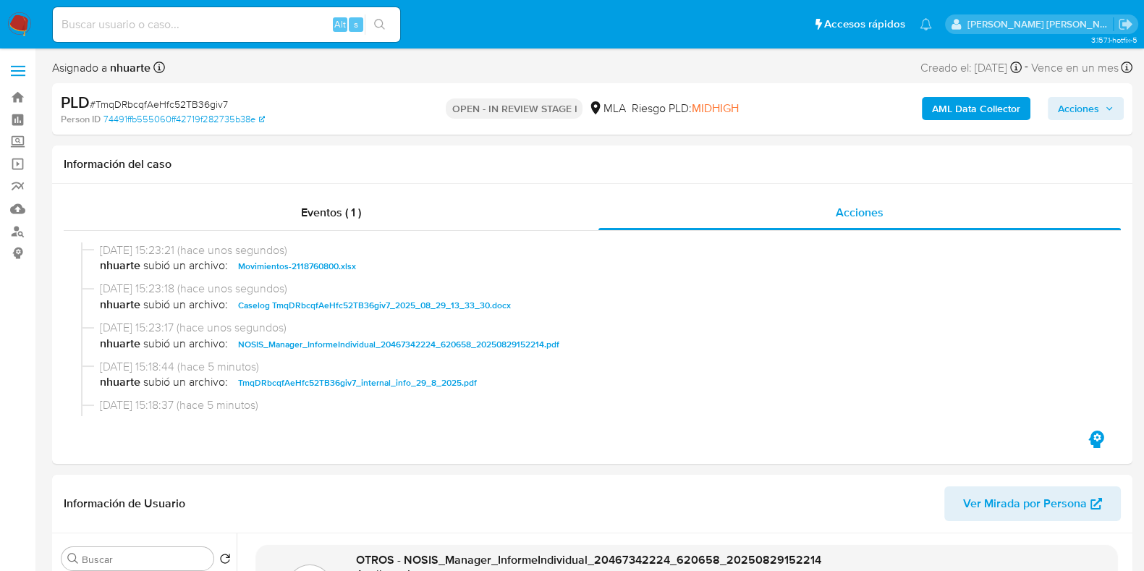
click at [1068, 109] on span "Acciones" at bounding box center [1078, 108] width 41 height 23
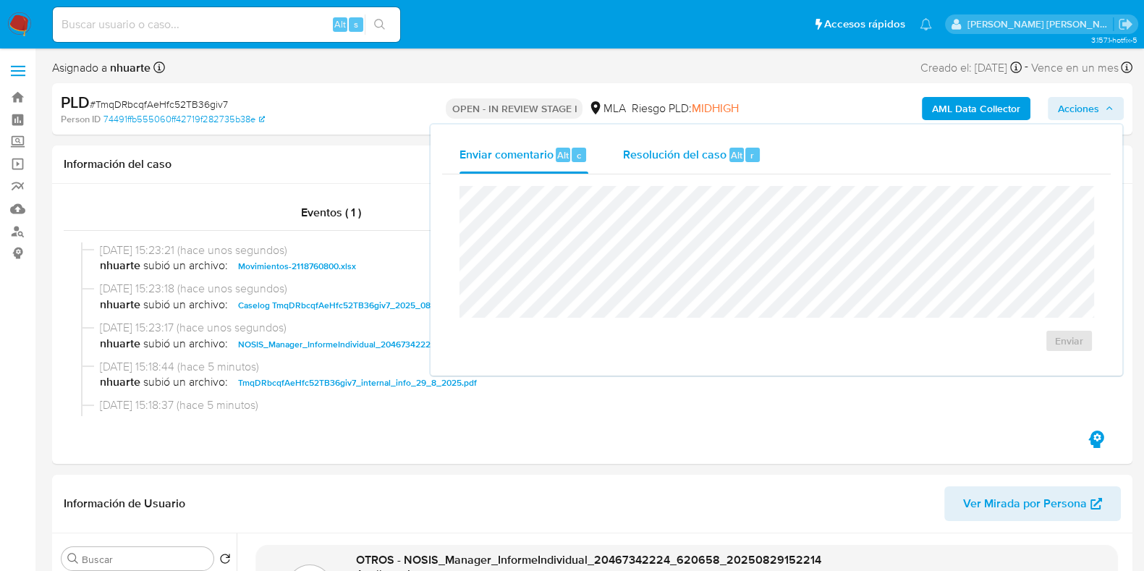
click at [647, 162] on span "Resolución del caso" at bounding box center [674, 154] width 103 height 17
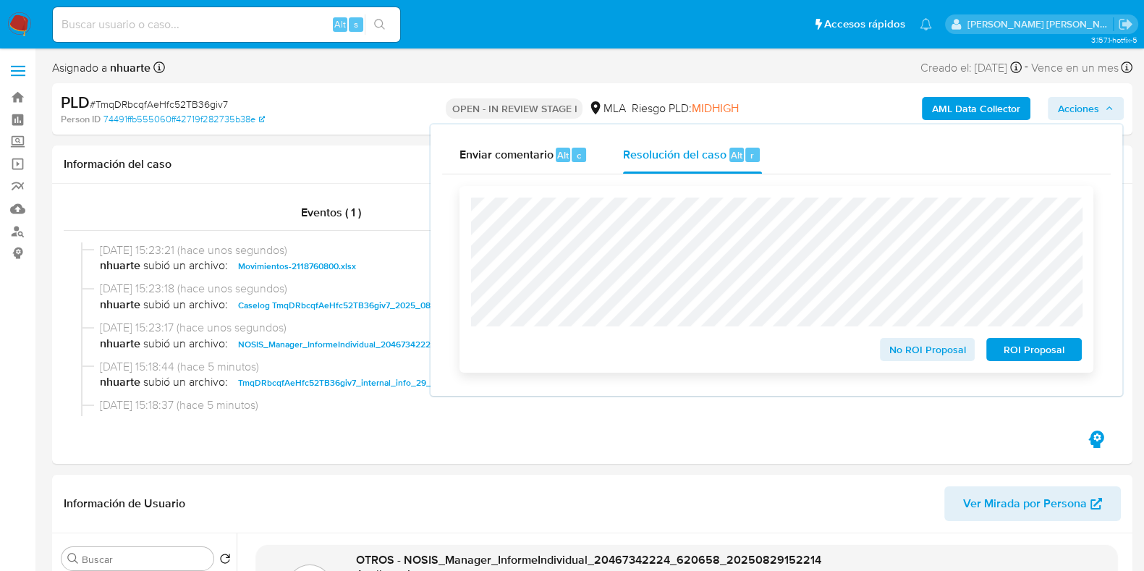
click at [1053, 350] on span "ROI Proposal" at bounding box center [1033, 349] width 75 height 20
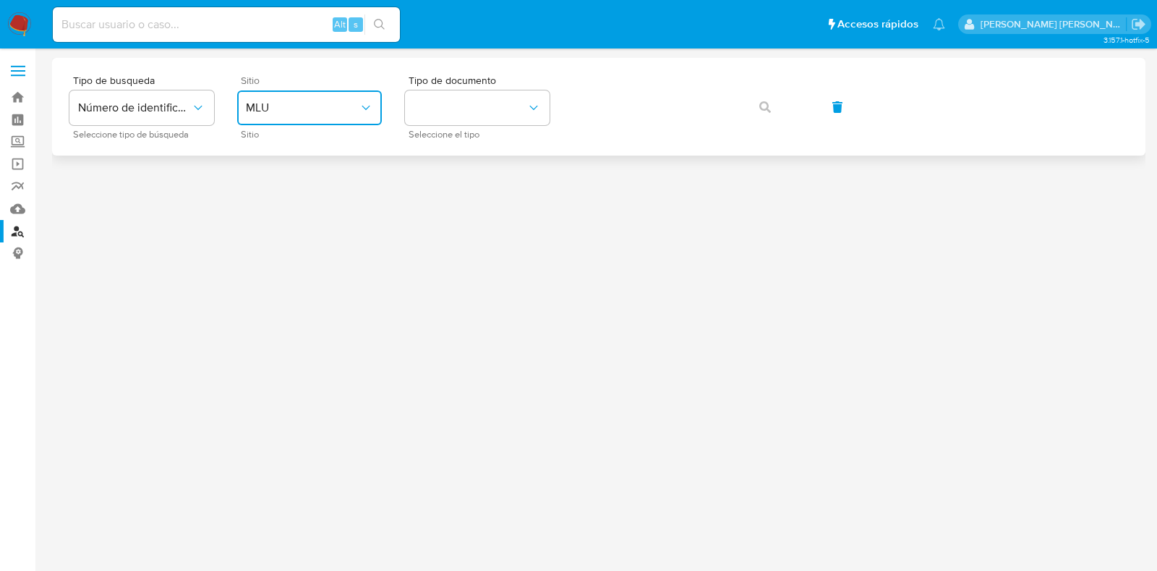
click at [324, 121] on button "MLU" at bounding box center [309, 107] width 145 height 35
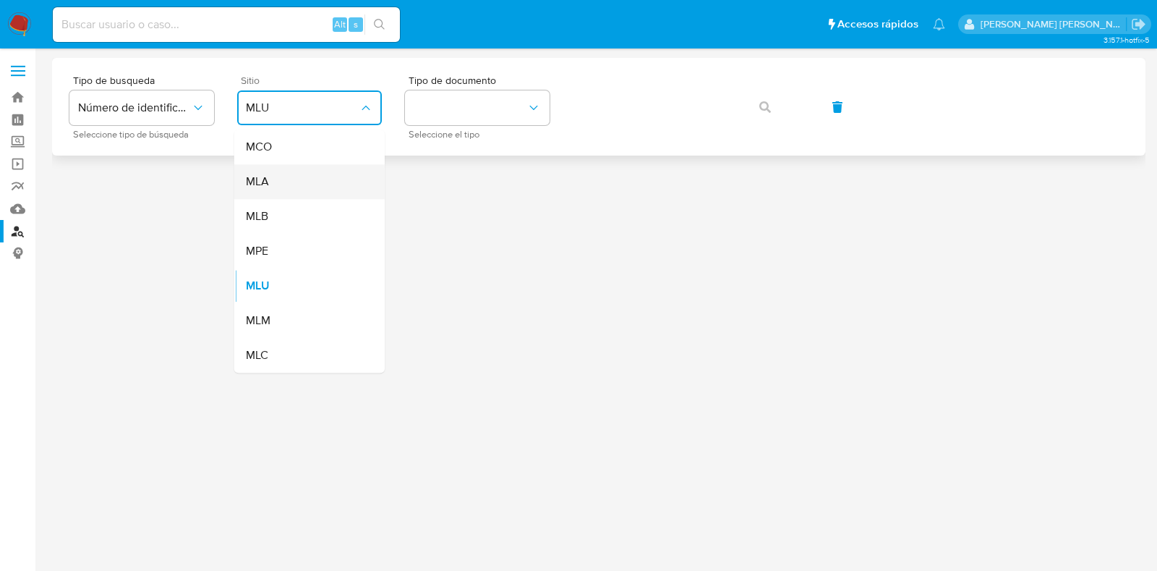
click at [307, 176] on div "MLA" at bounding box center [305, 181] width 119 height 35
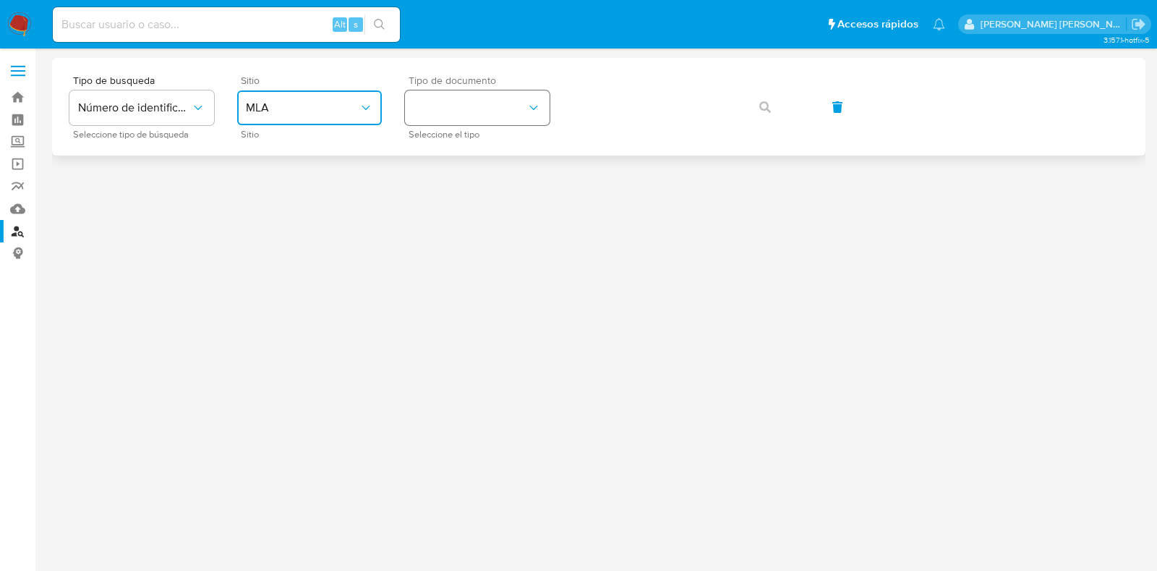
click at [434, 106] on button "identificationType" at bounding box center [477, 107] width 145 height 35
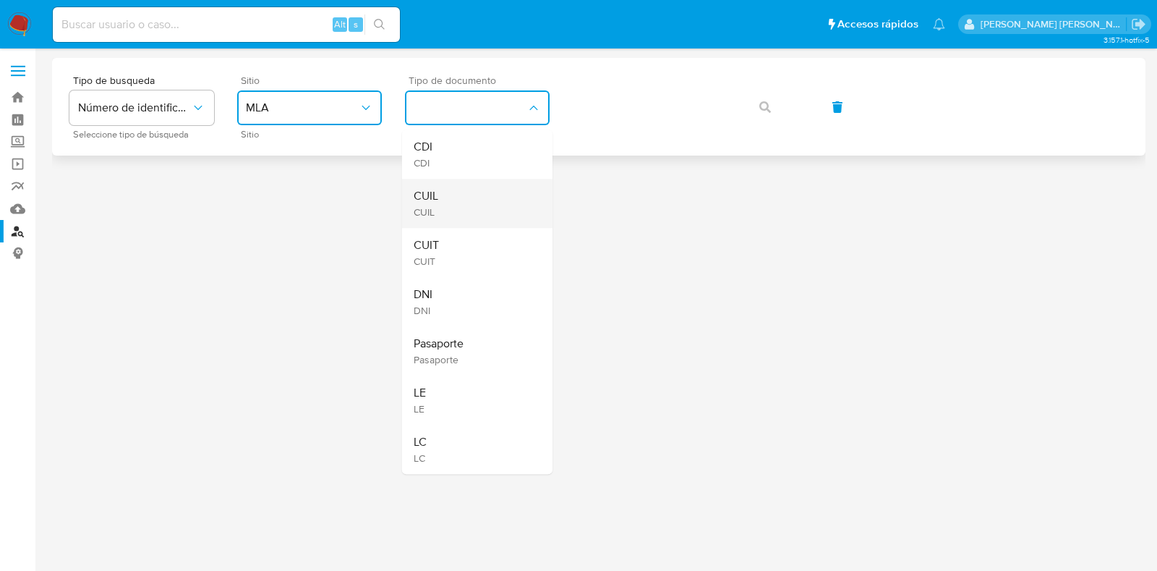
click at [441, 215] on div "CUIL CUIL" at bounding box center [473, 203] width 119 height 49
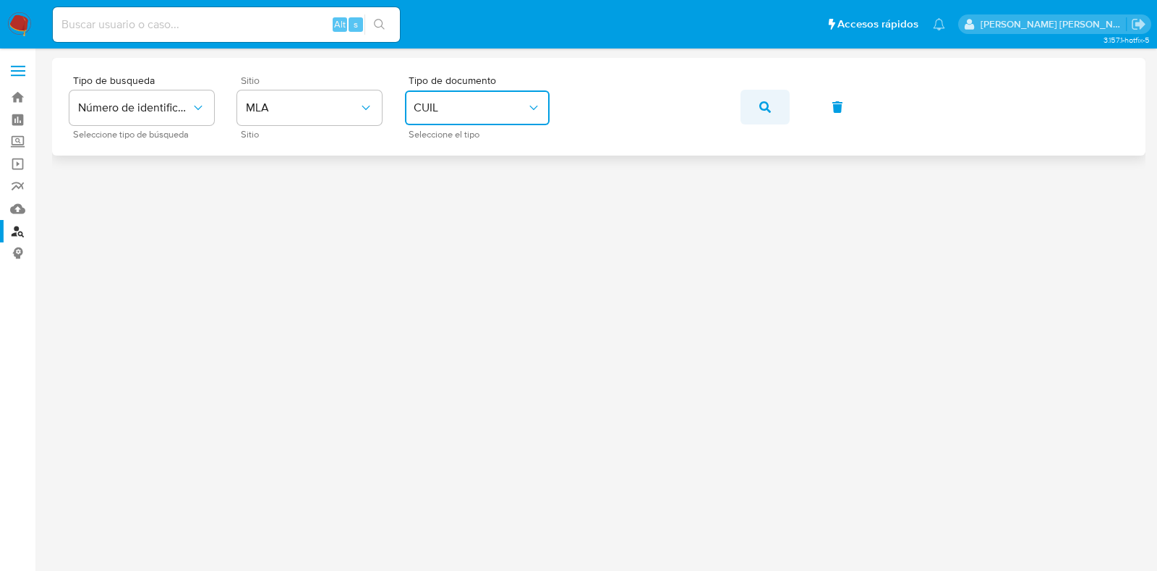
click at [779, 107] on button "button" at bounding box center [765, 107] width 49 height 35
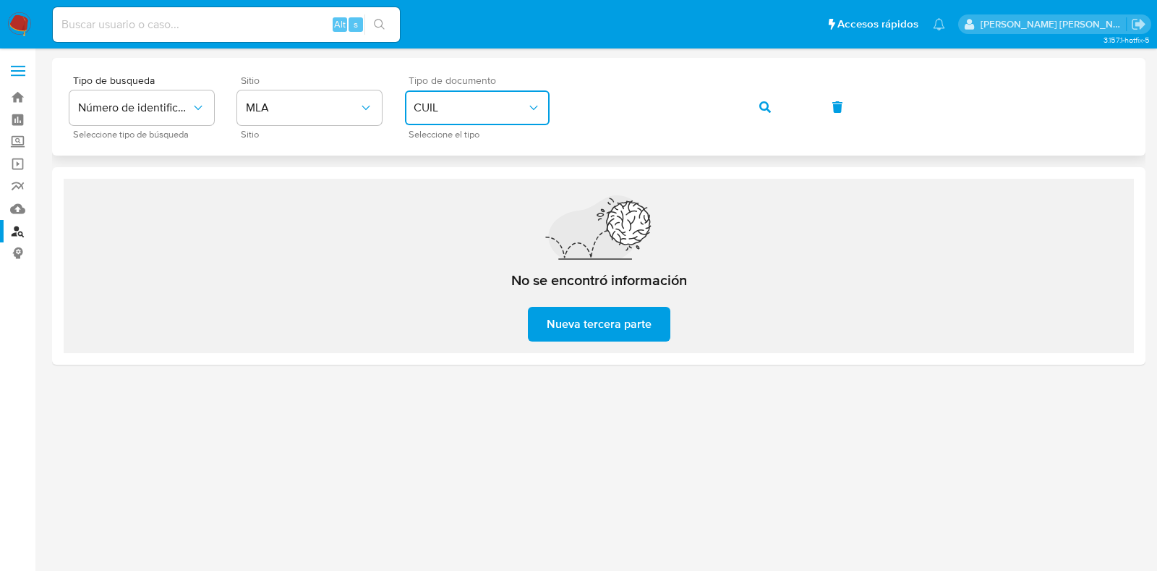
click at [509, 109] on span "CUIL" at bounding box center [470, 108] width 113 height 14
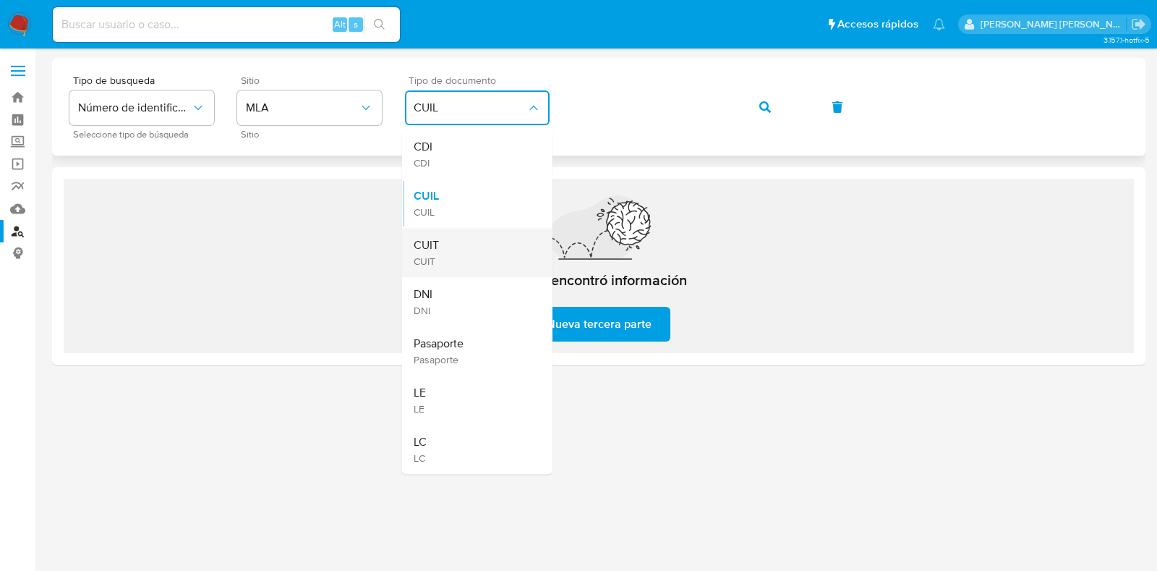
click at [477, 243] on div "CUIT CUIT" at bounding box center [473, 252] width 119 height 49
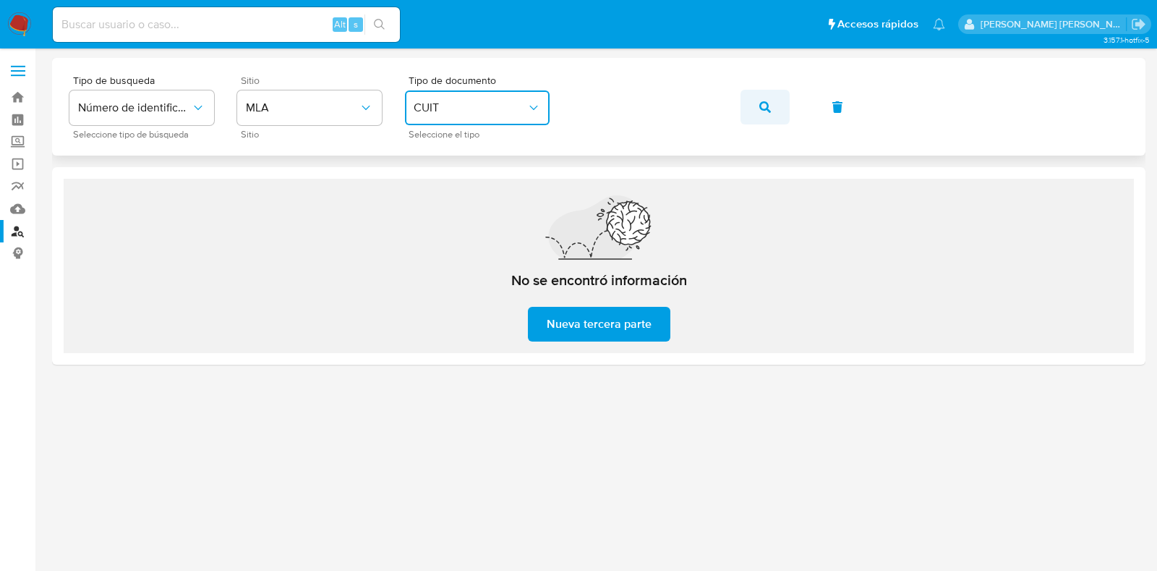
click at [760, 93] on span "button" at bounding box center [766, 107] width 12 height 32
click at [558, 106] on div "Tipo de busqueda Número de identificación Seleccione tipo de búsqueda Sitio MLA…" at bounding box center [598, 106] width 1059 height 63
click at [770, 103] on icon "button" at bounding box center [766, 107] width 12 height 12
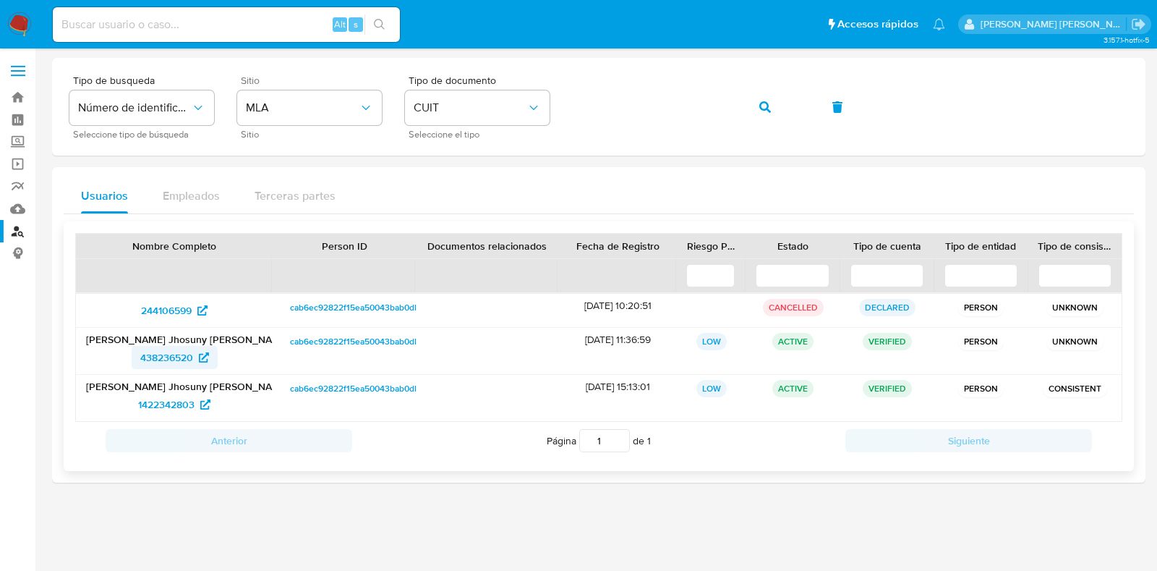
click at [171, 354] on span "438236520" at bounding box center [166, 357] width 53 height 23
click at [545, 106] on div "Tipo de busqueda Número de identificación Seleccione tipo de búsqueda Sitio MLA…" at bounding box center [598, 106] width 1059 height 63
click at [771, 98] on button "button" at bounding box center [765, 107] width 49 height 35
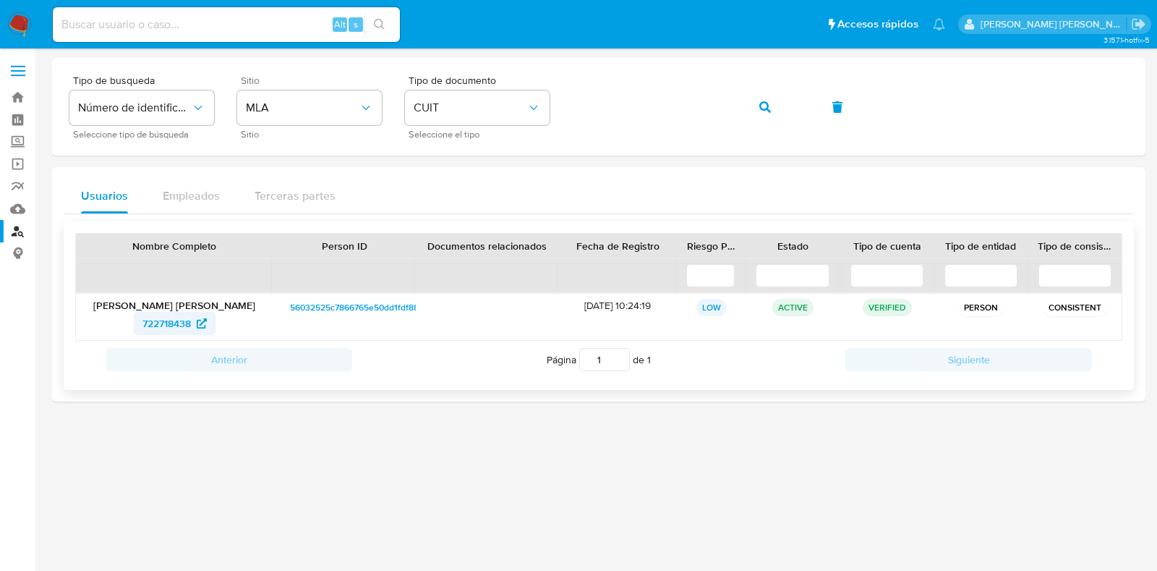
click at [193, 325] on span "722718438" at bounding box center [175, 323] width 64 height 23
click at [550, 99] on div "Tipo de busqueda Número de identificación Seleccione tipo de búsqueda Sitio MLA…" at bounding box center [598, 106] width 1059 height 63
click at [771, 100] on button "button" at bounding box center [765, 107] width 49 height 35
click at [166, 316] on span "54187455" at bounding box center [166, 323] width 43 height 23
click at [540, 124] on div "Tipo de busqueda Número de identificación Seleccione tipo de búsqueda Sitio MLA…" at bounding box center [598, 106] width 1059 height 63
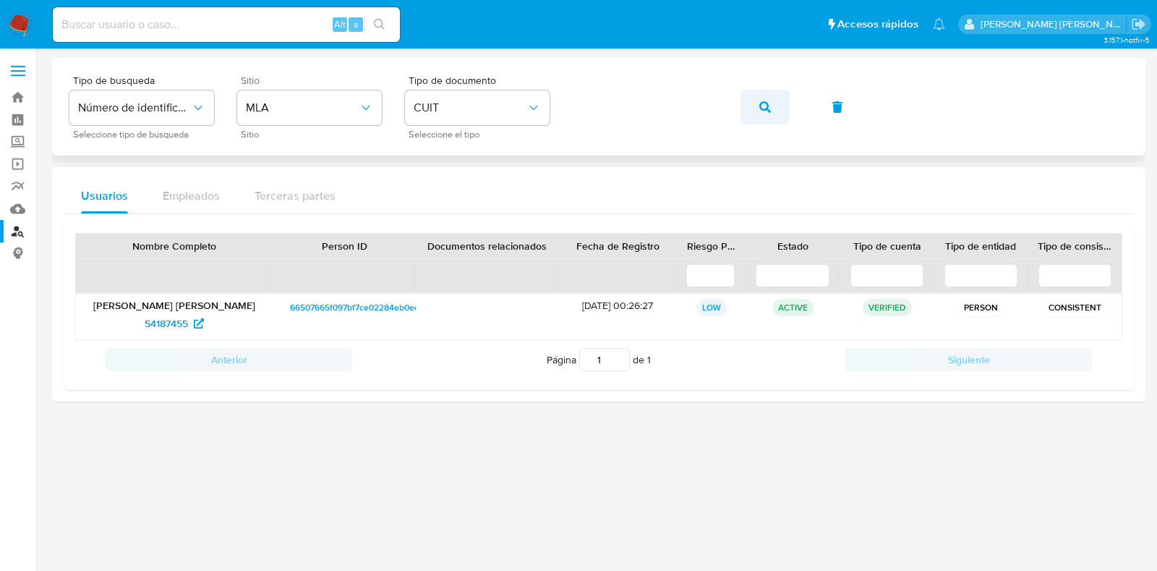
click at [769, 109] on icon "button" at bounding box center [766, 107] width 12 height 12
click at [171, 321] on span "137601647" at bounding box center [166, 323] width 47 height 23
click at [26, 99] on link "Bandeja" at bounding box center [86, 97] width 172 height 22
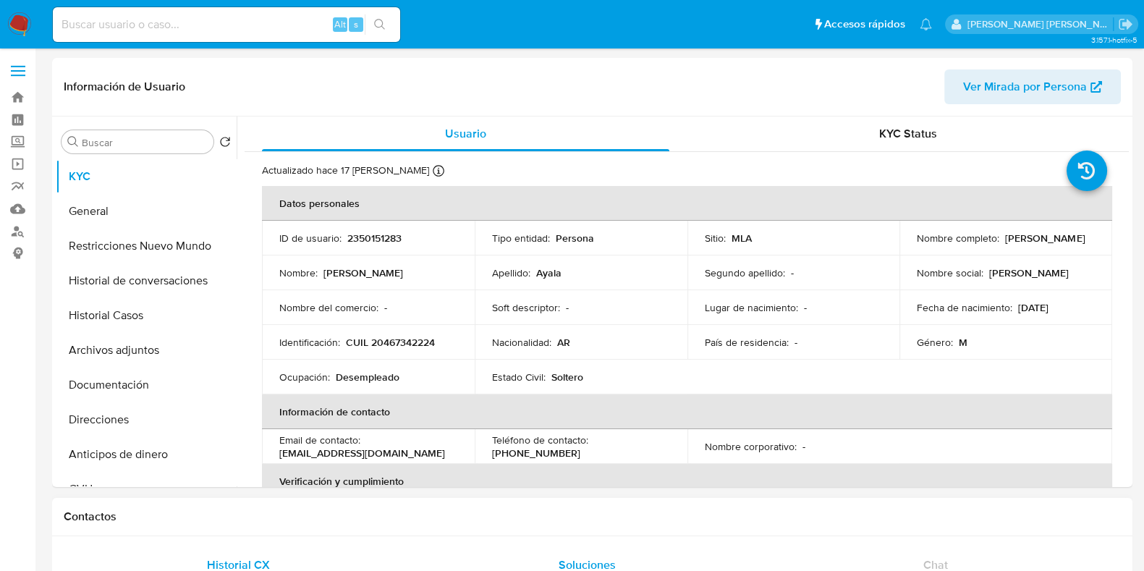
select select "10"
click at [166, 347] on button "Archivos adjuntos" at bounding box center [140, 350] width 169 height 35
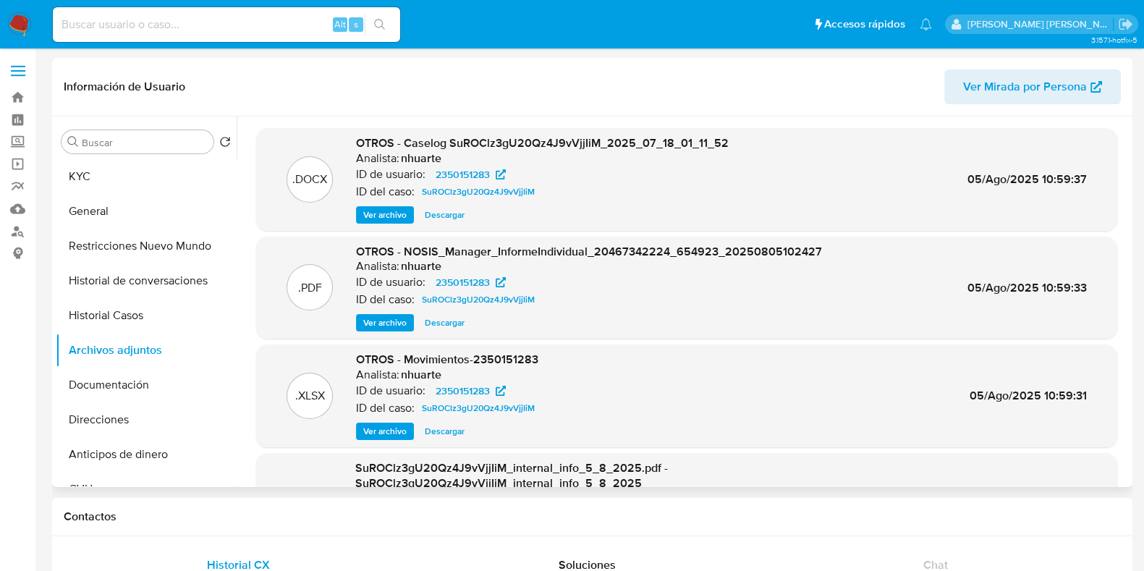
click at [389, 218] on span "Ver archivo" at bounding box center [384, 215] width 43 height 14
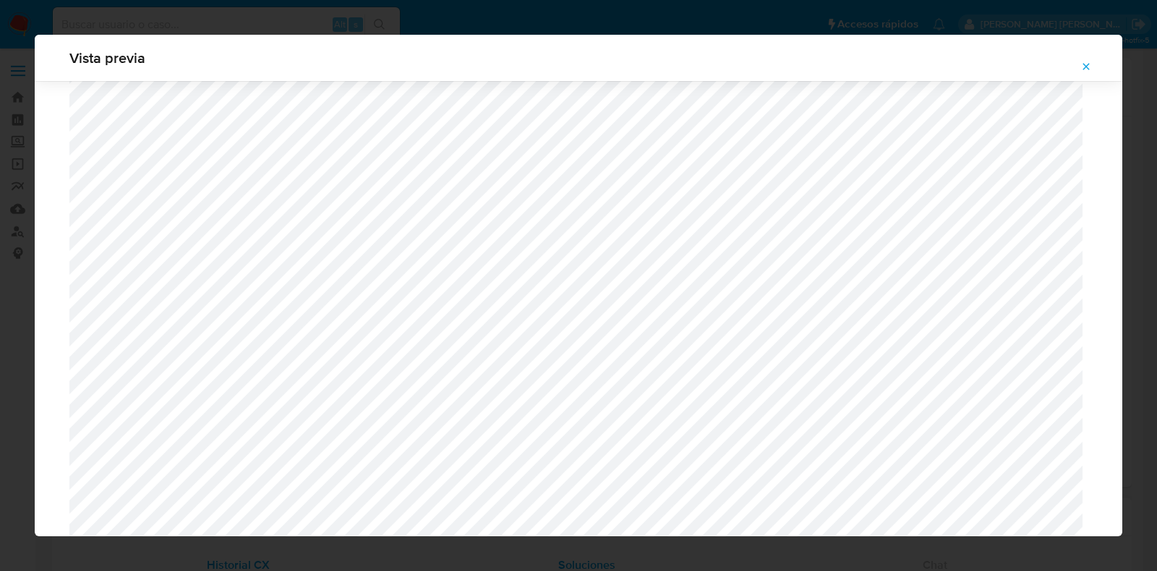
scroll to position [1146, 0]
click at [1088, 69] on icon "Attachment preview" at bounding box center [1087, 67] width 12 height 12
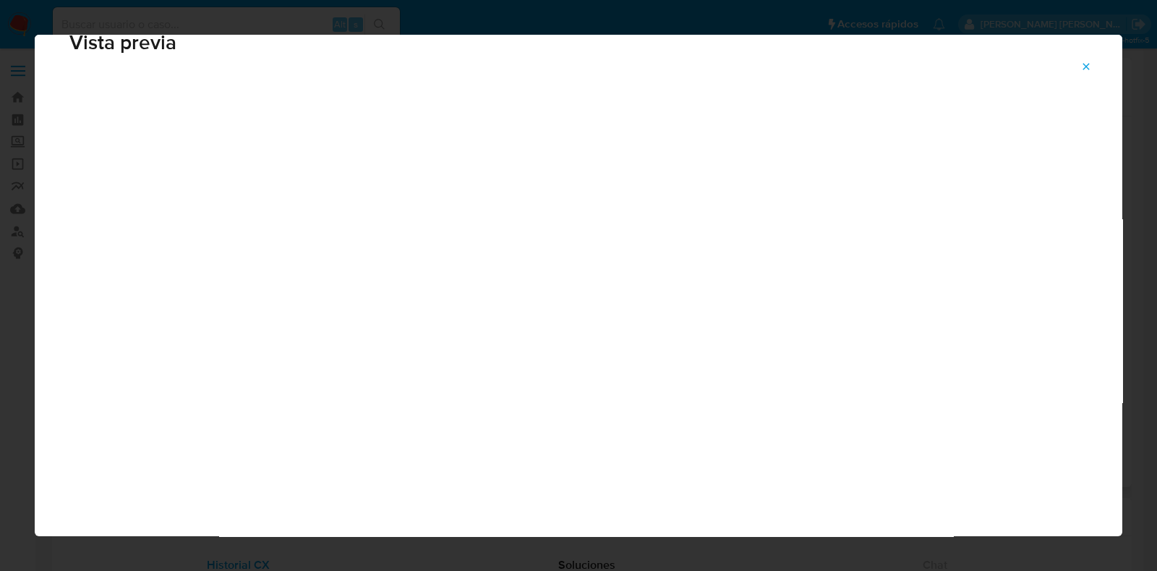
scroll to position [36, 0]
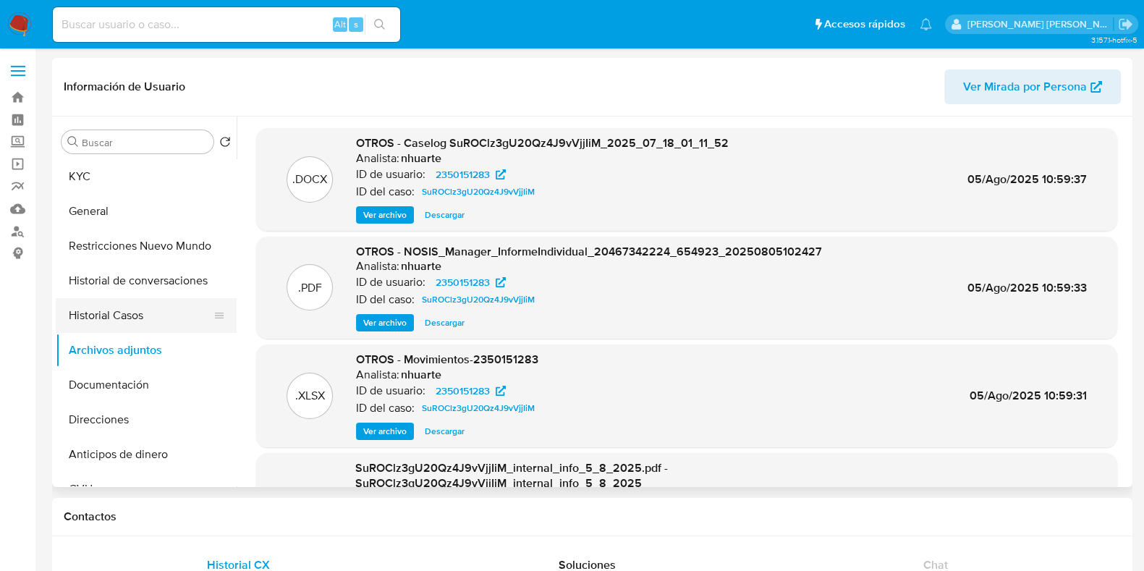
click at [160, 331] on button "Historial Casos" at bounding box center [140, 315] width 169 height 35
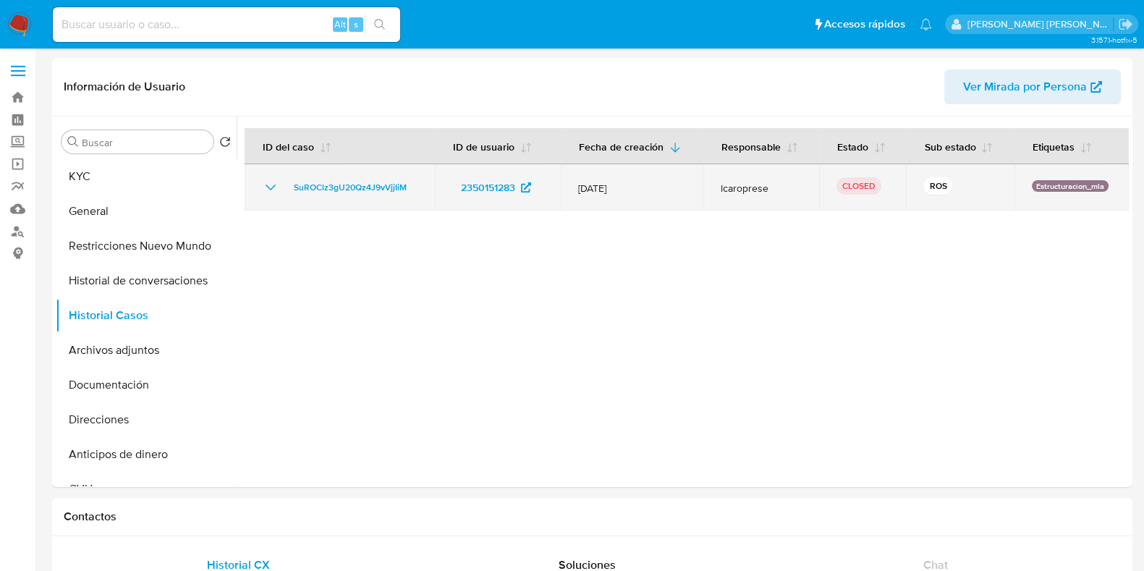
click at [273, 185] on icon "Mostrar/Ocultar" at bounding box center [270, 187] width 10 height 6
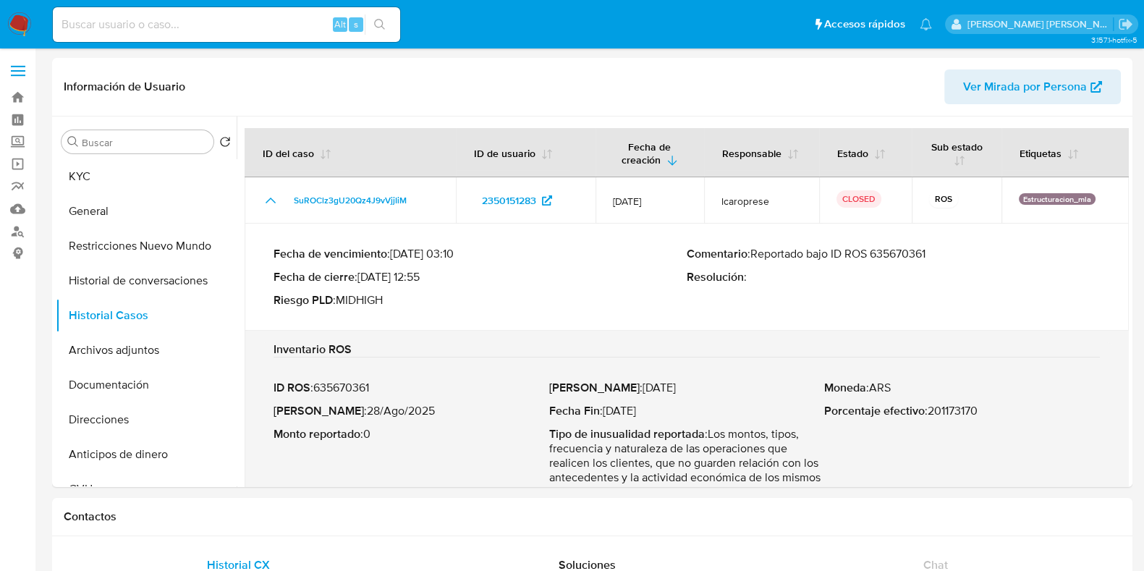
drag, startPoint x: 875, startPoint y: 255, endPoint x: 940, endPoint y: 255, distance: 65.1
click at [939, 255] on p "Comentario : Reportado bajo ID ROS 635670361" at bounding box center [893, 254] width 413 height 14
click at [145, 353] on button "Archivos adjuntos" at bounding box center [140, 350] width 169 height 35
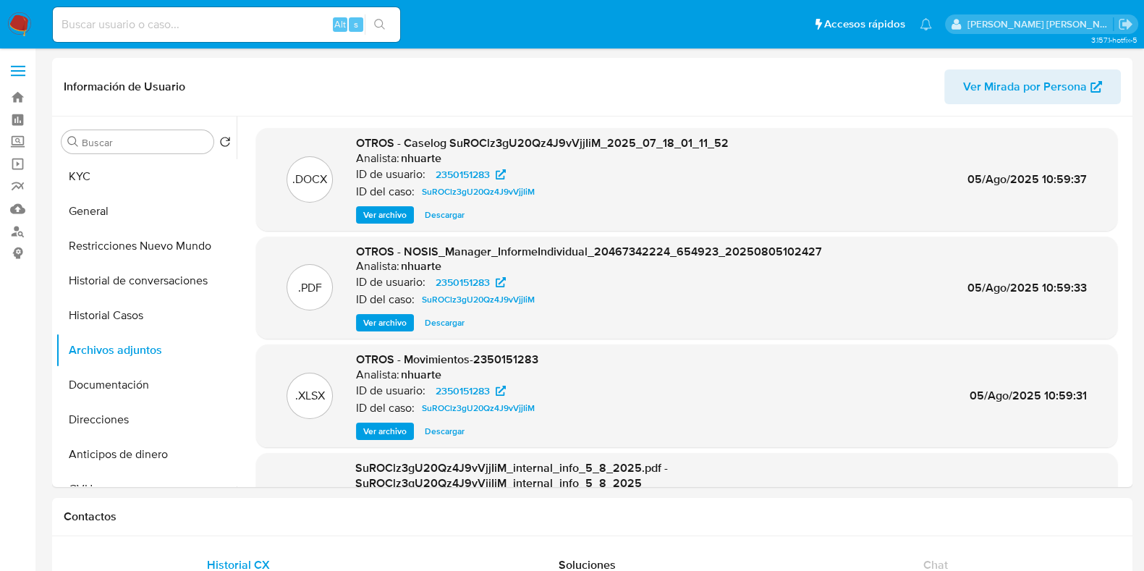
click at [379, 208] on span "Ver archivo" at bounding box center [384, 215] width 43 height 14
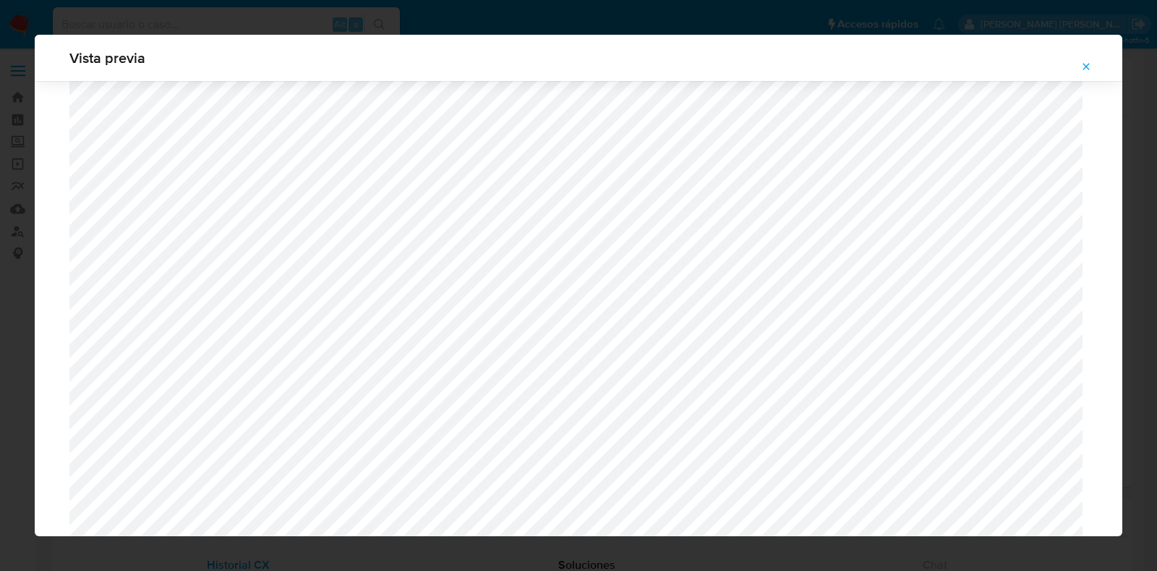
scroll to position [1327, 0]
click at [1092, 64] on icon "Attachment preview" at bounding box center [1087, 67] width 12 height 12
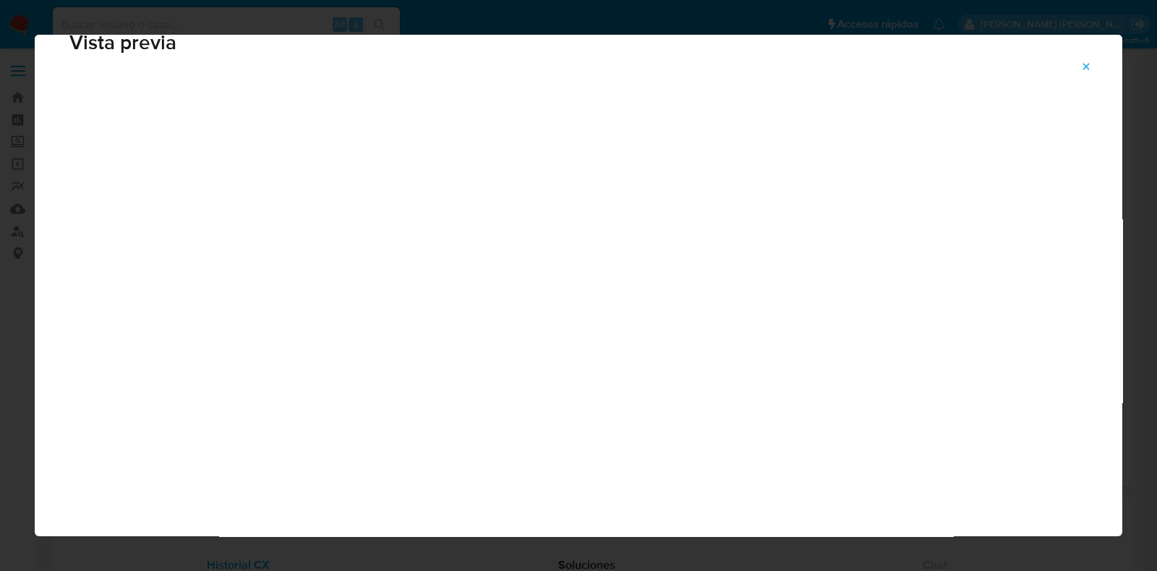
scroll to position [36, 0]
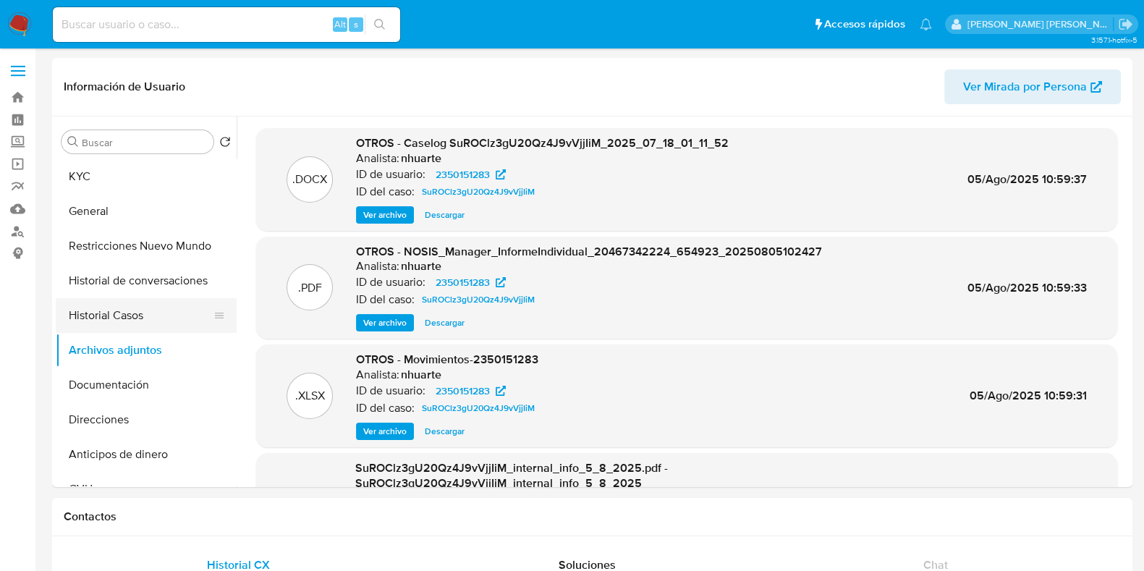
click at [132, 315] on button "Historial Casos" at bounding box center [140, 315] width 169 height 35
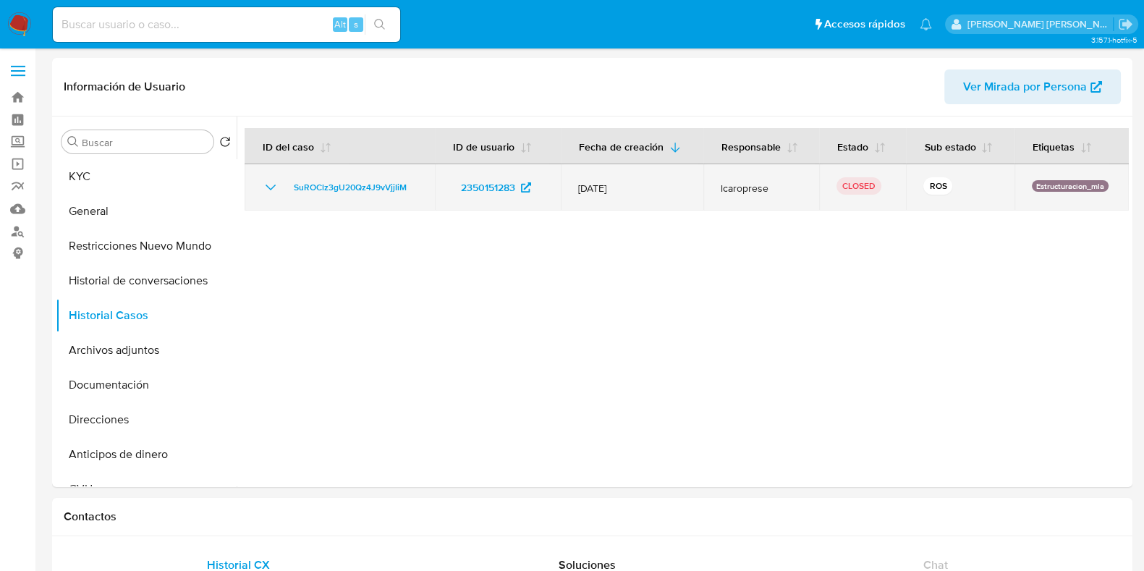
click at [268, 188] on icon "Mostrar/Ocultar" at bounding box center [270, 187] width 10 height 6
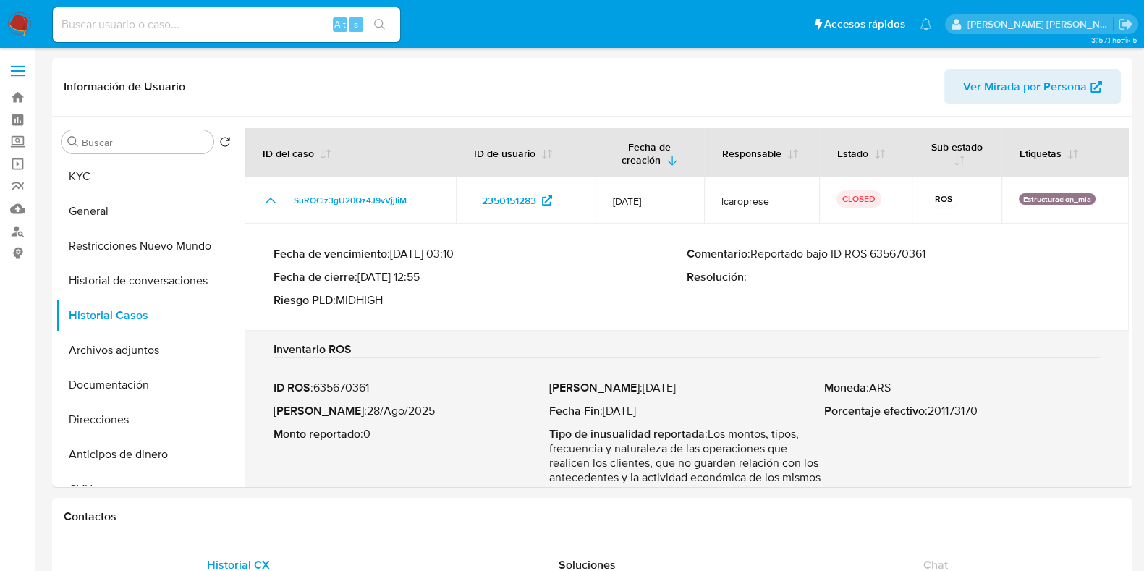
drag, startPoint x: 872, startPoint y: 255, endPoint x: 958, endPoint y: 255, distance: 85.4
click at [956, 255] on p "Comentario : Reportado bajo ID ROS 635670361" at bounding box center [893, 254] width 413 height 14
drag, startPoint x: 152, startPoint y: 340, endPoint x: 247, endPoint y: 313, distance: 99.2
click at [152, 341] on button "Archivos adjuntos" at bounding box center [146, 350] width 181 height 35
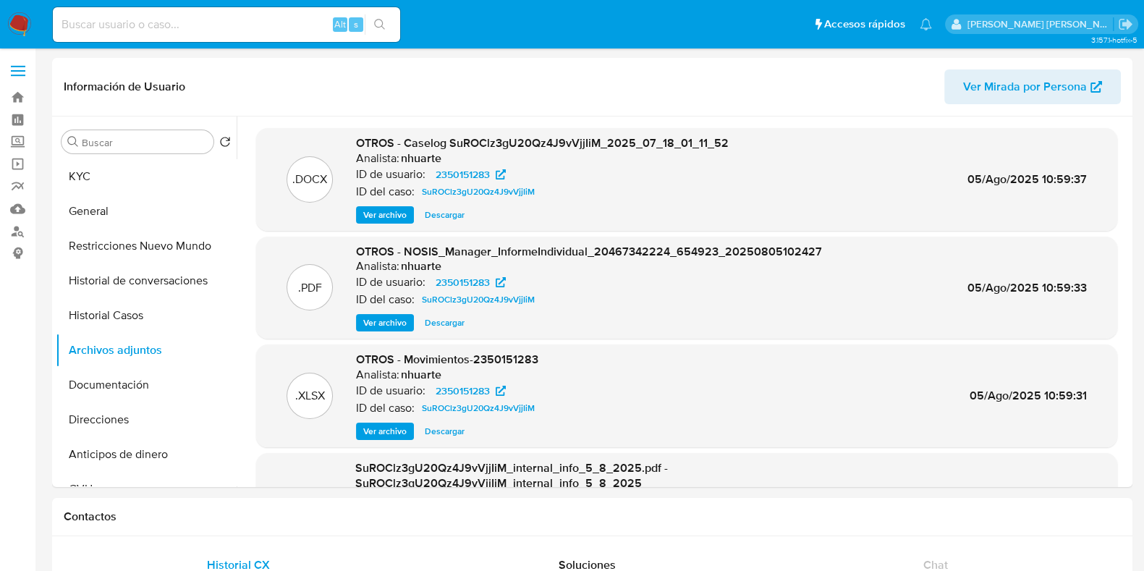
click at [405, 214] on span "Ver archivo" at bounding box center [384, 215] width 43 height 14
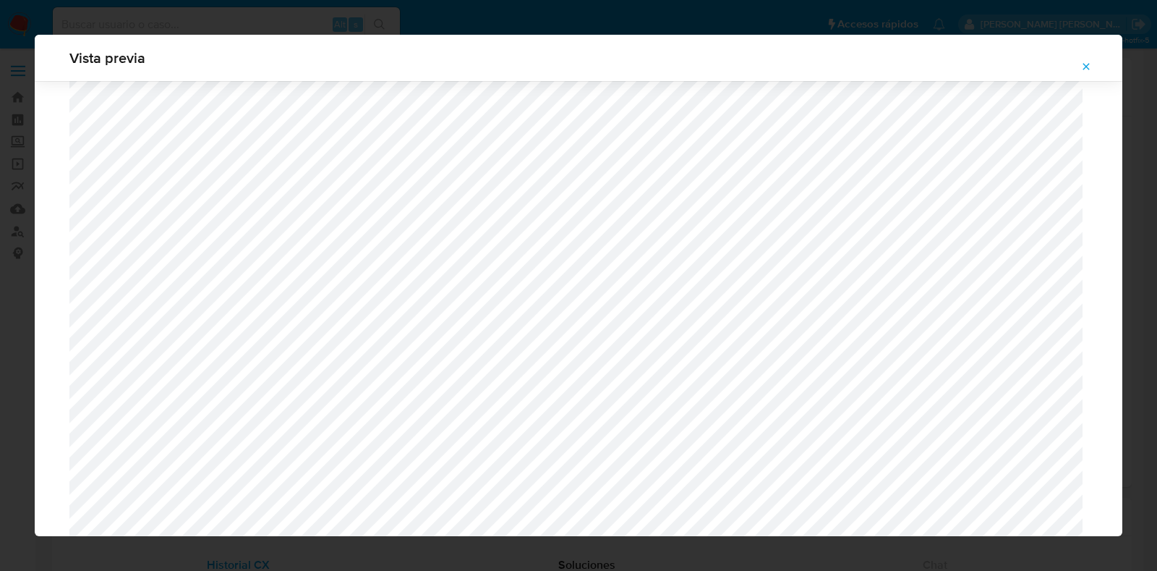
scroll to position [1236, 0]
click at [1085, 64] on icon "Attachment preview" at bounding box center [1087, 66] width 7 height 7
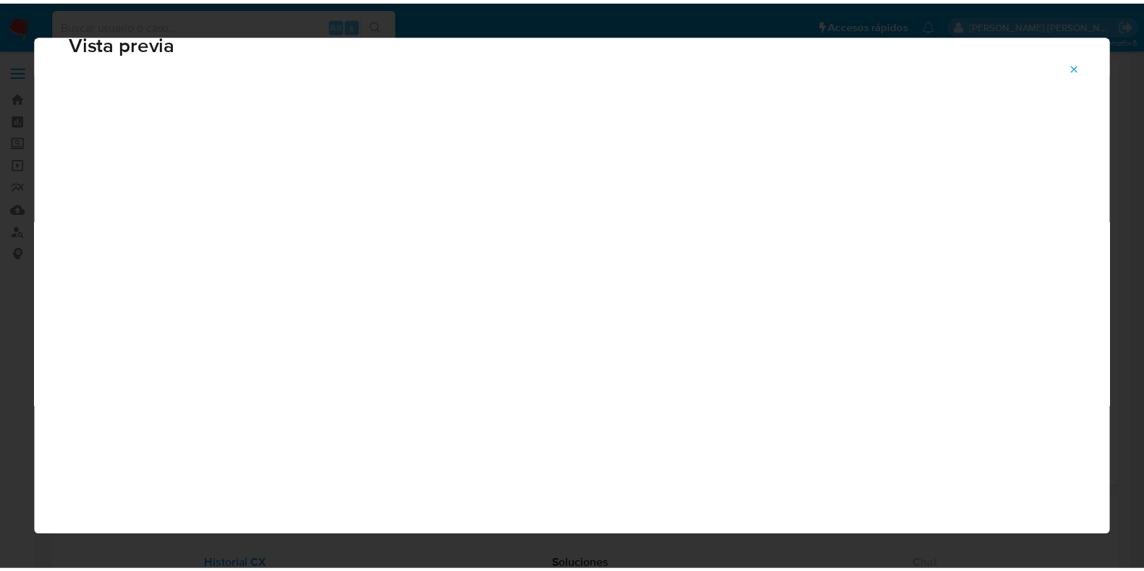
scroll to position [36, 0]
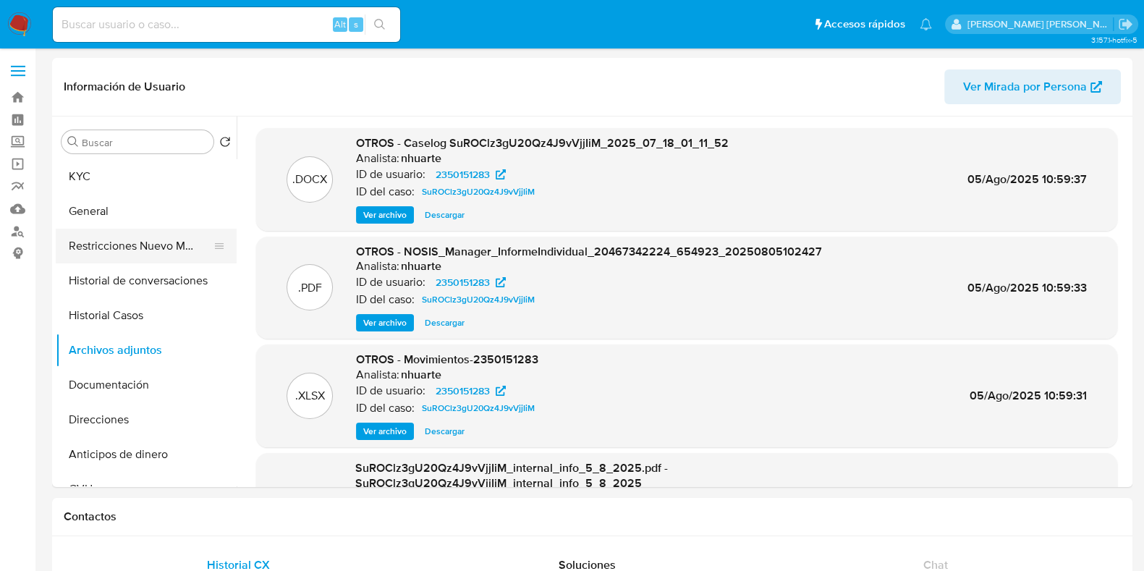
click at [122, 247] on button "Restricciones Nuevo Mundo" at bounding box center [140, 246] width 169 height 35
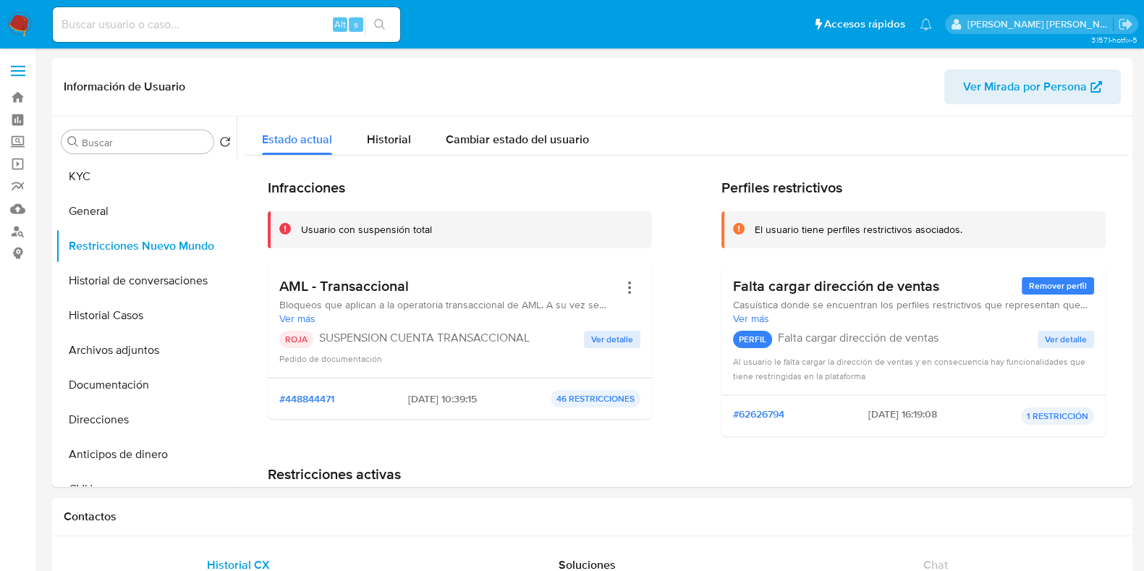
drag, startPoint x: 384, startPoint y: 394, endPoint x: 445, endPoint y: 392, distance: 60.8
click at [445, 392] on div "#448844471 [DATE] 10:39:15 46 RESTRICCIONES" at bounding box center [459, 398] width 361 height 17
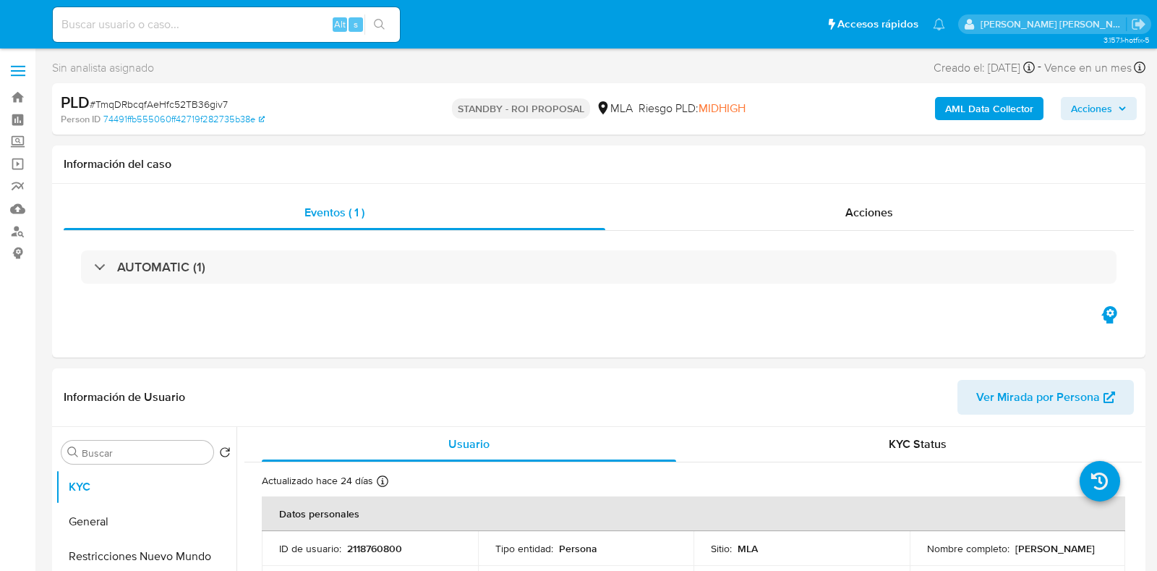
select select "10"
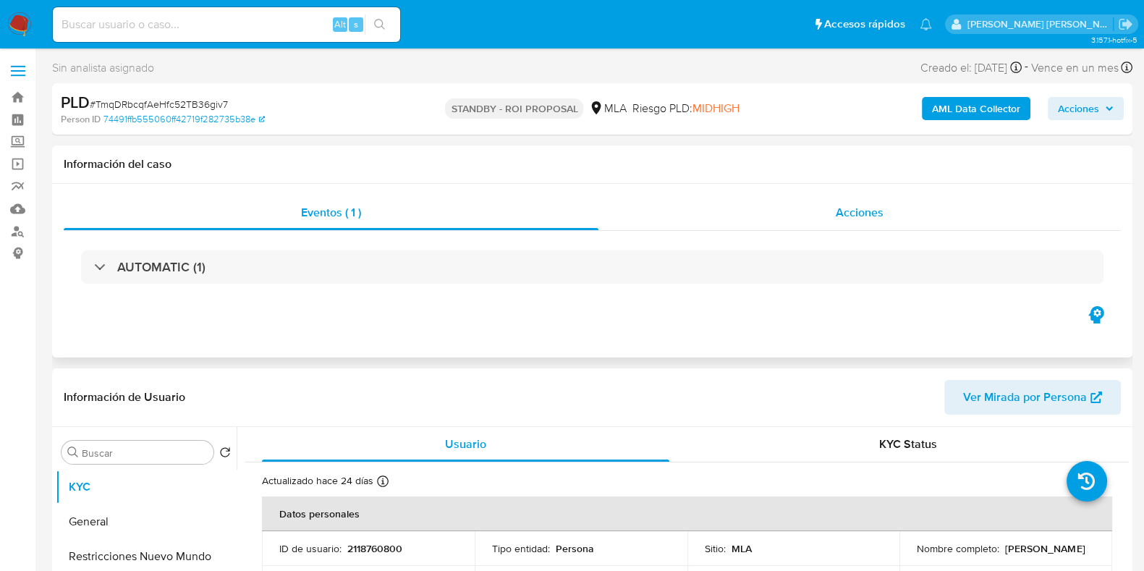
click at [830, 207] on div "Acciones" at bounding box center [859, 212] width 522 height 35
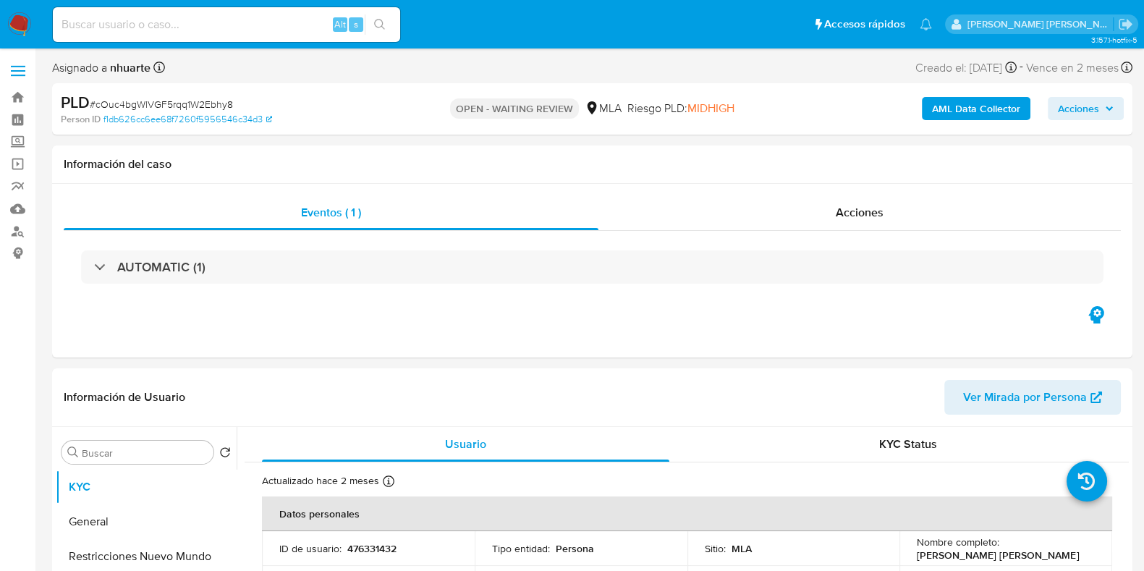
select select "10"
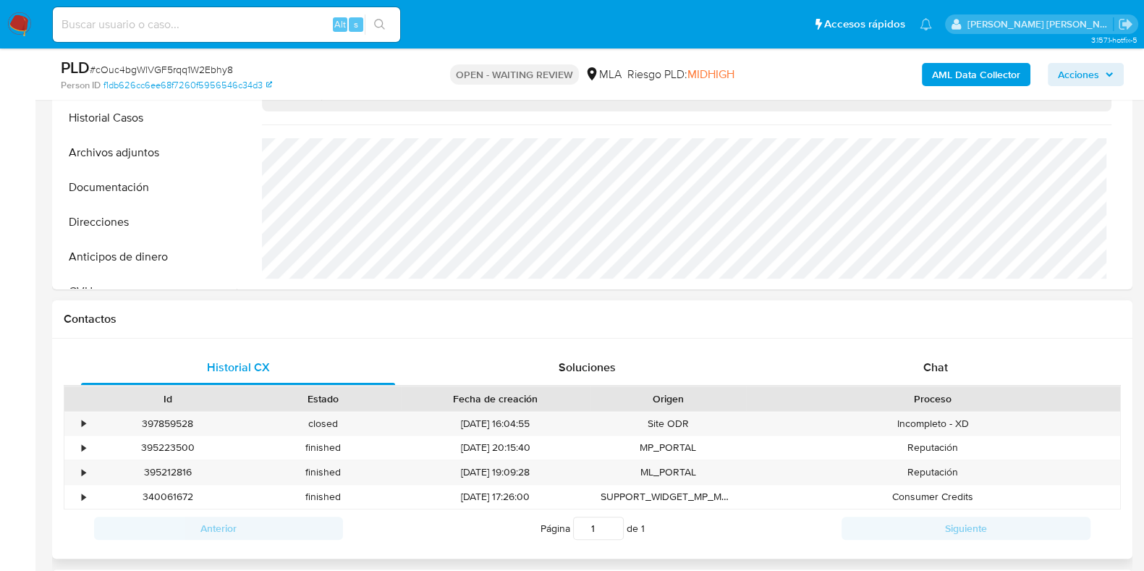
scroll to position [543, 0]
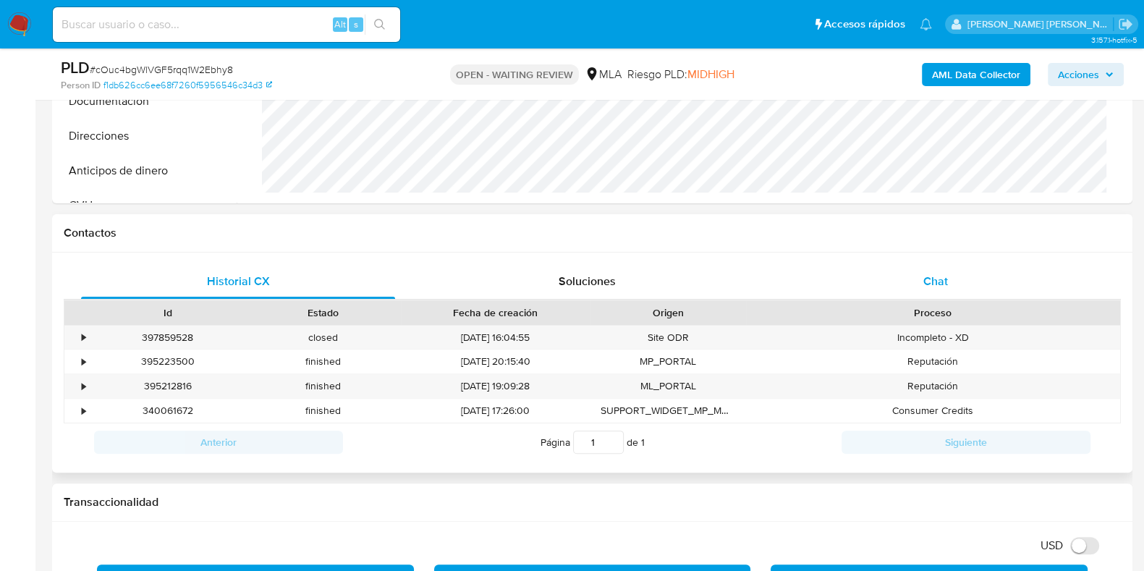
click at [946, 282] on span "Chat" at bounding box center [935, 281] width 25 height 17
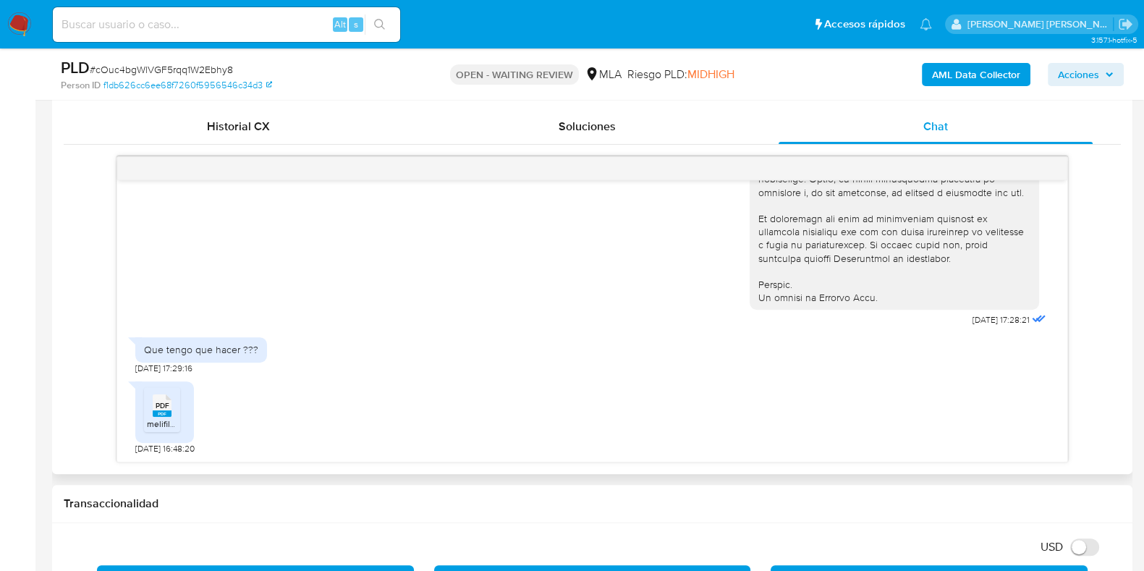
scroll to position [723, 0]
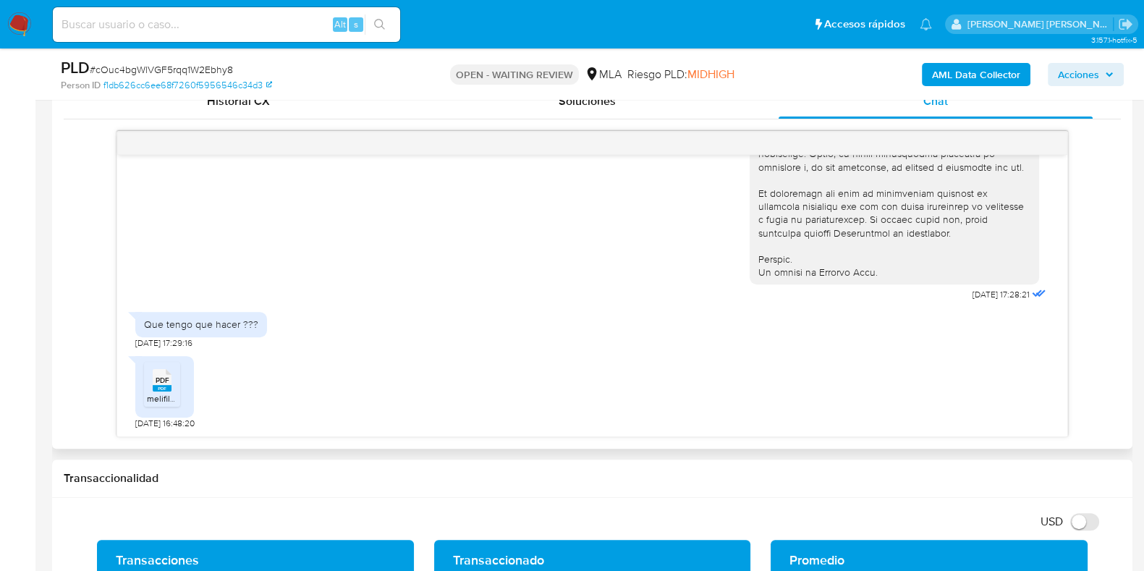
click at [158, 388] on rect at bounding box center [162, 388] width 19 height 7
click at [136, 69] on span "# cOuc4bgWlVGF5rqq1W2Ebhy8" at bounding box center [161, 69] width 143 height 14
copy span "cOuc4bgWlVGF5rqq1W2Ebhy8"
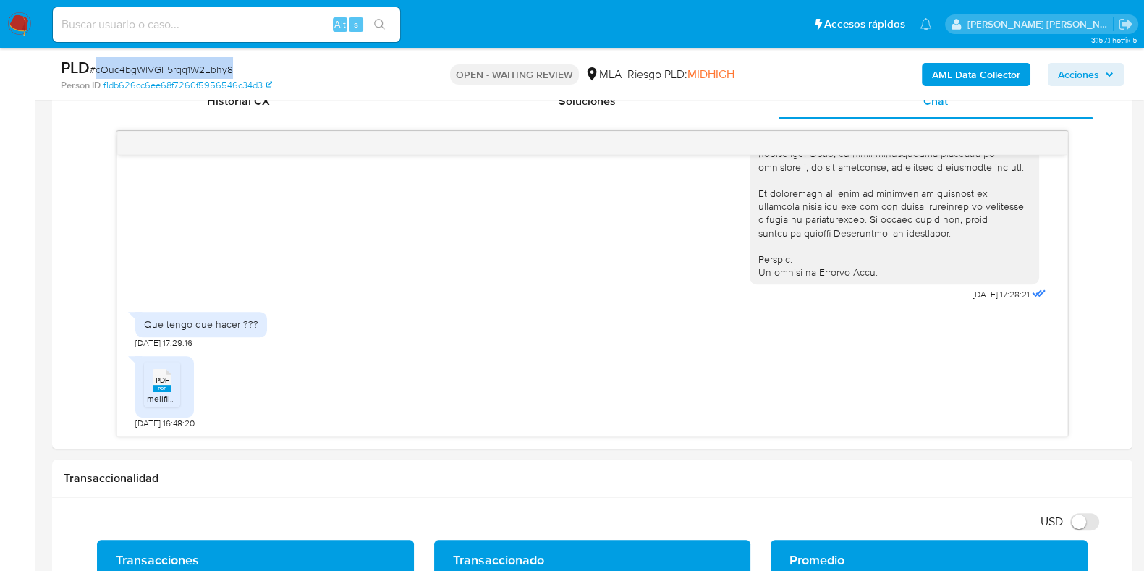
drag, startPoint x: 158, startPoint y: 77, endPoint x: 153, endPoint y: 67, distance: 12.0
copy span "cOuc4bgWlVGF5rqq1W2Ebhy8"
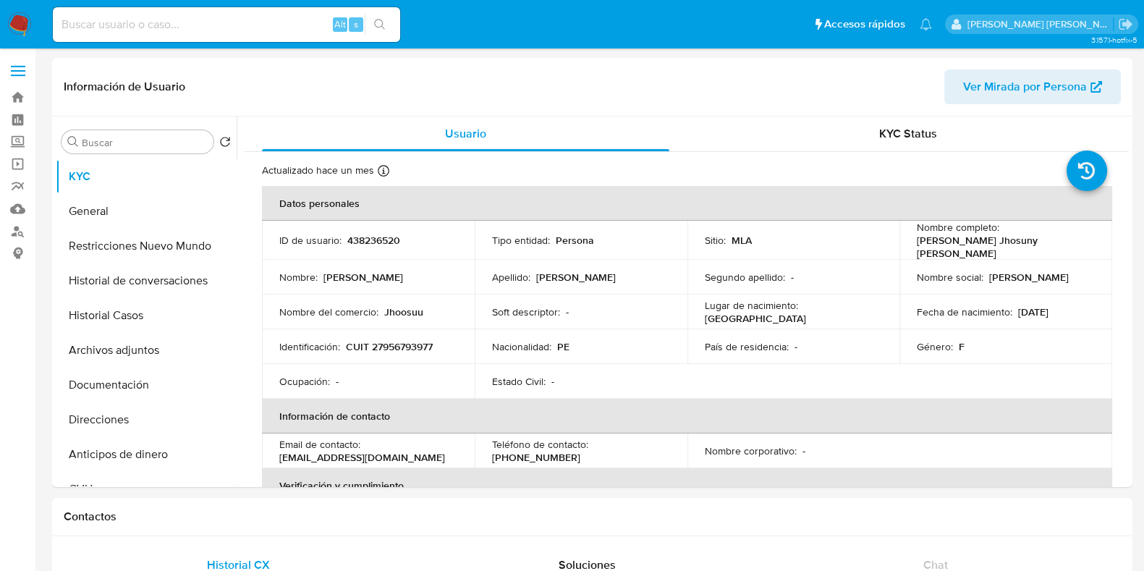
select select "10"
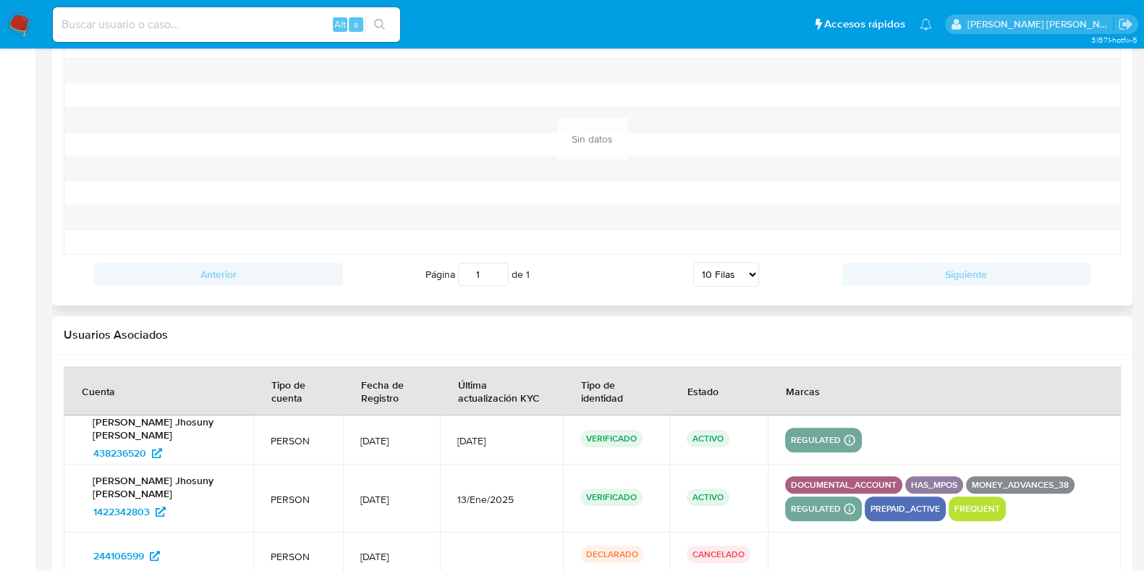
scroll to position [1631, 0]
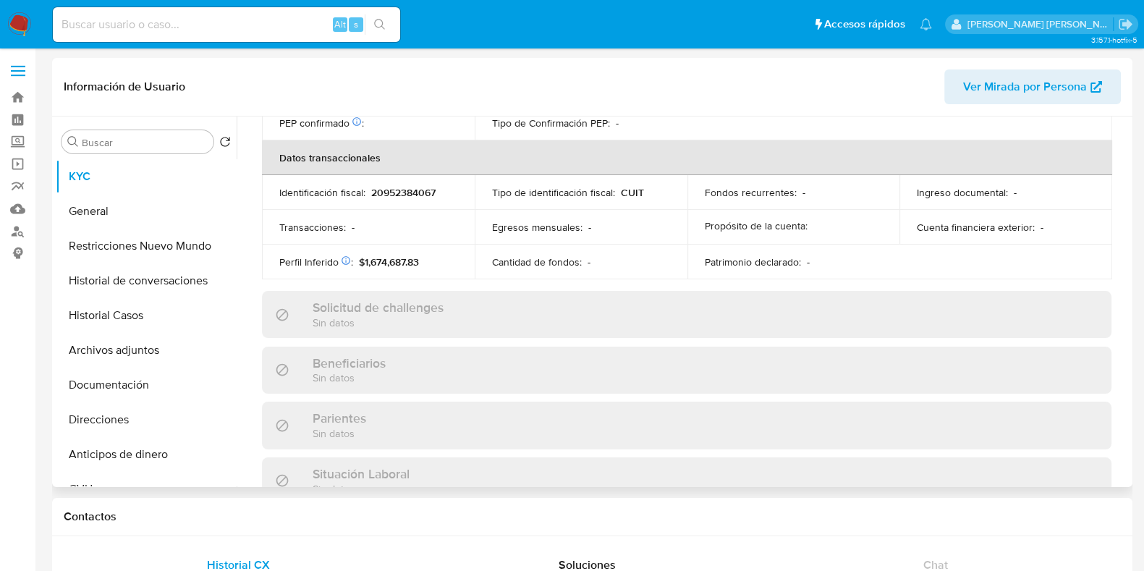
scroll to position [778, 0]
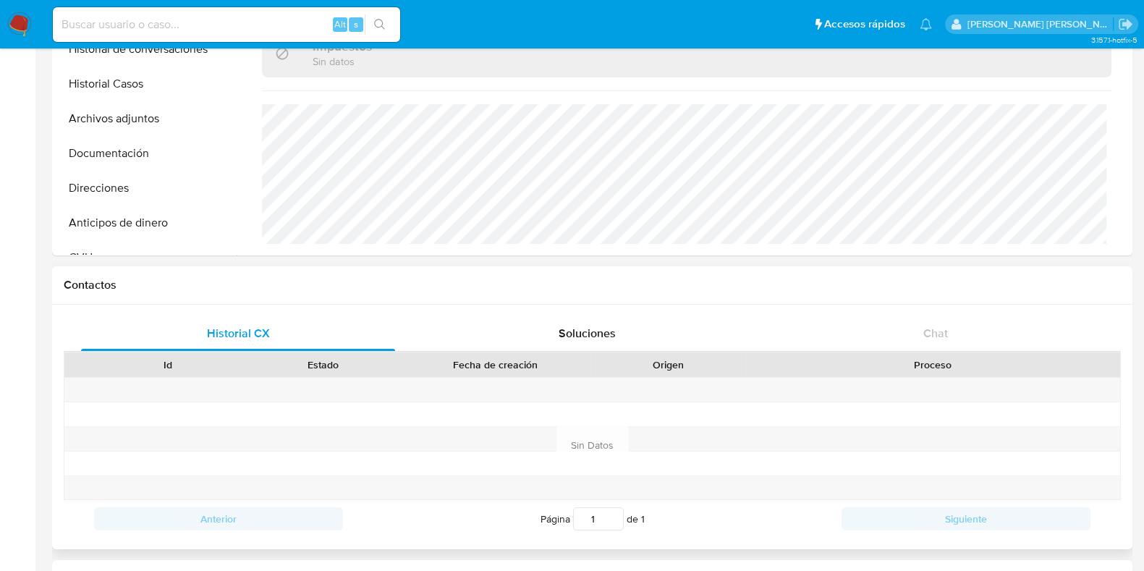
select select "10"
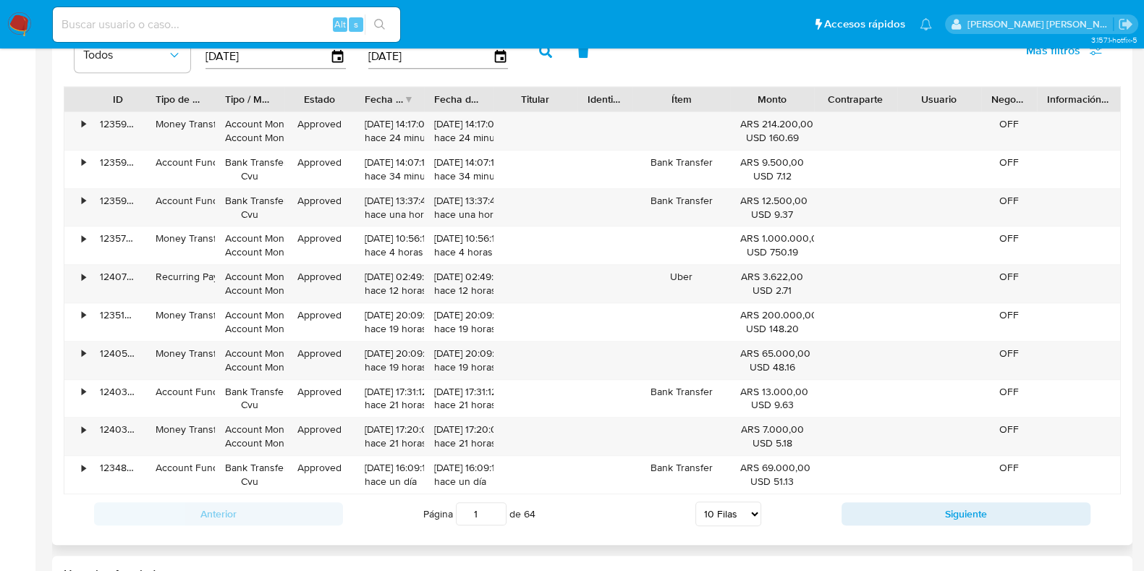
scroll to position [1639, 0]
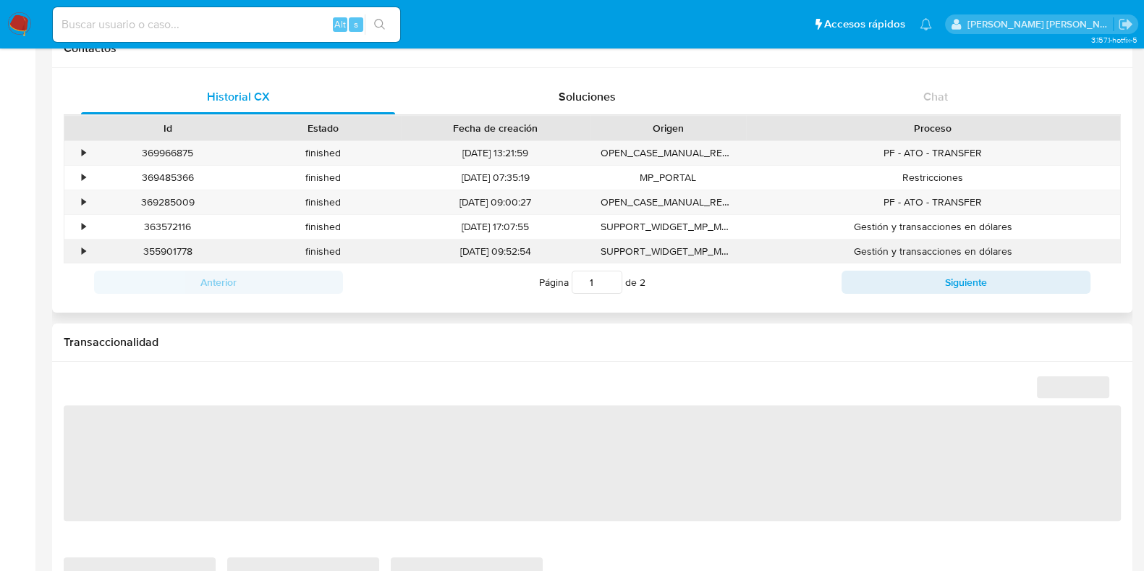
scroll to position [774, 0]
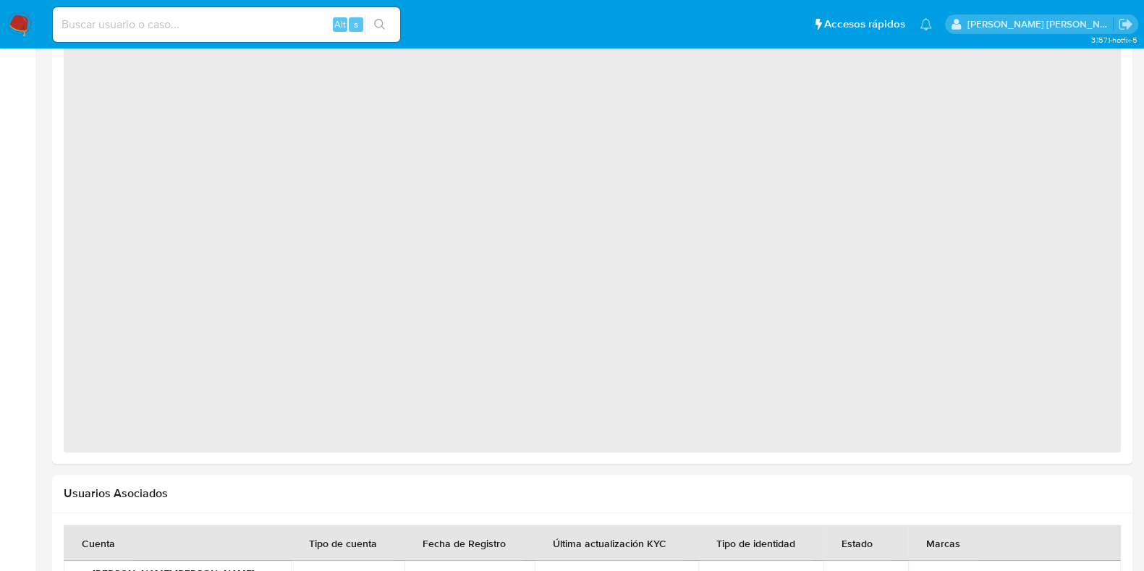
select select "10"
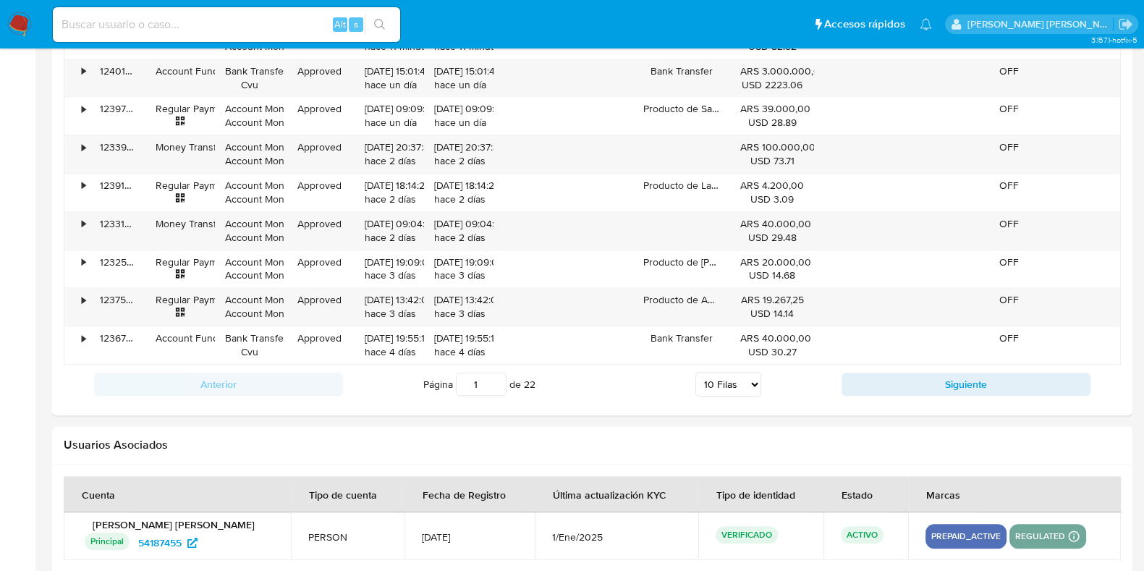
scroll to position [1639, 0]
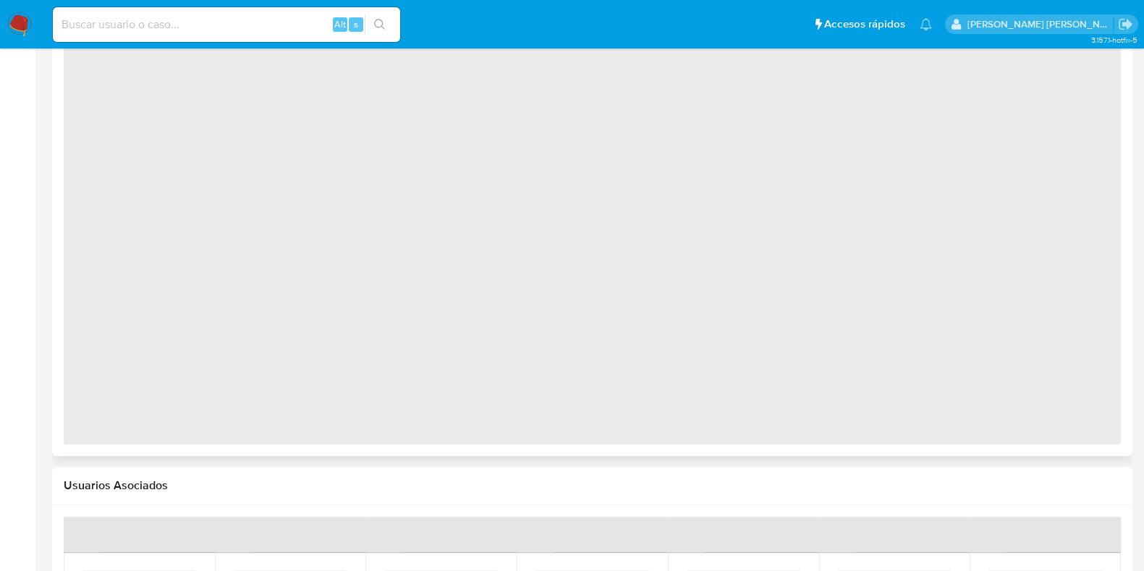
scroll to position [774, 0]
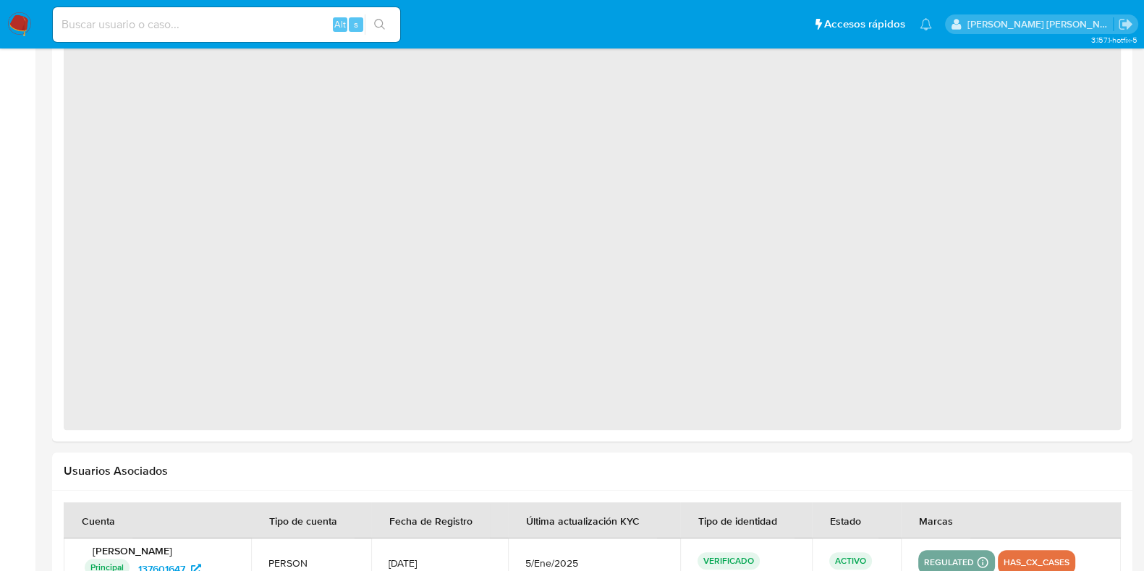
select select "10"
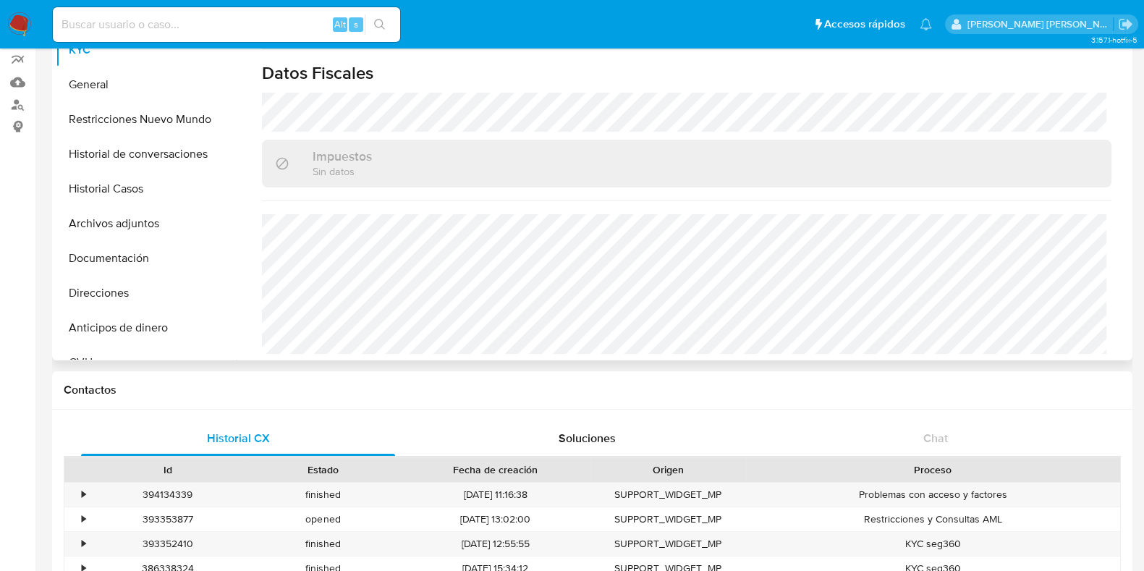
scroll to position [0, 0]
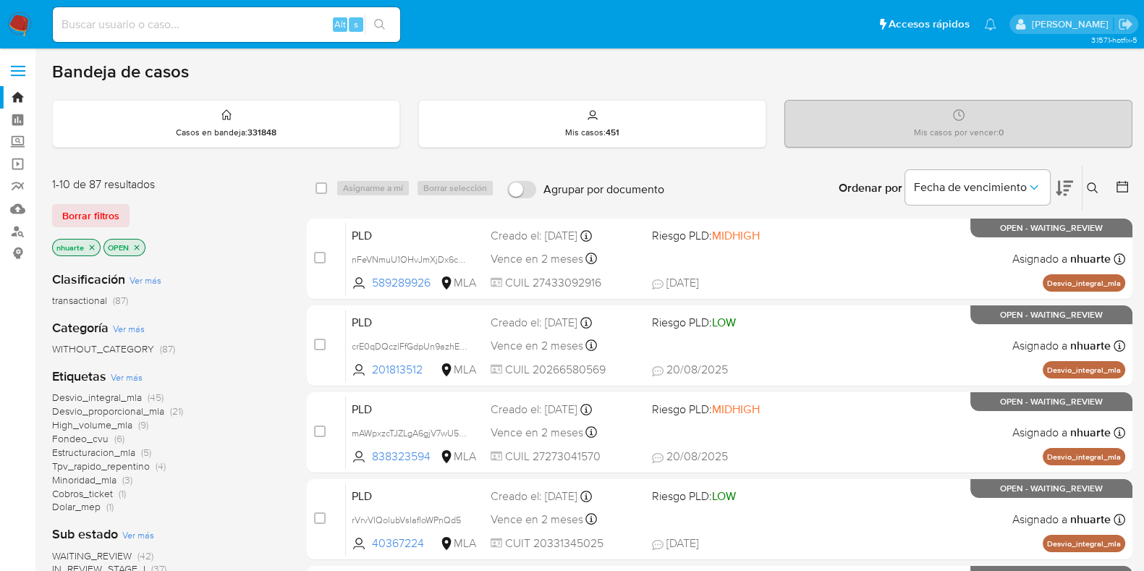
click at [1092, 187] on icon at bounding box center [1093, 188] width 12 height 12
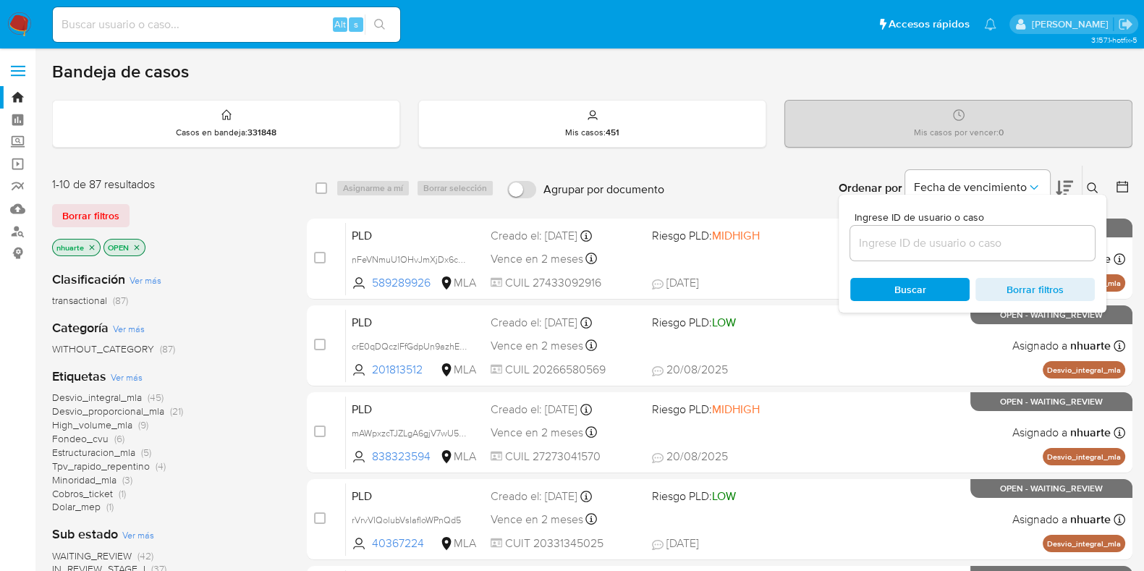
click at [980, 234] on input at bounding box center [972, 243] width 245 height 19
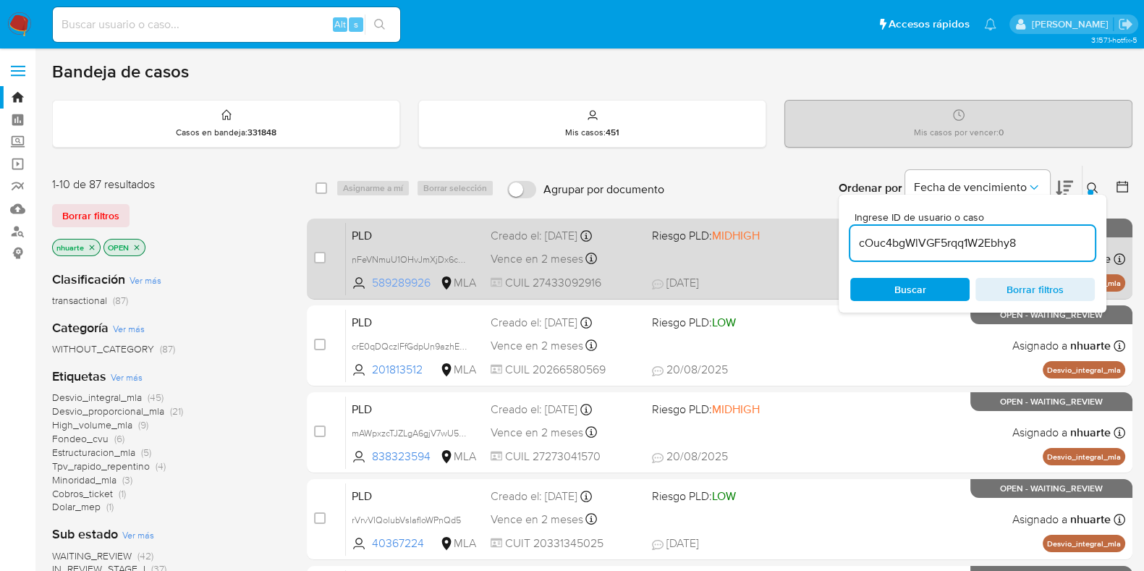
type input "cOuc4bgWlVGF5rqq1W2Ebhy8"
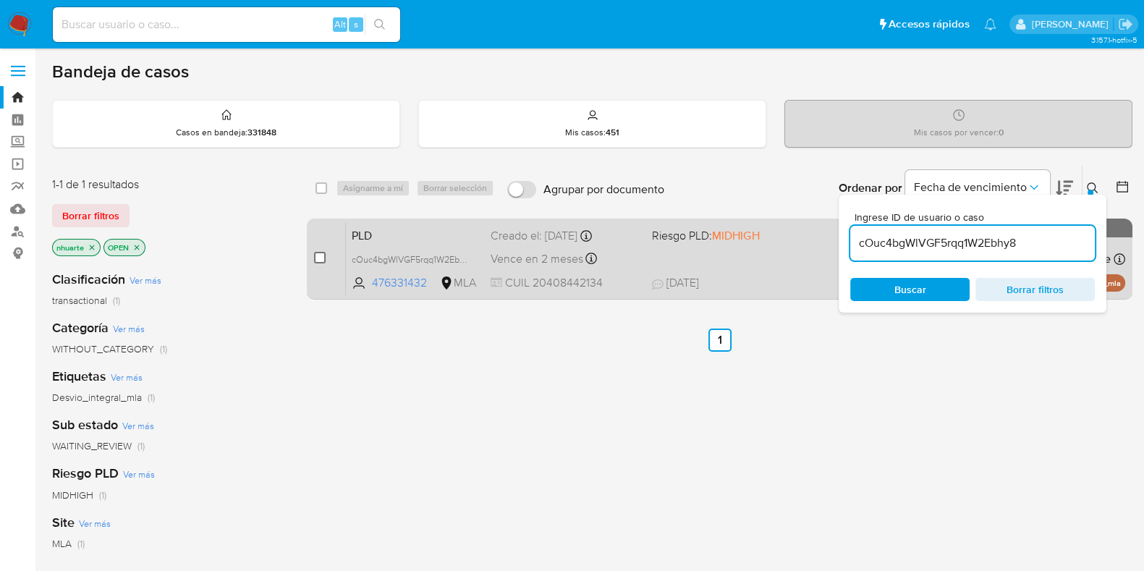
click at [319, 258] on input "checkbox" at bounding box center [320, 258] width 12 height 12
checkbox input "true"
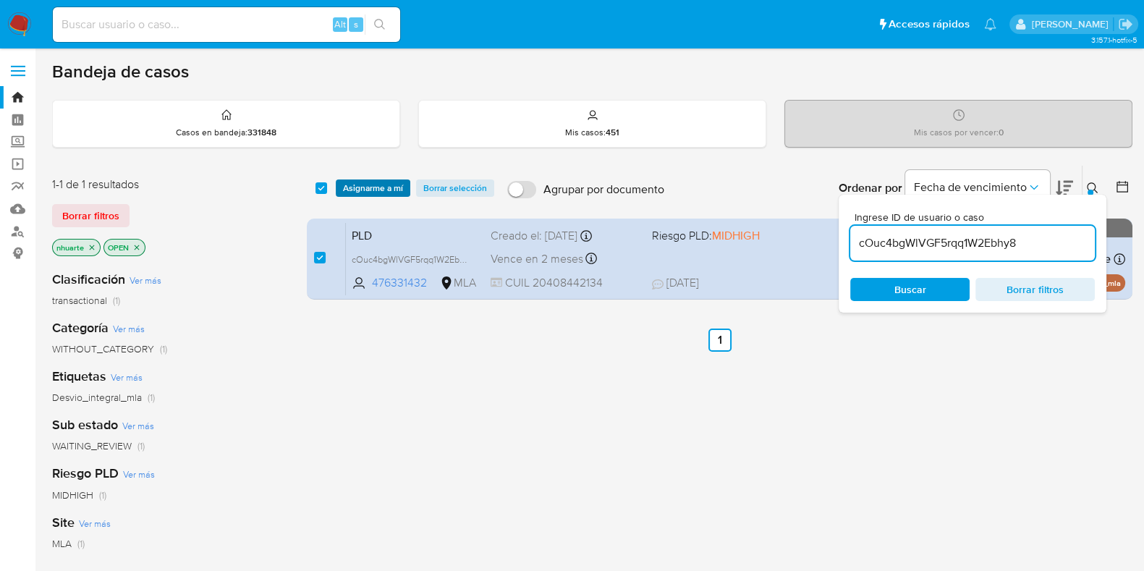
click at [355, 187] on span "Asignarme a mí" at bounding box center [373, 188] width 60 height 14
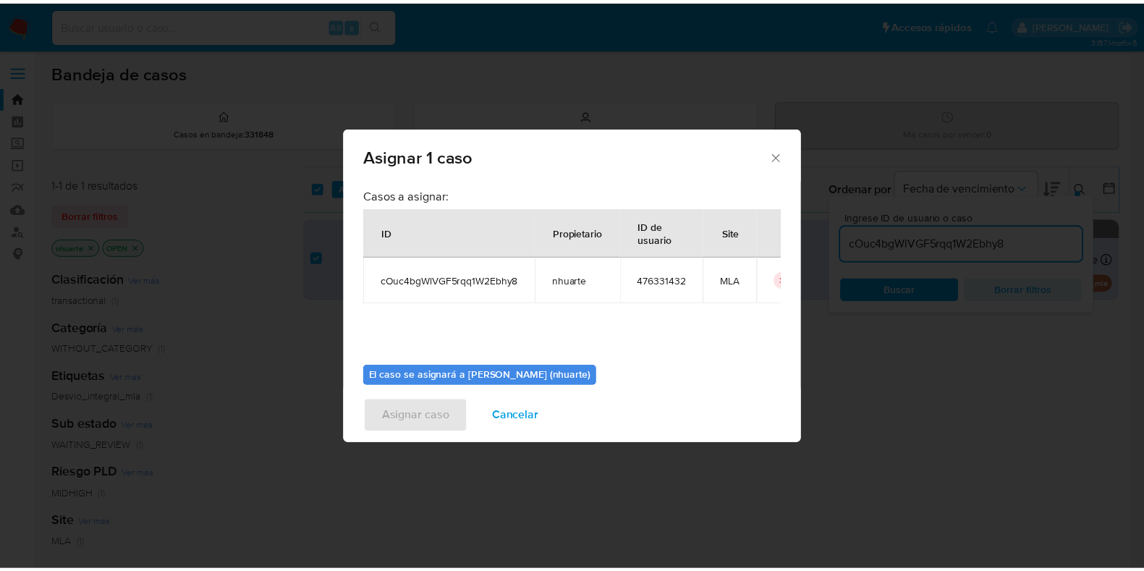
scroll to position [75, 0]
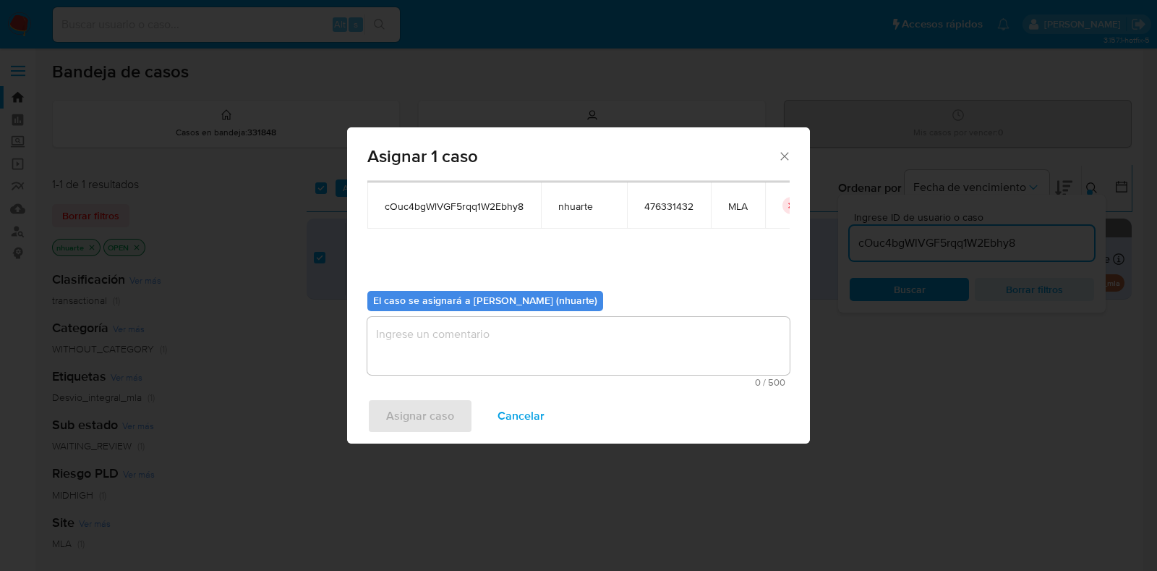
click at [543, 326] on textarea "assign-modal" at bounding box center [578, 346] width 422 height 58
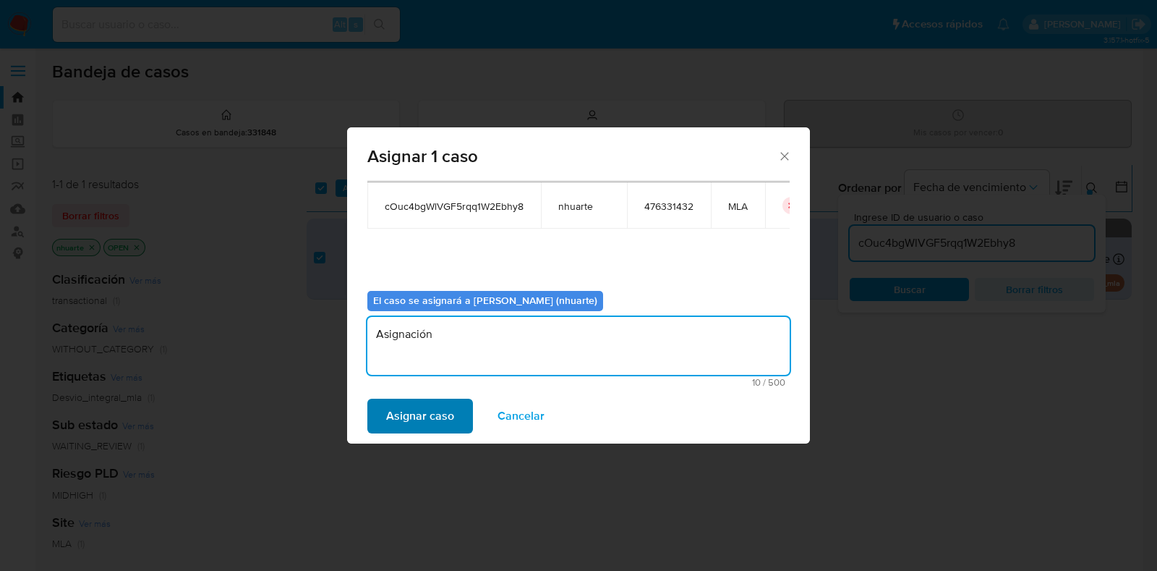
type textarea "Asignación"
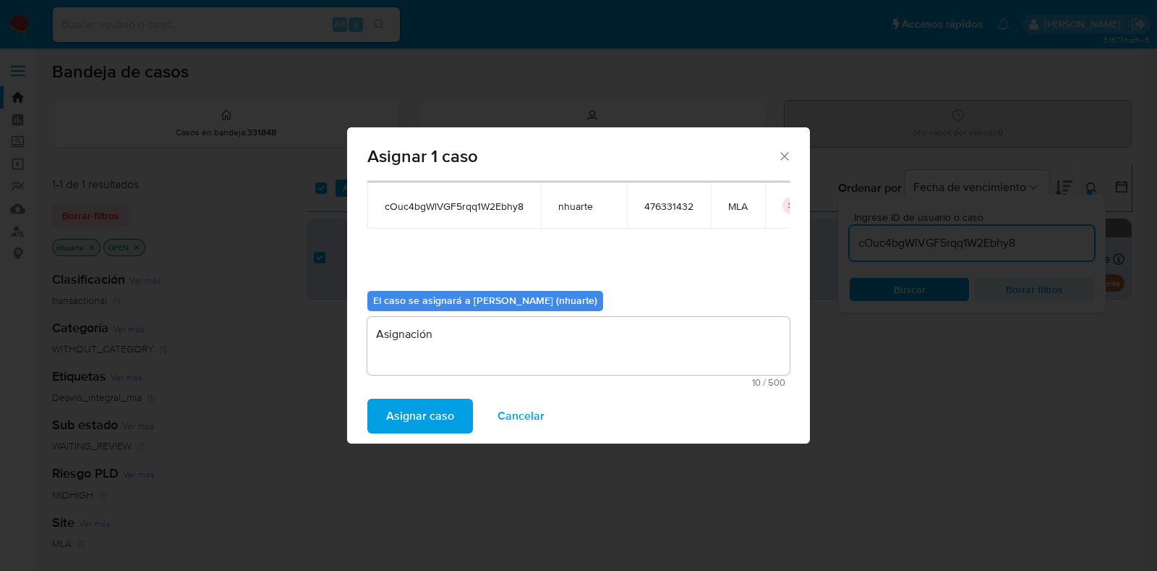
click at [440, 404] on span "Asignar caso" at bounding box center [420, 416] width 68 height 32
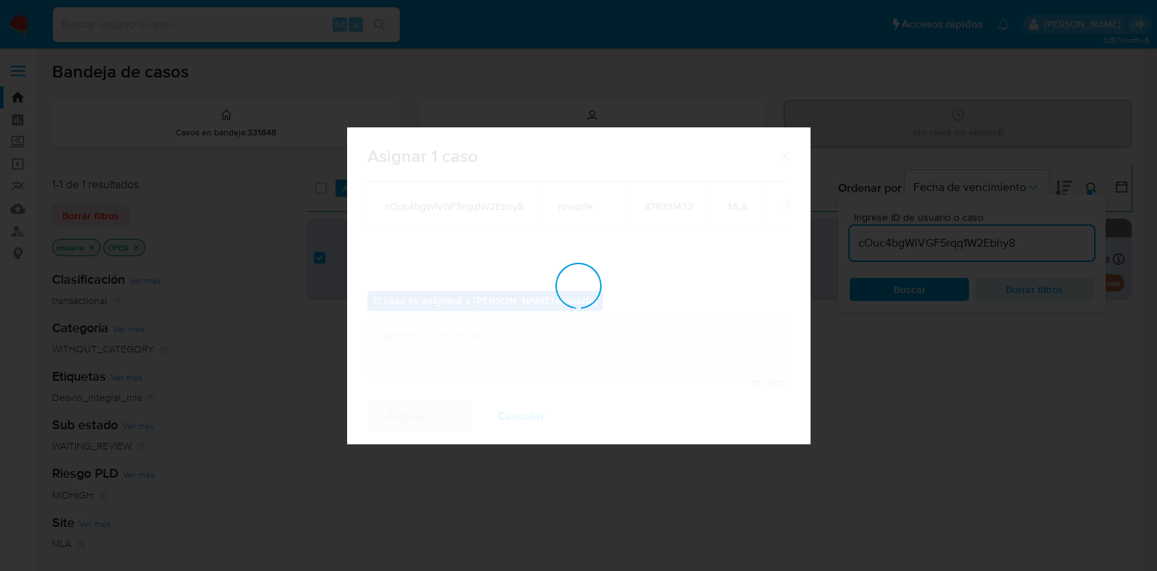
checkbox input "false"
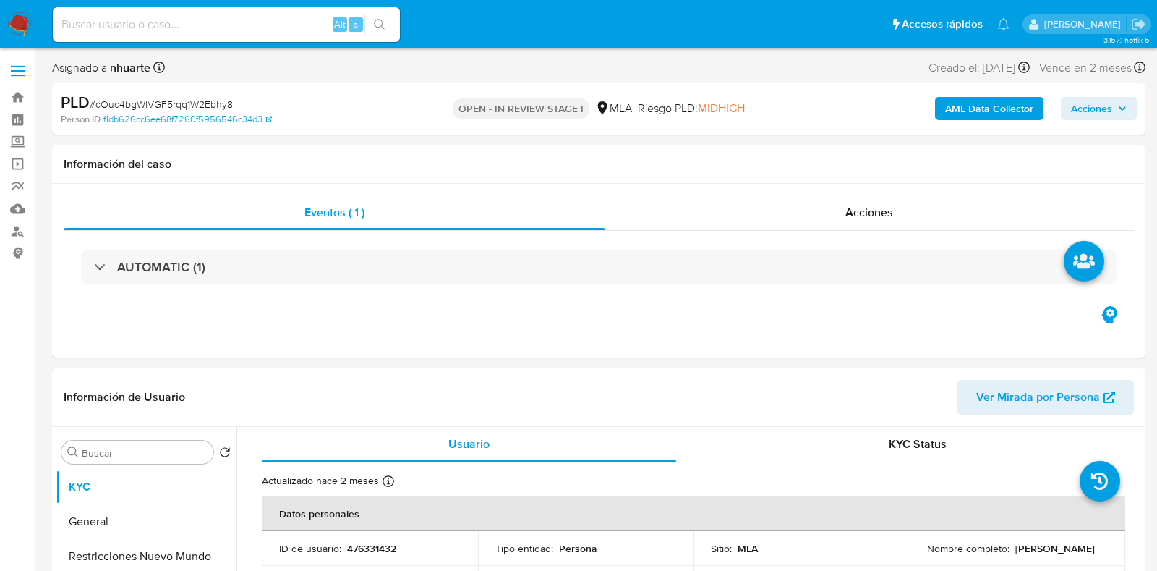
select select "10"
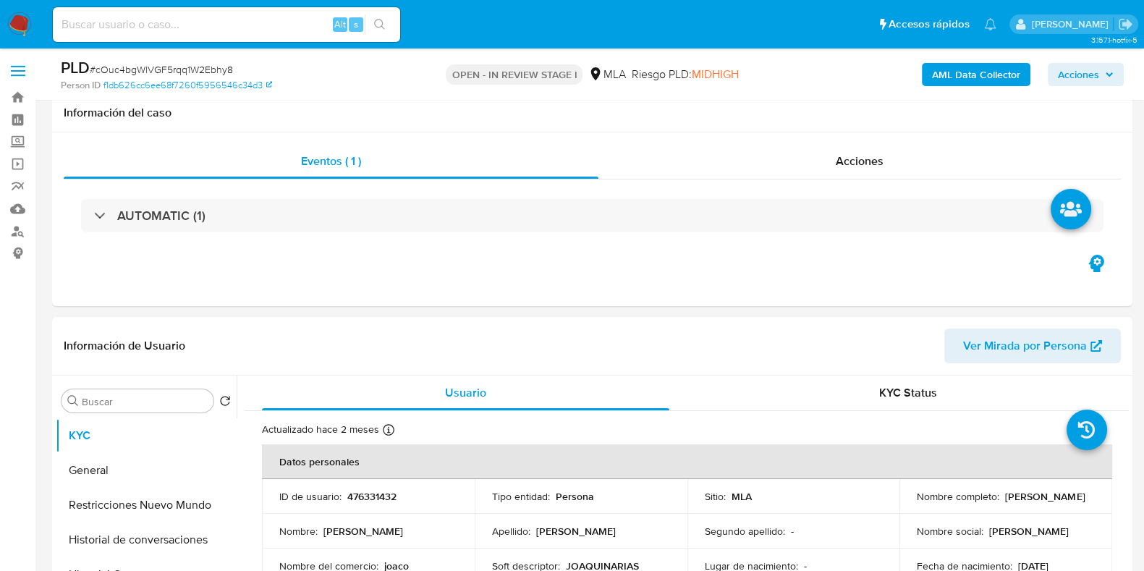
scroll to position [543, 0]
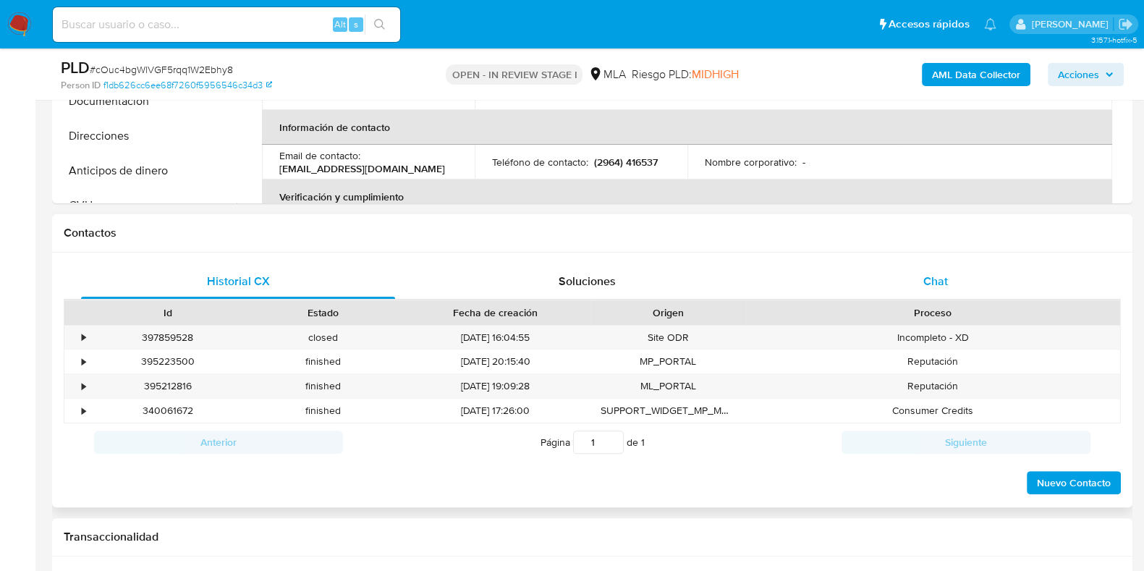
click at [943, 285] on span "Chat" at bounding box center [935, 281] width 25 height 17
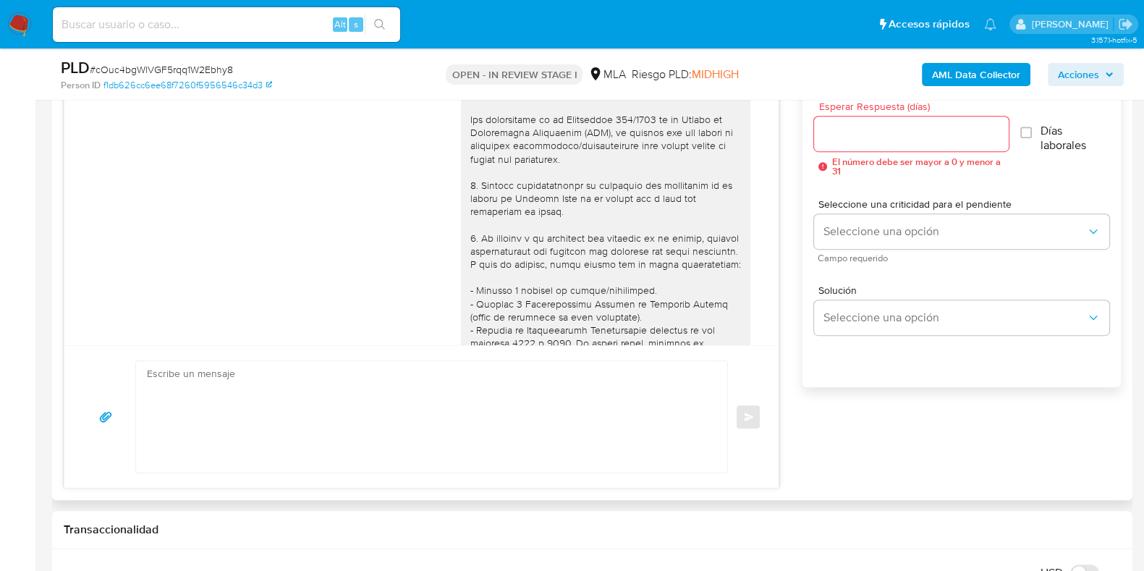
scroll to position [675, 0]
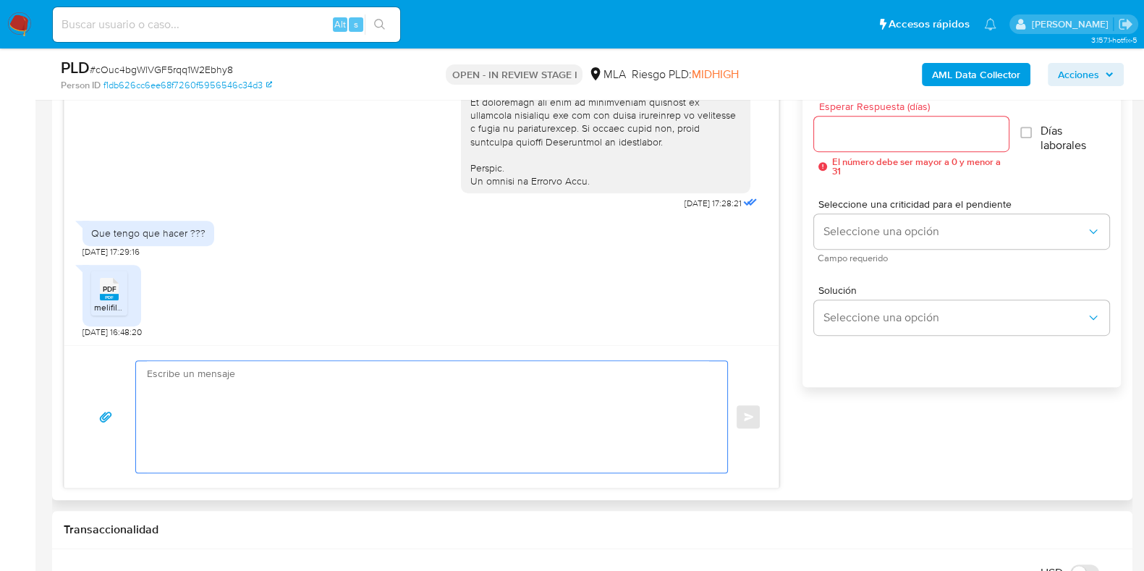
paste textarea "Hola, Muchas gracias por la respuesta. Analizamos tu caso y notamos que la info…"
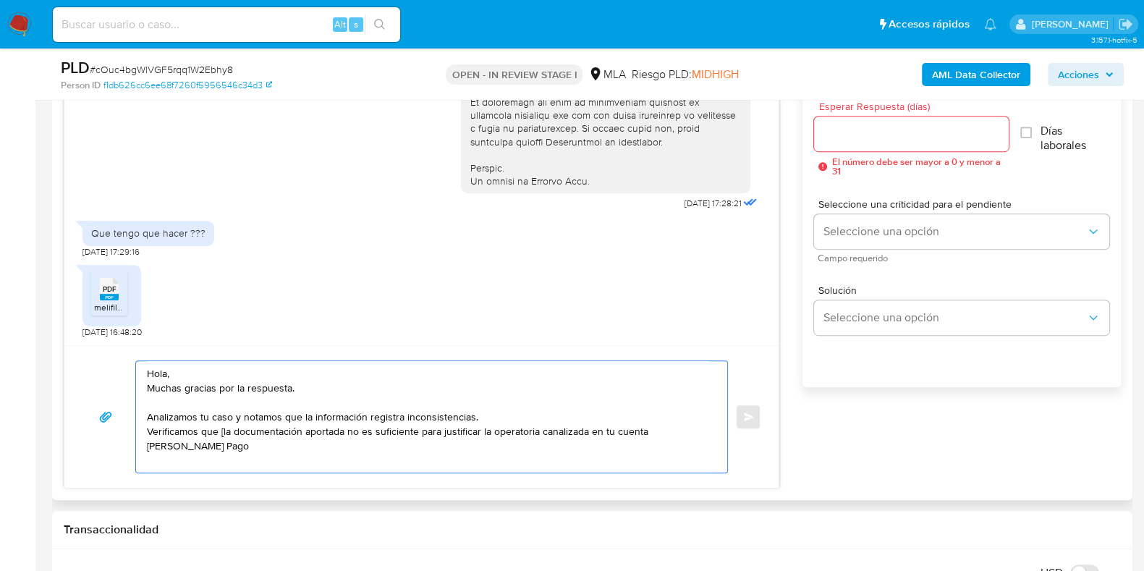
click at [221, 432] on textarea "Hola, Muchas gracias por la respuesta. Analizamos tu caso y notamos que la info…" at bounding box center [428, 416] width 562 height 111
click at [245, 446] on textarea "Hola, Muchas gracias por la respuesta. Analizamos tu caso y notamos que la info…" at bounding box center [428, 416] width 562 height 111
paste textarea "Proporciona el vínculo con la siguiente contraparte con la que operaste, el mot…"
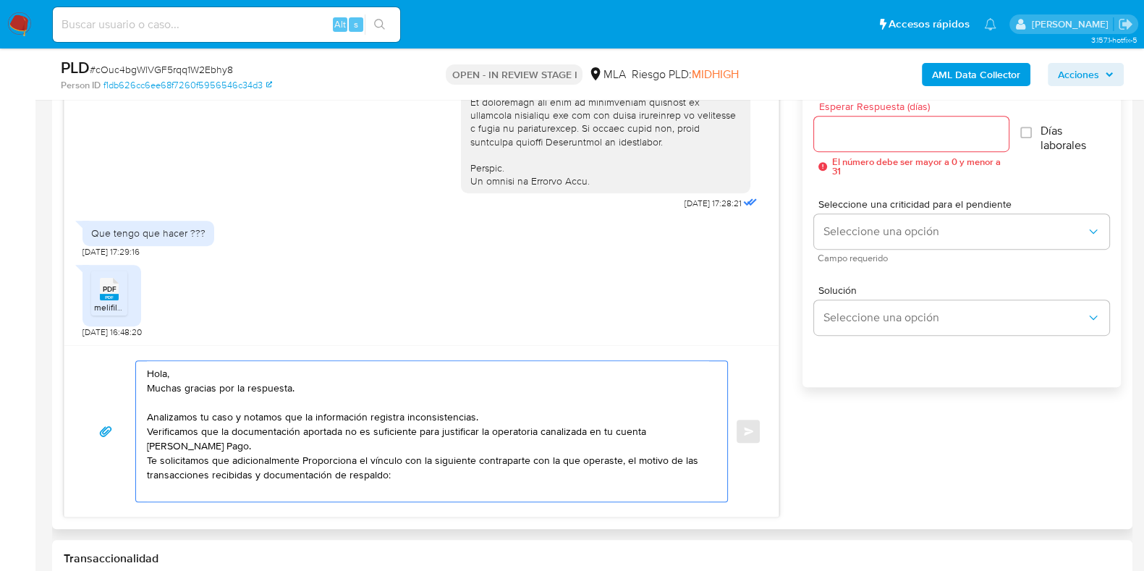
click at [303, 462] on textarea "Hola, Muchas gracias por la respuesta. Analizamos tu caso y notamos que la info…" at bounding box center [428, 431] width 562 height 140
click at [373, 456] on textarea "Hola, Muchas gracias por la respuesta. Analizamos tu caso y notamos que la info…" at bounding box center [428, 431] width 562 height 140
click at [213, 493] on textarea "Hola, Muchas gracias por la respuesta. Analizamos tu caso y notamos que la info…" at bounding box center [428, 431] width 562 height 140
paste textarea "27956793977 name: PEREZ GONZALES LEIDY JHOSUNY || alias: 20952384067 Rogerio Gi…"
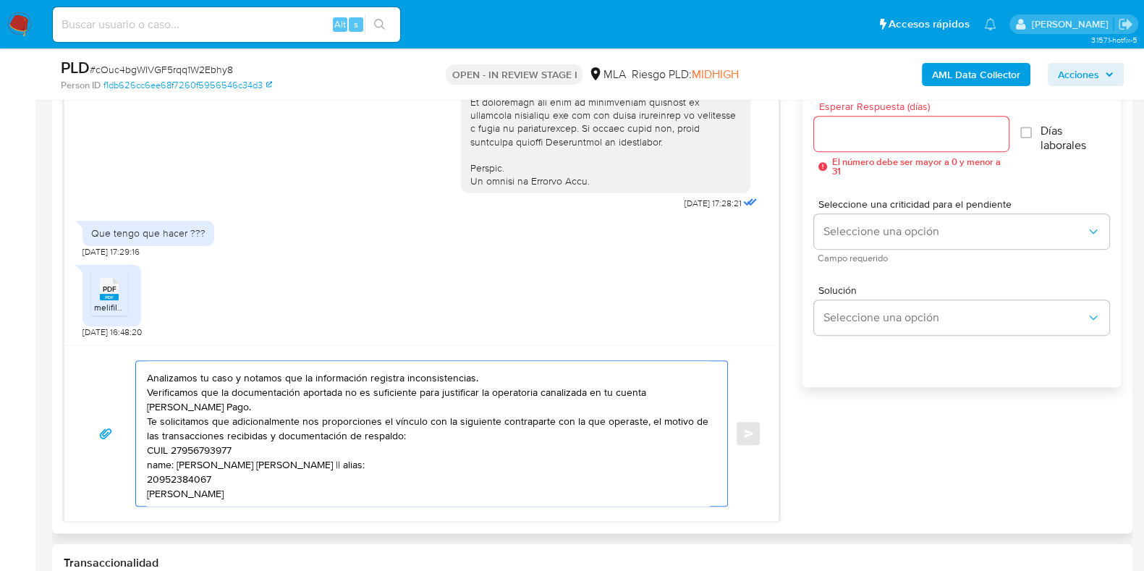
click at [256, 440] on textarea "Hola, Muchas gracias por la respuesta. Analizamos tu caso y notamos que la info…" at bounding box center [428, 433] width 562 height 145
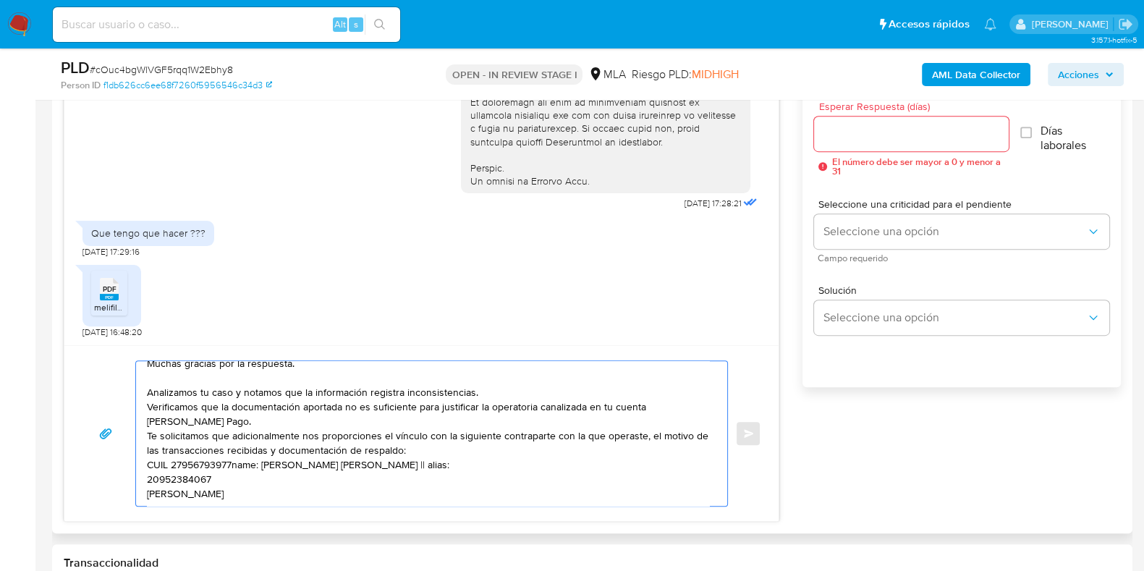
scroll to position [39, 0]
click at [262, 464] on textarea "Hola, Muchas gracias por la respuesta. Analizamos tu caso y notamos que la info…" at bounding box center [428, 433] width 562 height 145
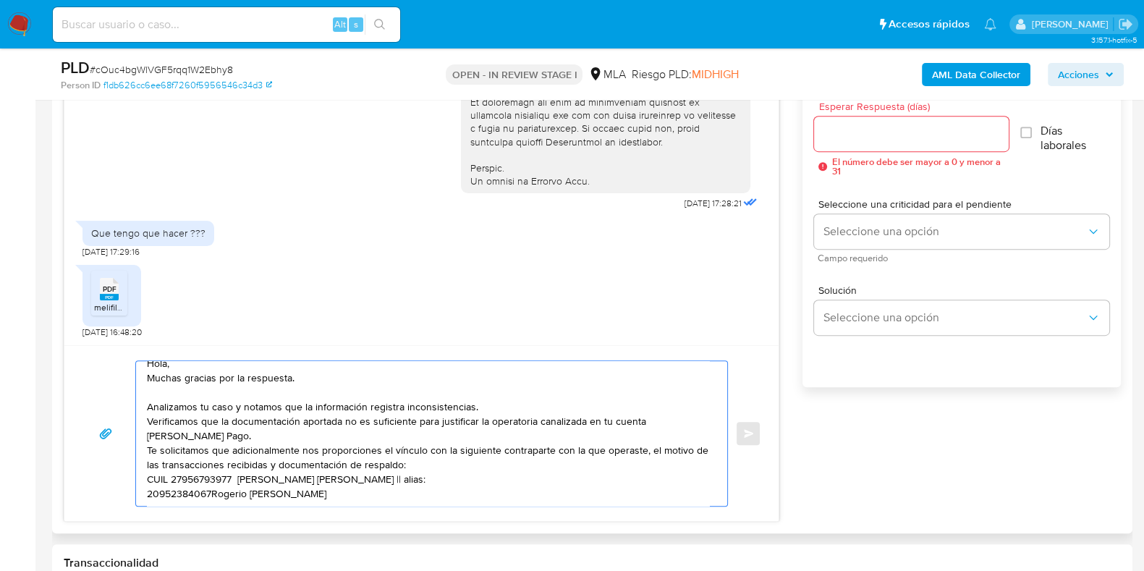
scroll to position [25, 0]
click at [220, 496] on textarea "Hola, Muchas gracias por la respuesta. Analizamos tu caso y notamos que la info…" at bounding box center [428, 433] width 562 height 145
paste textarea "20219044691 Cristian Daniel Soto 20402045753 name: Federico Zuniga || alias:"
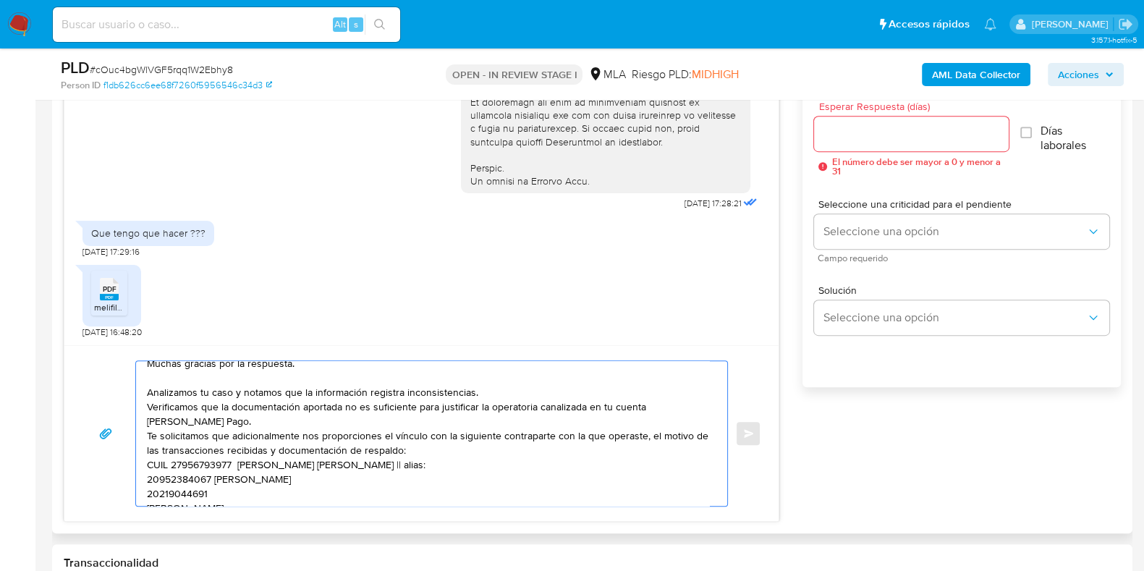
scroll to position [77, 0]
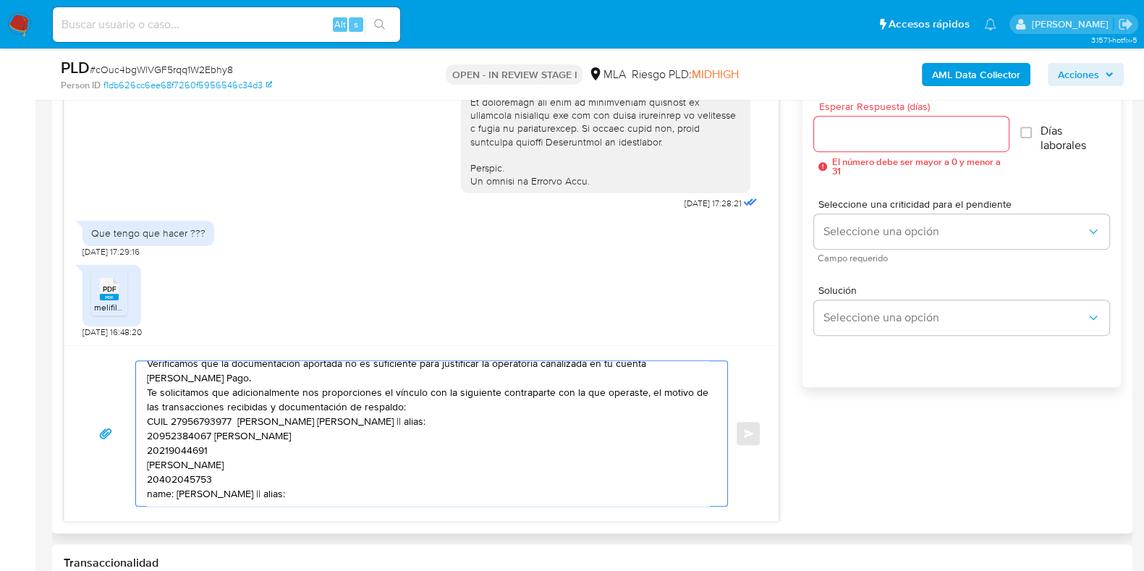
click at [284, 444] on textarea "Hola, Muchas gracias por la respuesta. Analizamos tu caso y notamos que la info…" at bounding box center [428, 433] width 562 height 145
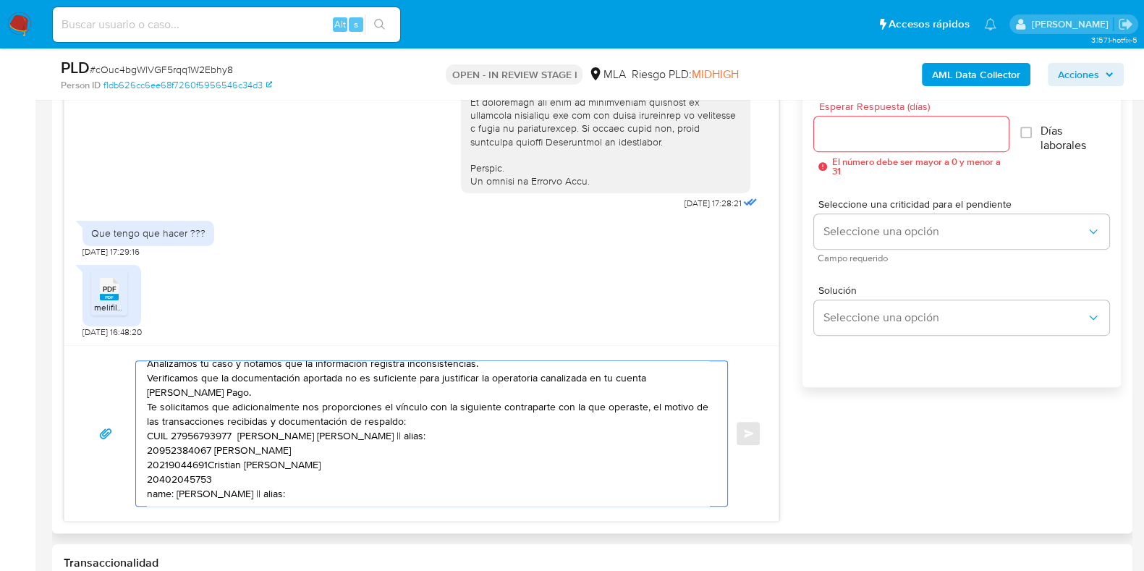
scroll to position [68, 0]
click at [284, 456] on textarea "Hola, Muchas gracias por la respuesta. Analizamos tu caso y notamos que la info…" at bounding box center [428, 433] width 562 height 145
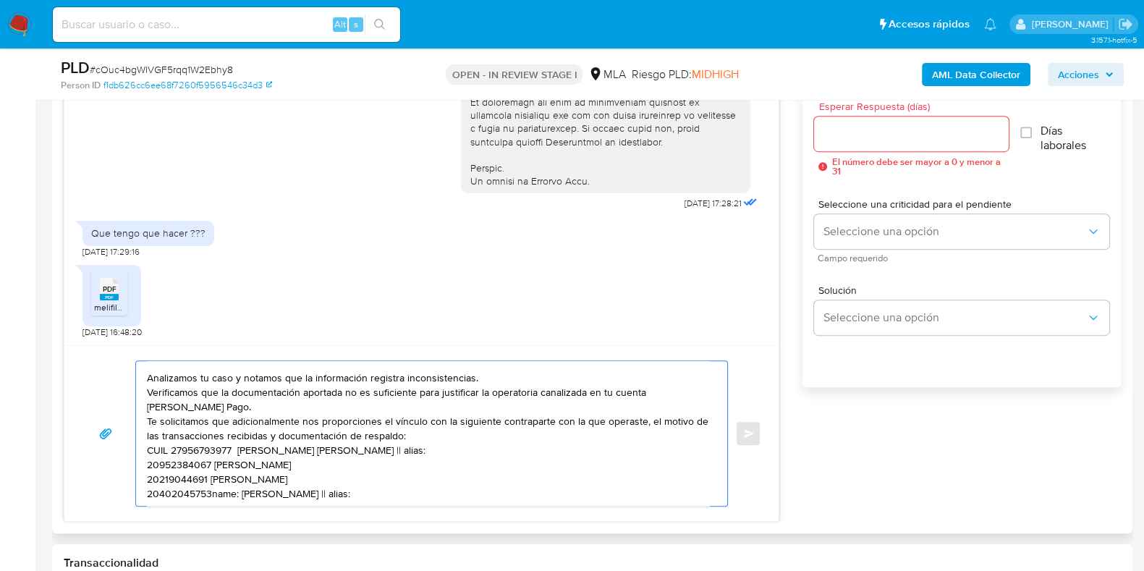
scroll to position [54, 0]
drag, startPoint x: 330, startPoint y: 476, endPoint x: 290, endPoint y: 476, distance: 39.8
click at [290, 476] on textarea "Hola, Muchas gracias por la respuesta. Analizamos tu caso y notamos que la info…" at bounding box center [428, 433] width 562 height 145
drag, startPoint x: 433, startPoint y: 433, endPoint x: 402, endPoint y: 432, distance: 31.9
click at [402, 432] on textarea "Hola, Muchas gracias por la respuesta. Analizamos tu caso y notamos que la info…" at bounding box center [428, 433] width 562 height 145
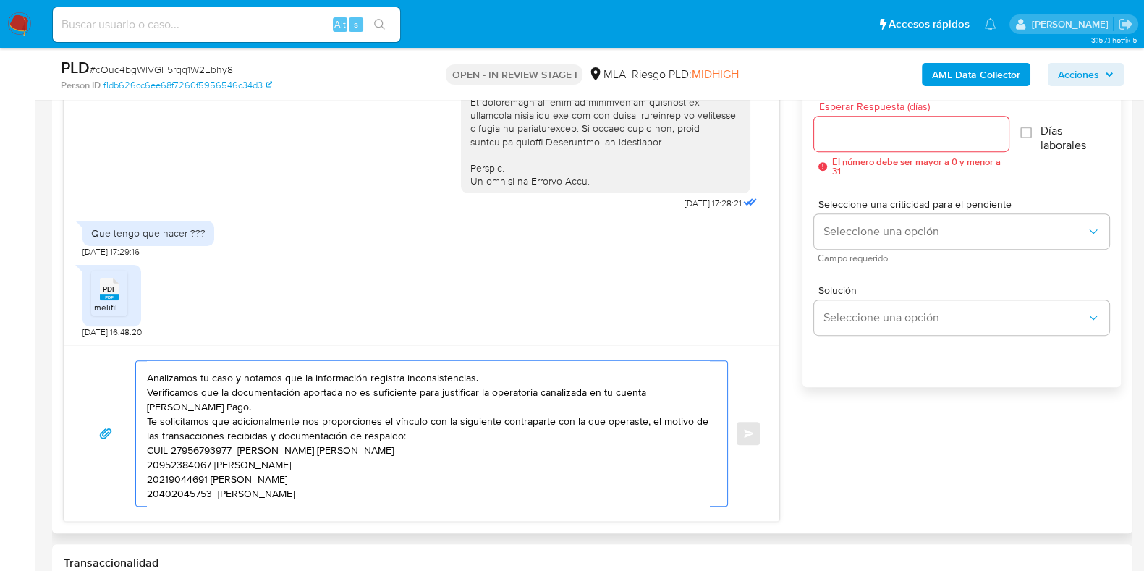
click at [145, 444] on div "Hola, Muchas gracias por la respuesta. Analizamos tu caso y notamos que la info…" at bounding box center [428, 433] width 584 height 145
click at [145, 446] on div "Hola, Muchas gracias por la respuesta. Analizamos tu caso y notamos que la info…" at bounding box center [428, 433] width 584 height 145
click at [147, 447] on textarea "Hola, Muchas gracias por la respuesta. Analizamos tu caso y notamos que la info…" at bounding box center [428, 433] width 562 height 145
click at [340, 483] on textarea "Hola, Muchas gracias por la respuesta. Analizamos tu caso y notamos que la info…" at bounding box center [428, 433] width 562 height 145
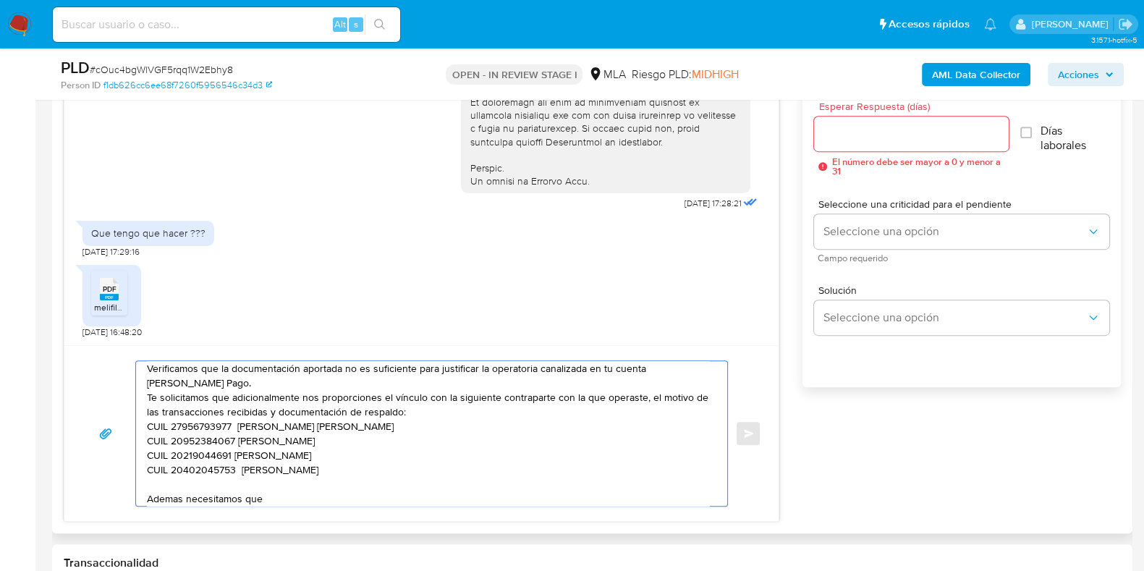
paste textarea "nos brindes la siguiente información y/o documentación: 1. Descripción de la ac…"
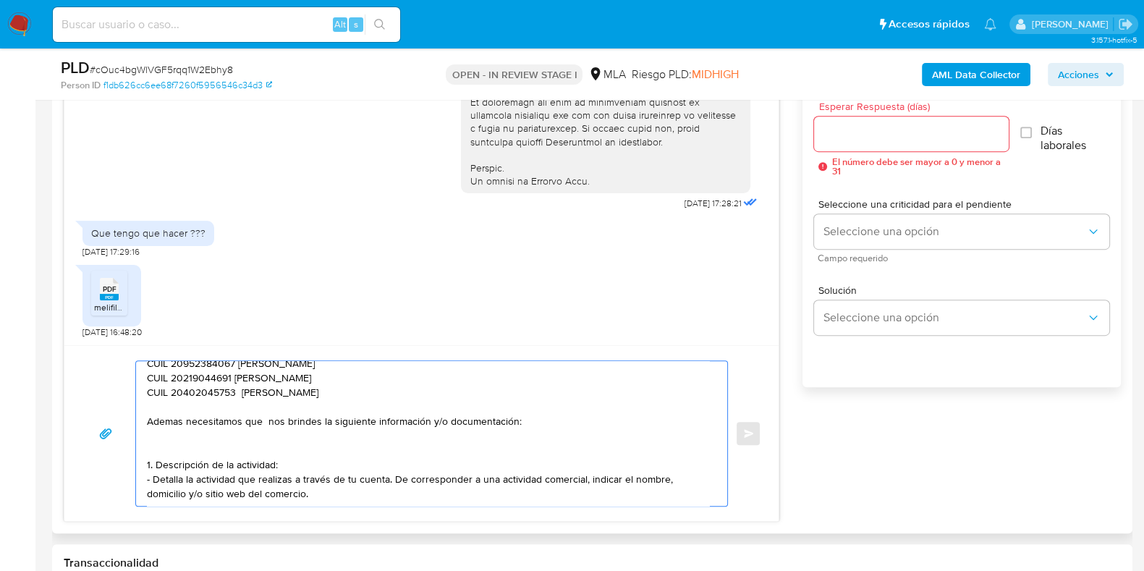
click at [143, 455] on div "Hola, Muchas gracias por la respuesta. Analizamos tu caso y notamos que la info…" at bounding box center [428, 433] width 584 height 145
click at [147, 455] on textarea "Hola, Muchas gracias por la respuesta. Analizamos tu caso y notamos que la info…" at bounding box center [428, 433] width 562 height 145
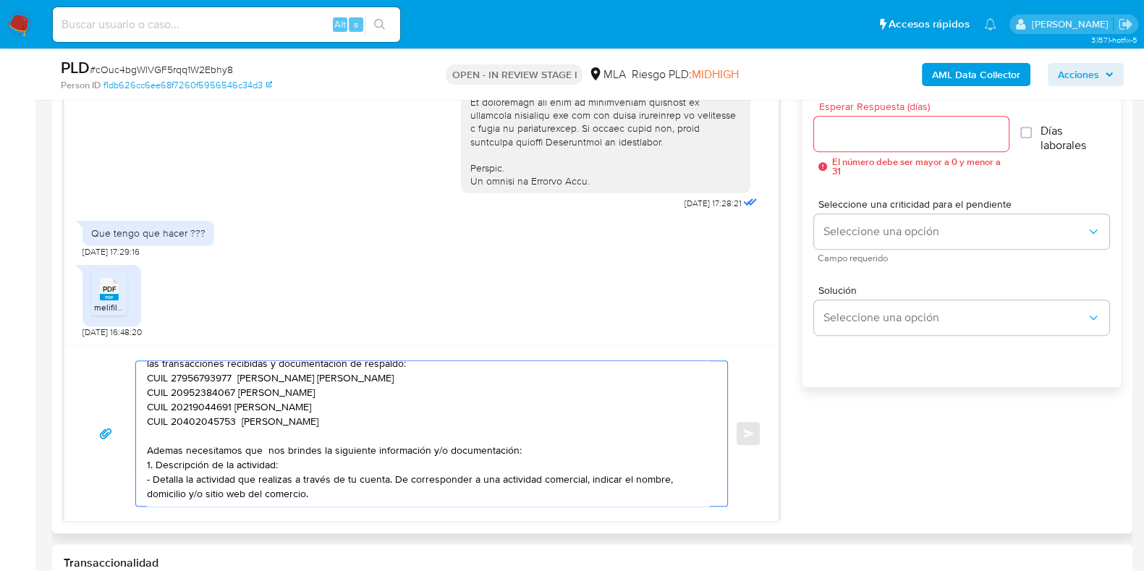
scroll to position [140, 0]
click at [154, 476] on textarea "Hola, Muchas gracias por la respuesta. Analizamos tu caso y notamos que la info…" at bounding box center [428, 433] width 562 height 145
paste textarea "2. De acuerdo a la actividad que realices en tu cuenta, adjunta la siguiente do…"
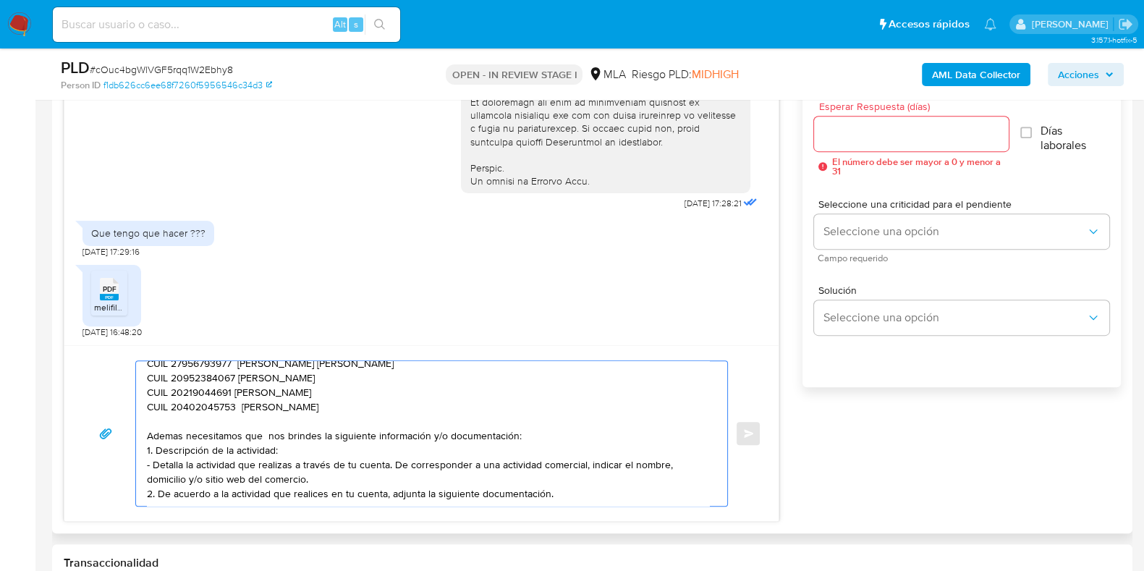
paste textarea "- Resumen de Comprobantes Electrónicos emitidos de los períodos 2024 y 2025 Si …"
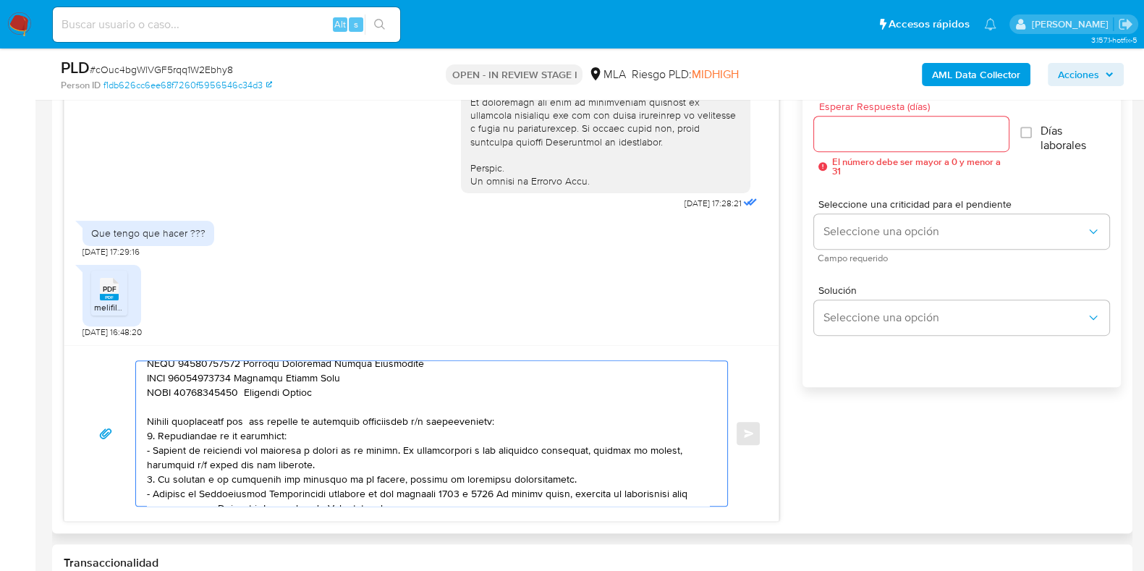
scroll to position [164, 0]
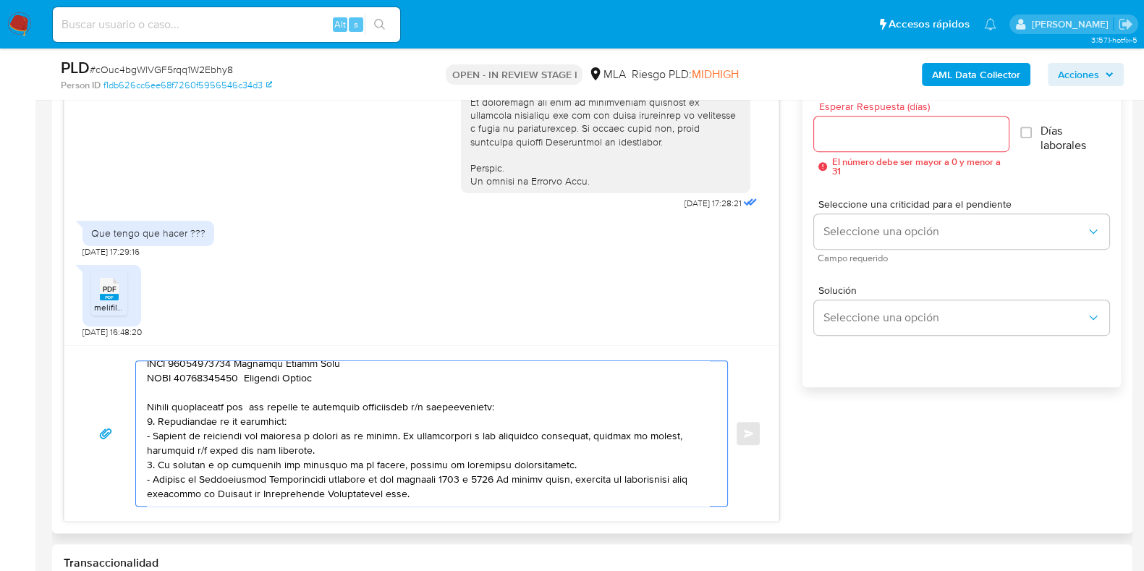
click at [425, 485] on textarea at bounding box center [428, 433] width 562 height 145
click at [447, 489] on textarea at bounding box center [428, 433] width 562 height 145
paste textarea "https://www.mercadopago.com.ar/ayuda/30181"
paste textarea "Es importante que sepas que, en caso de no responder a lo solicitado o si lo pr…"
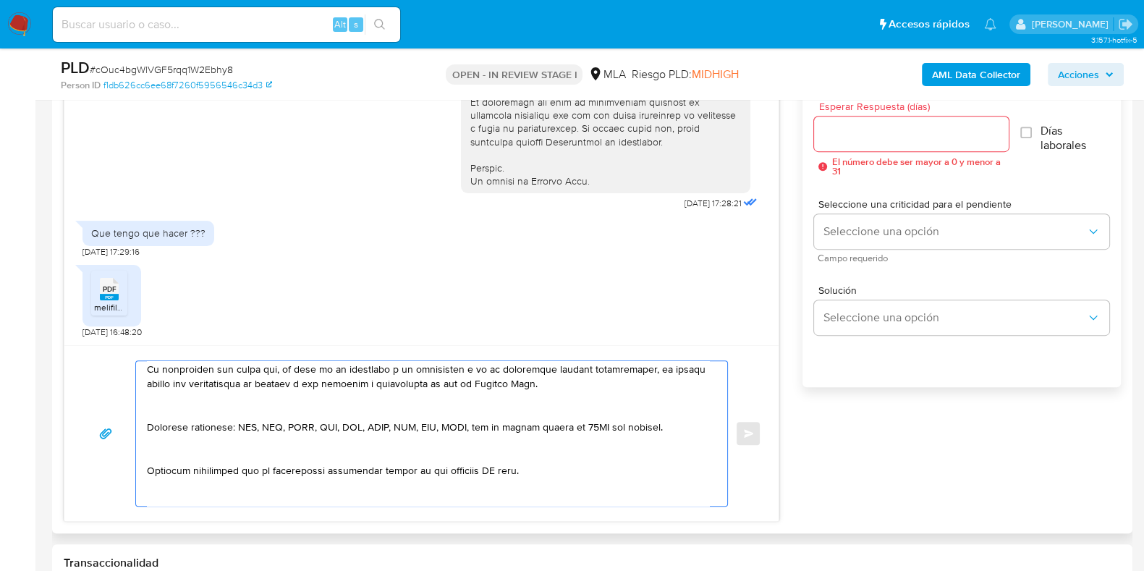
scroll to position [334, 0]
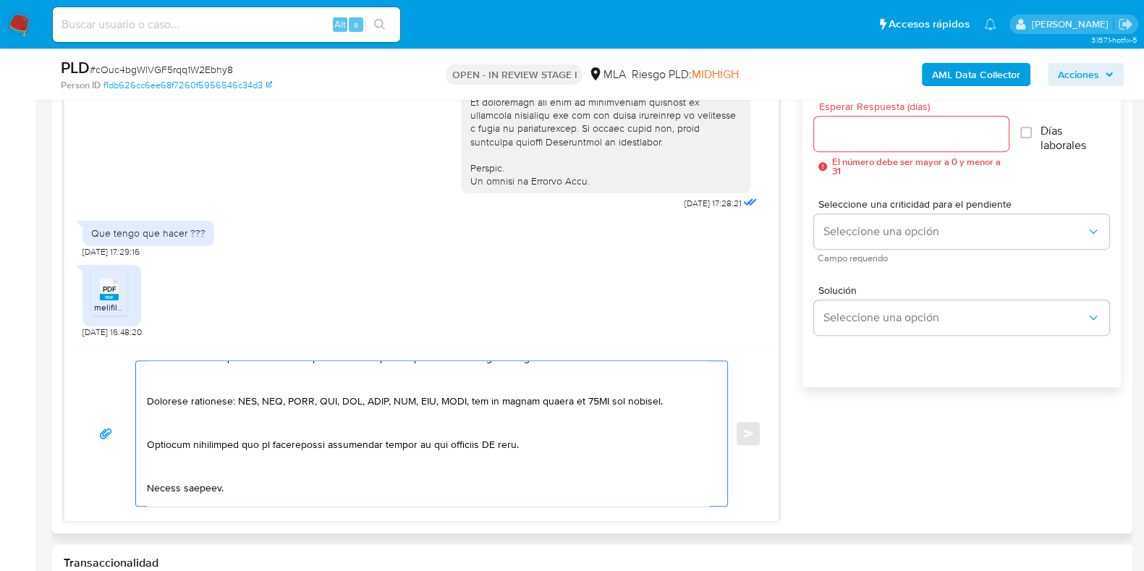
click at [498, 436] on textarea at bounding box center [428, 433] width 562 height 145
type textarea "Hola, Muchas gracias por la respuesta. Analizamos tu caso y notamos que la info…"
click at [866, 131] on input "Esperar Respuesta (días)" at bounding box center [911, 133] width 194 height 19
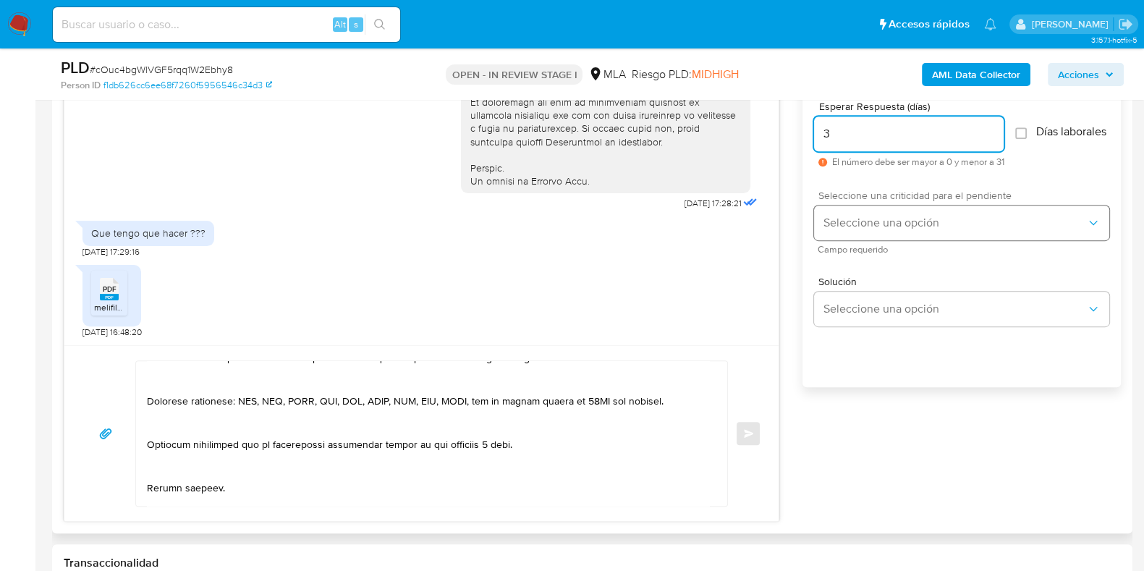
type input "3"
click at [849, 218] on button "Seleccione una opción" at bounding box center [961, 222] width 295 height 35
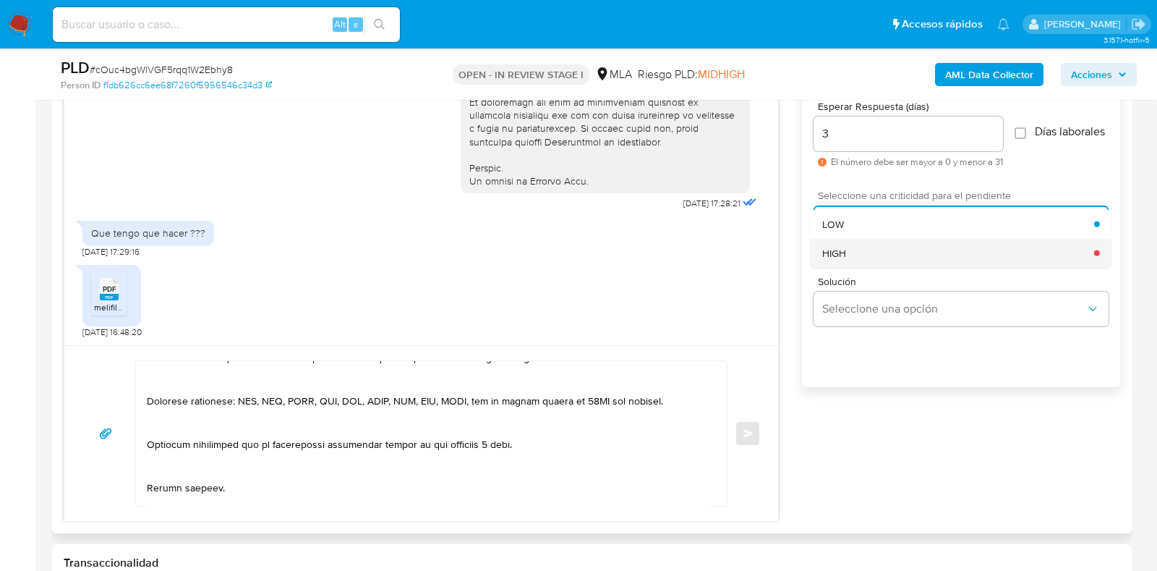
click at [851, 265] on div "HIGH" at bounding box center [959, 252] width 272 height 29
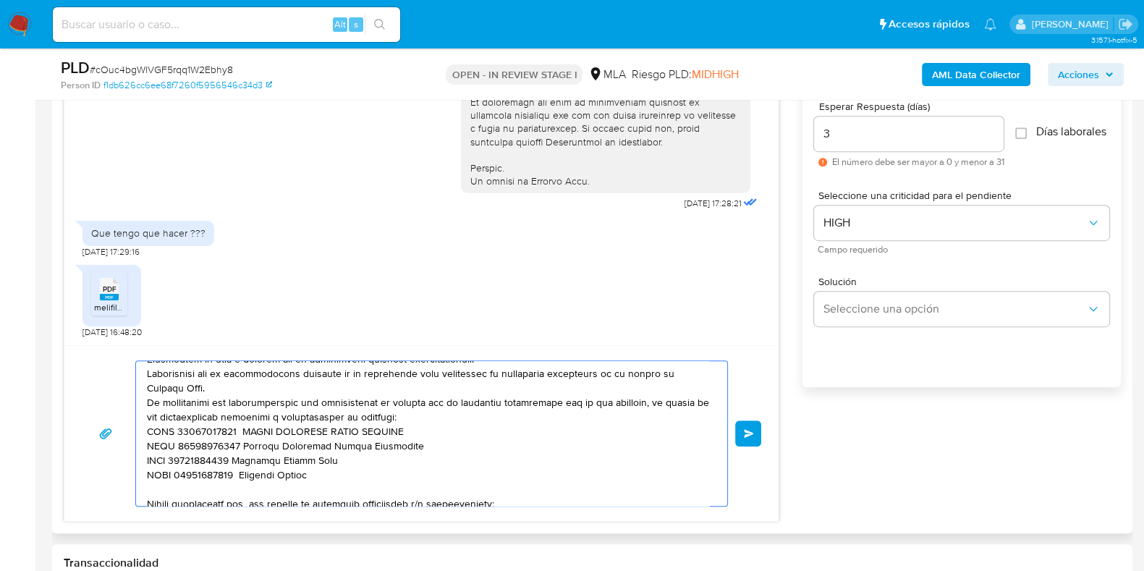
scroll to position [0, 0]
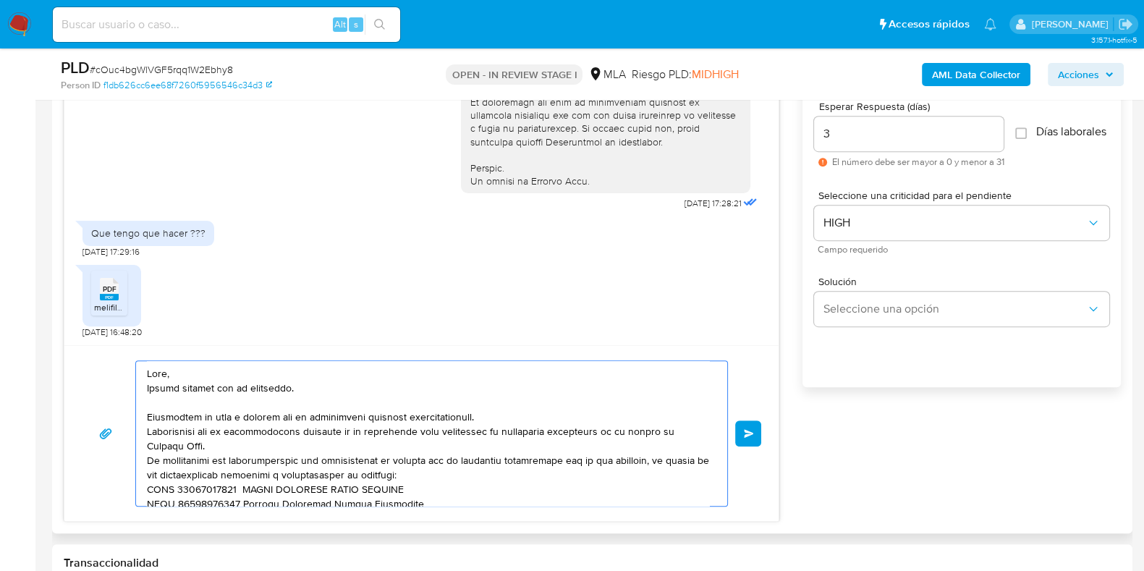
click at [530, 450] on textarea at bounding box center [428, 433] width 562 height 145
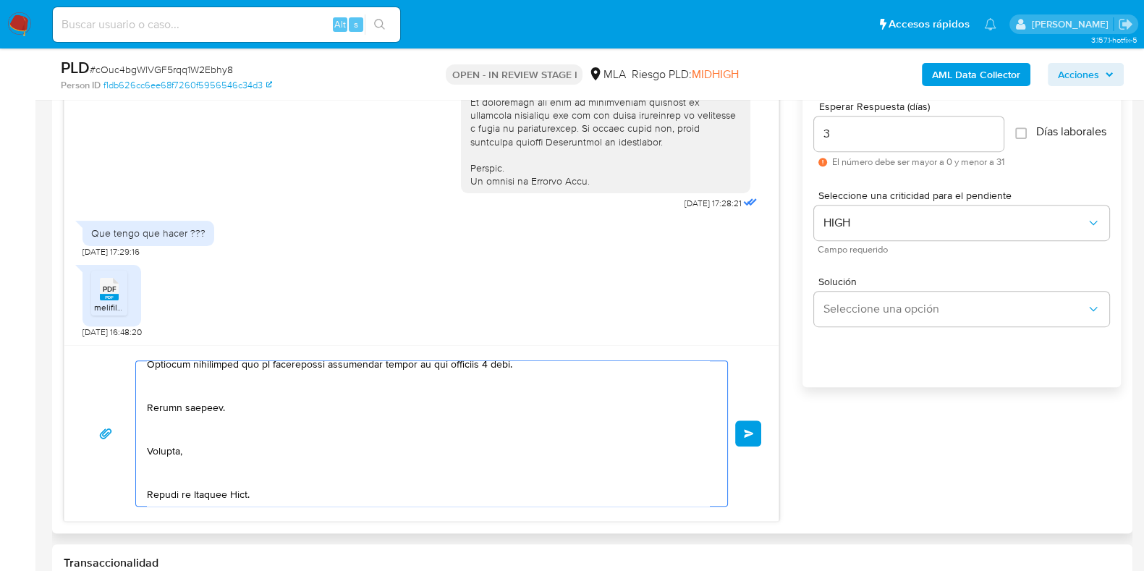
scroll to position [452, 0]
type textarea "Hola, Muchas gracias por la respuesta. Analizamos tu caso y notamos que la info…"
click at [739, 430] on button "Enviar" at bounding box center [748, 433] width 26 height 26
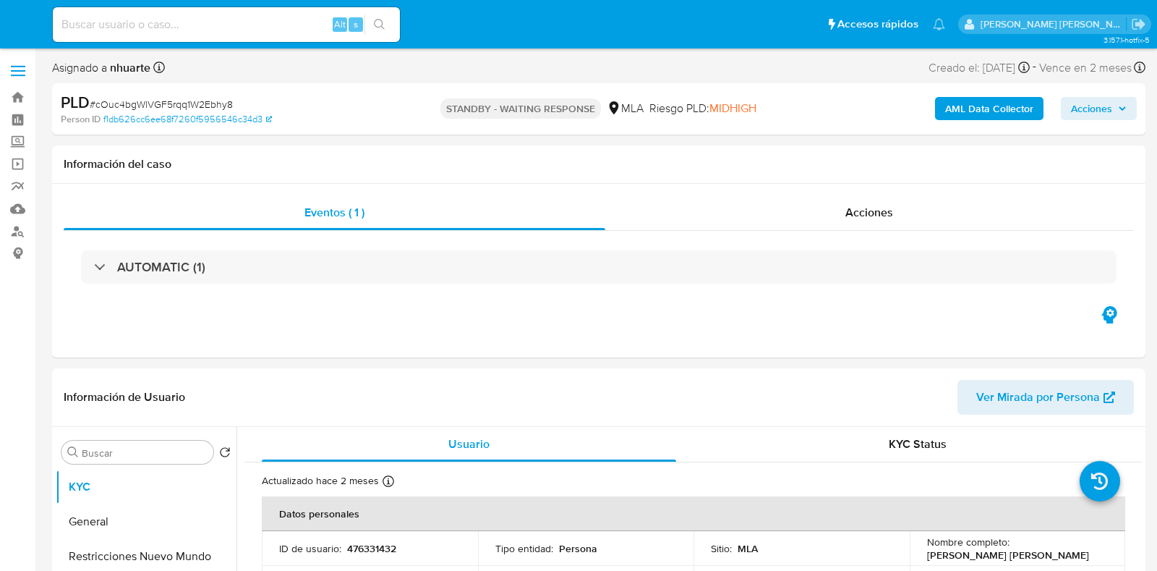
select select "10"
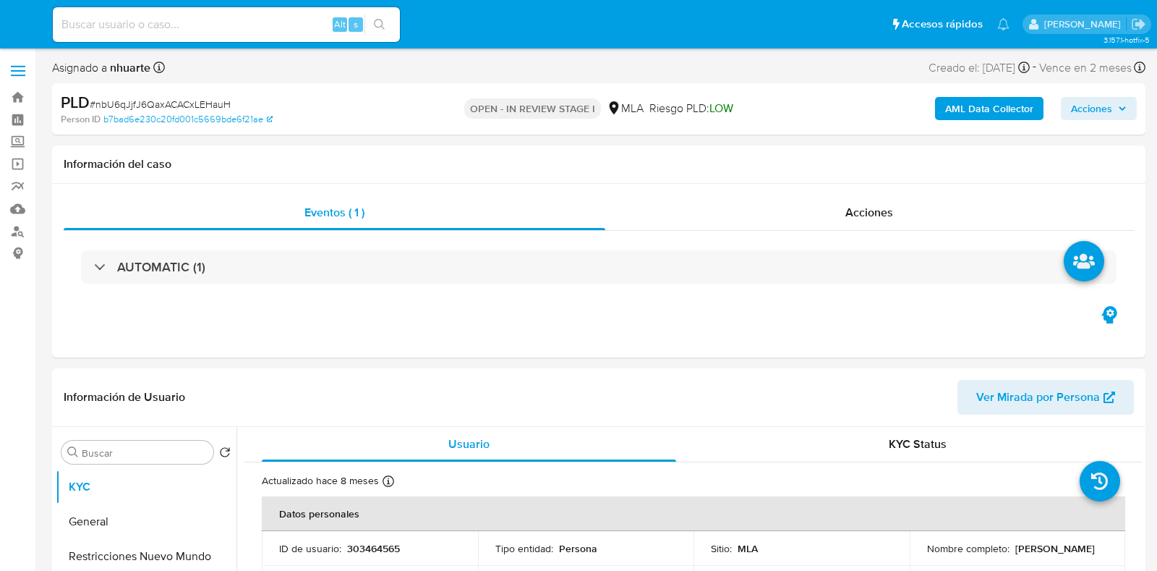
select select "10"
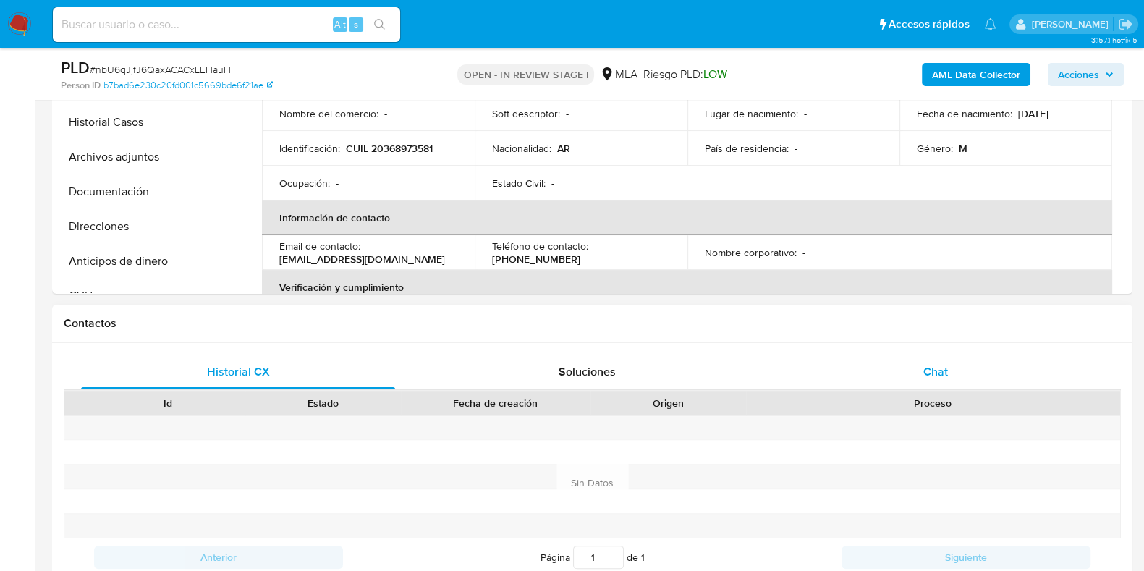
click at [954, 371] on div "Chat" at bounding box center [935, 371] width 314 height 35
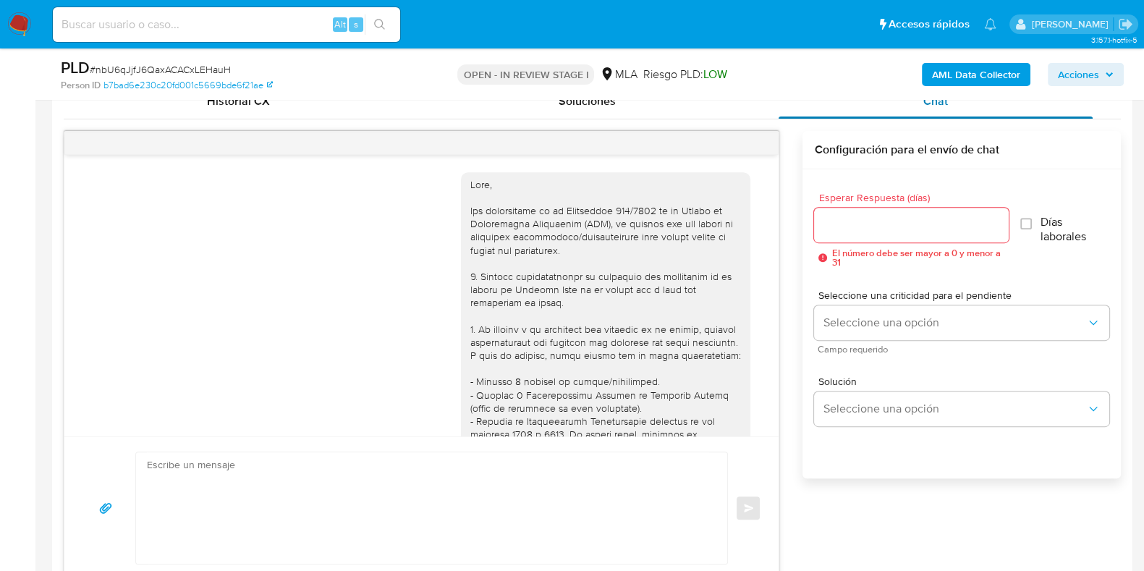
scroll to position [1111, 0]
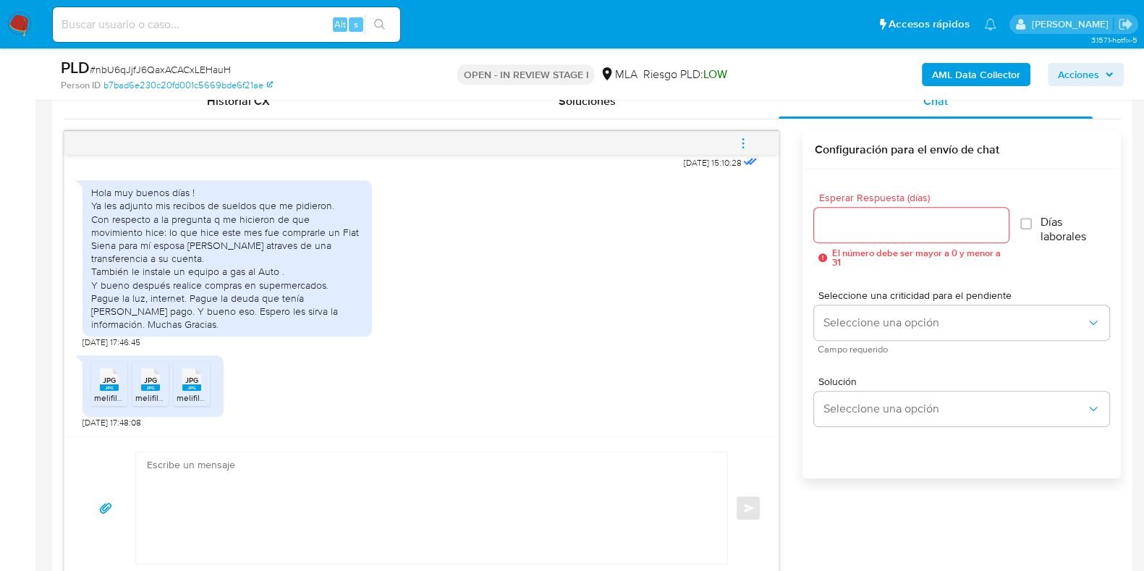
click at [115, 383] on span "JPG" at bounding box center [109, 379] width 13 height 9
click at [153, 383] on span "JPG" at bounding box center [150, 379] width 13 height 9
click at [197, 387] on rect at bounding box center [191, 387] width 19 height 7
click at [214, 483] on textarea at bounding box center [428, 507] width 562 height 111
paste textarea "Hola, ¡Muchas gracias por tu respuesta! Te solicitamos que para cumplir con las…"
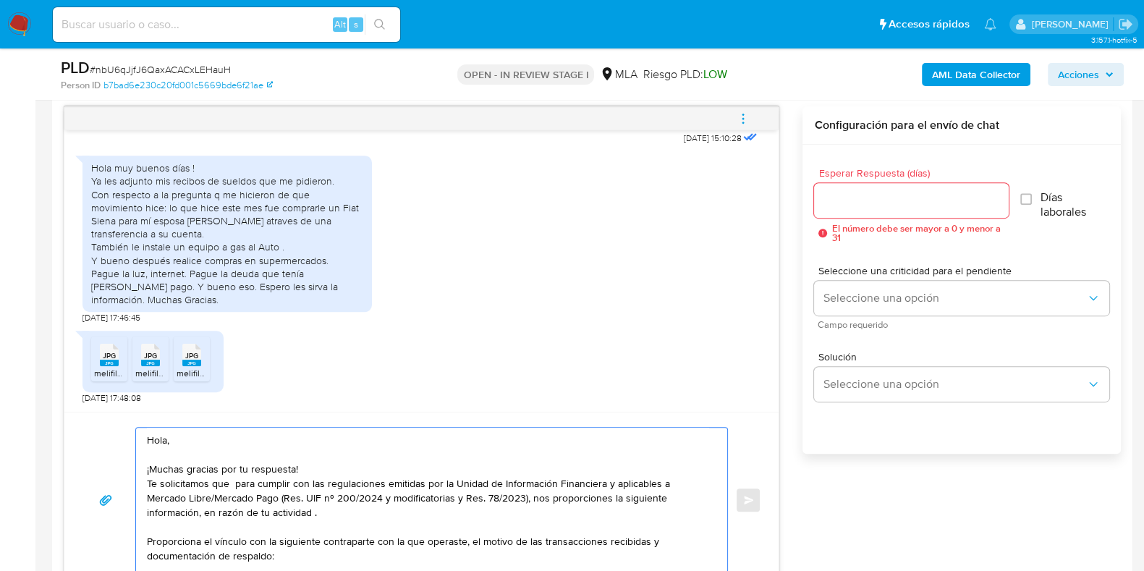
scroll to position [5, 0]
click at [199, 504] on textarea "Hola, ¡Muchas gracias por tu respuesta! Te solicitamos que para cumplir con las…" at bounding box center [428, 500] width 562 height 145
click at [221, 519] on textarea "Hola, ¡Muchas gracias por tu respuesta! Te solicitamos que para cumplir con las…" at bounding box center [428, 500] width 562 height 145
drag, startPoint x: 145, startPoint y: 533, endPoint x: 199, endPoint y: 530, distance: 53.7
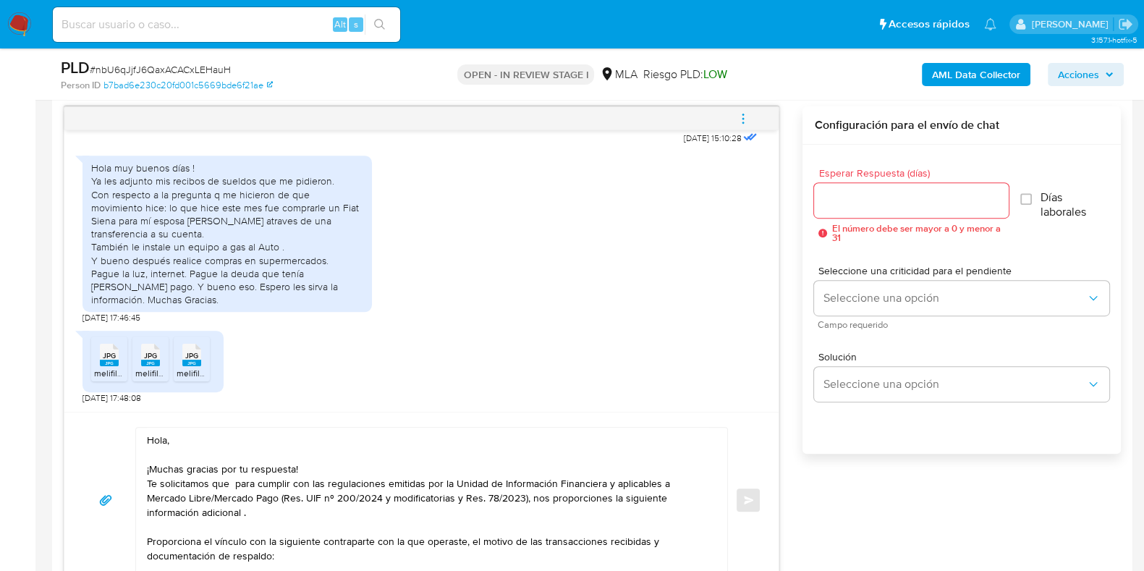
click at [203, 532] on div "Hola, ¡Muchas gracias por tu respuesta! Te solicitamos que para cumplir con las…" at bounding box center [428, 500] width 584 height 145
click at [199, 529] on textarea "Hola, ¡Muchas gracias por tu respuesta! Te solicitamos que para cumplir con las…" at bounding box center [428, 500] width 562 height 145
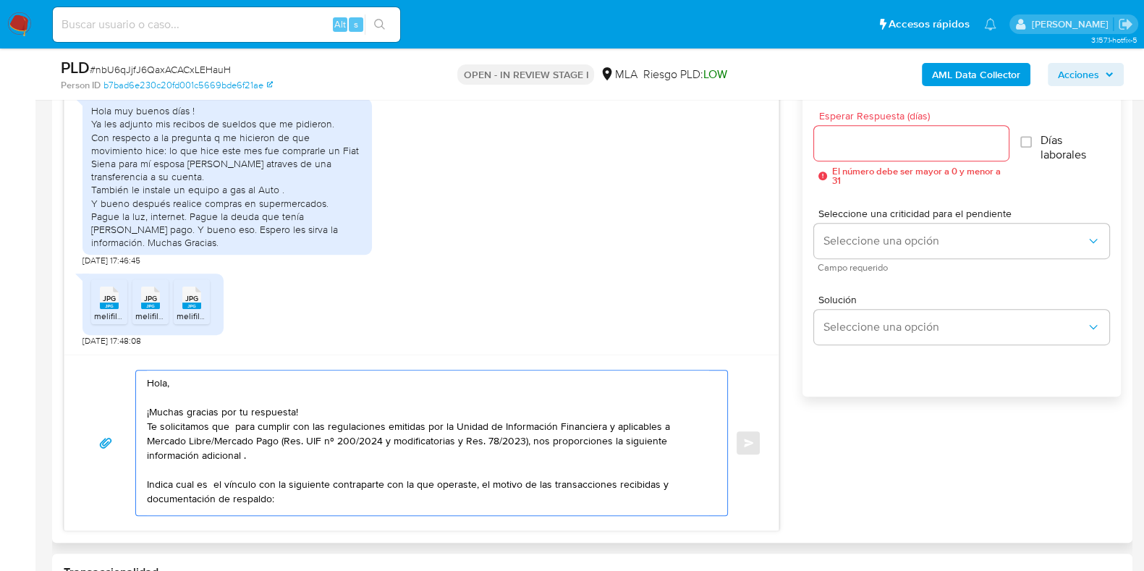
scroll to position [838, 0]
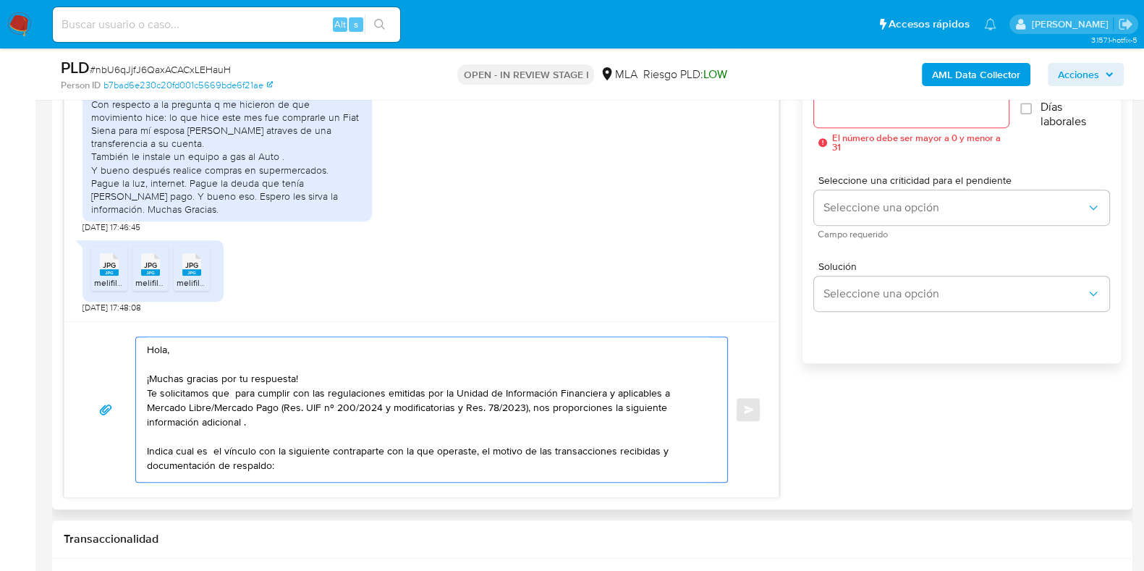
click at [326, 437] on textarea "Hola, ¡Muchas gracias por tu respuesta! Te solicitamos que para cumplir con las…" at bounding box center [428, 409] width 562 height 145
click at [386, 438] on textarea "Hola, ¡Muchas gracias por tu respuesta! Te solicitamos que para cumplir con las…" at bounding box center [428, 409] width 562 height 145
click at [420, 438] on textarea "Hola, ¡Muchas gracias por tu respuesta! Te solicitamos que para cumplir con las…" at bounding box center [428, 409] width 562 height 145
click at [623, 439] on textarea "Hola, ¡Muchas gracias por tu respuesta! Te solicitamos que para cumplir con las…" at bounding box center [428, 409] width 562 height 145
drag, startPoint x: 626, startPoint y: 441, endPoint x: 667, endPoint y: 441, distance: 40.5
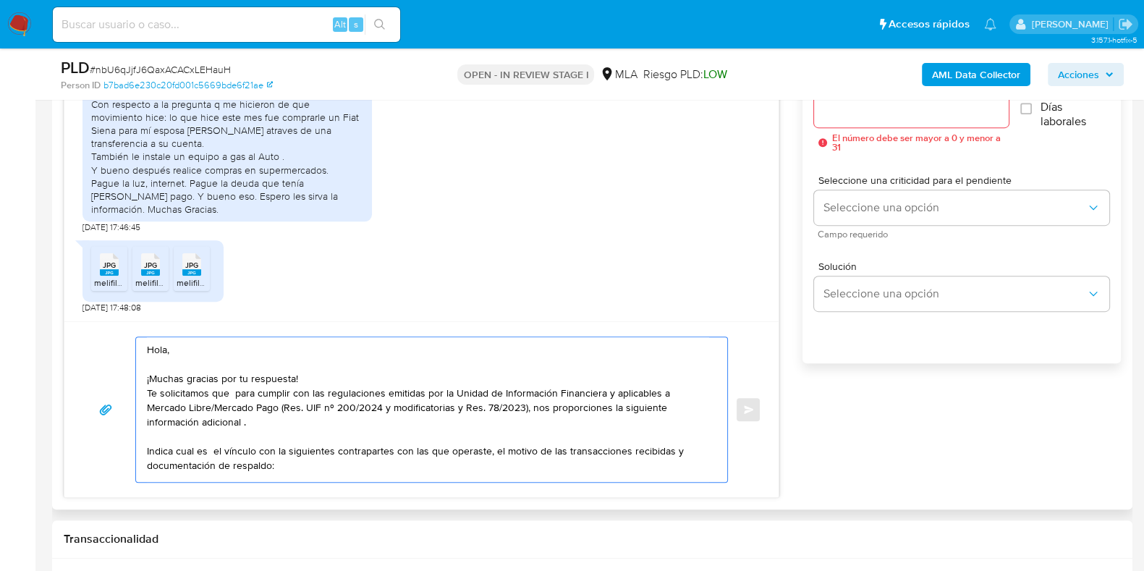
click at [667, 441] on textarea "Hola, ¡Muchas gracias por tu respuesta! Te solicitamos que para cumplir con las…" at bounding box center [428, 409] width 562 height 145
click at [194, 463] on textarea "Hola, ¡Muchas gracias por tu respuesta! Te solicitamos que para cumplir con las…" at bounding box center [428, 409] width 562 height 145
paste textarea "30716962950 name: Payments Group Sa || alias: 27366720176 Adalis Jimena Campoy …"
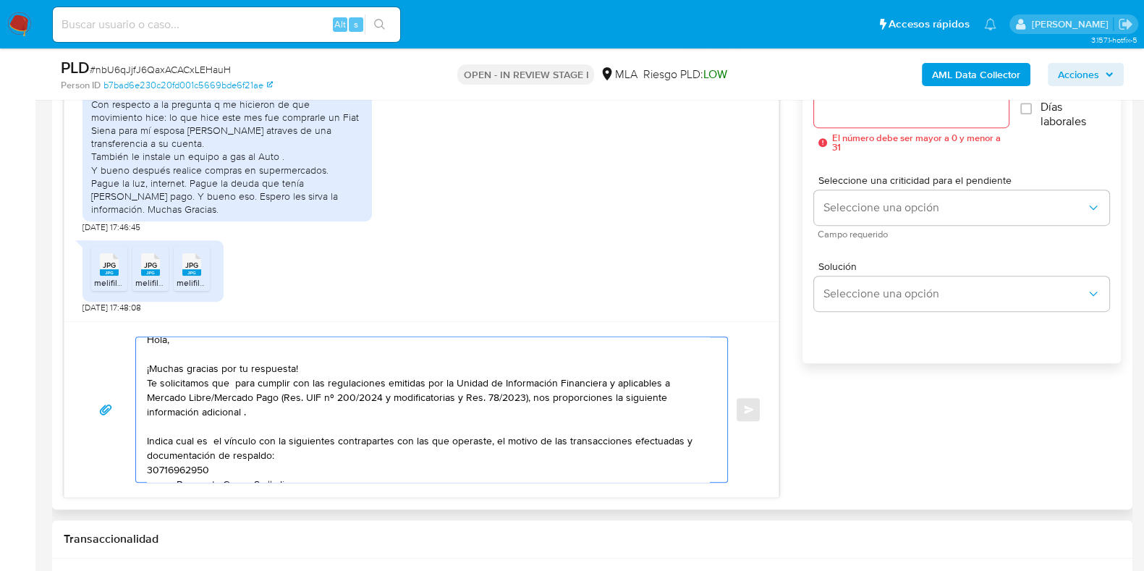
scroll to position [106, 0]
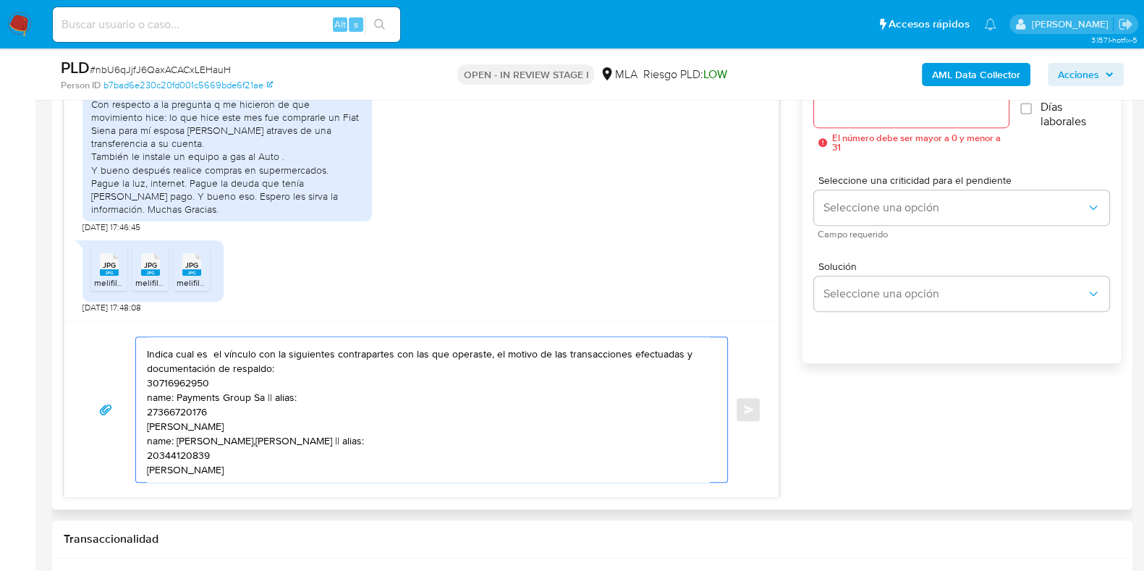
click at [258, 370] on textarea "Hola, ¡Muchas gracias por tu respuesta! Te solicitamos que para cumplir con las…" at bounding box center [428, 409] width 562 height 145
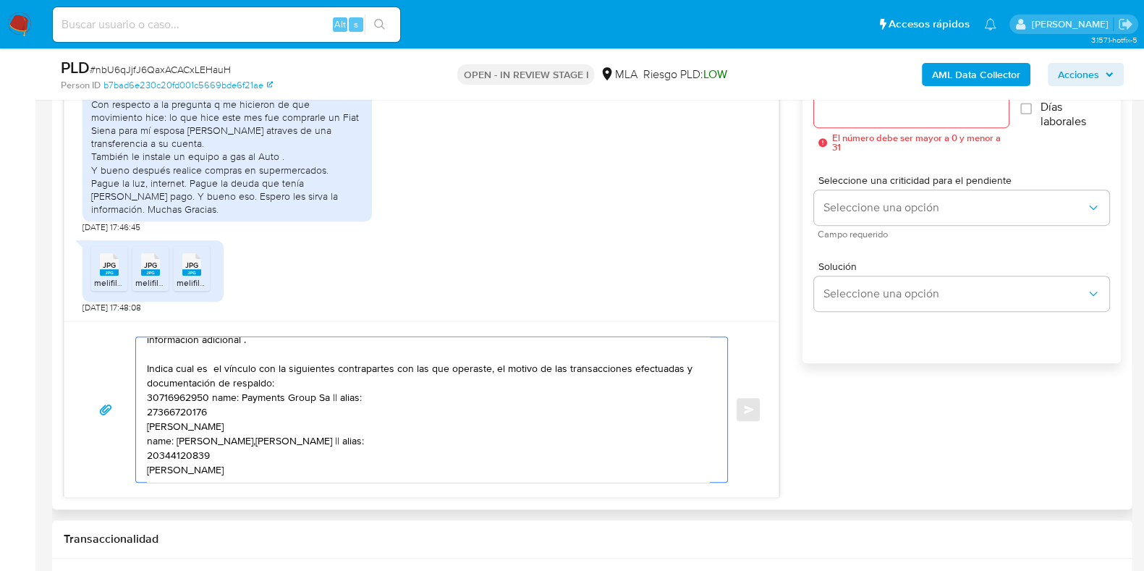
scroll to position [97, 0]
drag, startPoint x: 337, startPoint y: 380, endPoint x: 305, endPoint y: 378, distance: 32.6
click at [305, 378] on textarea "Hola, ¡Muchas gracias por tu respuesta! Te solicitamos que para cumplir con las…" at bounding box center [428, 409] width 562 height 145
click at [284, 389] on textarea "Hola, ¡Muchas gracias por tu respuesta! Te solicitamos que para cumplir con las…" at bounding box center [428, 409] width 562 height 145
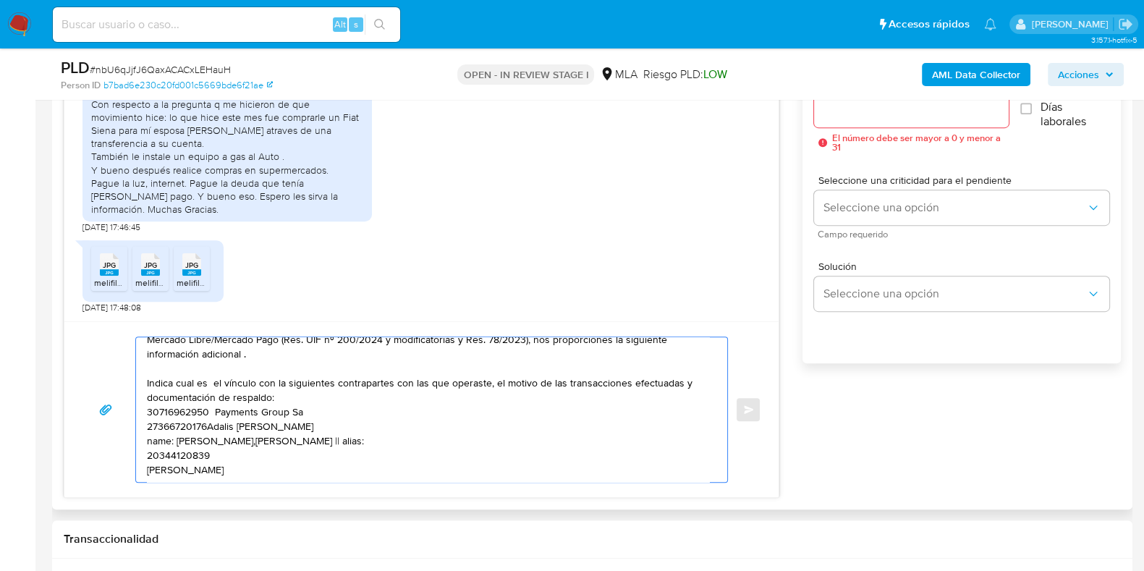
scroll to position [82, 0]
drag, startPoint x: 148, startPoint y: 423, endPoint x: 326, endPoint y: 425, distance: 177.2
click at [326, 425] on textarea "Hola, ¡Muchas gracias por tu respuesta! Te solicitamos que para cumplir con las…" at bounding box center [428, 409] width 562 height 145
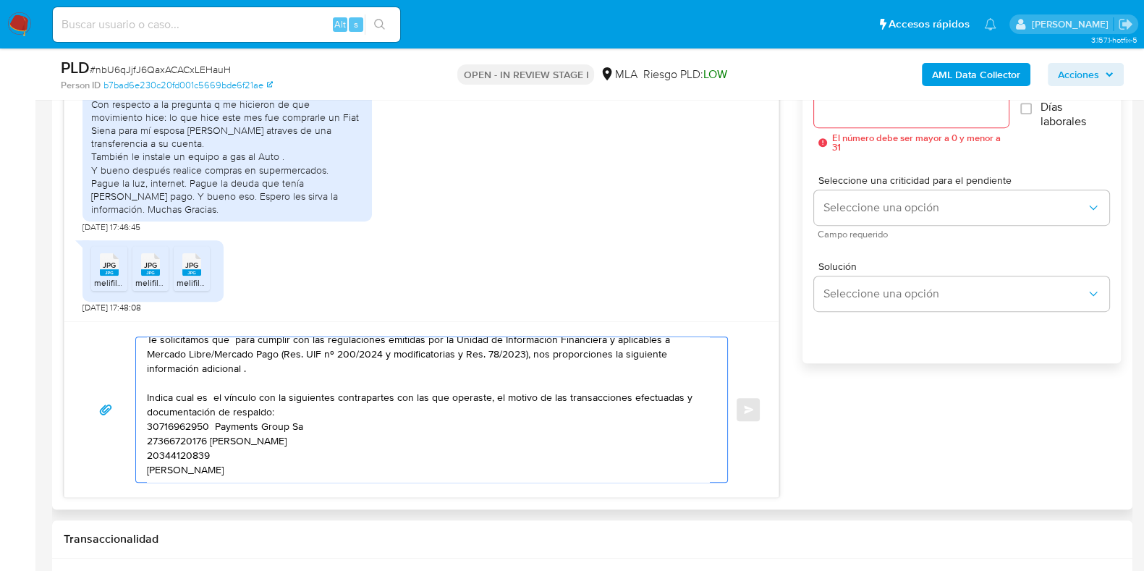
scroll to position [68, 0]
click at [321, 436] on textarea "Hola, ¡Muchas gracias por tu respuesta! Te solicitamos que para cumplir con las…" at bounding box center [428, 409] width 562 height 145
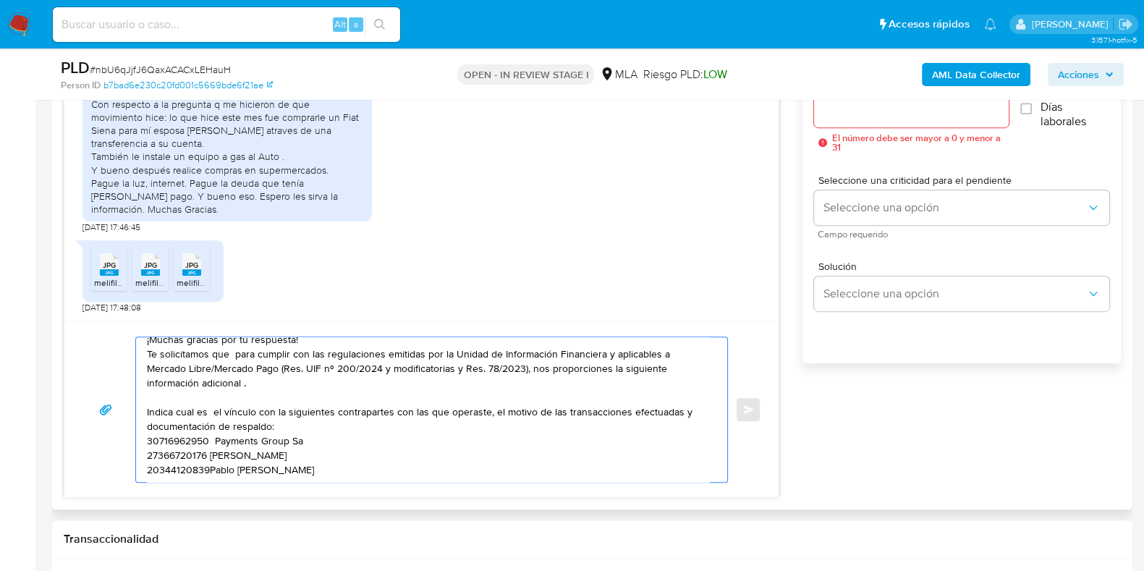
scroll to position [54, 0]
click at [145, 421] on div "Hola, ¡Muchas gracias por tu respuesta! Te solicitamos que para cumplir con las…" at bounding box center [428, 409] width 584 height 145
click at [148, 423] on textarea "Hola, ¡Muchas gracias por tu respuesta! Te solicitamos que para cumplir con las…" at bounding box center [428, 409] width 562 height 145
click at [250, 472] on textarea "Hola, ¡Muchas gracias por tu respuesta! Te solicitamos que para cumplir con las…" at bounding box center [428, 409] width 562 height 145
paste textarea "Quedamos aguardando por la información solicitada dentro de los próximos 2 días…"
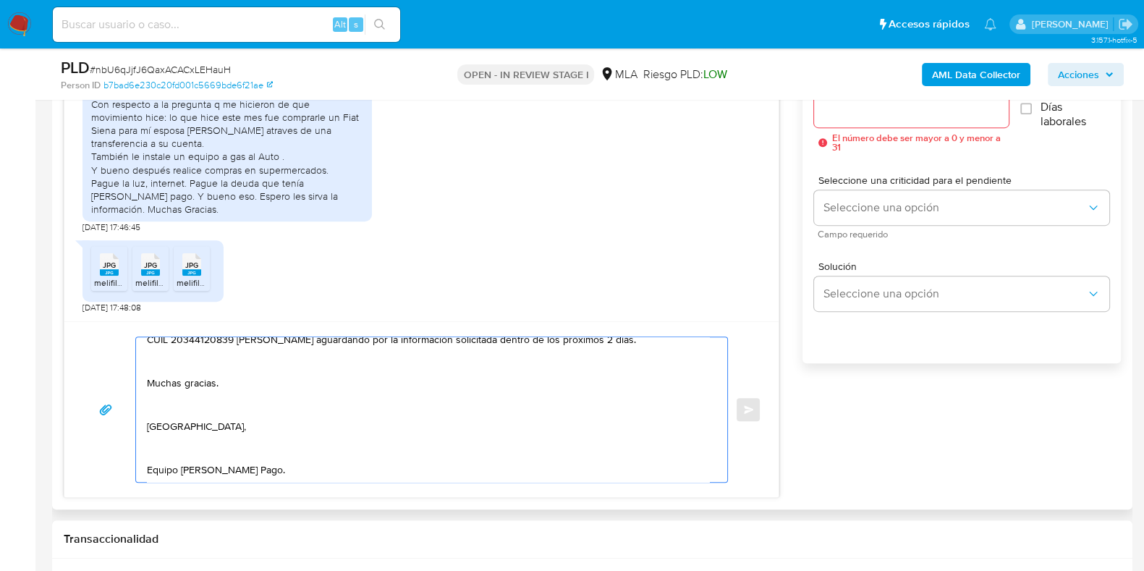
scroll to position [103, 0]
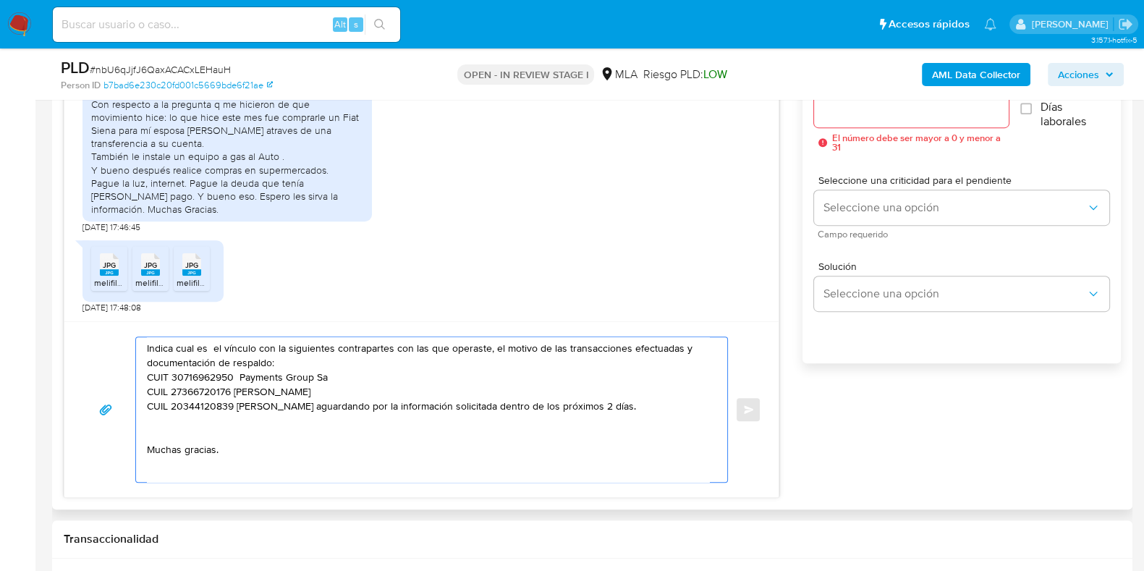
click at [148, 417] on textarea "Hola, ¡Muchas gracias por tu respuesta! Te solicitamos que para cumplir con las…" at bounding box center [428, 409] width 562 height 145
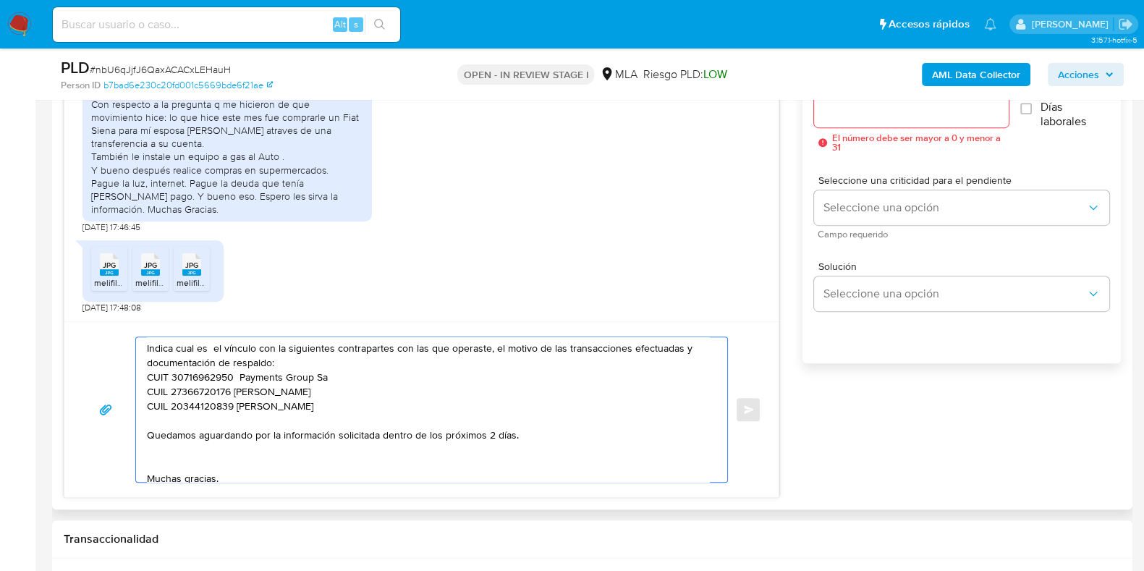
type textarea "Hola, ¡Muchas gracias por tu respuesta! Te solicitamos que para cumplir con las…"
click at [872, 121] on div at bounding box center [911, 110] width 194 height 35
click at [872, 119] on div at bounding box center [911, 110] width 194 height 35
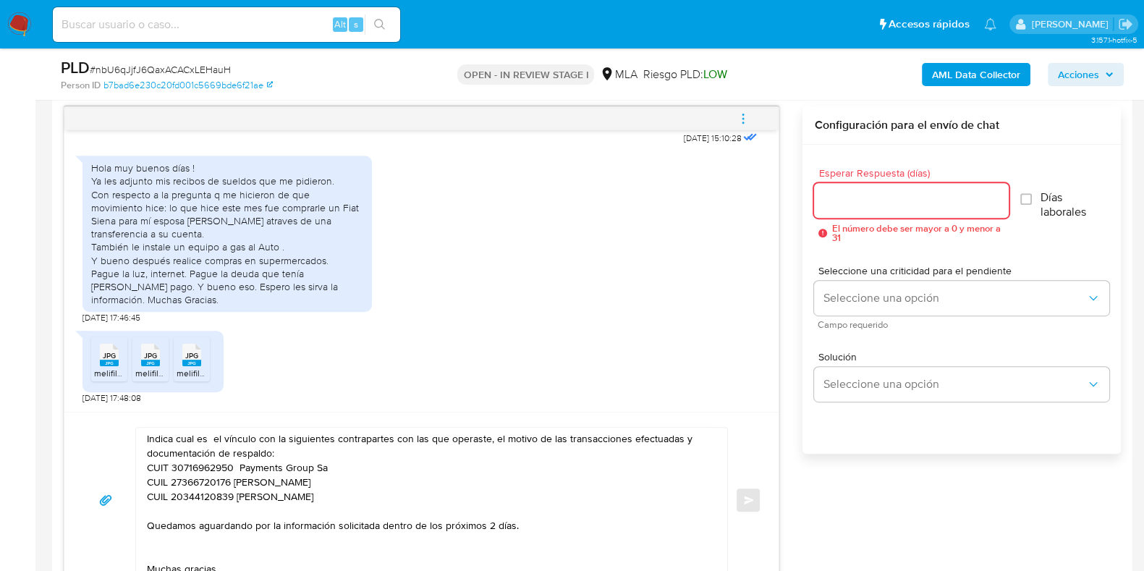
click at [854, 203] on input "Esperar Respuesta (días)" at bounding box center [911, 200] width 194 height 19
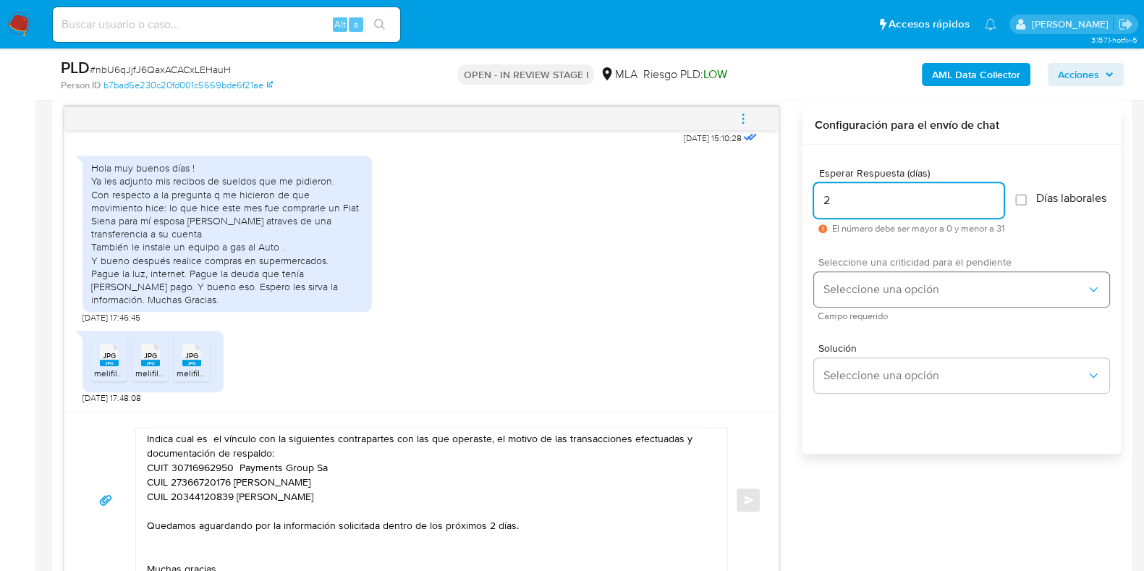
type input "2"
click at [863, 286] on button "Seleccione una opción" at bounding box center [961, 289] width 295 height 35
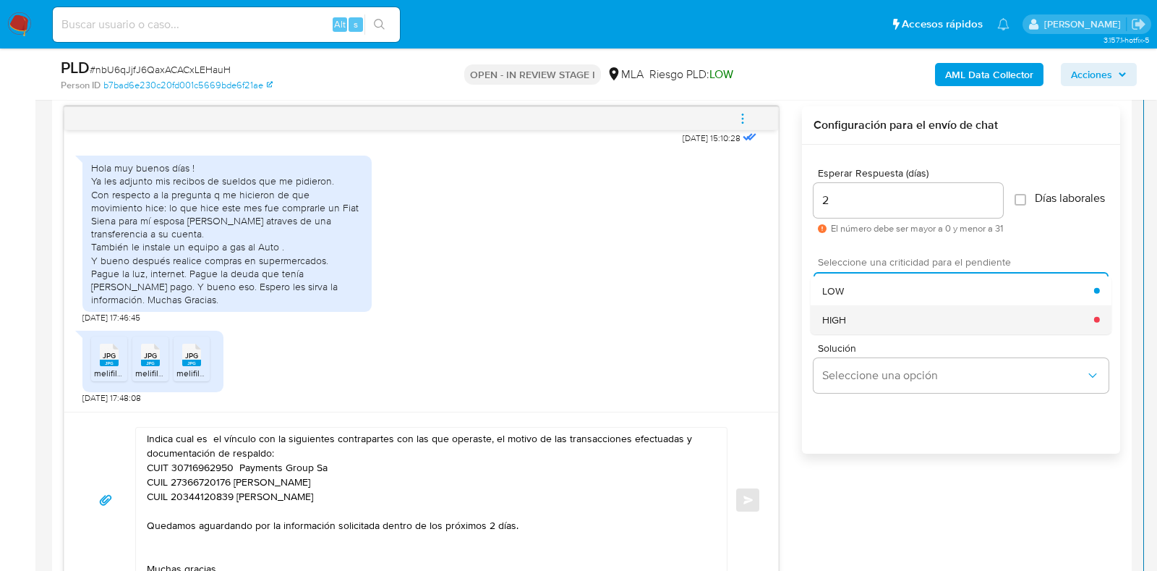
click at [867, 323] on div "HIGH" at bounding box center [959, 319] width 272 height 29
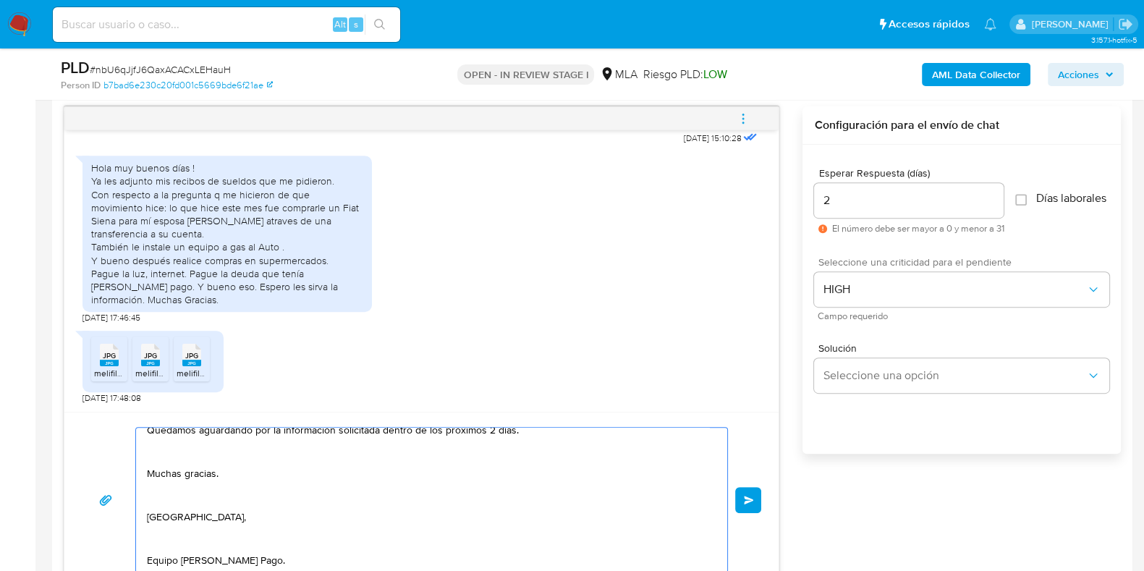
scroll to position [213, 0]
click at [756, 491] on button "Enviar" at bounding box center [748, 500] width 26 height 26
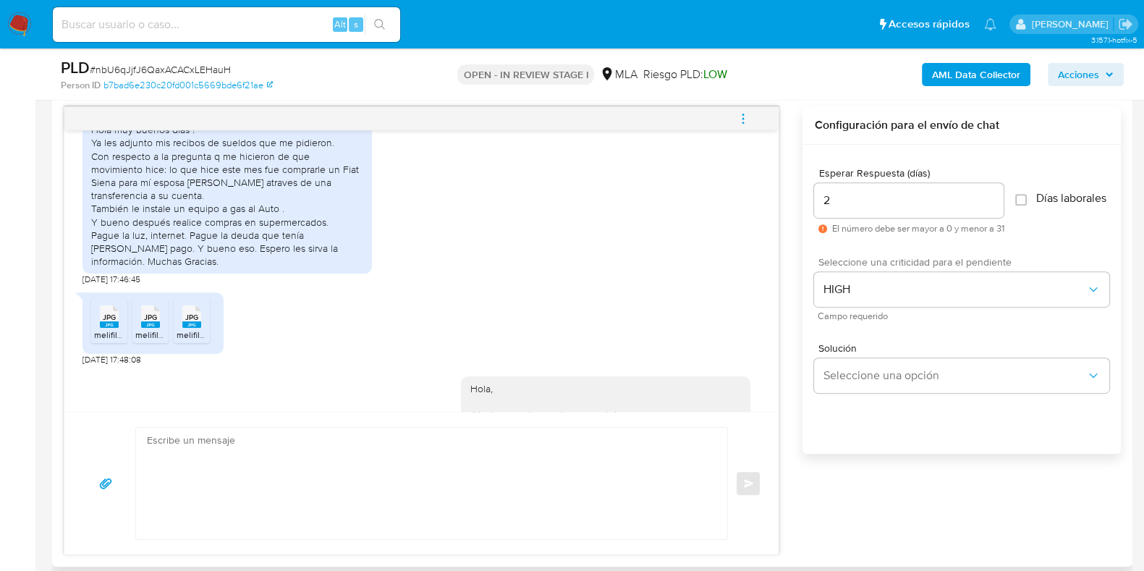
scroll to position [1508, 0]
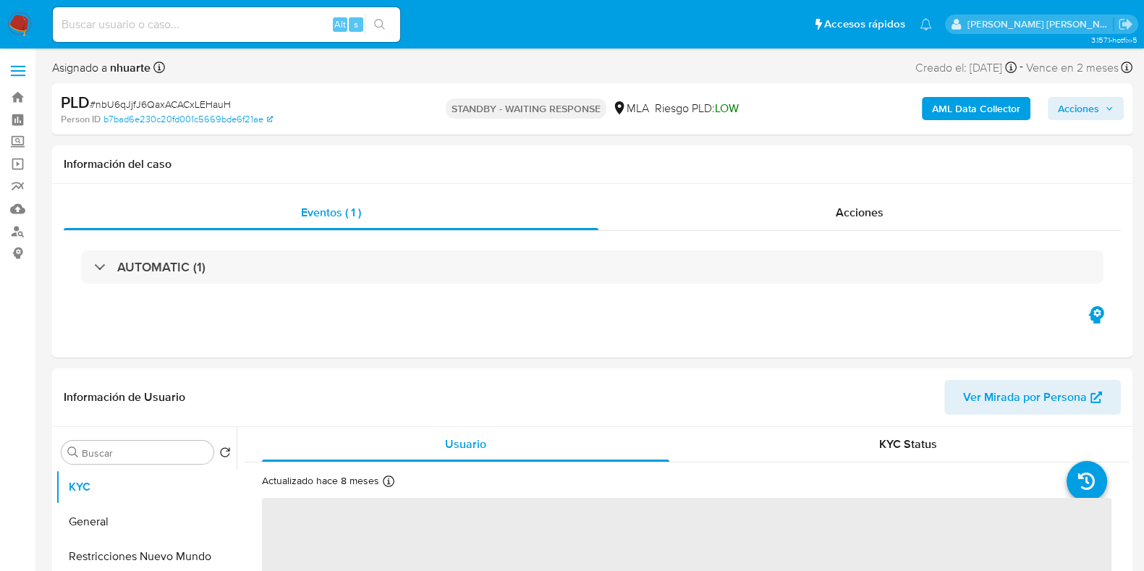
select select "10"
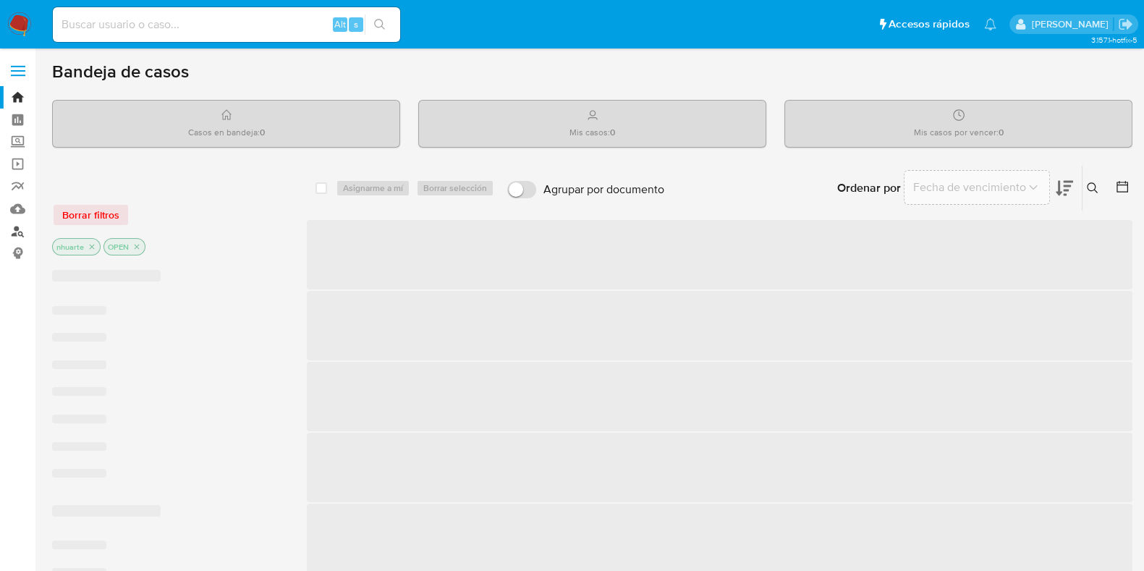
click at [12, 230] on link "Buscador de personas" at bounding box center [86, 231] width 172 height 22
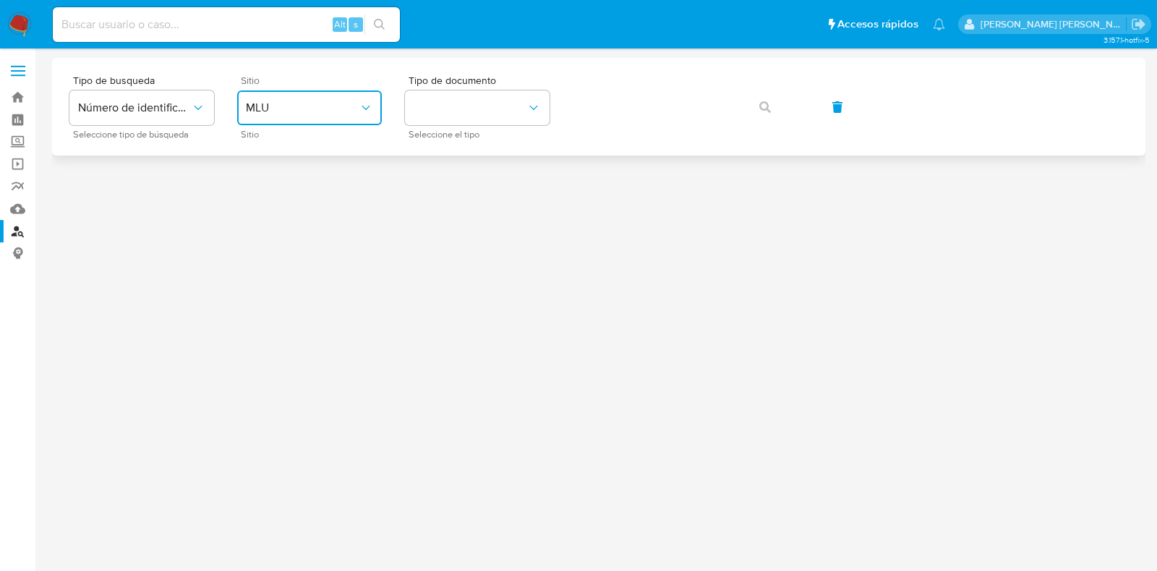
click at [338, 102] on span "MLU" at bounding box center [302, 108] width 113 height 14
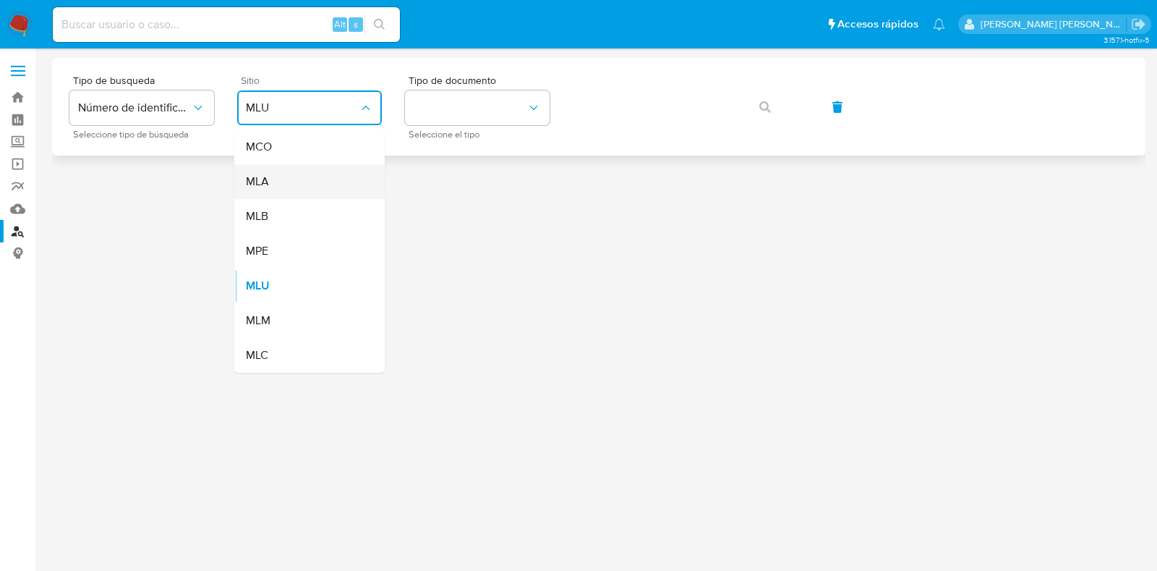
click at [326, 187] on div "MLA" at bounding box center [305, 181] width 119 height 35
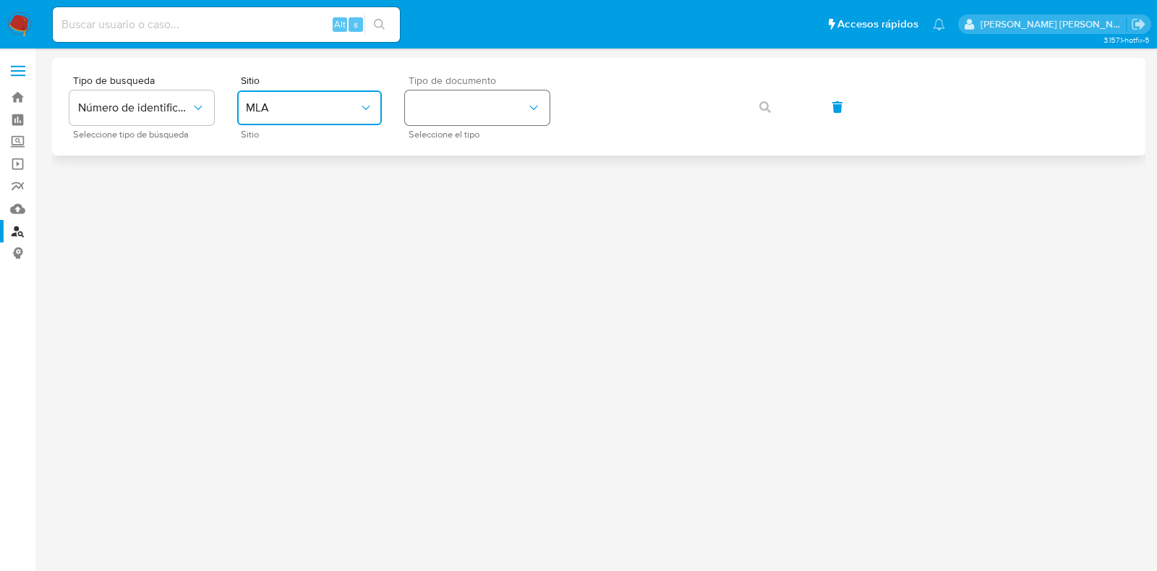
click at [459, 94] on button "identificationType" at bounding box center [477, 107] width 145 height 35
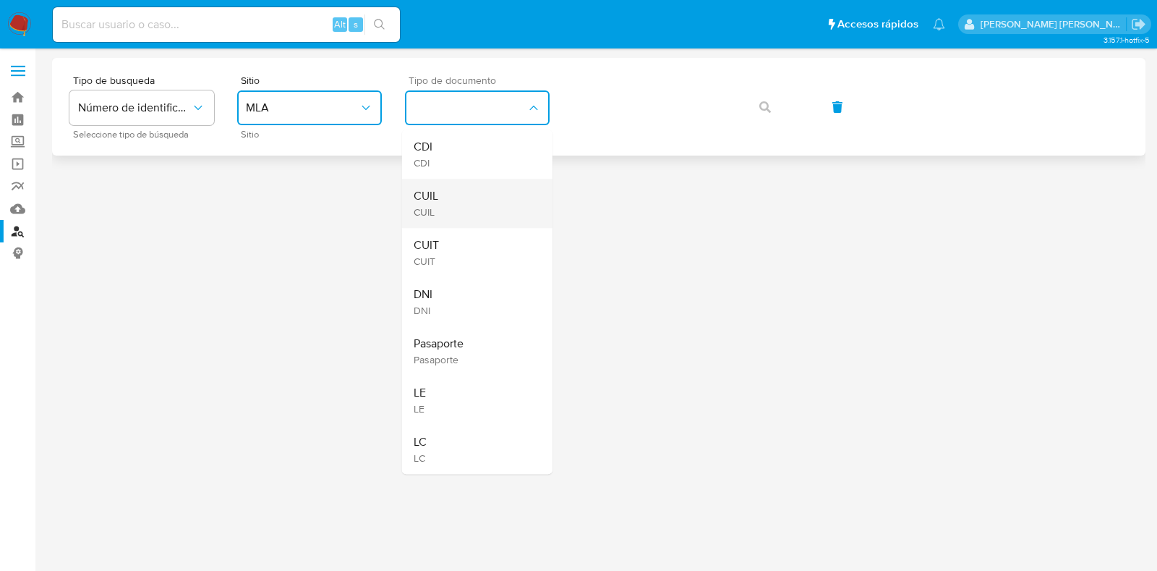
click at [462, 208] on div "CUIL CUIL" at bounding box center [473, 203] width 119 height 49
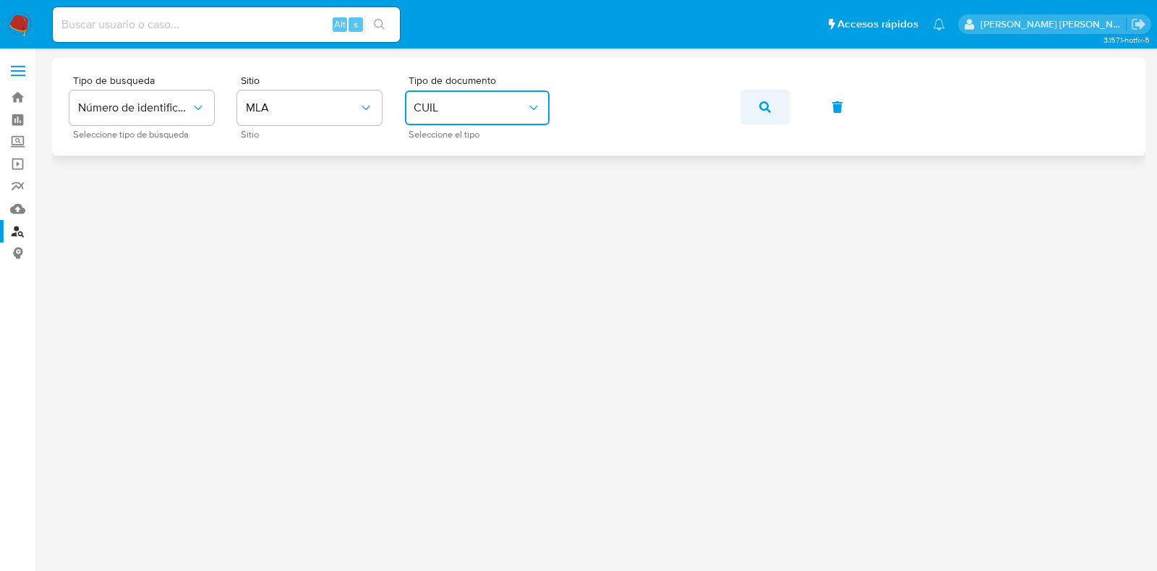
click at [769, 104] on icon "button" at bounding box center [766, 107] width 12 height 12
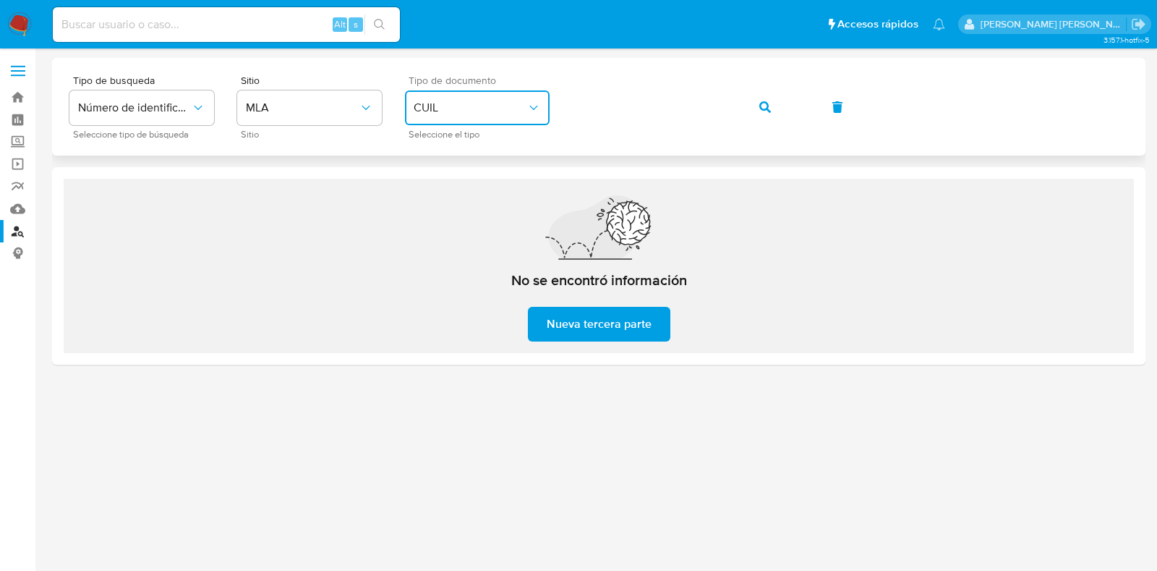
click at [514, 103] on span "CUIL" at bounding box center [470, 108] width 113 height 14
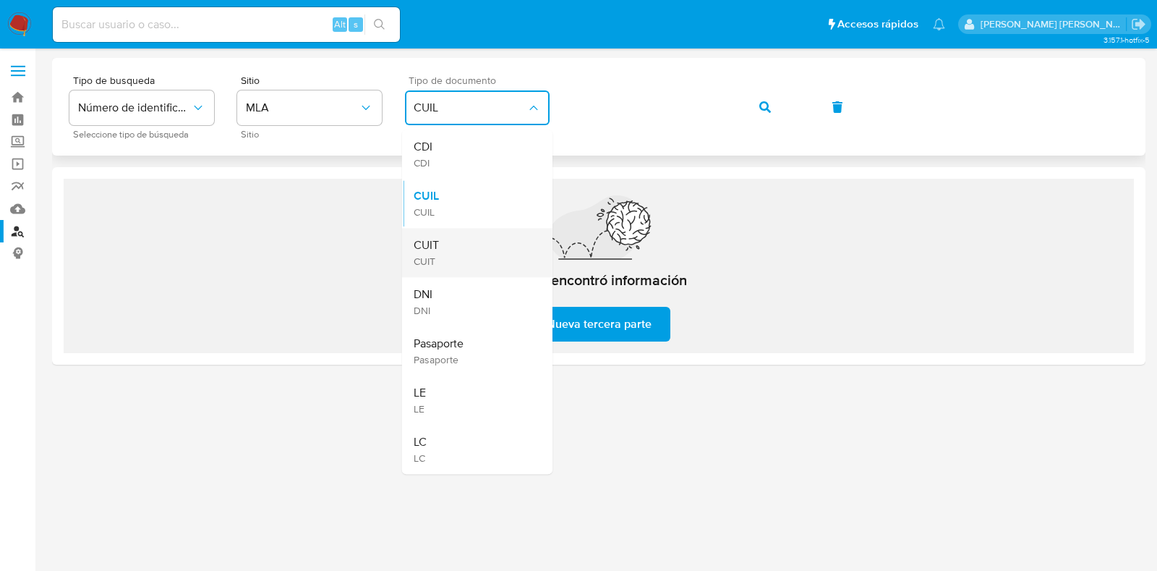
click at [467, 237] on div "CUIT CUIT" at bounding box center [473, 252] width 119 height 49
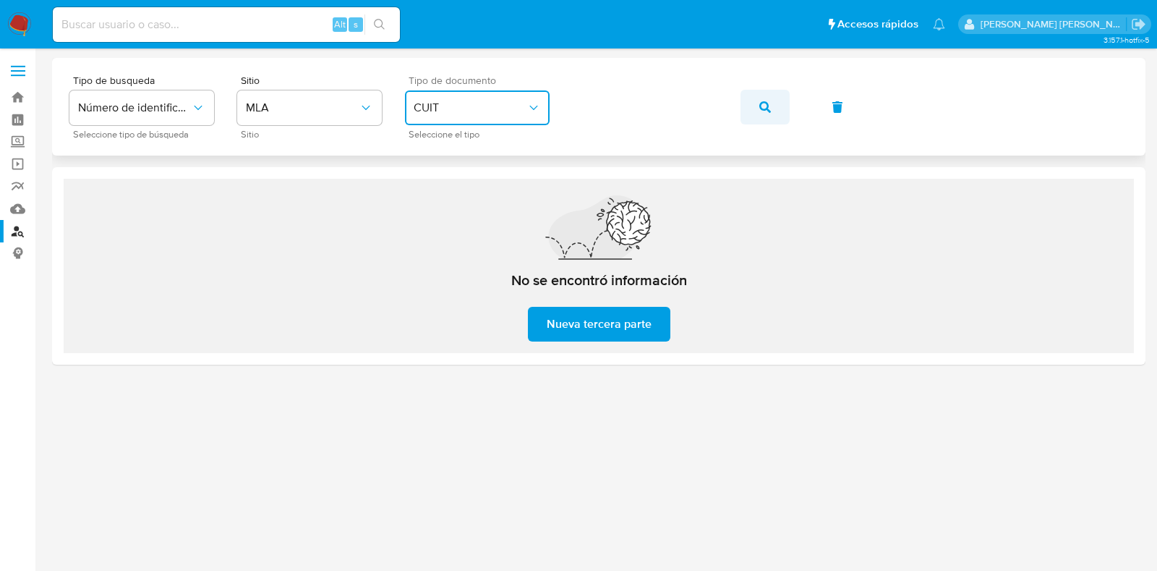
click at [760, 101] on icon "button" at bounding box center [766, 107] width 12 height 12
click at [554, 99] on div "Tipo de busqueda Número de identificación Seleccione tipo de búsqueda Sitio MLA…" at bounding box center [598, 106] width 1059 height 63
